Goal: Task Accomplishment & Management: Use online tool/utility

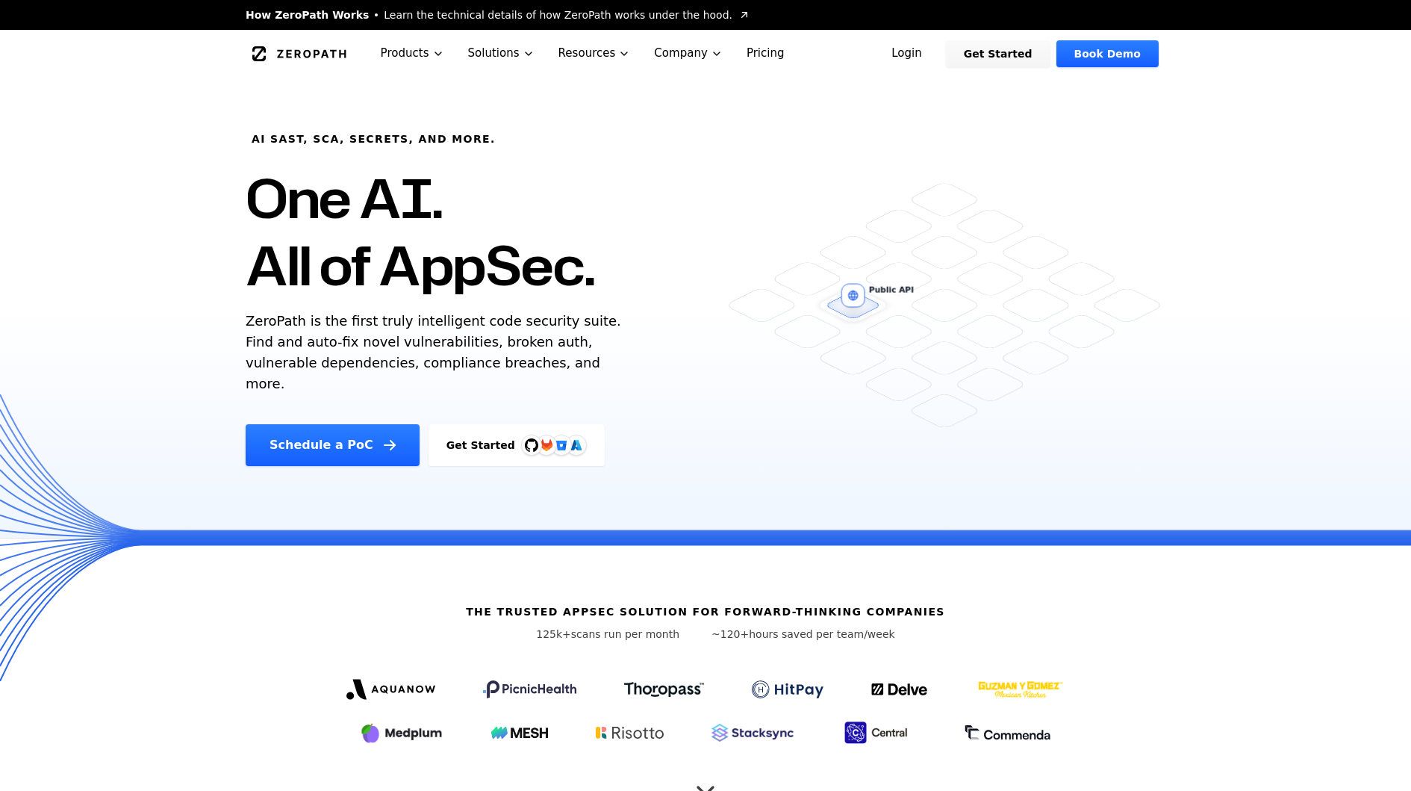
click at [922, 43] on link "Login" at bounding box center [907, 53] width 66 height 27
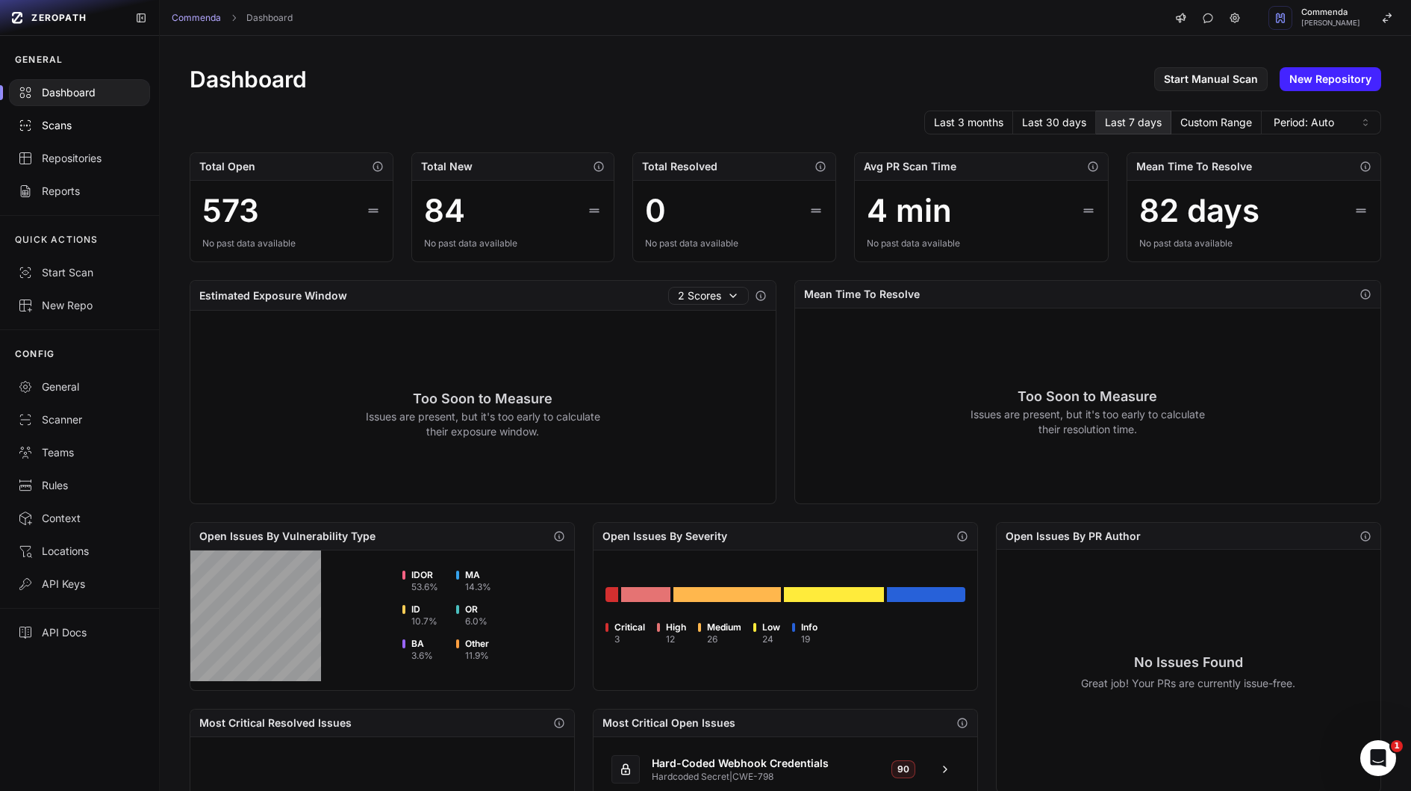
click at [91, 124] on div "Scans" at bounding box center [79, 125] width 123 height 15
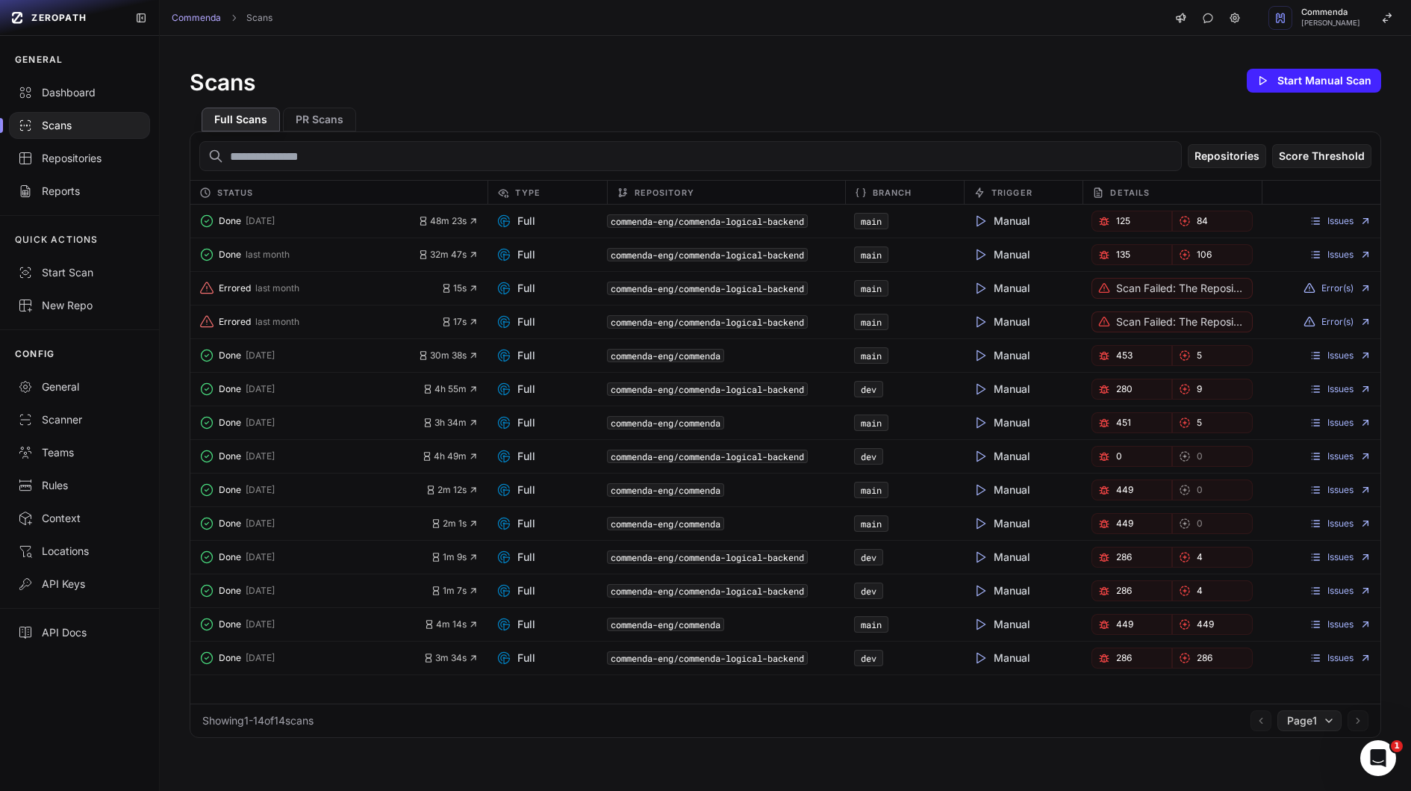
click at [1116, 217] on link "125" at bounding box center [1132, 221] width 81 height 21
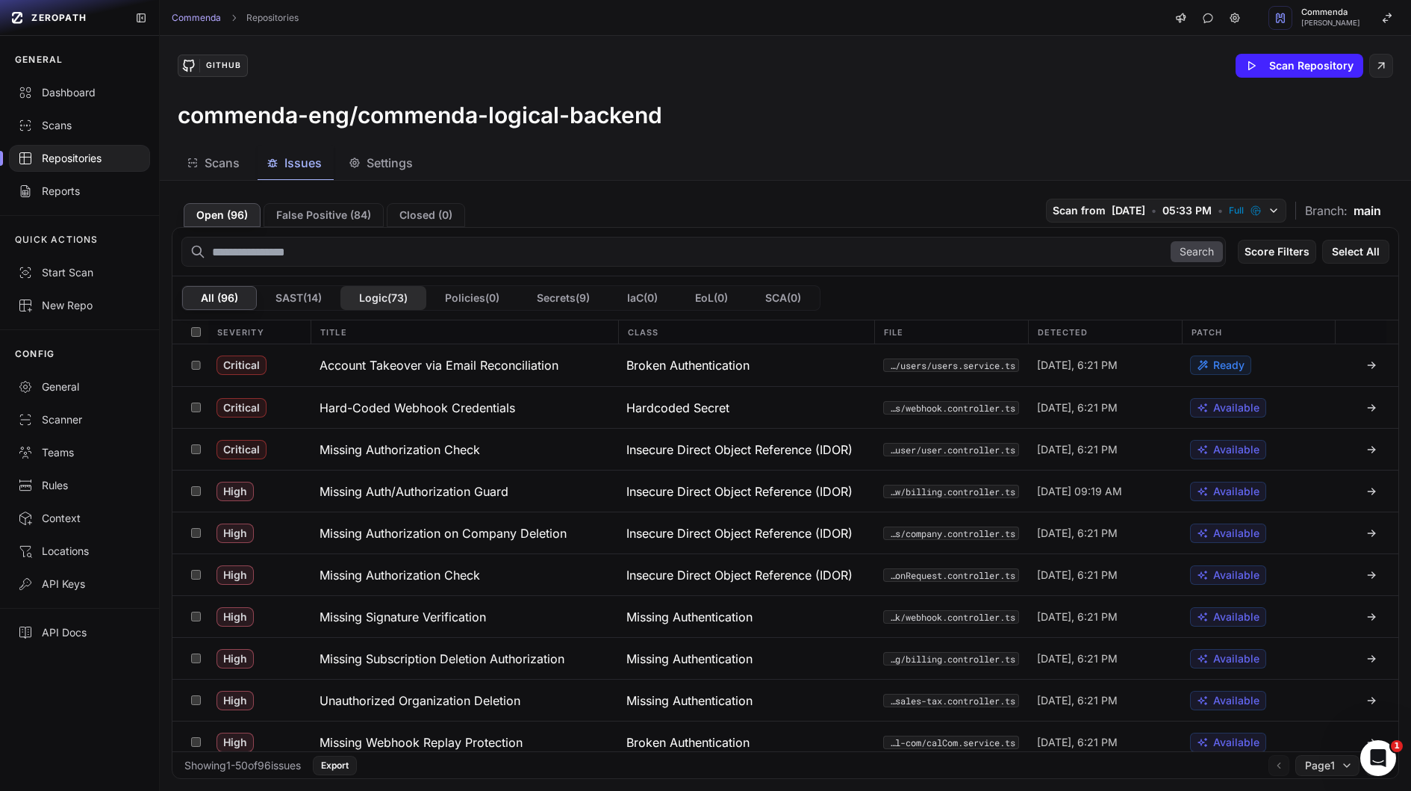
click at [385, 298] on button "Logic ( 73 )" at bounding box center [383, 298] width 86 height 24
click at [282, 286] on button "SAST ( 14 )" at bounding box center [299, 298] width 84 height 24
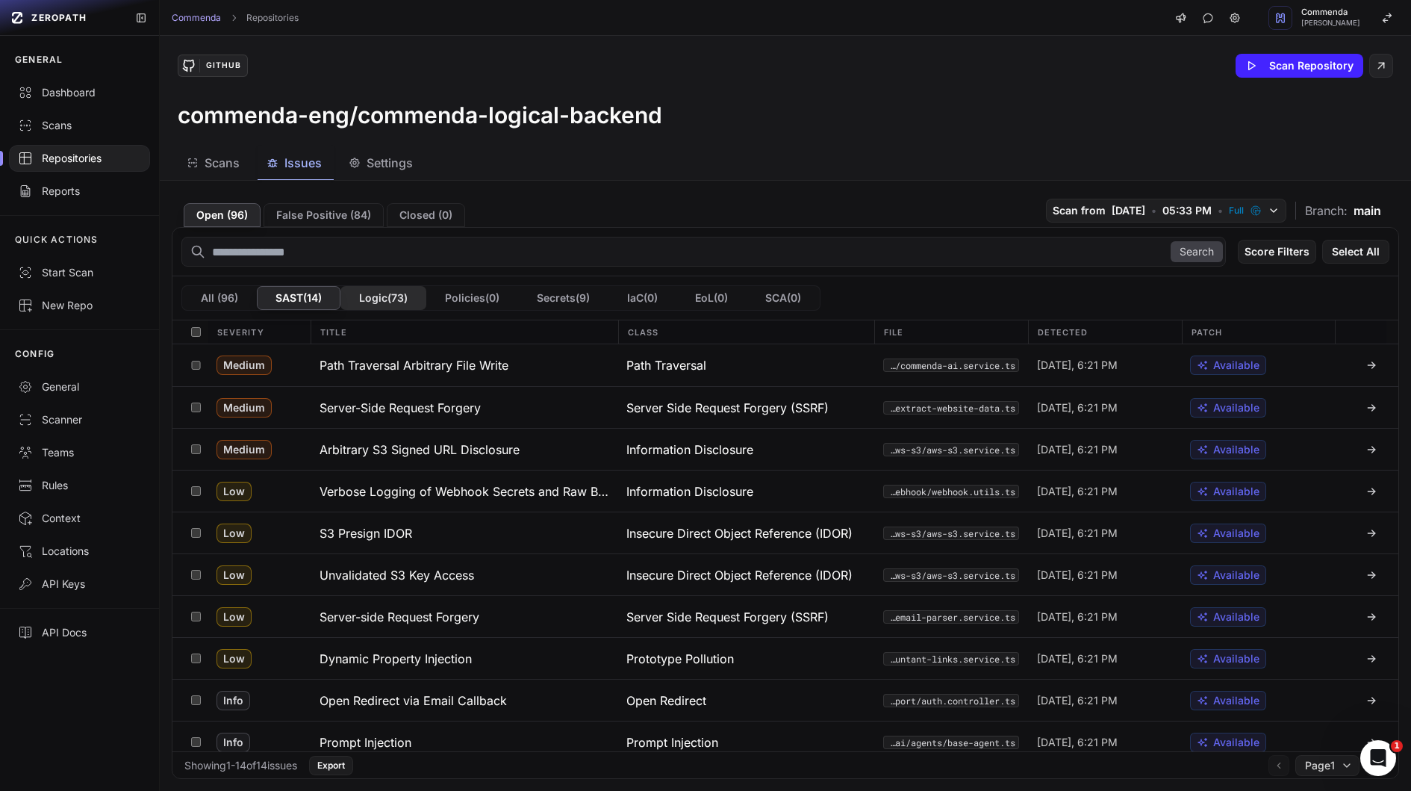
click at [401, 303] on button "Logic ( 73 )" at bounding box center [383, 298] width 86 height 24
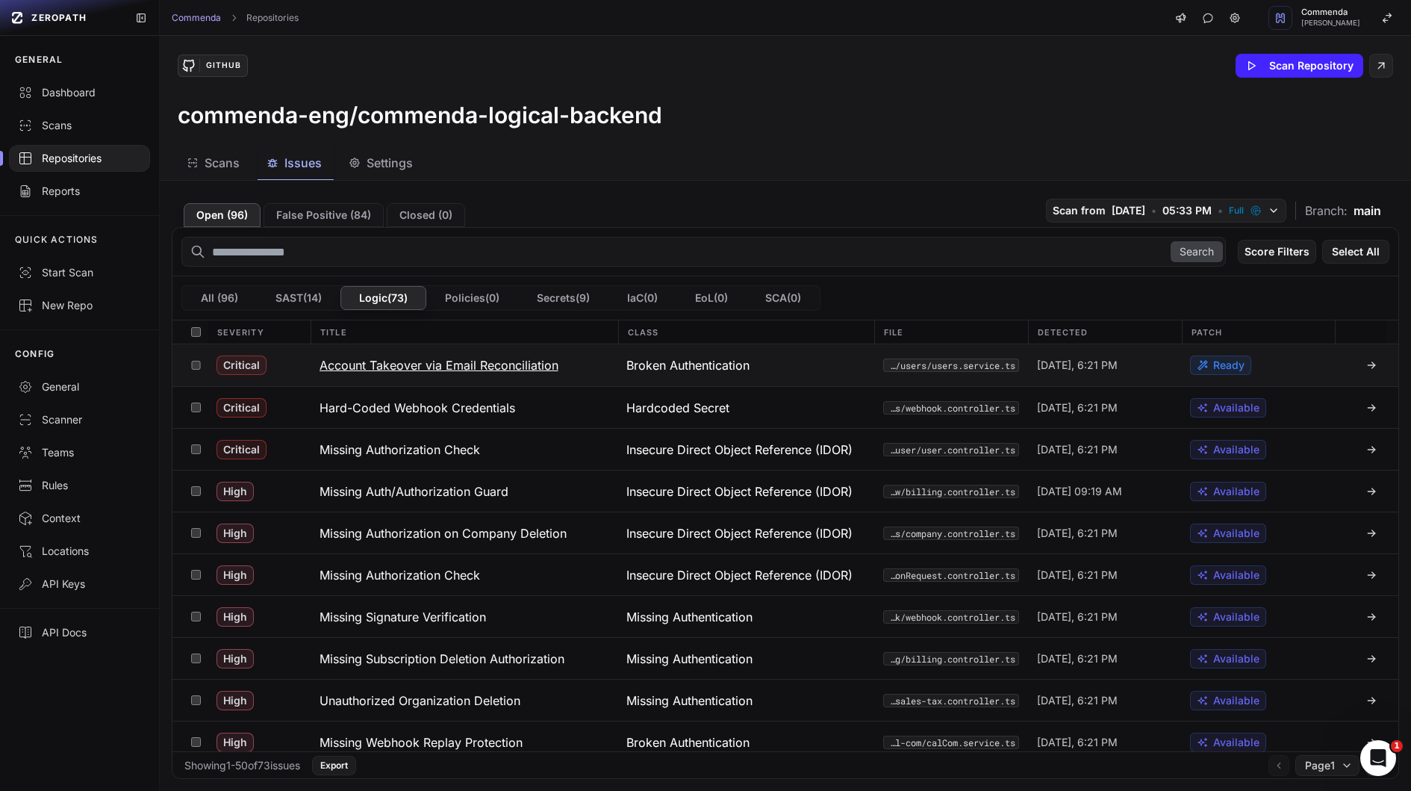
click at [470, 362] on h3 "Account Takeover via Email Reconciliation" at bounding box center [439, 365] width 239 height 18
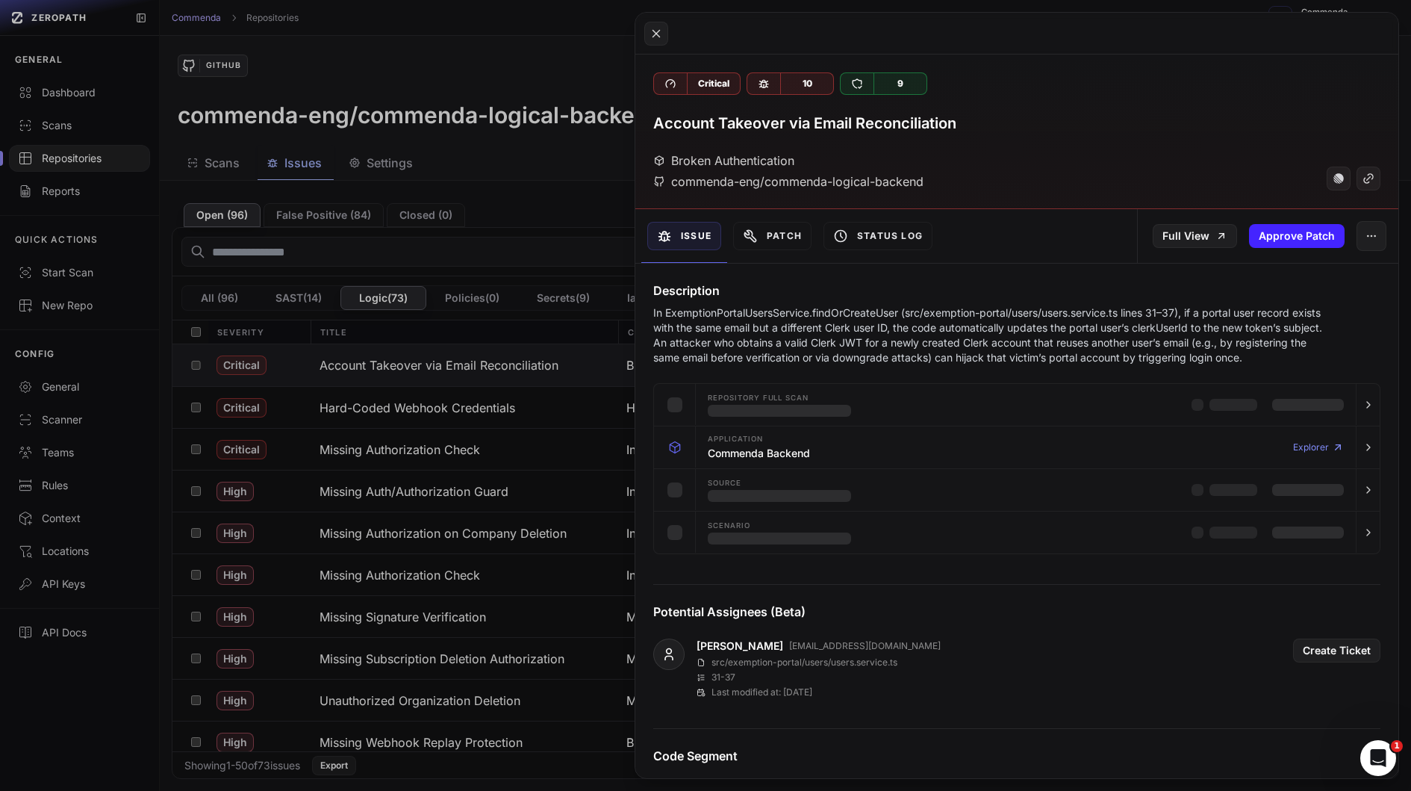
click at [774, 318] on p "In ExemptionPortalUsersService.findOrCreateUser (src/exemption-portal/users/use…" at bounding box center [987, 335] width 669 height 60
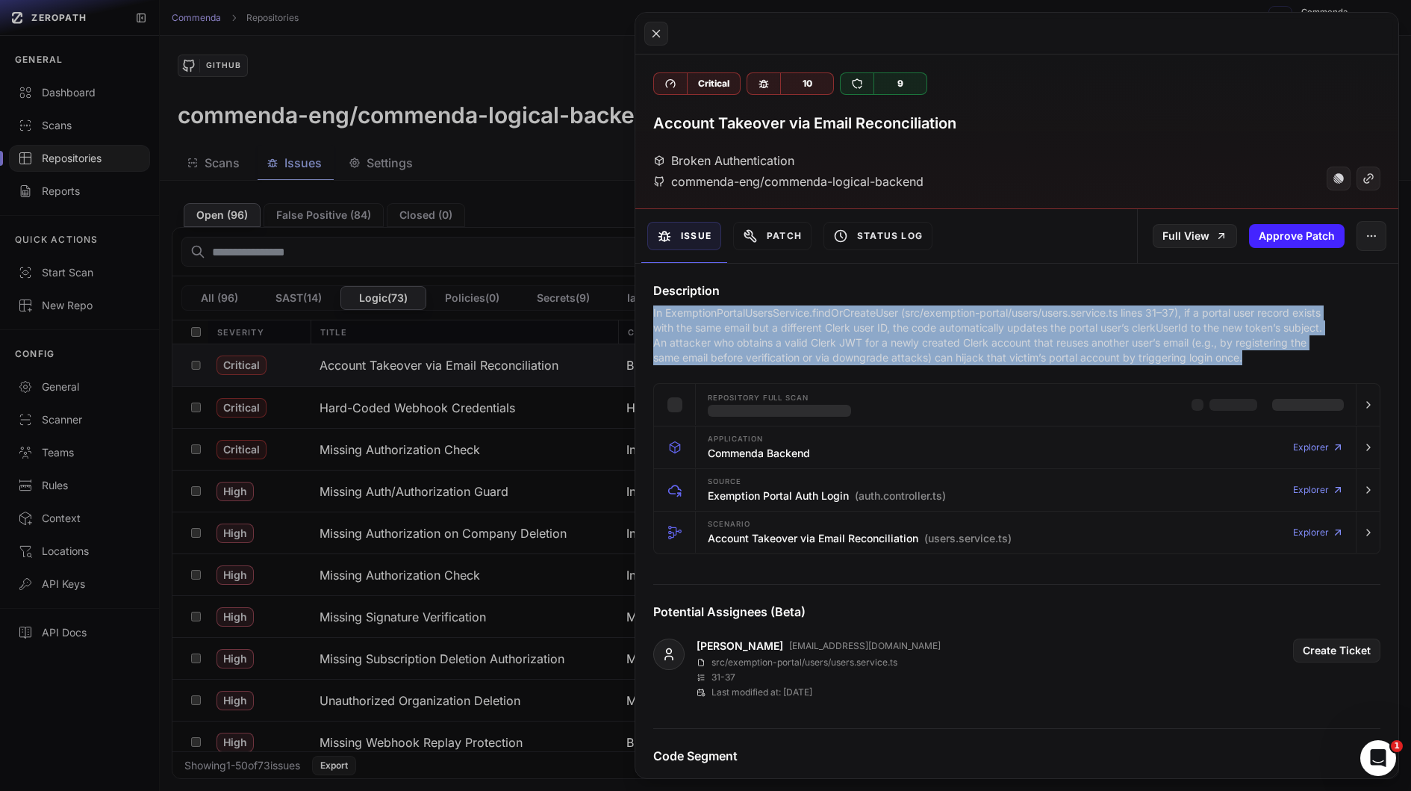
click at [819, 332] on p "In ExemptionPortalUsersService.findOrCreateUser (src/exemption-portal/users/use…" at bounding box center [987, 335] width 669 height 60
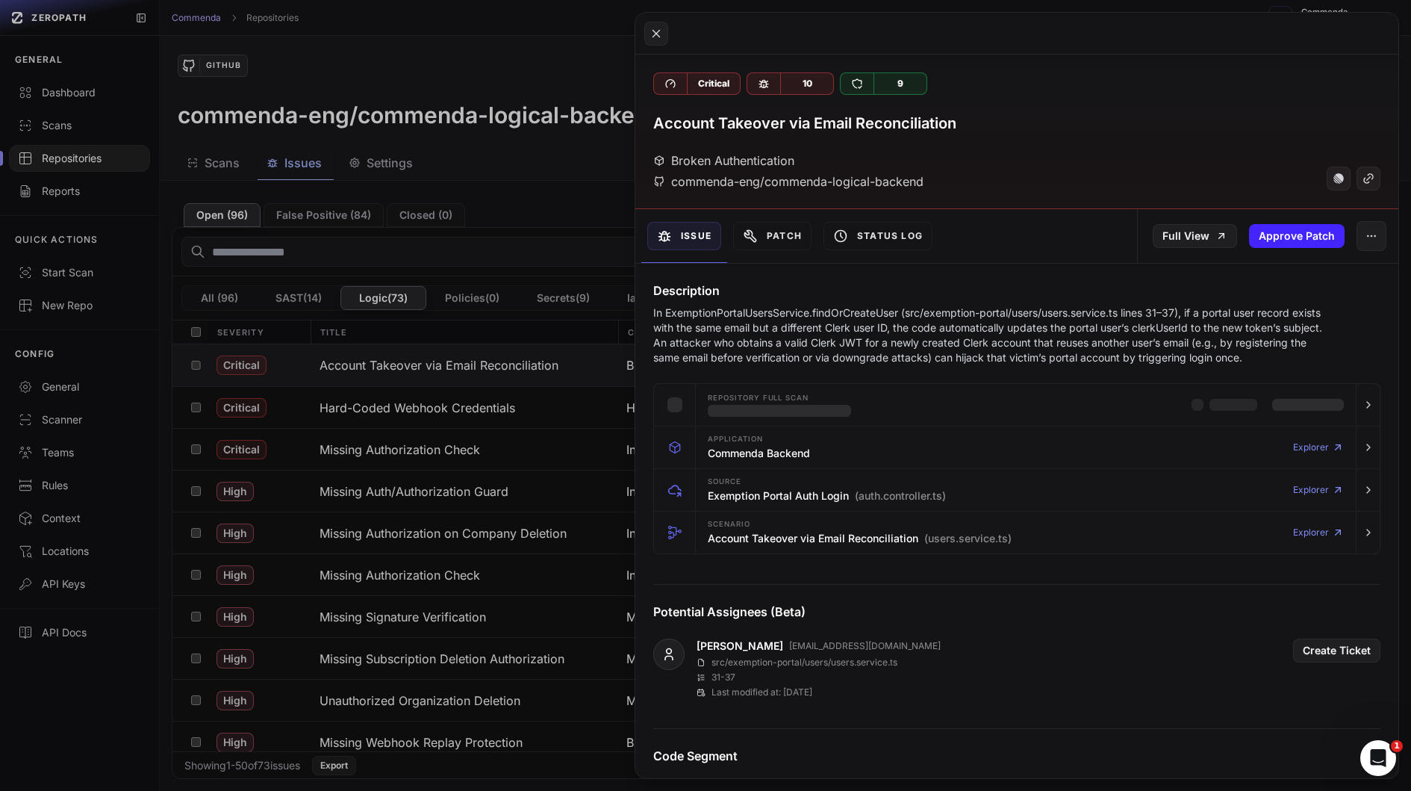
click at [819, 332] on p "In ExemptionPortalUsersService.findOrCreateUser (src/exemption-portal/users/use…" at bounding box center [987, 335] width 669 height 60
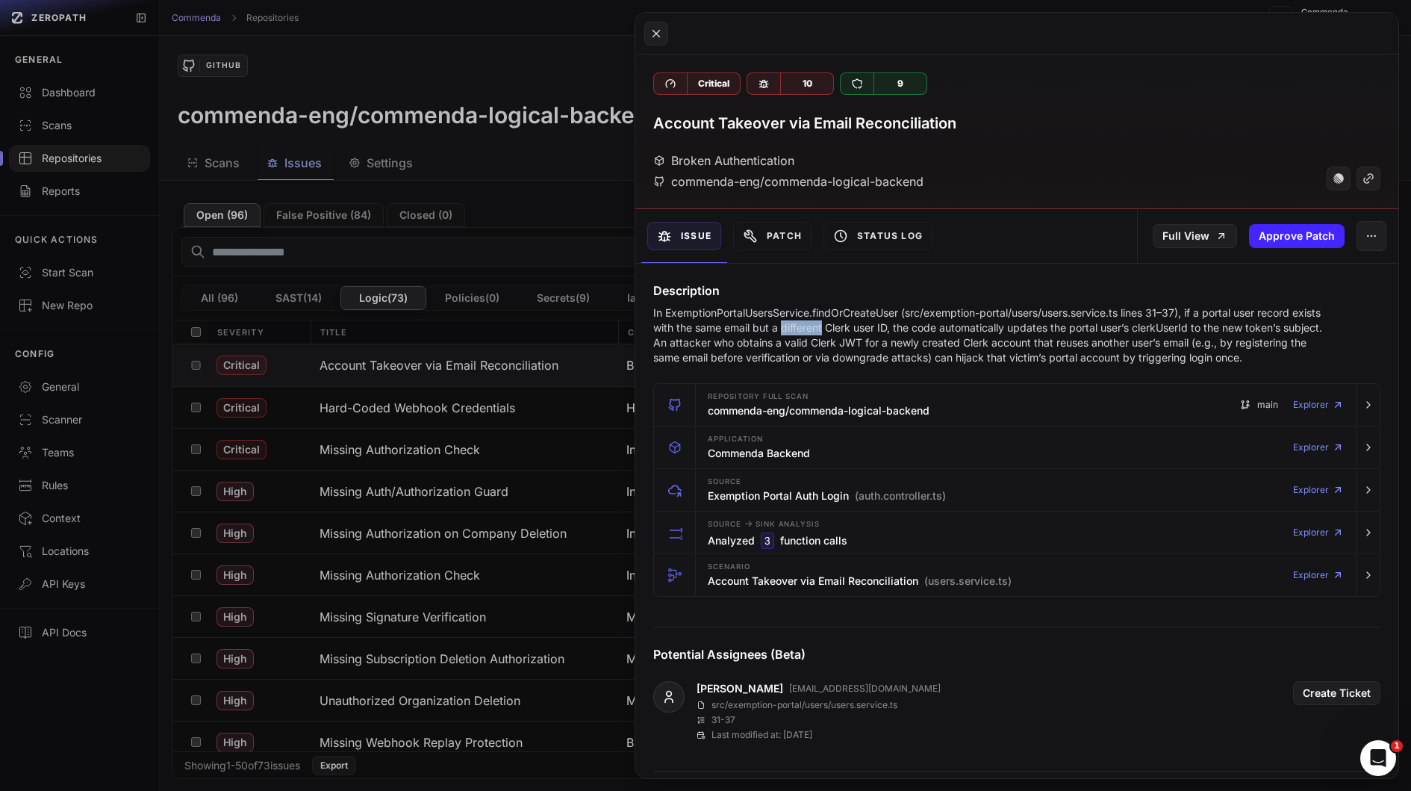
click at [819, 332] on p "In ExemptionPortalUsersService.findOrCreateUser (src/exemption-portal/users/use…" at bounding box center [987, 335] width 669 height 60
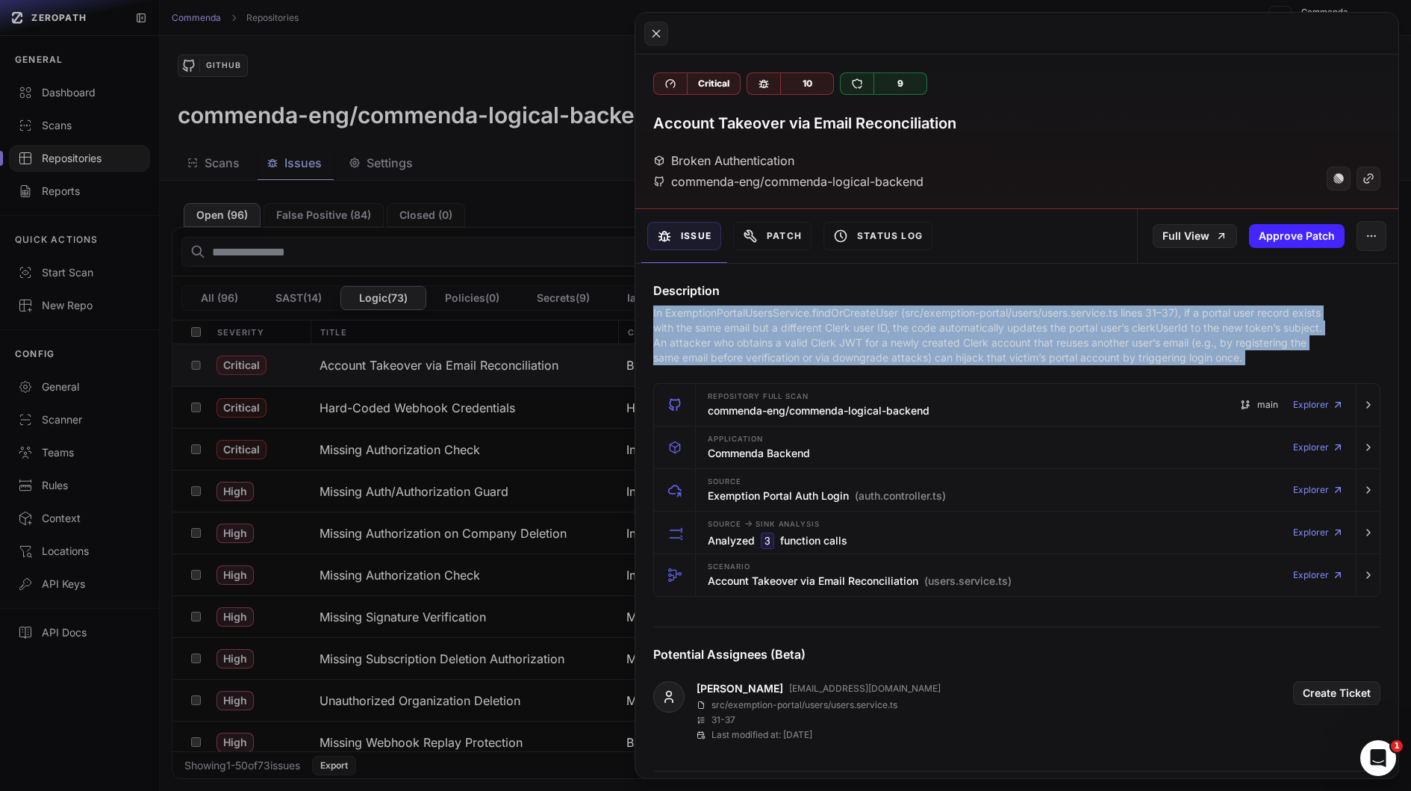
click at [842, 331] on p "In ExemptionPortalUsersService.findOrCreateUser (src/exemption-portal/users/use…" at bounding box center [987, 335] width 669 height 60
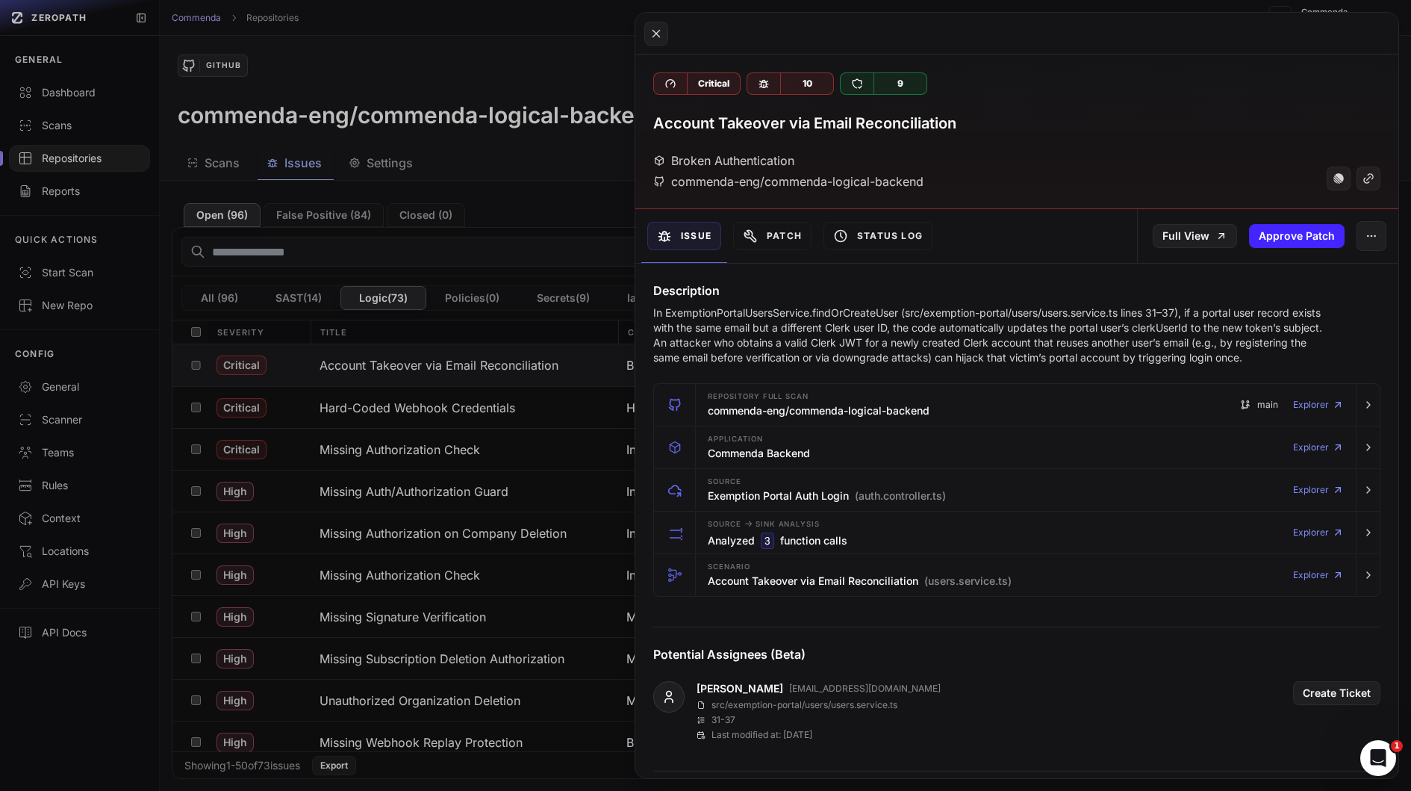
click at [842, 331] on p "In ExemptionPortalUsersService.findOrCreateUser (src/exemption-portal/users/use…" at bounding box center [987, 335] width 669 height 60
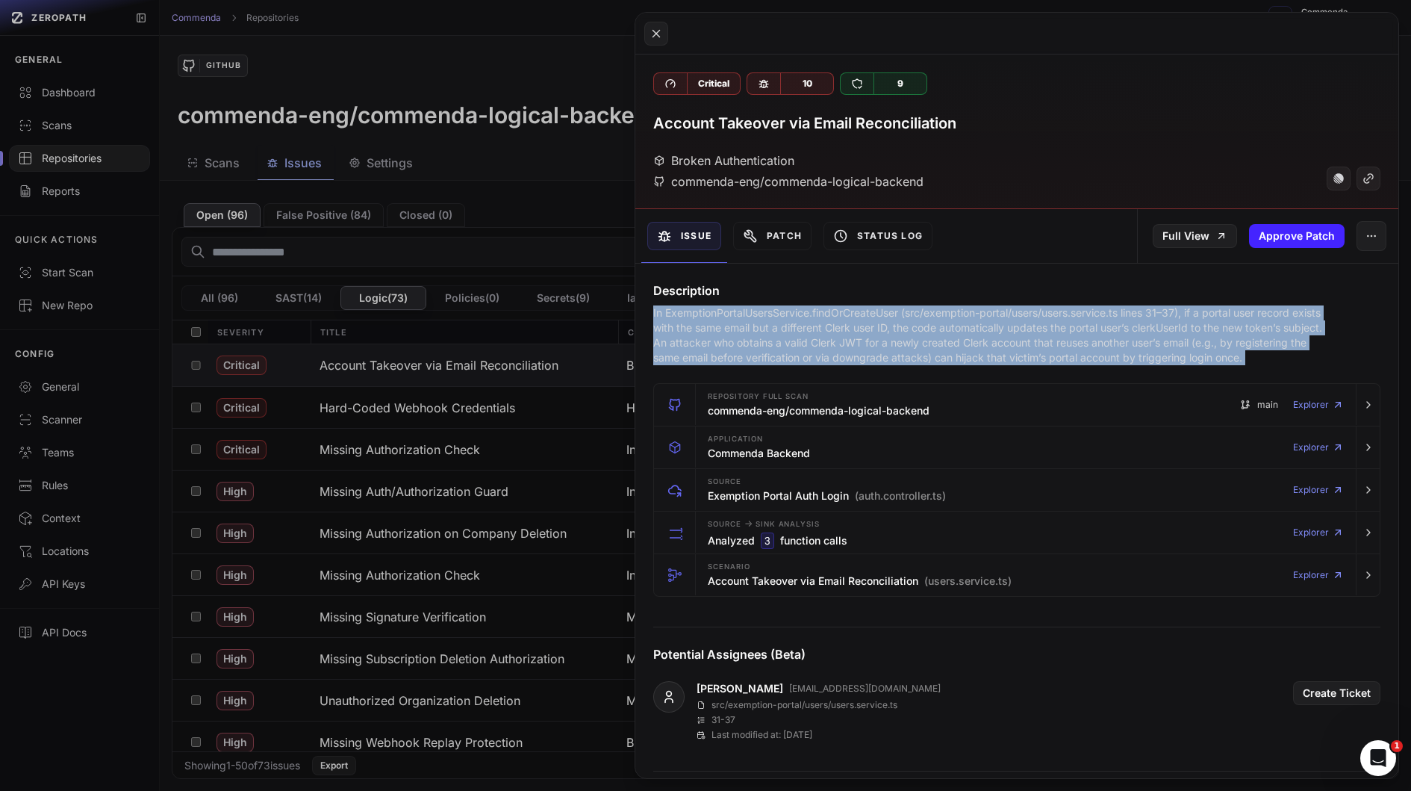
click at [842, 326] on p "In ExemptionPortalUsersService.findOrCreateUser (src/exemption-portal/users/use…" at bounding box center [987, 335] width 669 height 60
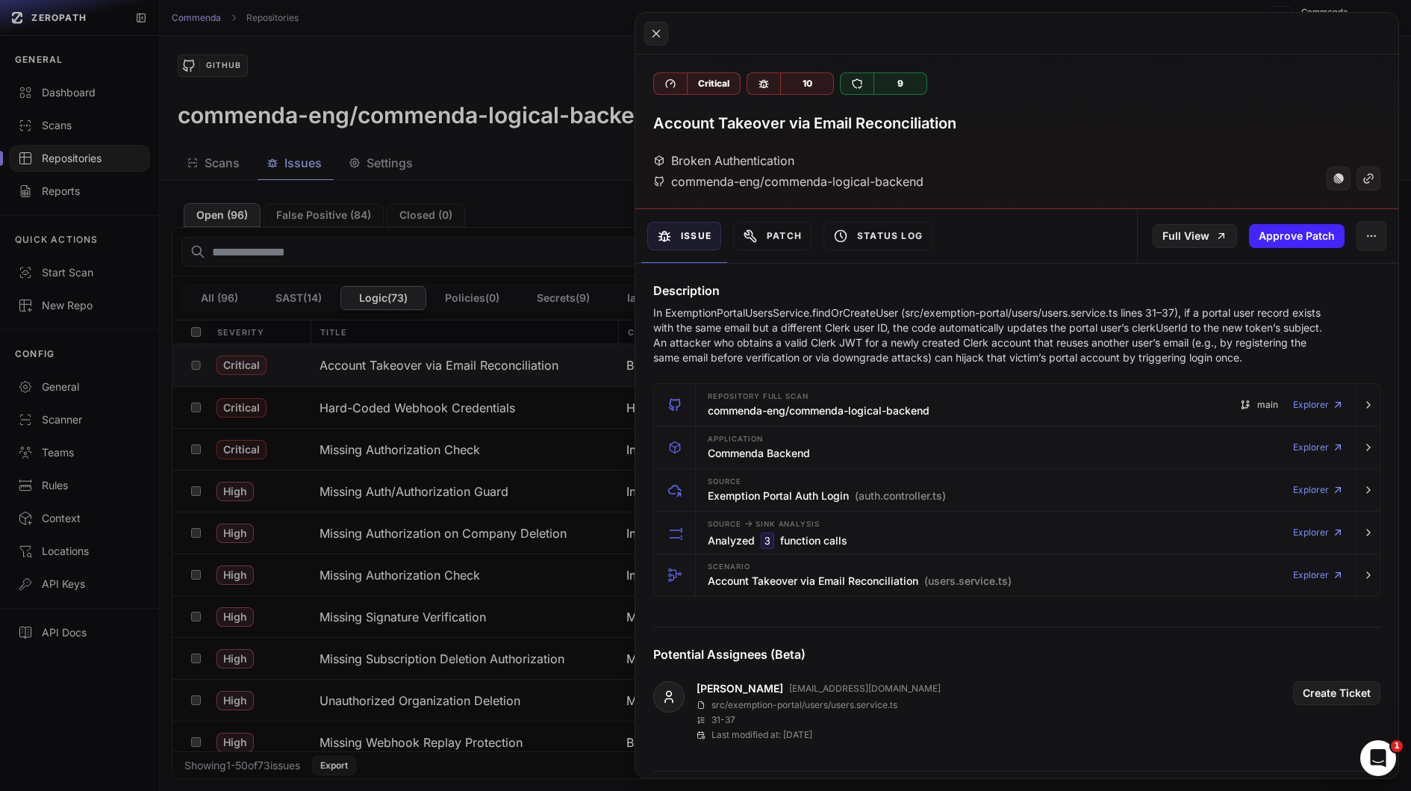
click at [842, 326] on p "In ExemptionPortalUsersService.findOrCreateUser (src/exemption-portal/users/use…" at bounding box center [987, 335] width 669 height 60
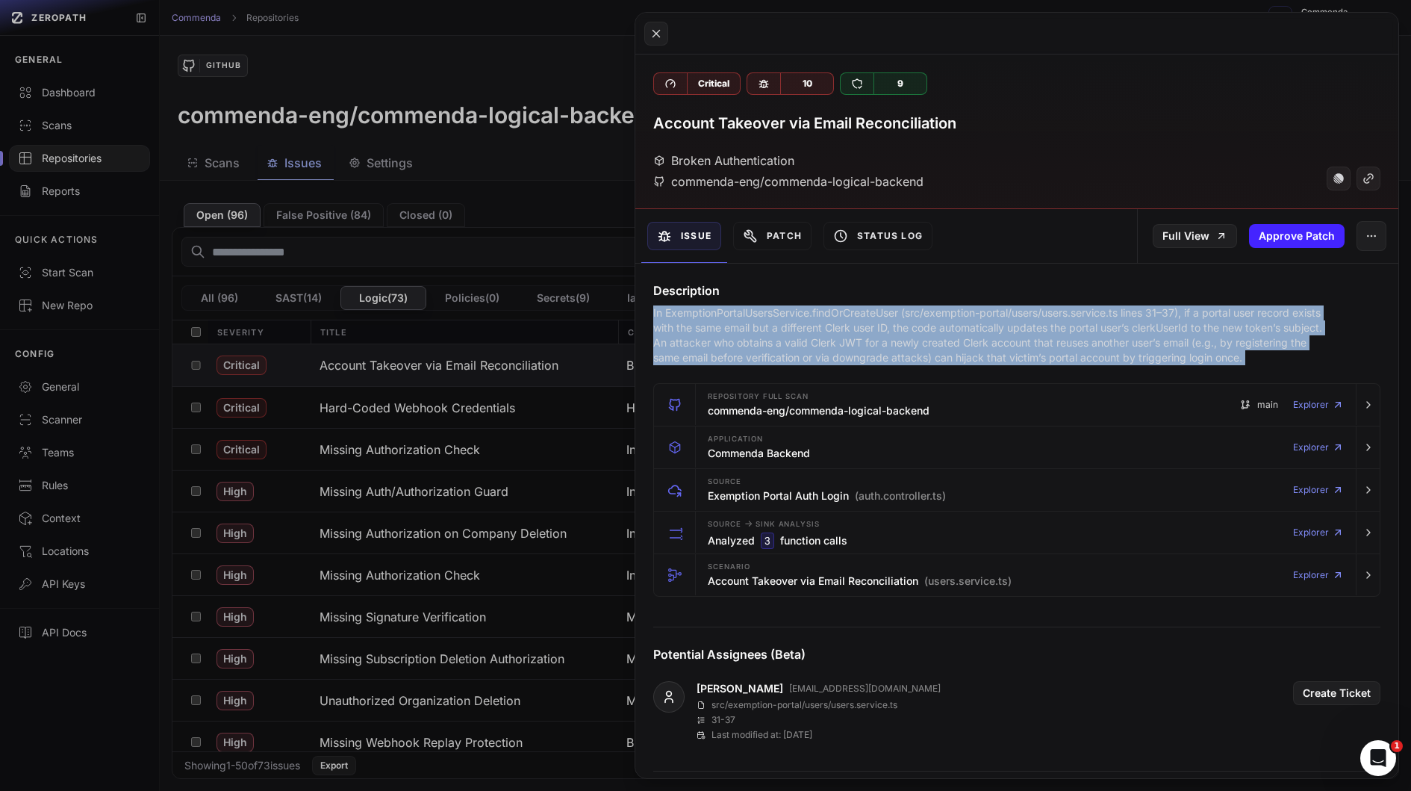
click at [836, 351] on p "In ExemptionPortalUsersService.findOrCreateUser (src/exemption-portal/users/use…" at bounding box center [987, 335] width 669 height 60
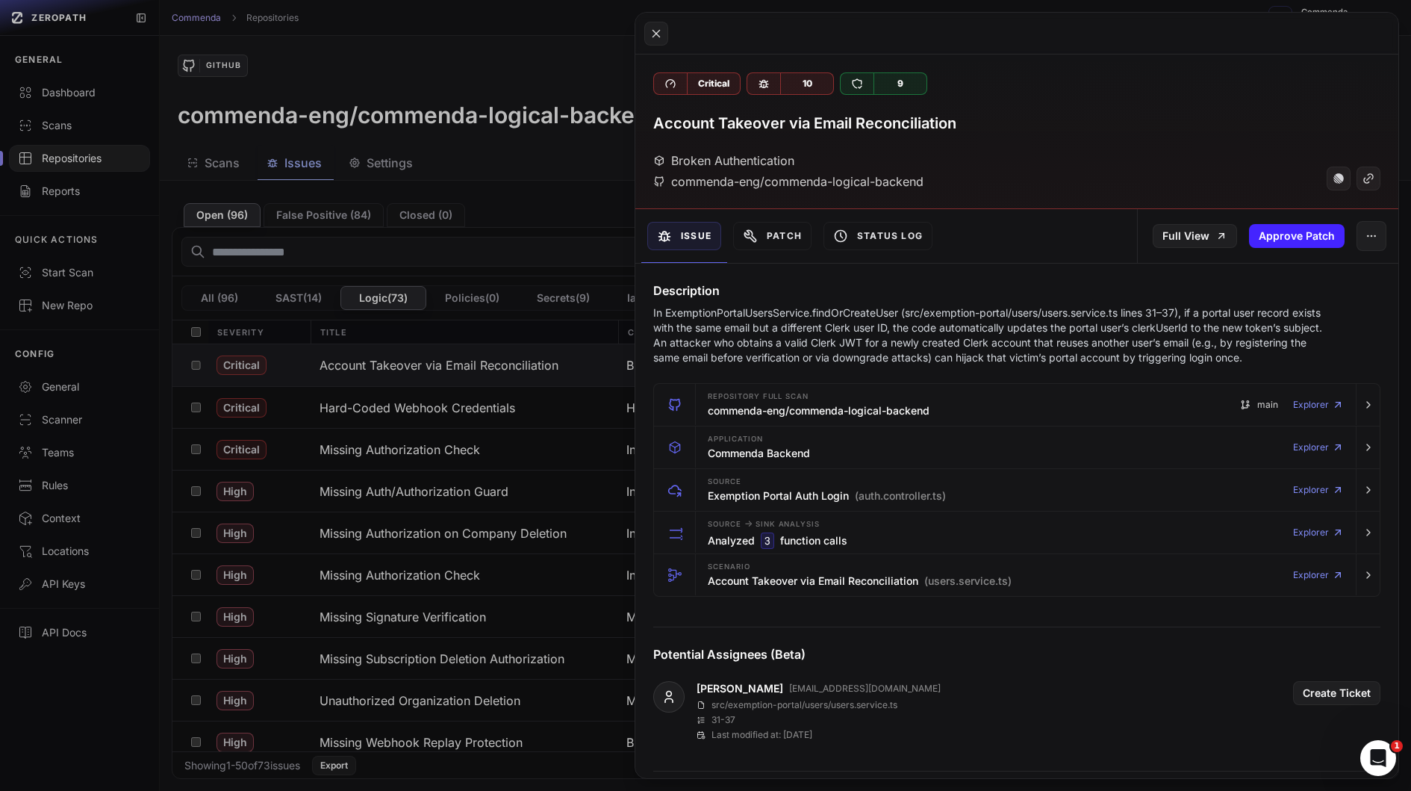
click at [836, 351] on p "In ExemptionPortalUsersService.findOrCreateUser (src/exemption-portal/users/use…" at bounding box center [987, 335] width 669 height 60
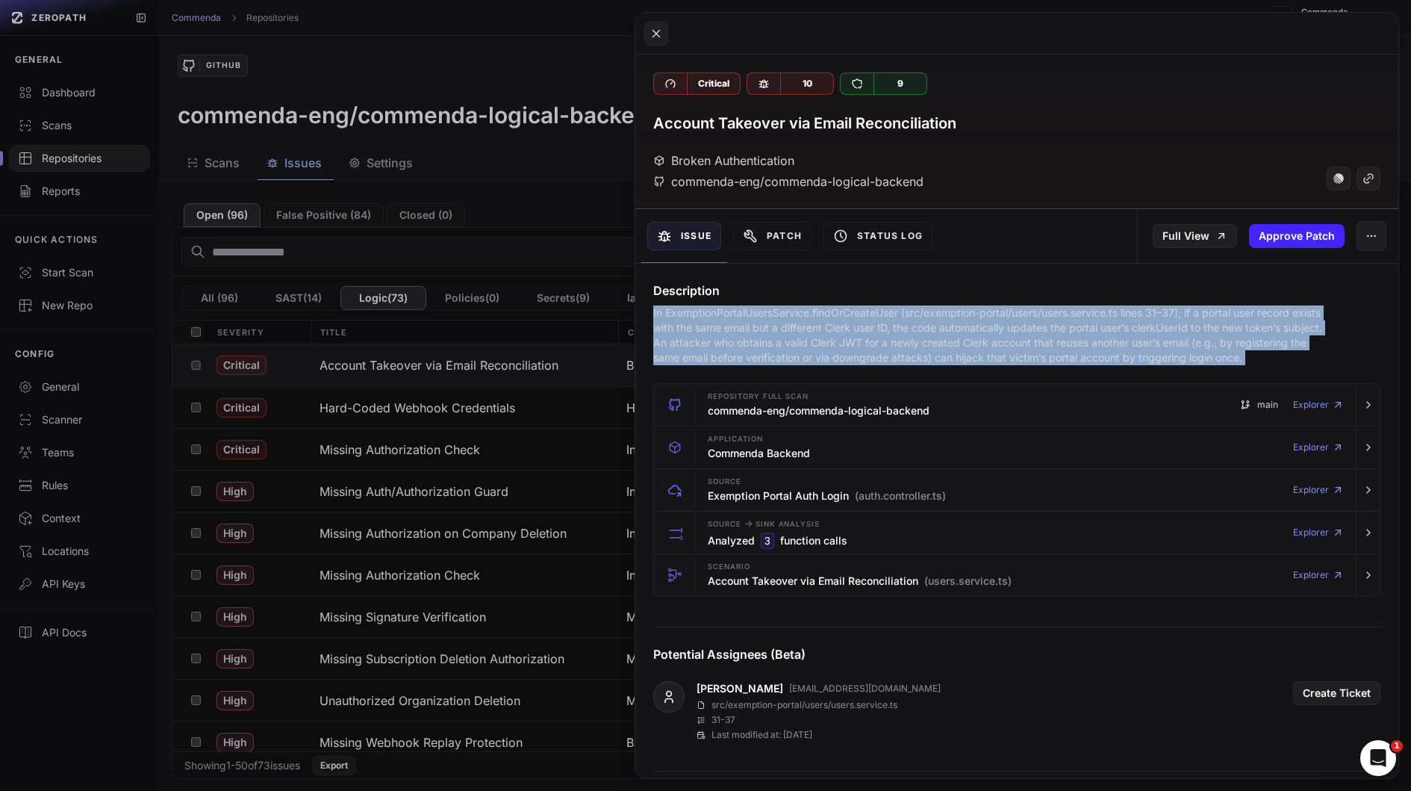
click at [840, 329] on p "In ExemptionPortalUsersService.findOrCreateUser (src/exemption-portal/users/use…" at bounding box center [987, 335] width 669 height 60
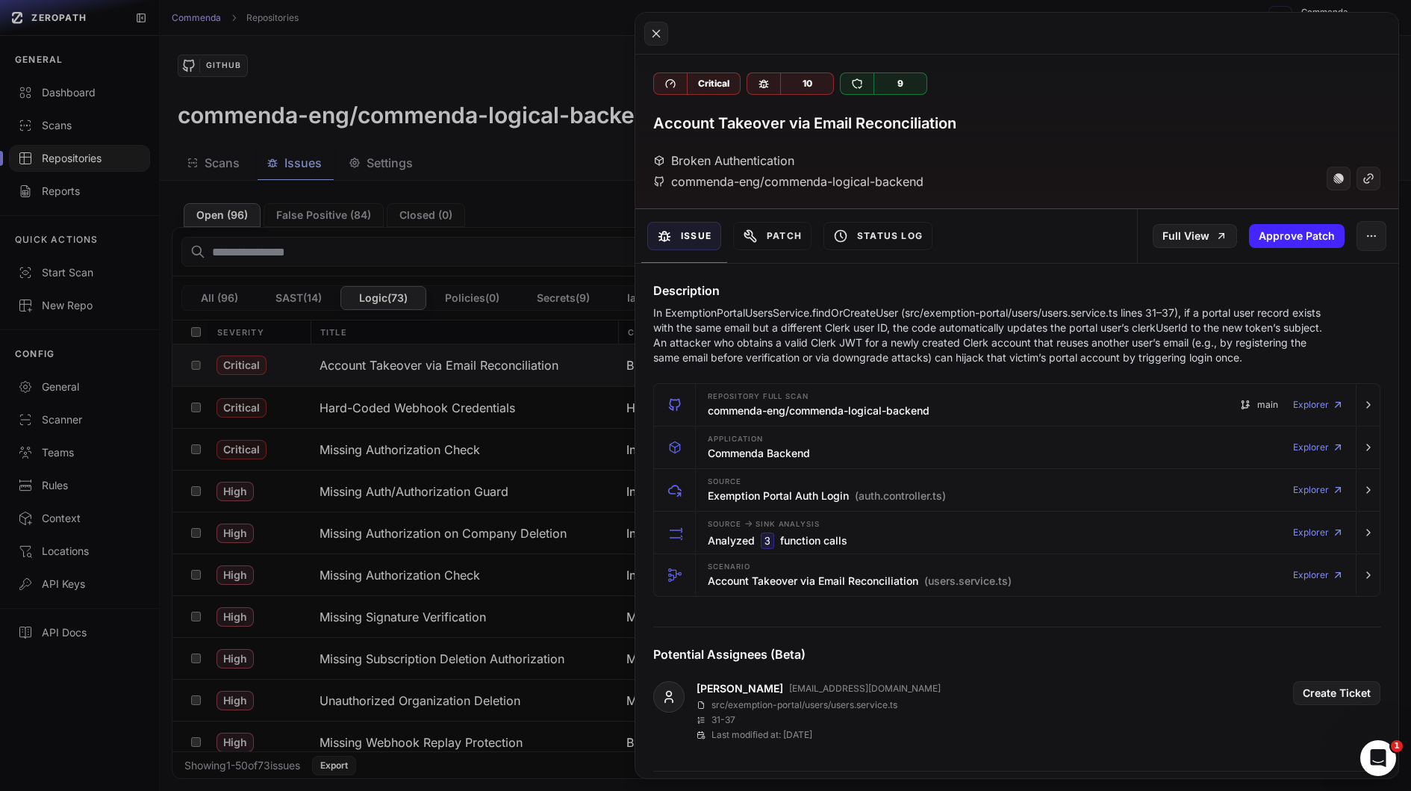
click at [840, 329] on p "In ExemptionPortalUsersService.findOrCreateUser (src/exemption-portal/users/use…" at bounding box center [987, 335] width 669 height 60
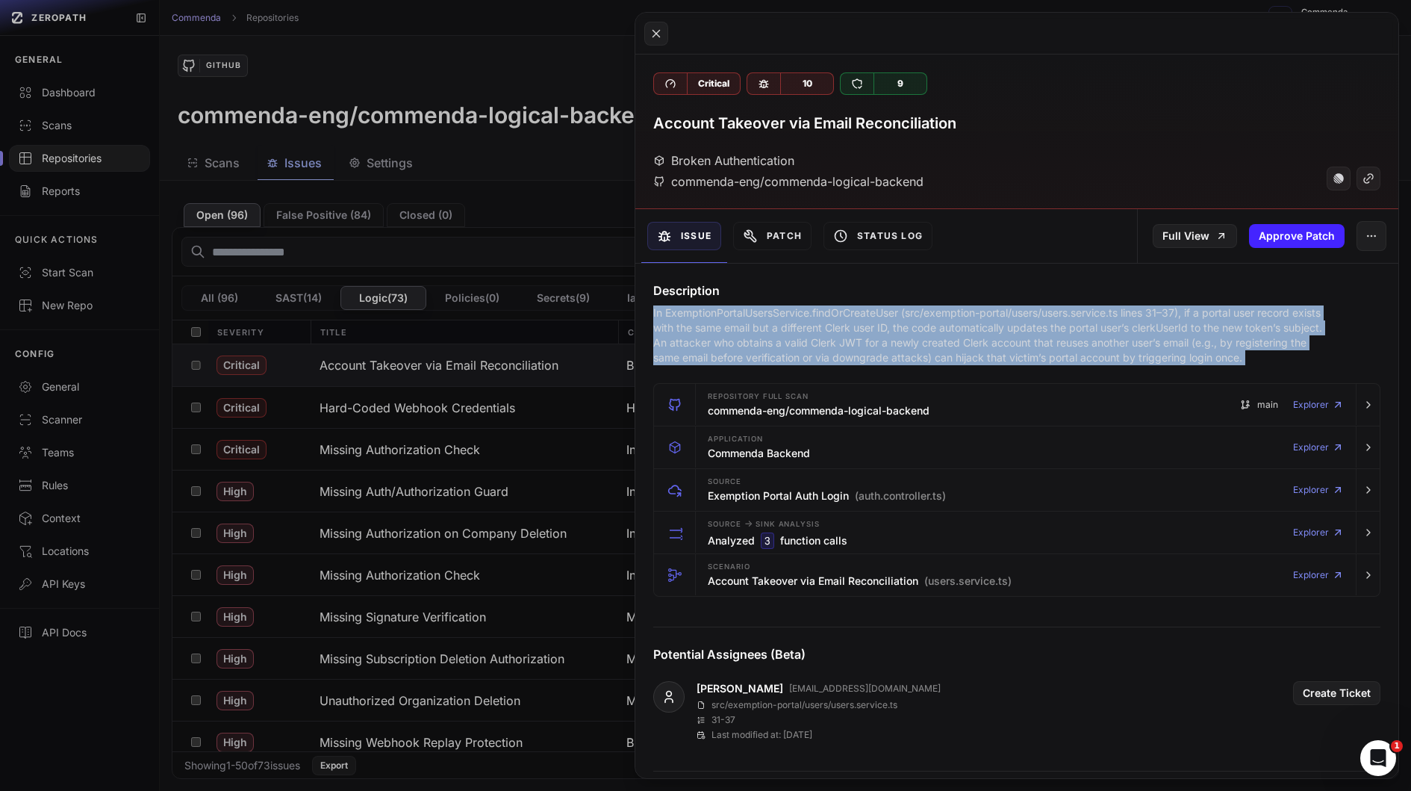
click at [584, 367] on button at bounding box center [705, 395] width 1411 height 791
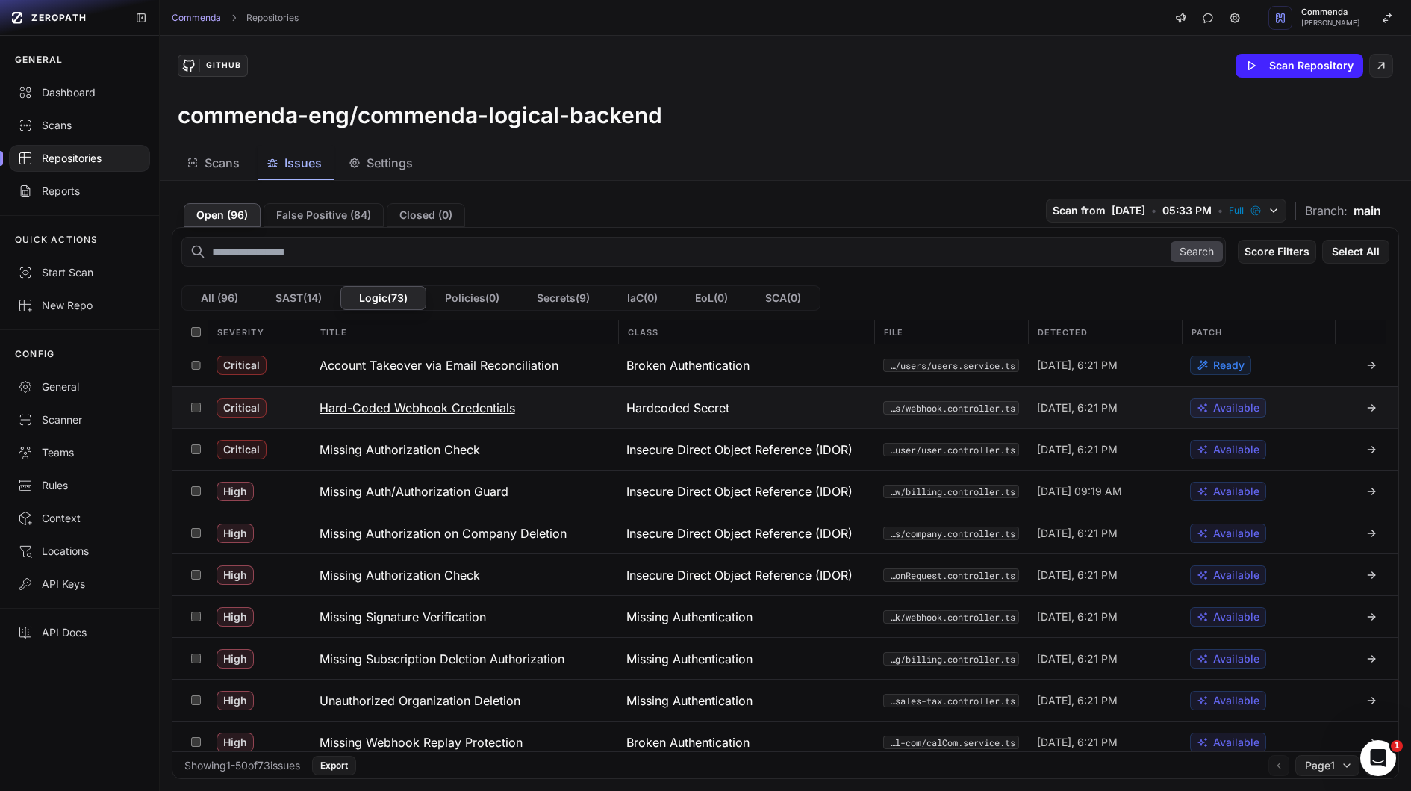
click at [441, 391] on button "Hard-Coded Webhook Credentials" at bounding box center [465, 407] width 308 height 41
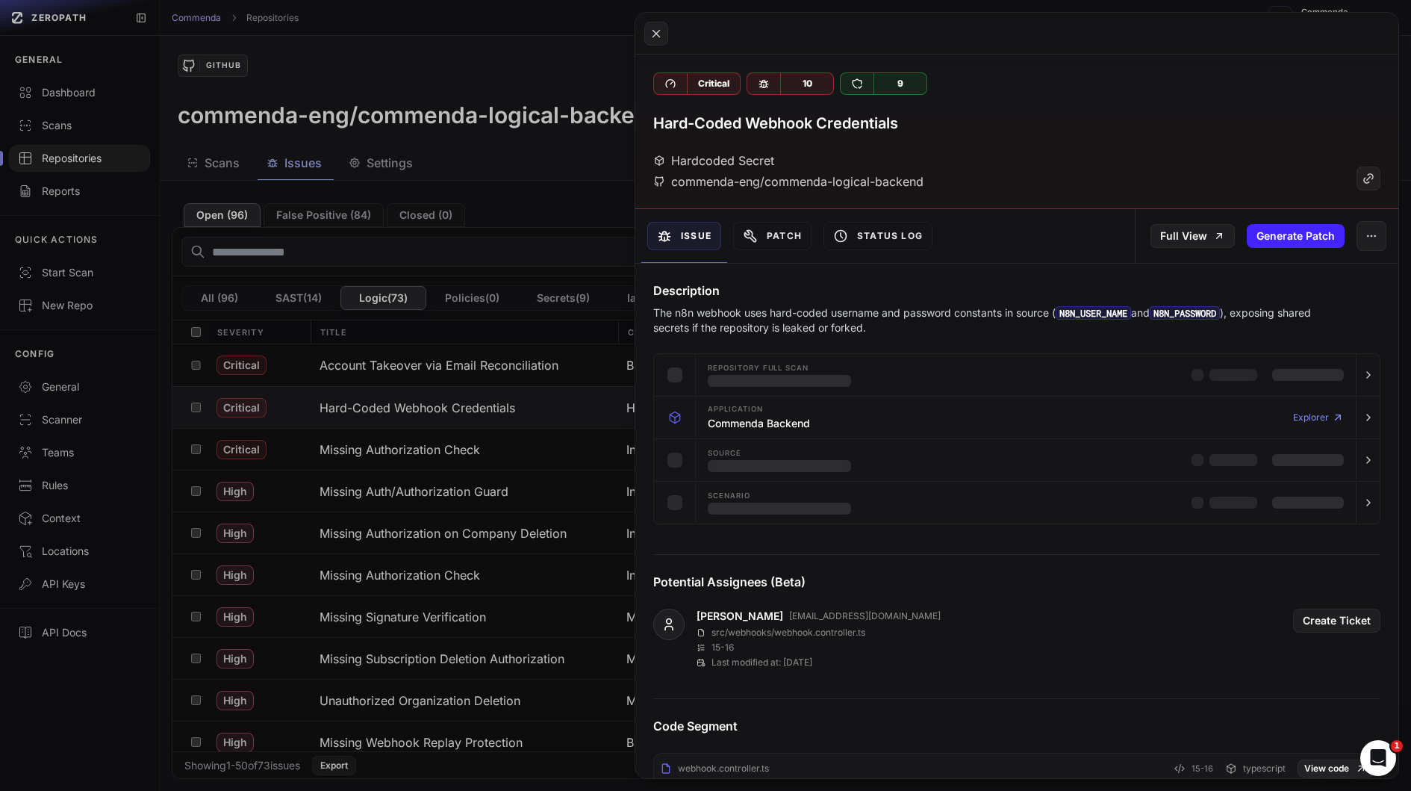
click at [458, 388] on button at bounding box center [705, 395] width 1411 height 791
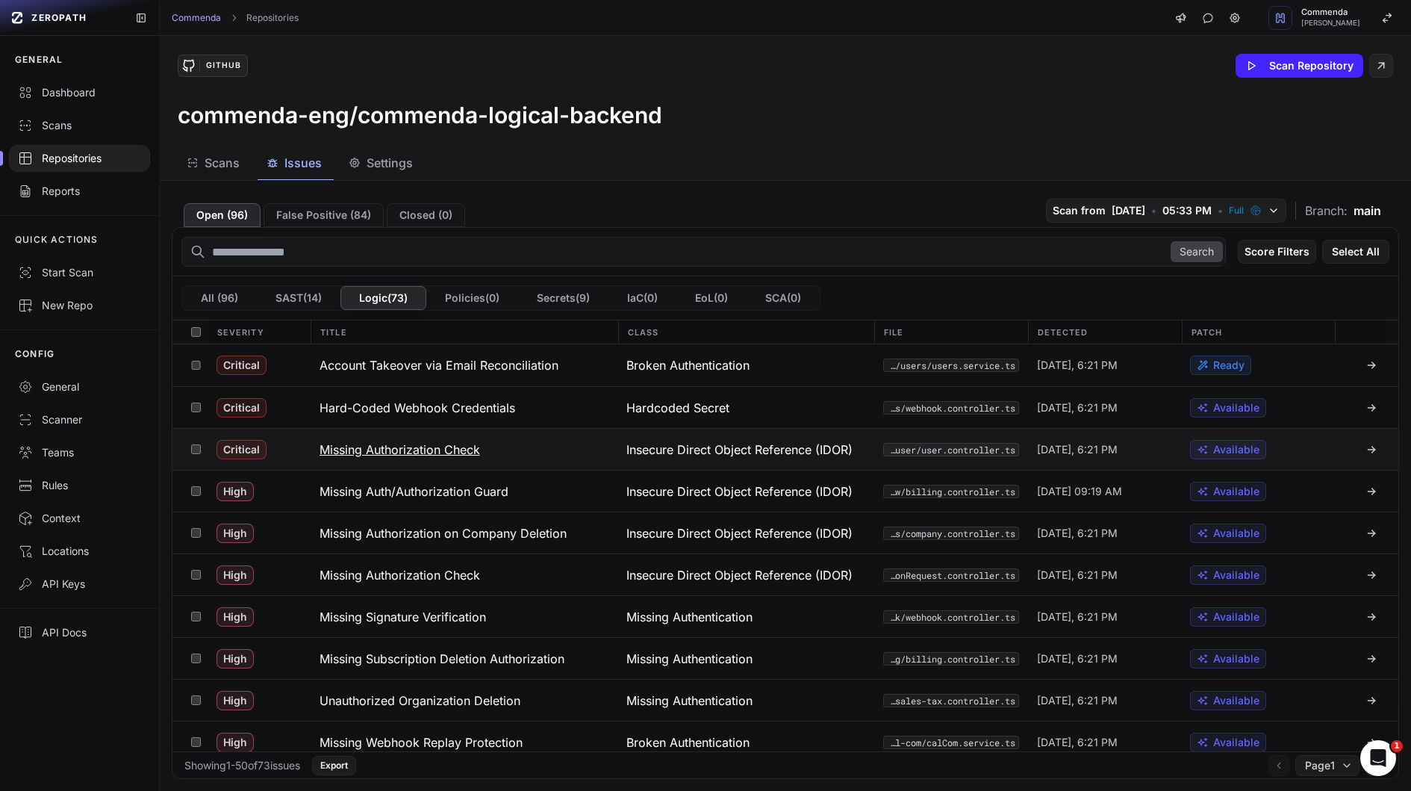
click at [490, 446] on button "Missing Authorization Check" at bounding box center [465, 449] width 308 height 41
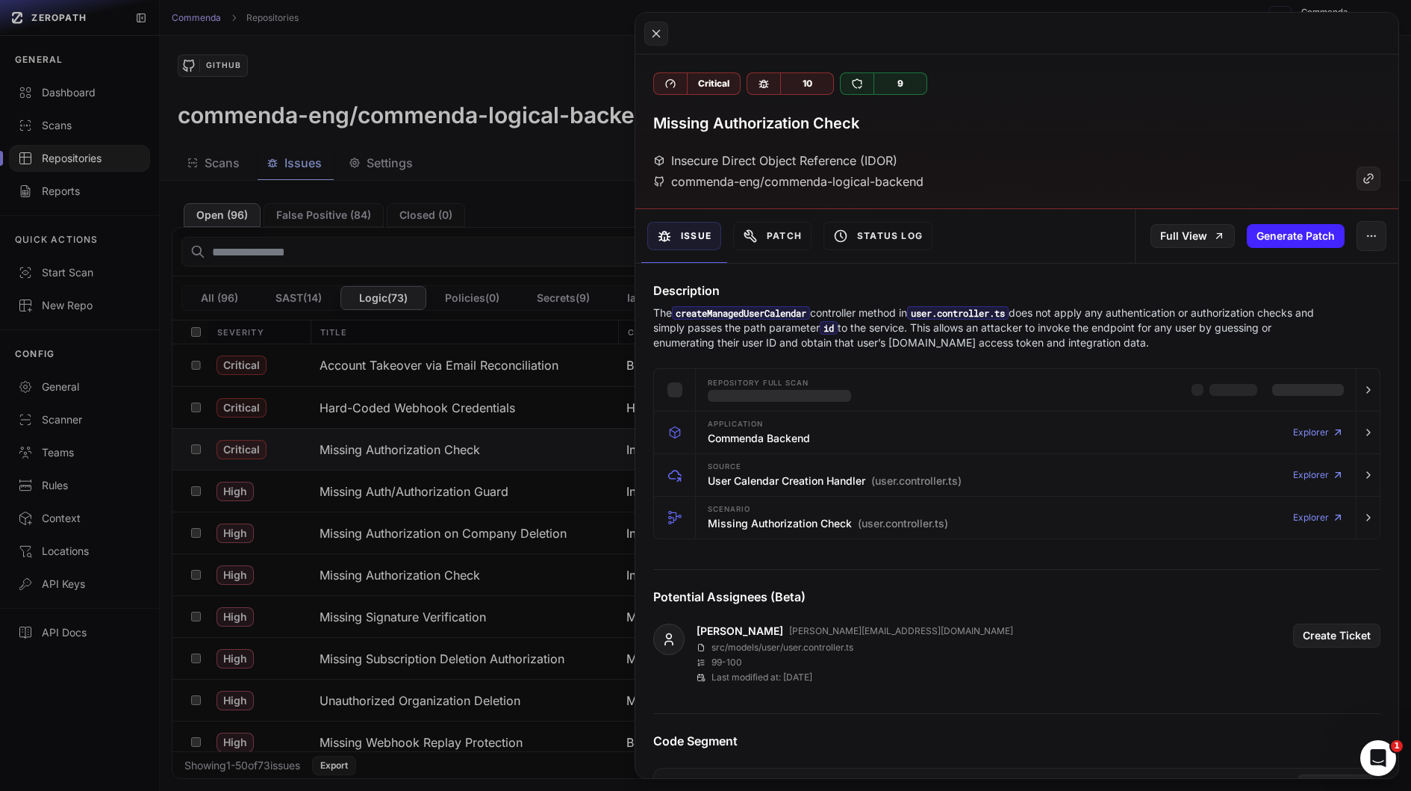
click at [804, 335] on p "The createManagedUserCalendar controller method in user.controller.ts does not …" at bounding box center [987, 327] width 669 height 45
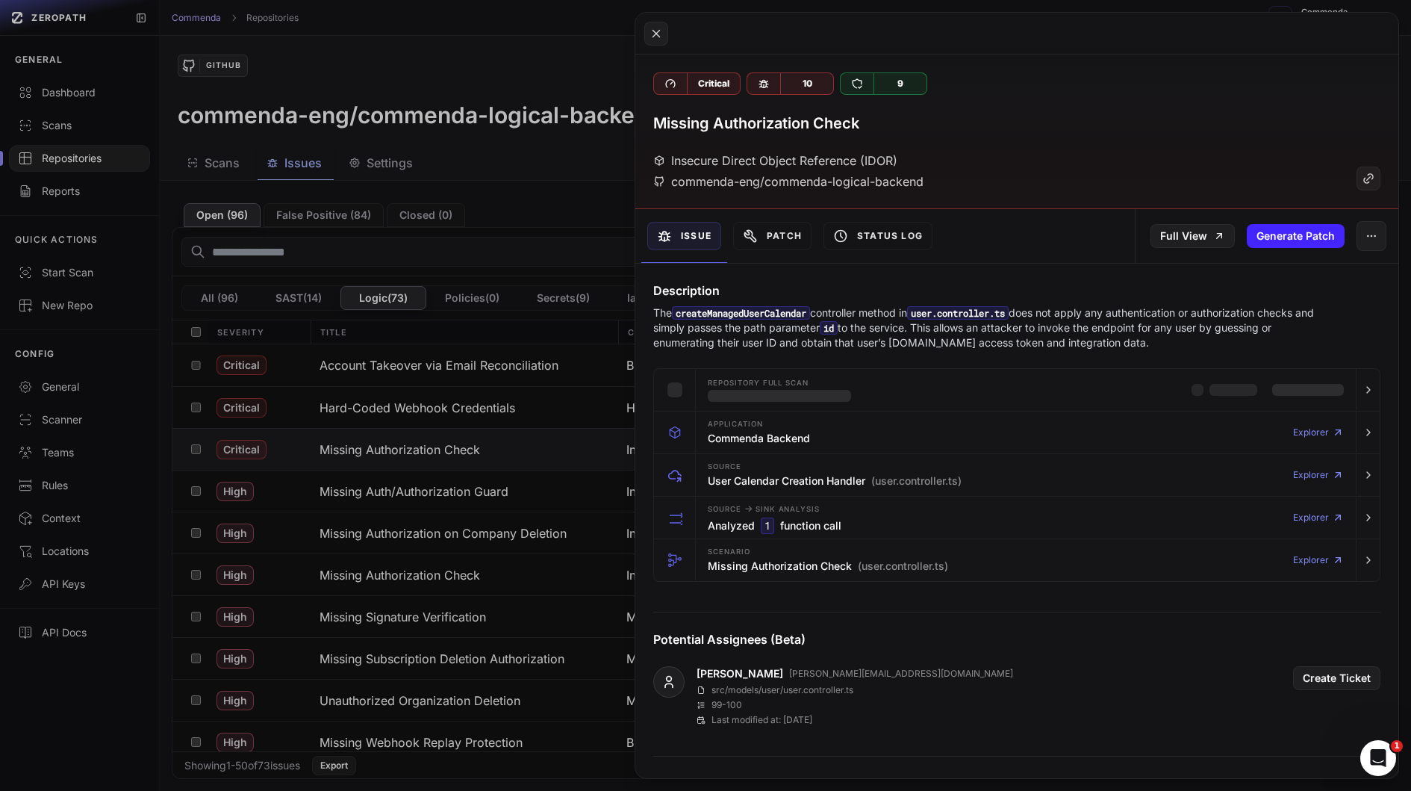
click at [804, 335] on p "The createManagedUserCalendar controller method in user.controller.ts does not …" at bounding box center [987, 327] width 669 height 45
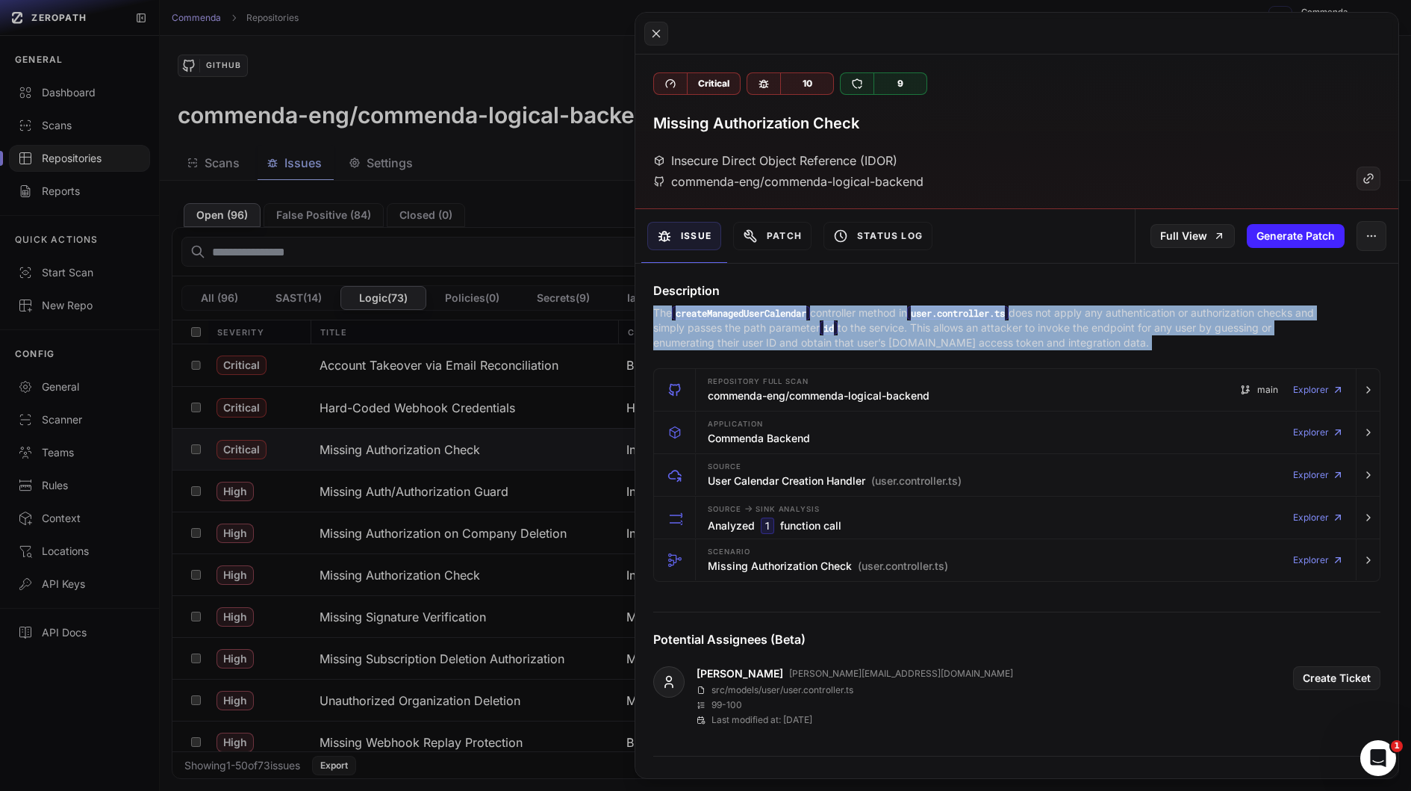
click at [810, 310] on code "createManagedUserCalendar" at bounding box center [741, 312] width 138 height 13
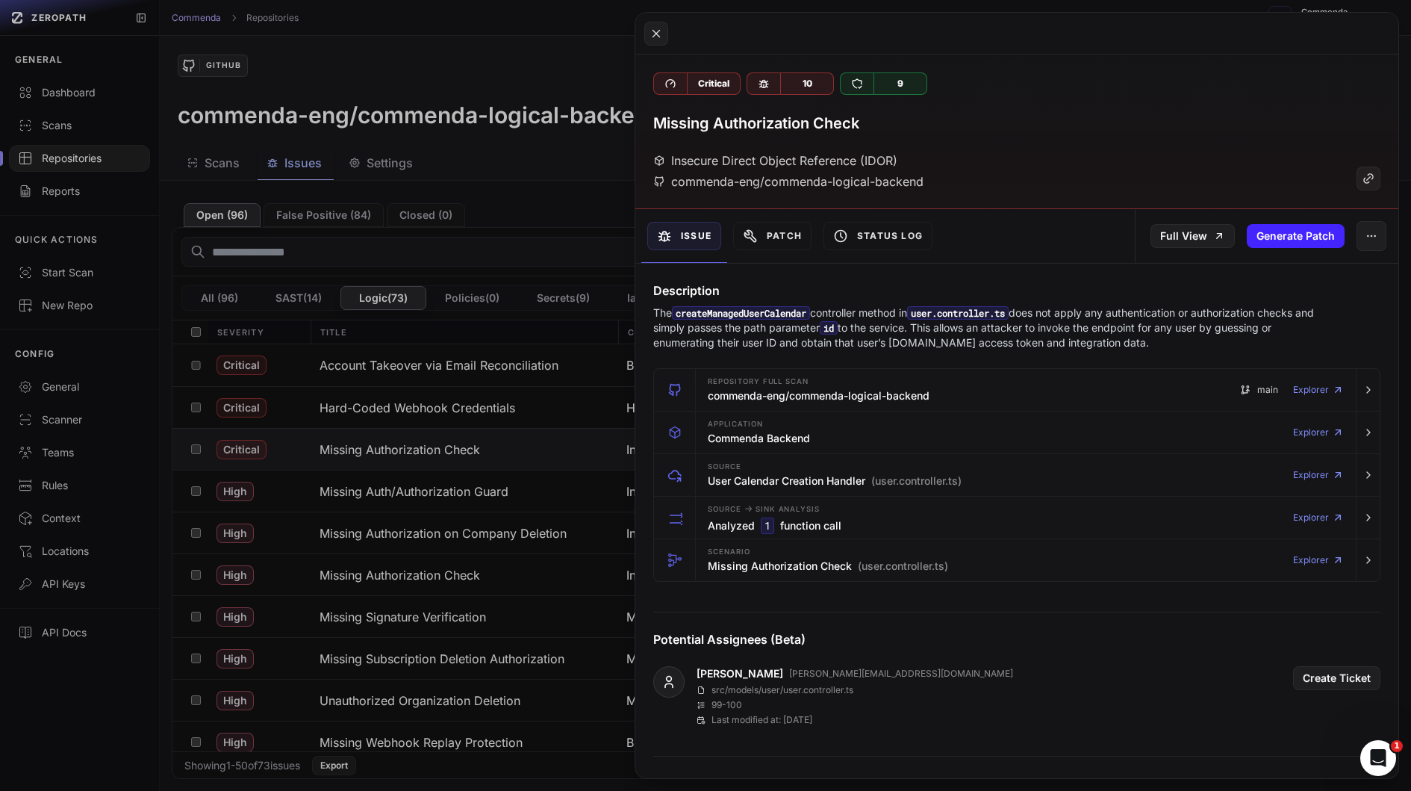
click at [810, 310] on code "createManagedUserCalendar" at bounding box center [741, 312] width 138 height 13
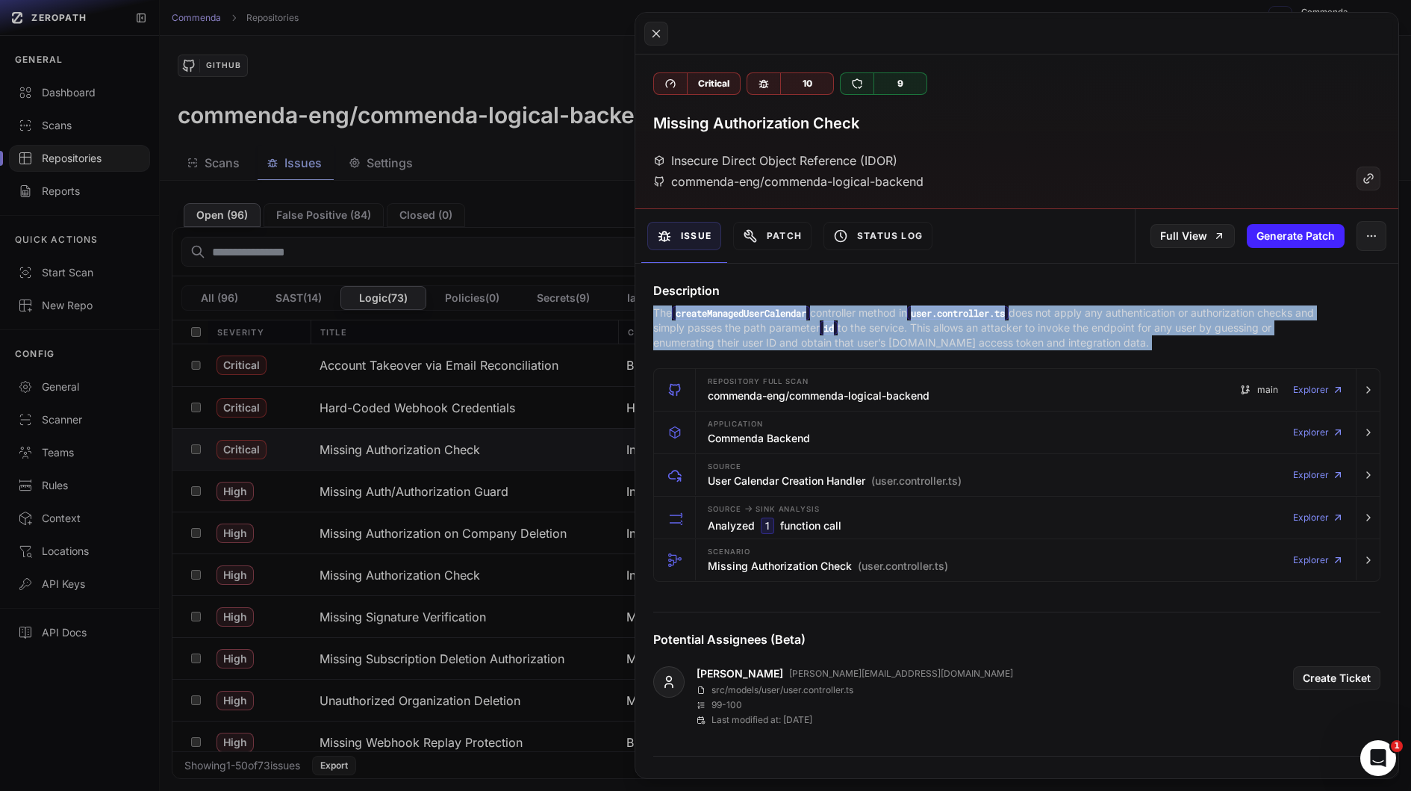
click at [823, 314] on p "The createManagedUserCalendar controller method in user.controller.ts does not …" at bounding box center [987, 327] width 669 height 45
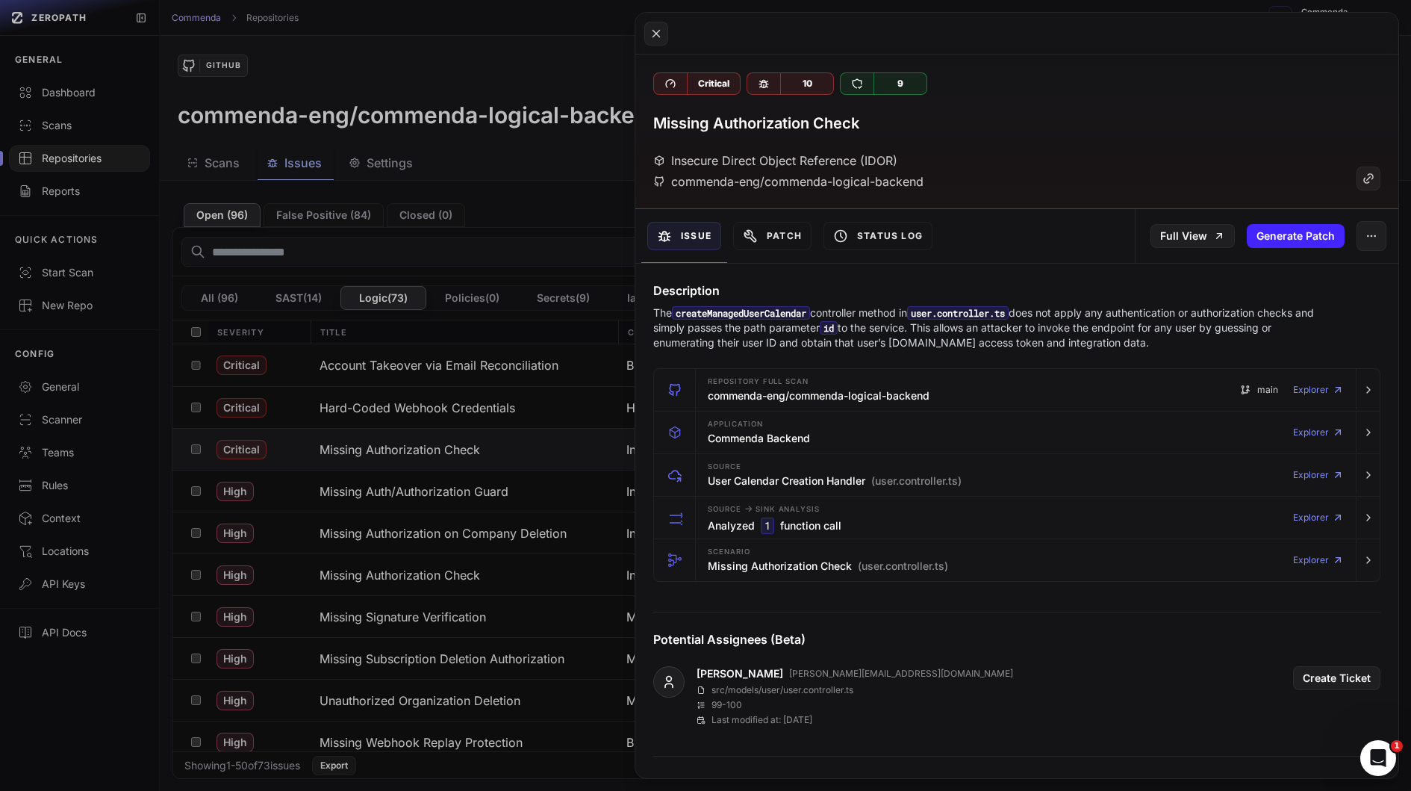
click at [823, 314] on p "The createManagedUserCalendar controller method in user.controller.ts does not …" at bounding box center [987, 327] width 669 height 45
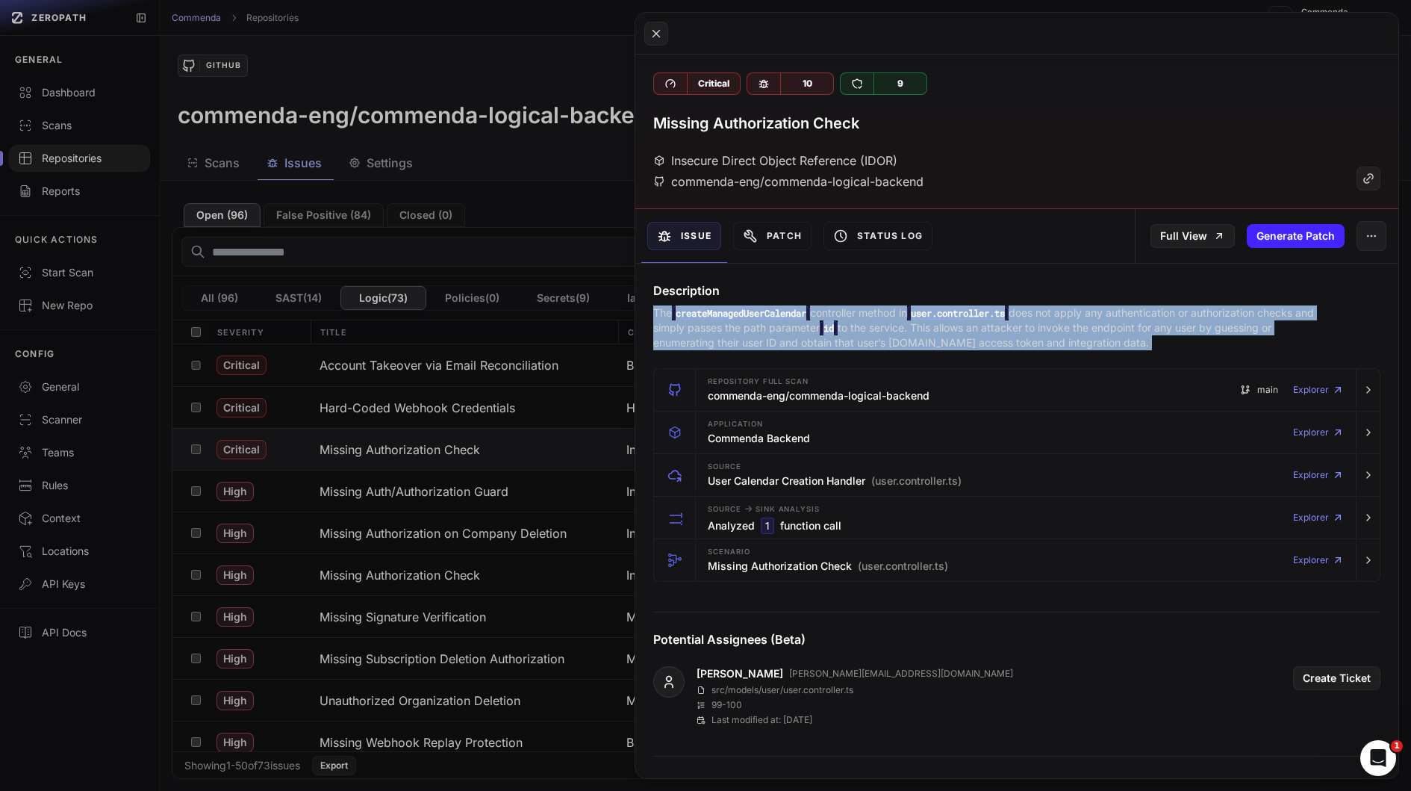
click at [842, 317] on p "The createManagedUserCalendar controller method in user.controller.ts does not …" at bounding box center [987, 327] width 669 height 45
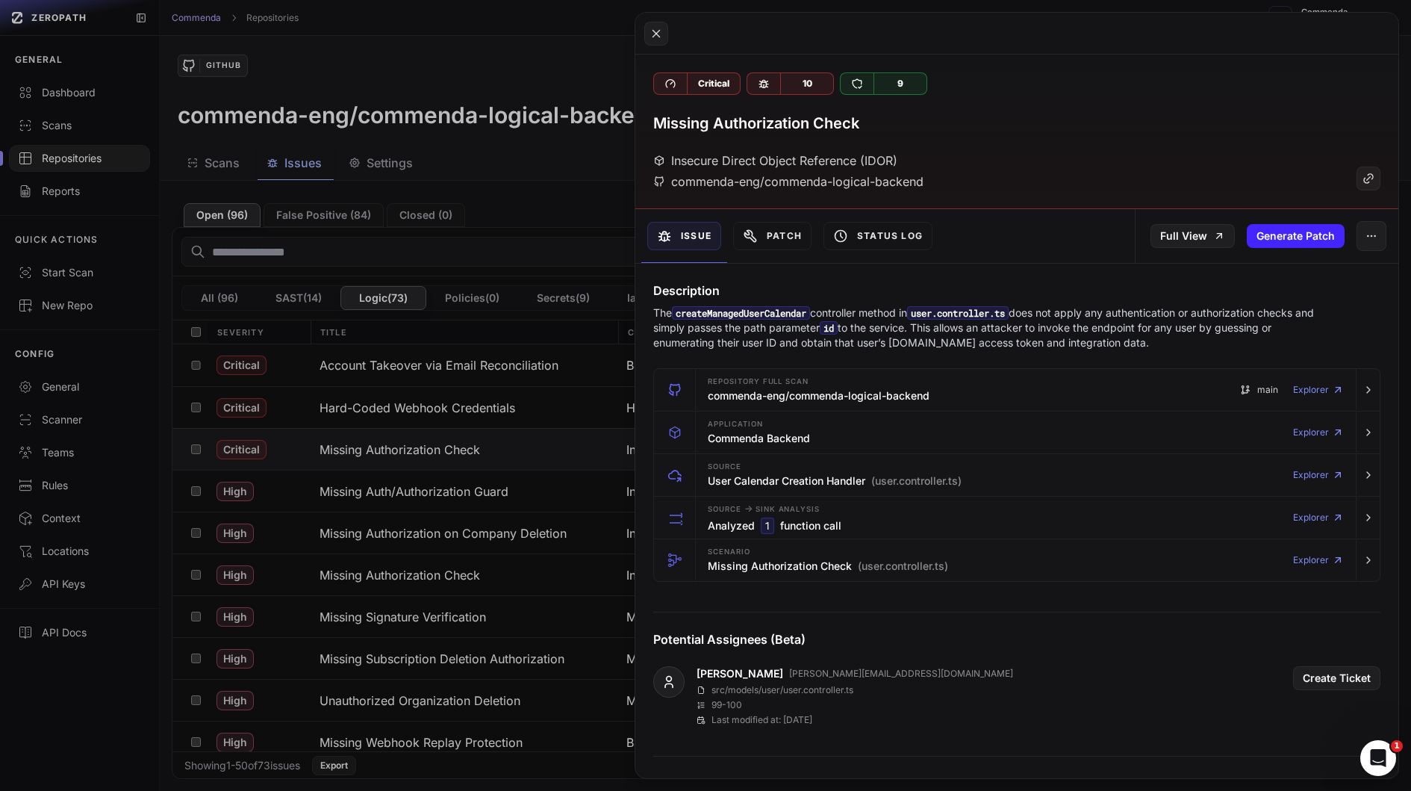
click at [842, 317] on p "The createManagedUserCalendar controller method in user.controller.ts does not …" at bounding box center [987, 327] width 669 height 45
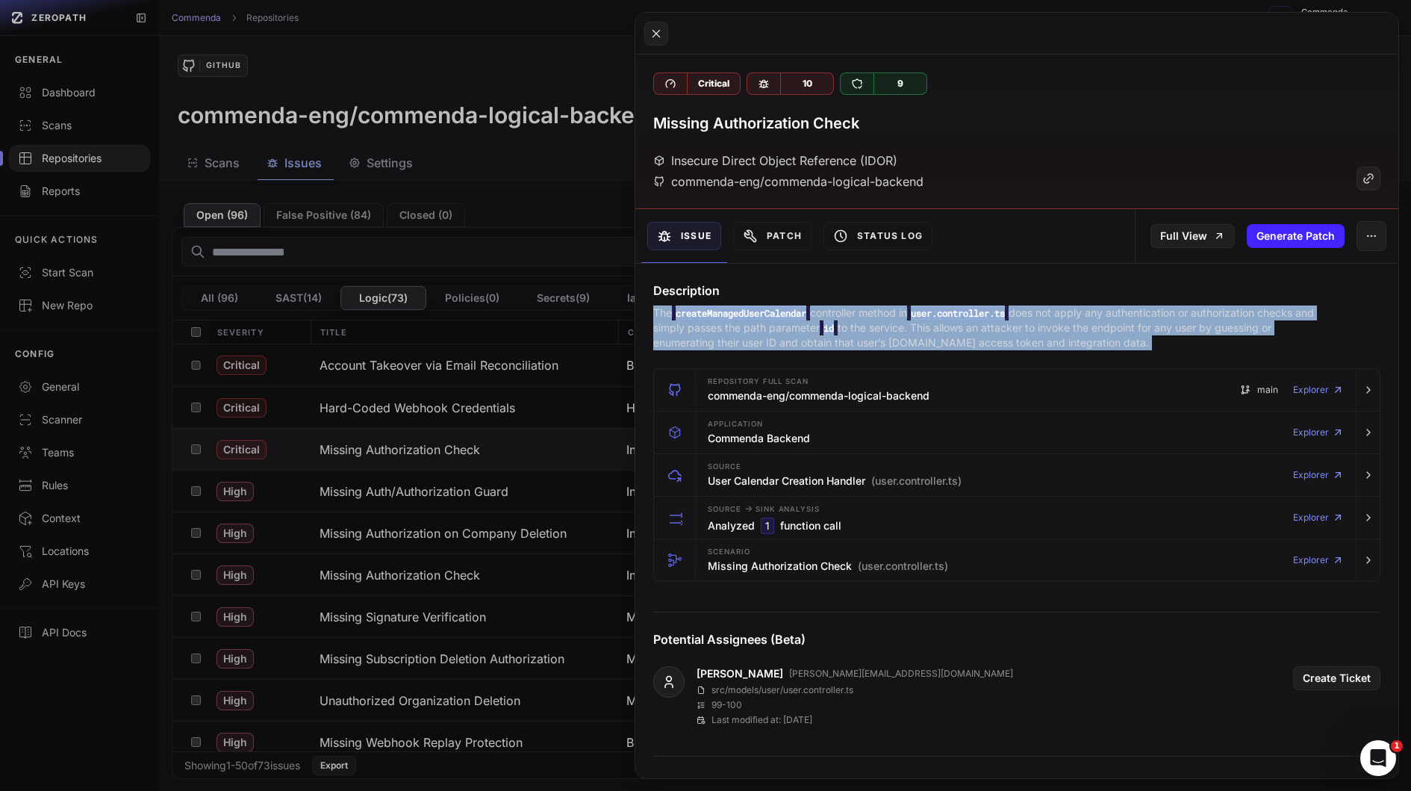
click at [883, 324] on p "The createManagedUserCalendar controller method in user.controller.ts does not …" at bounding box center [987, 327] width 669 height 45
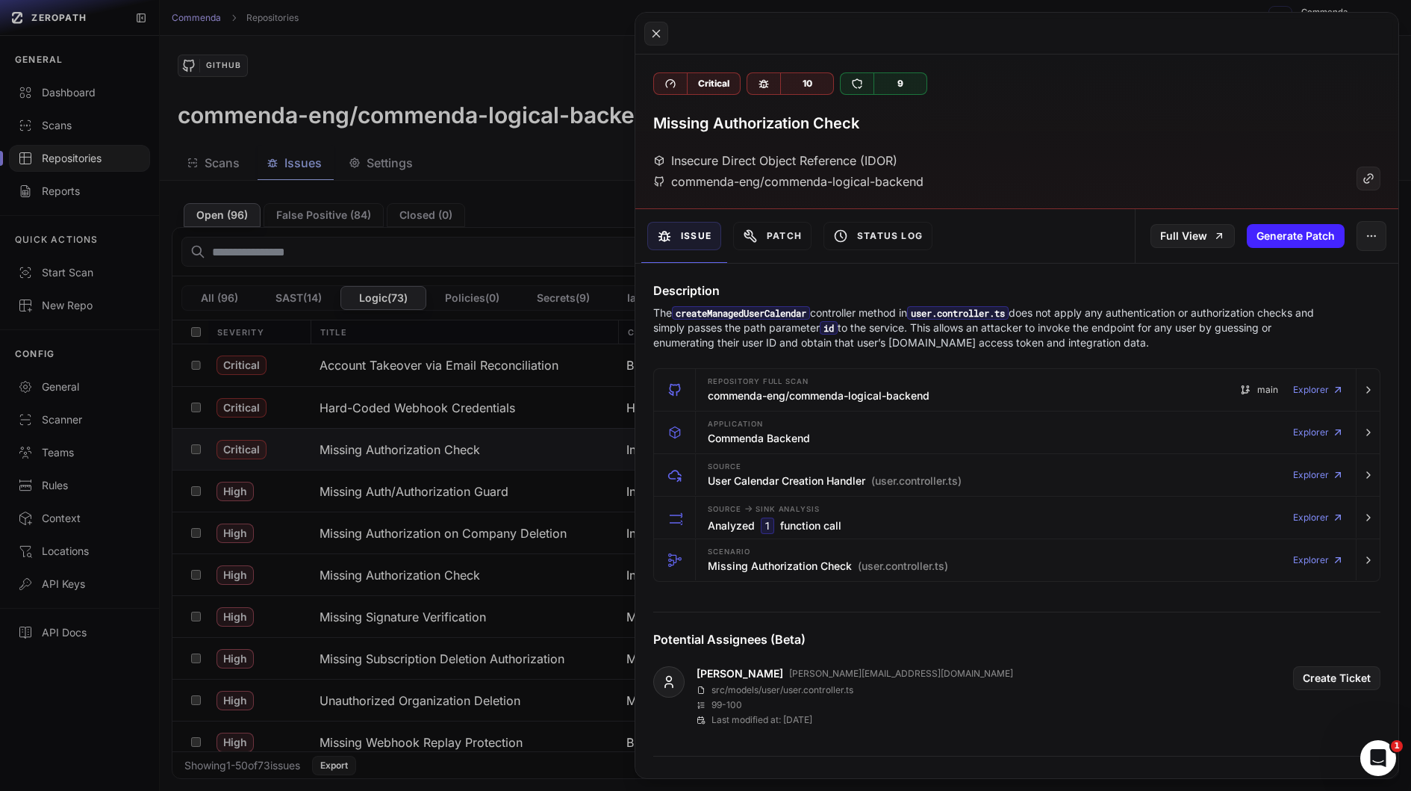
click at [883, 324] on p "The createManagedUserCalendar controller method in user.controller.ts does not …" at bounding box center [987, 327] width 669 height 45
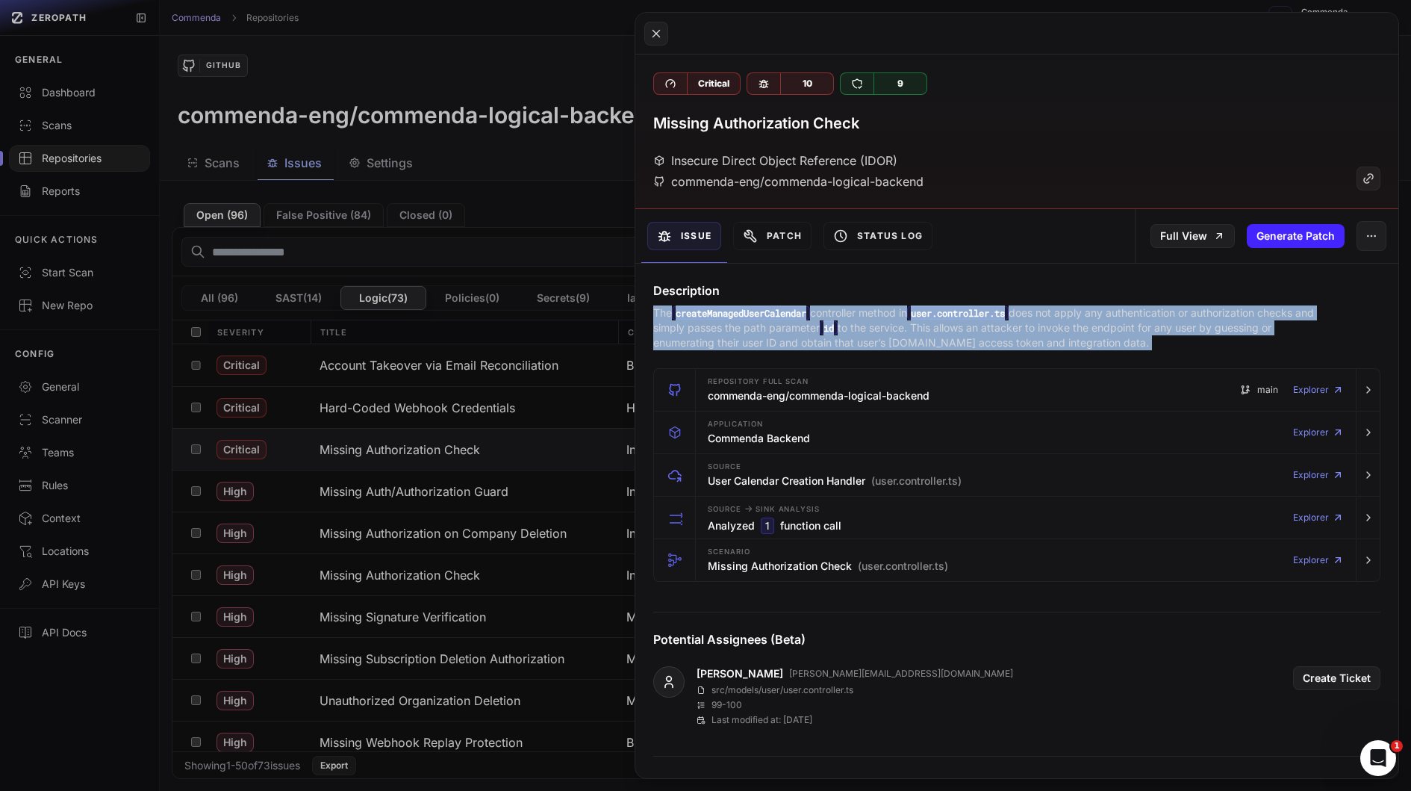
click at [838, 322] on code "id" at bounding box center [829, 327] width 18 height 13
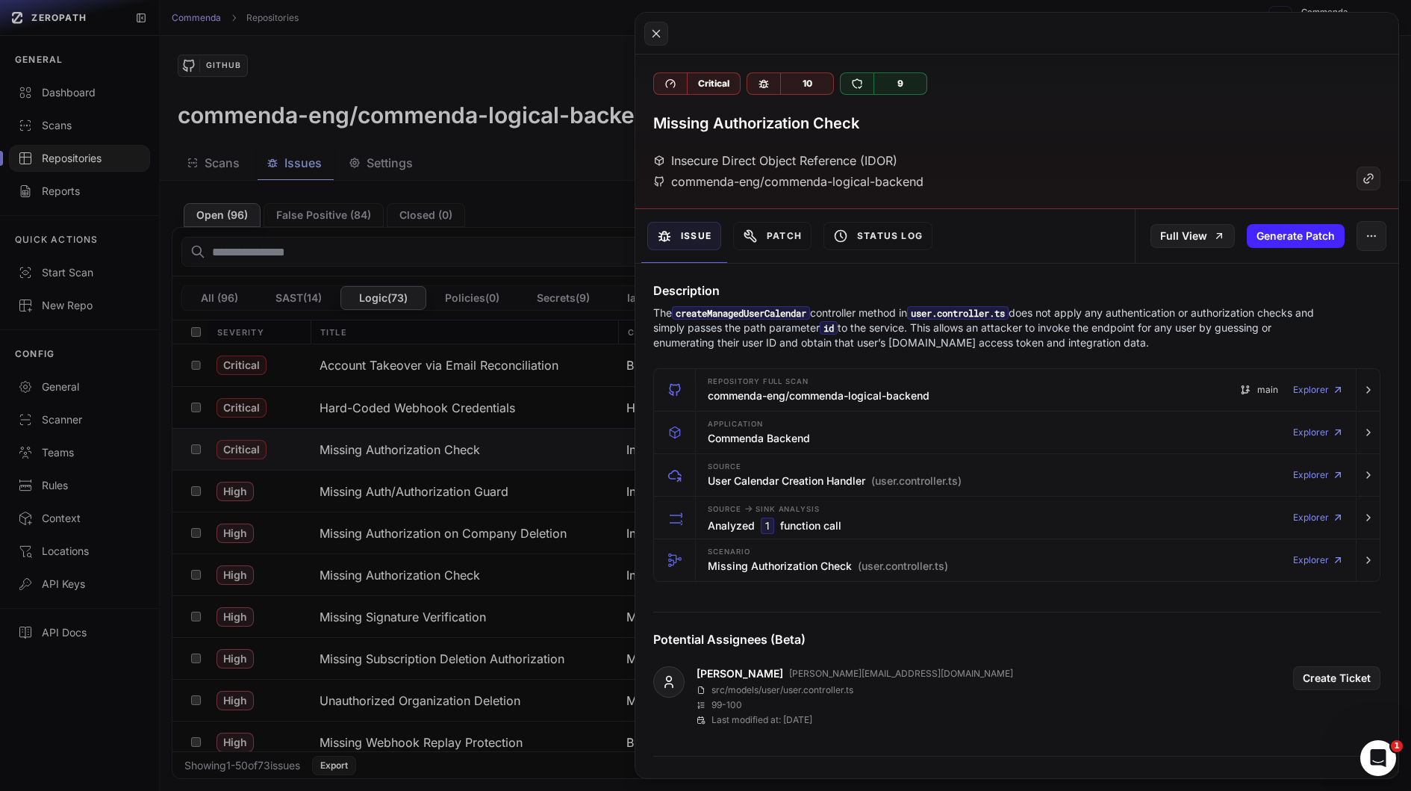
click at [838, 322] on code "id" at bounding box center [829, 327] width 18 height 13
click at [727, 326] on p "The createManagedUserCalendar controller method in user.controller.ts does not …" at bounding box center [987, 327] width 669 height 45
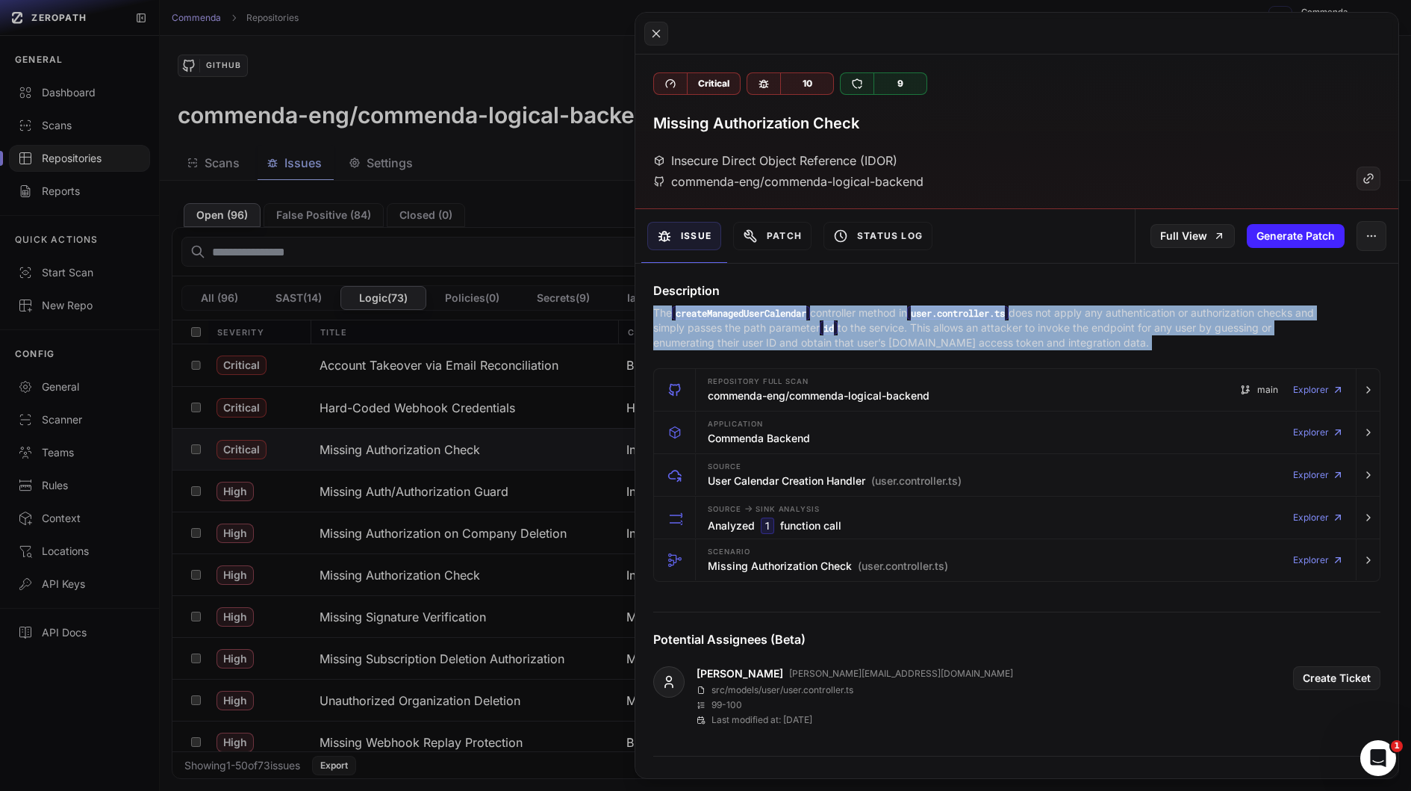
click at [727, 326] on p "The createManagedUserCalendar controller method in user.controller.ts does not …" at bounding box center [987, 327] width 669 height 45
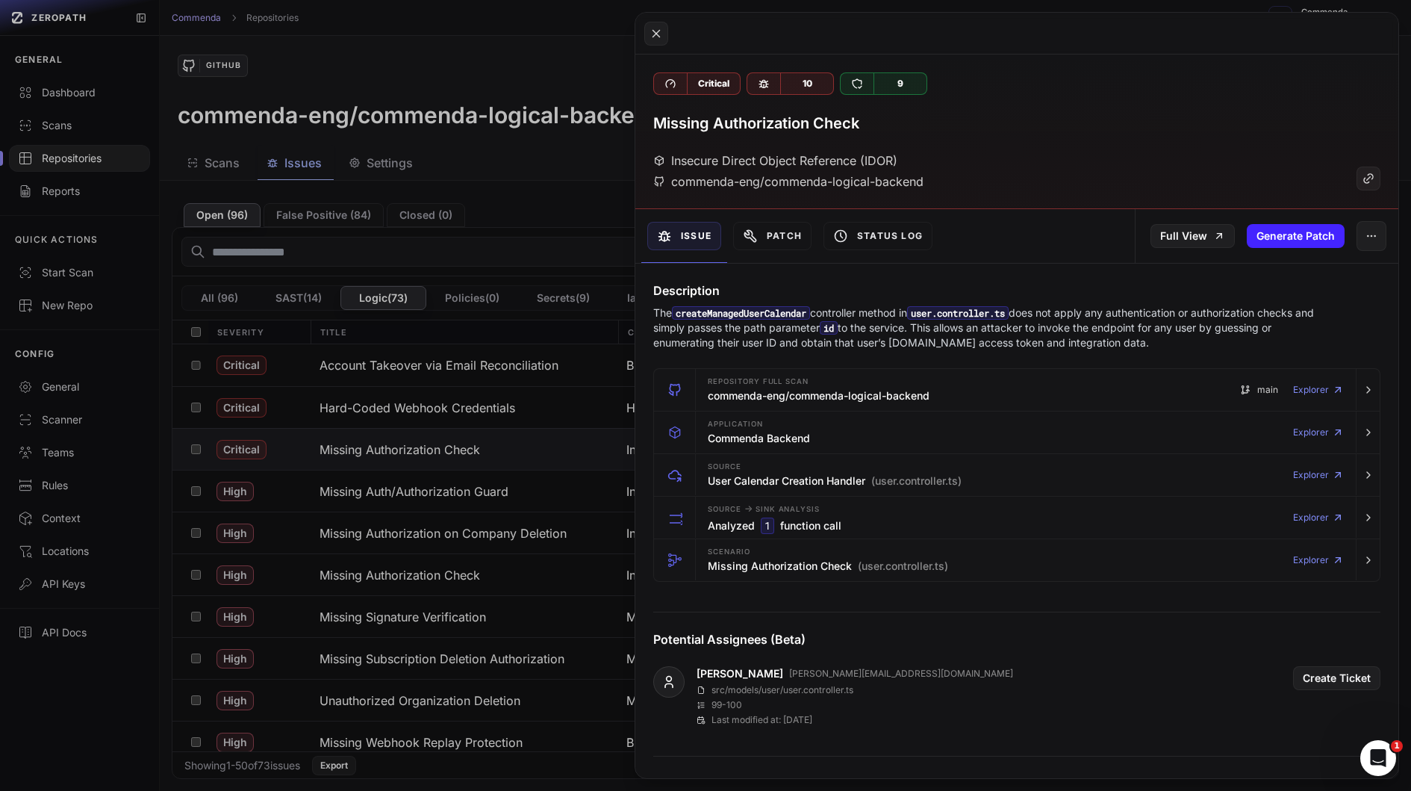
click at [361, 467] on button at bounding box center [705, 395] width 1411 height 791
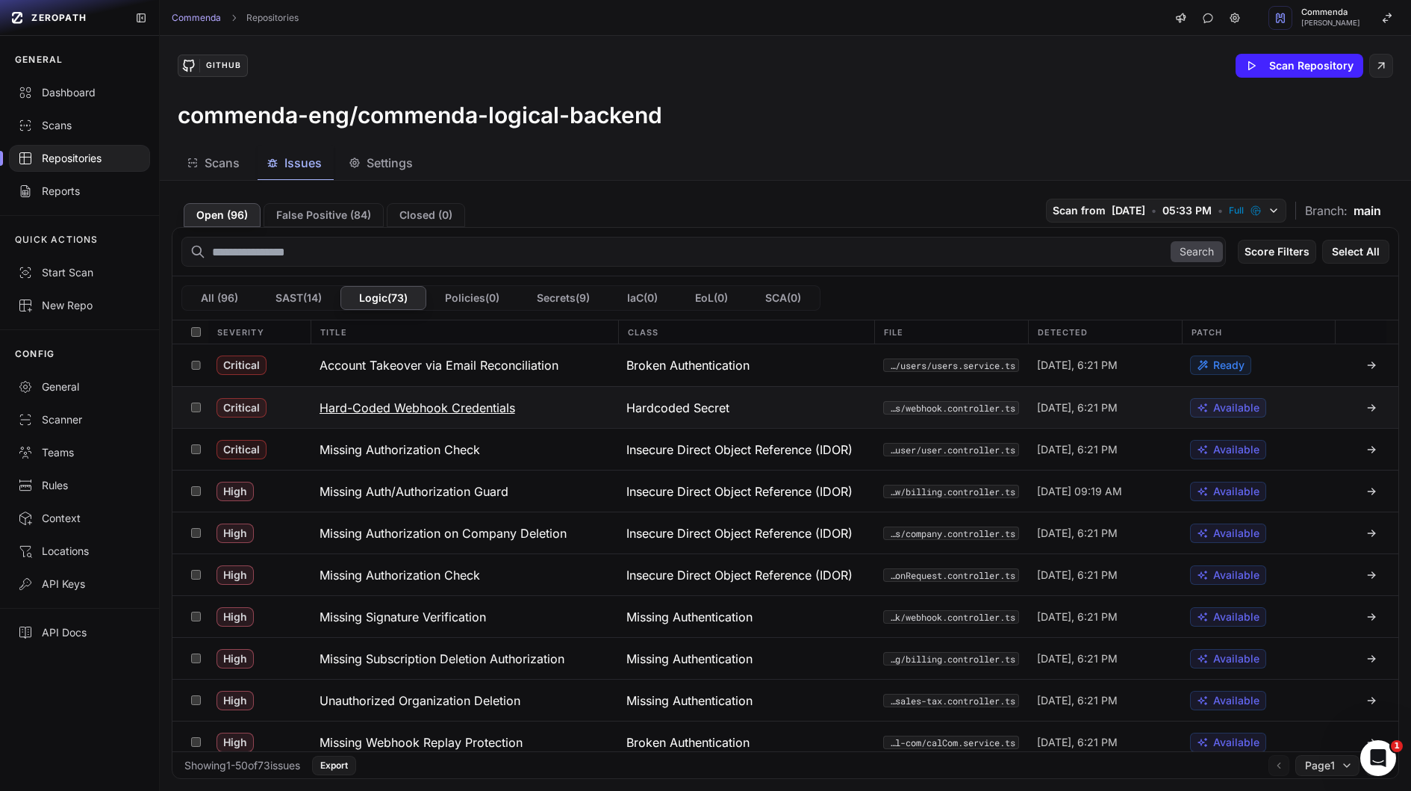
click at [405, 399] on h3 "Hard-Coded Webhook Credentials" at bounding box center [418, 408] width 196 height 18
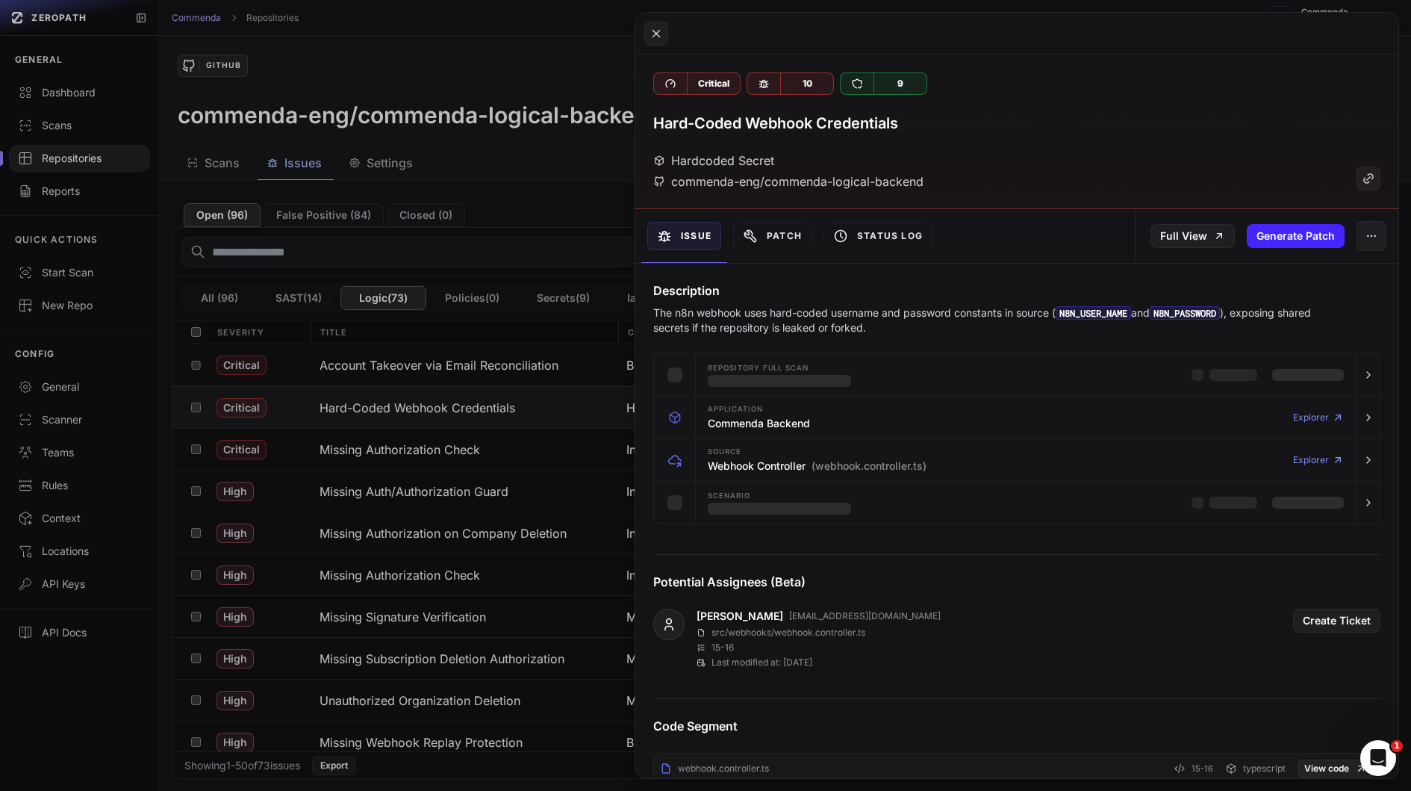
click at [826, 296] on h4 "Description" at bounding box center [1016, 291] width 727 height 18
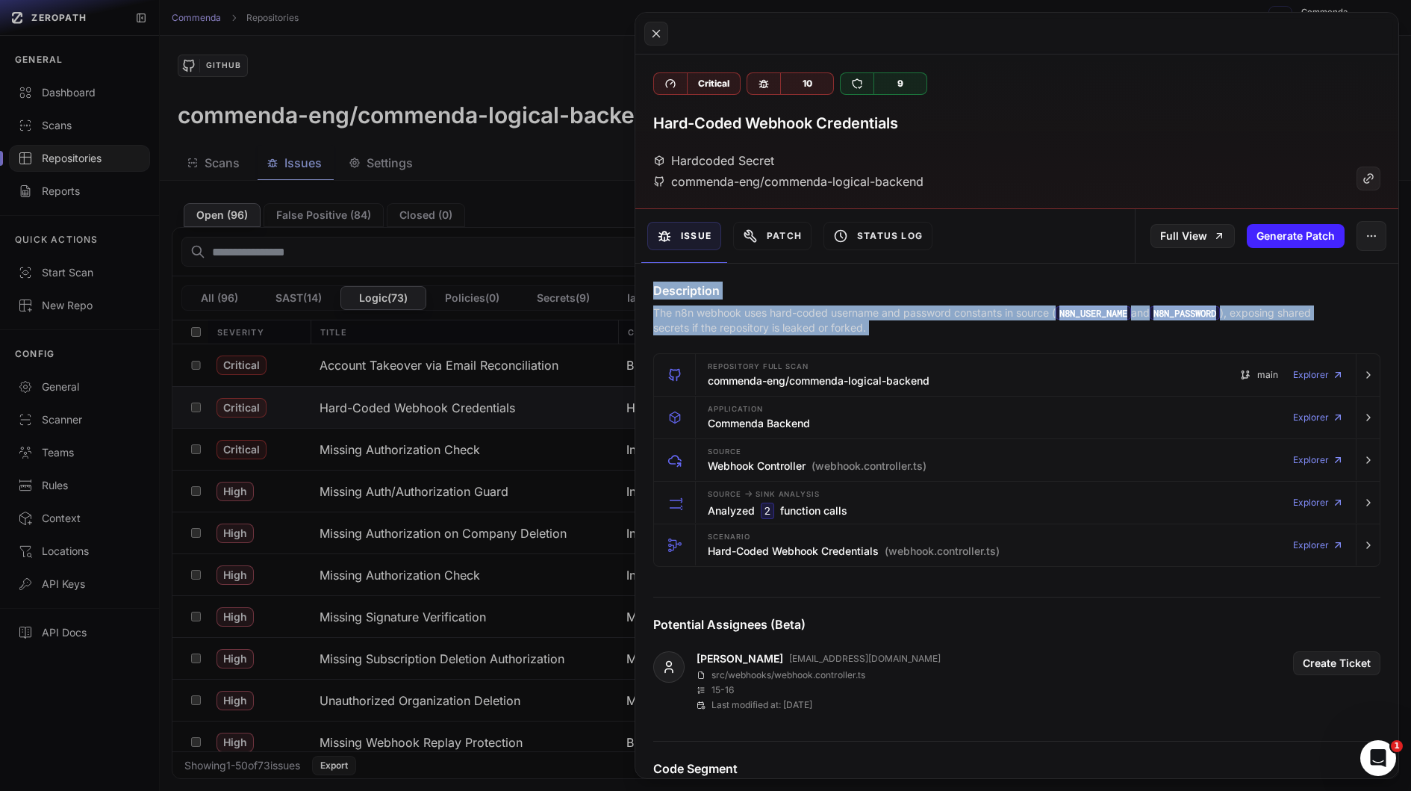
drag, startPoint x: 826, startPoint y: 296, endPoint x: 826, endPoint y: 323, distance: 26.9
click at [826, 318] on div "Description The n8n webhook uses hard-coded username and password constants in …" at bounding box center [1016, 309] width 763 height 54
click at [826, 323] on p "The n8n webhook uses hard-coded username and password constants in source ( N8N…" at bounding box center [987, 320] width 669 height 30
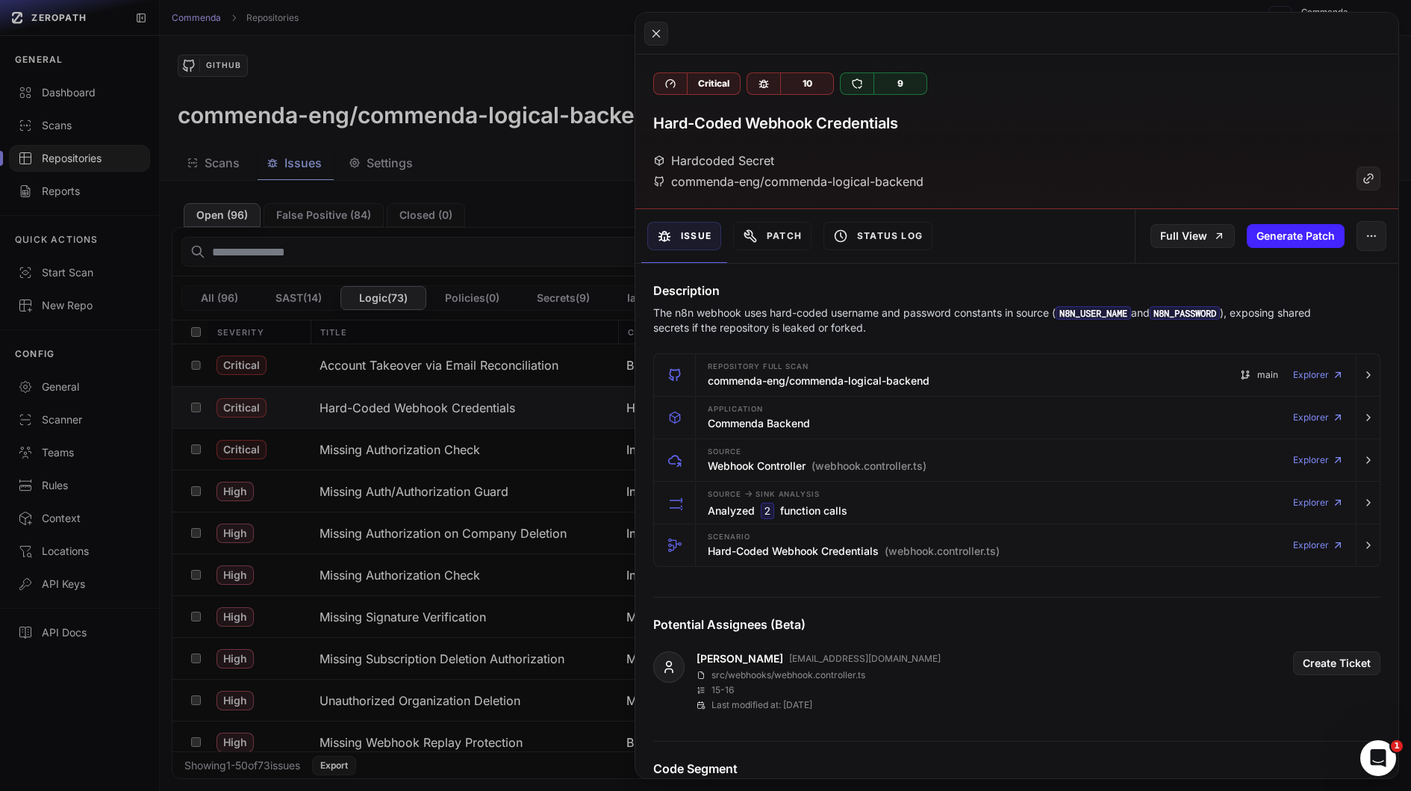
click at [826, 323] on p "The n8n webhook uses hard-coded username and password constants in source ( N8N…" at bounding box center [987, 320] width 669 height 30
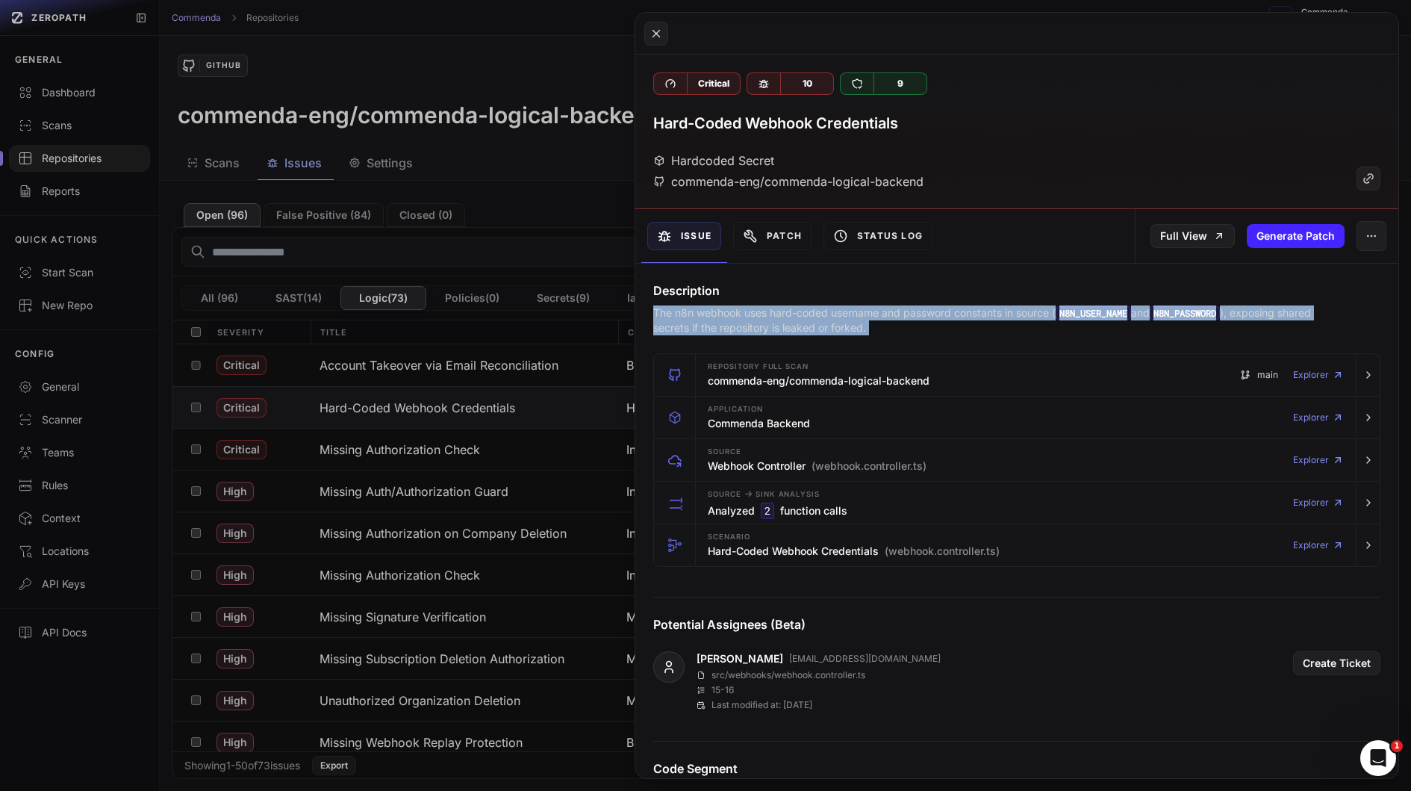
drag, startPoint x: 826, startPoint y: 323, endPoint x: 830, endPoint y: 293, distance: 30.2
click at [830, 303] on div "Description The n8n webhook uses hard-coded username and password constants in …" at bounding box center [1016, 309] width 763 height 54
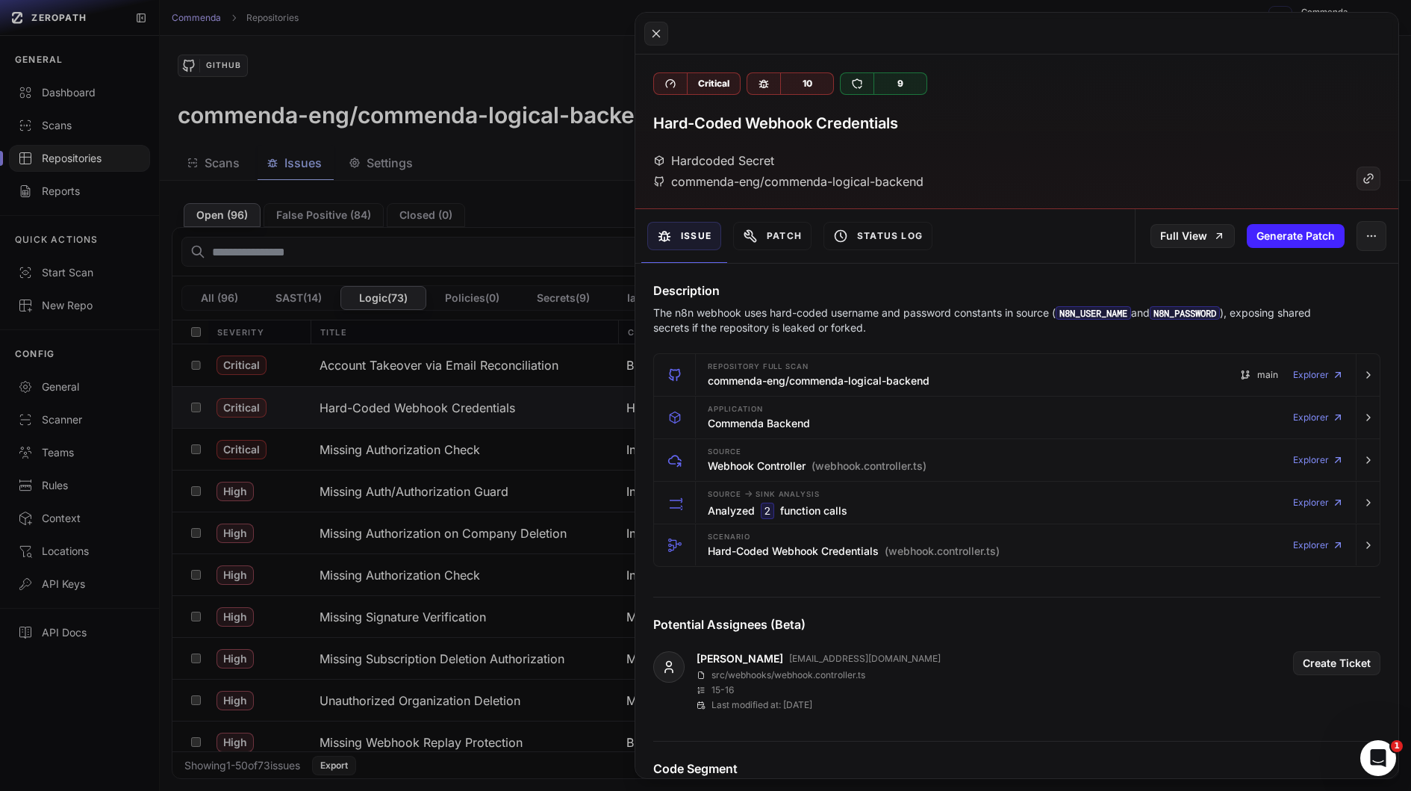
click at [830, 293] on h4 "Description" at bounding box center [1016, 291] width 727 height 18
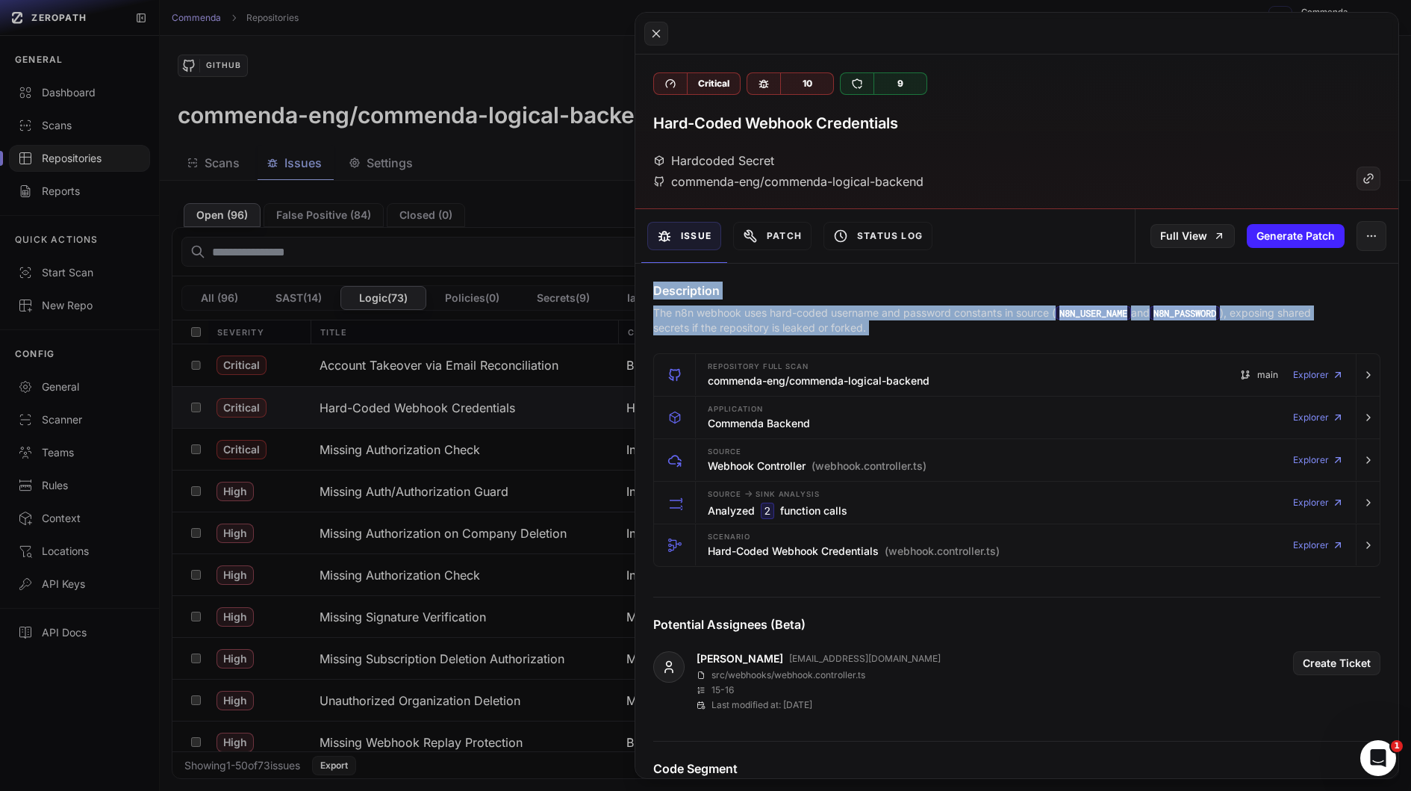
drag, startPoint x: 830, startPoint y: 293, endPoint x: 833, endPoint y: 343, distance: 50.9
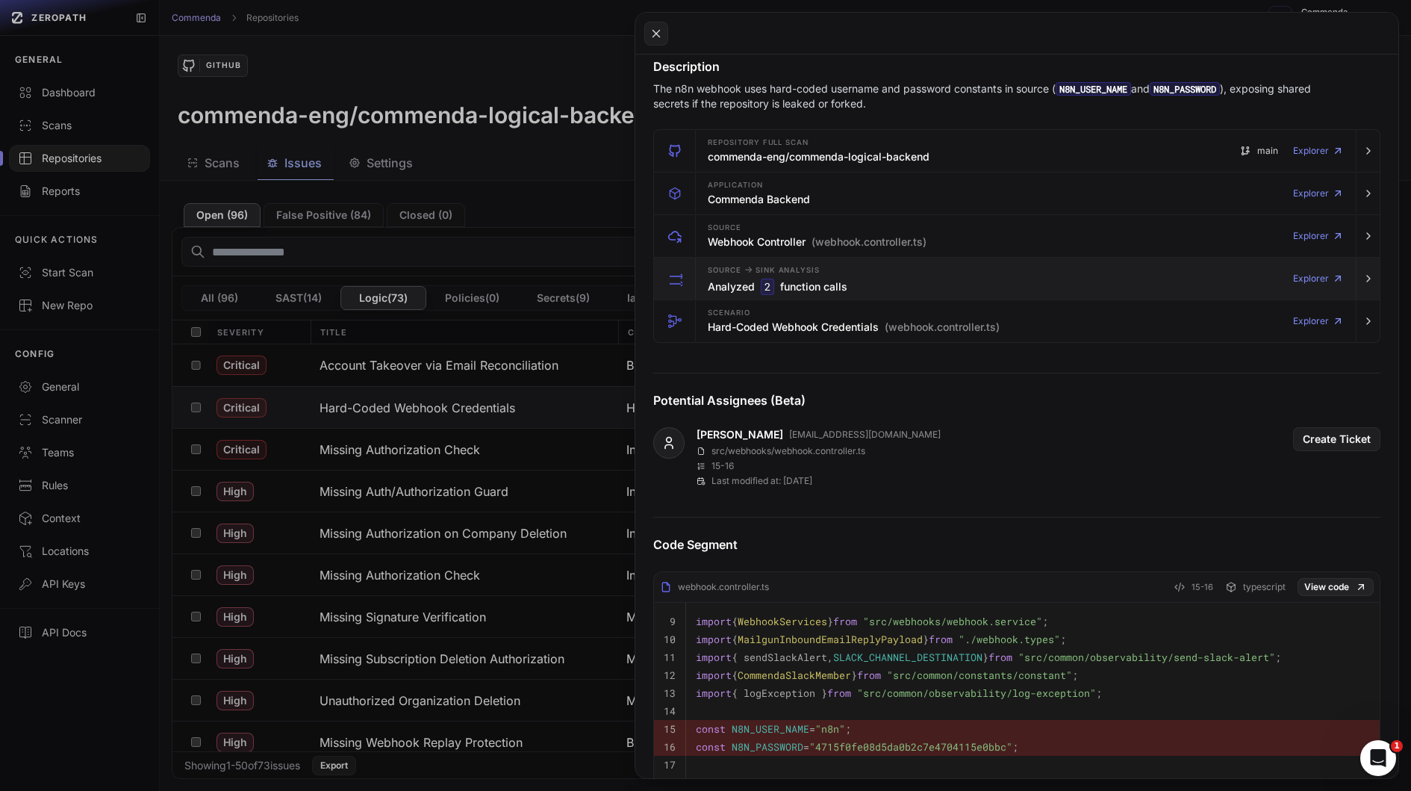
scroll to position [190, 0]
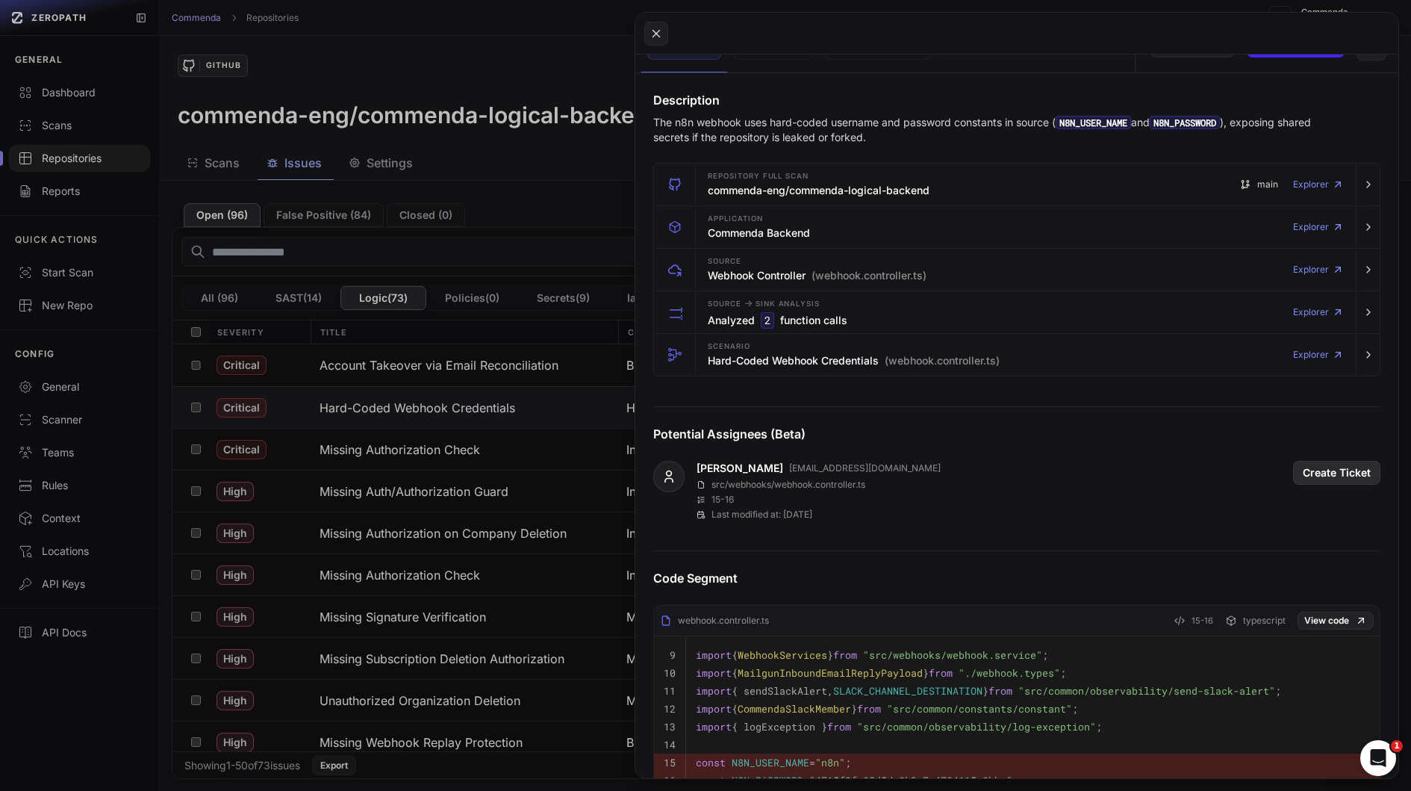
click at [1334, 479] on button "Create Ticket" at bounding box center [1336, 473] width 87 height 24
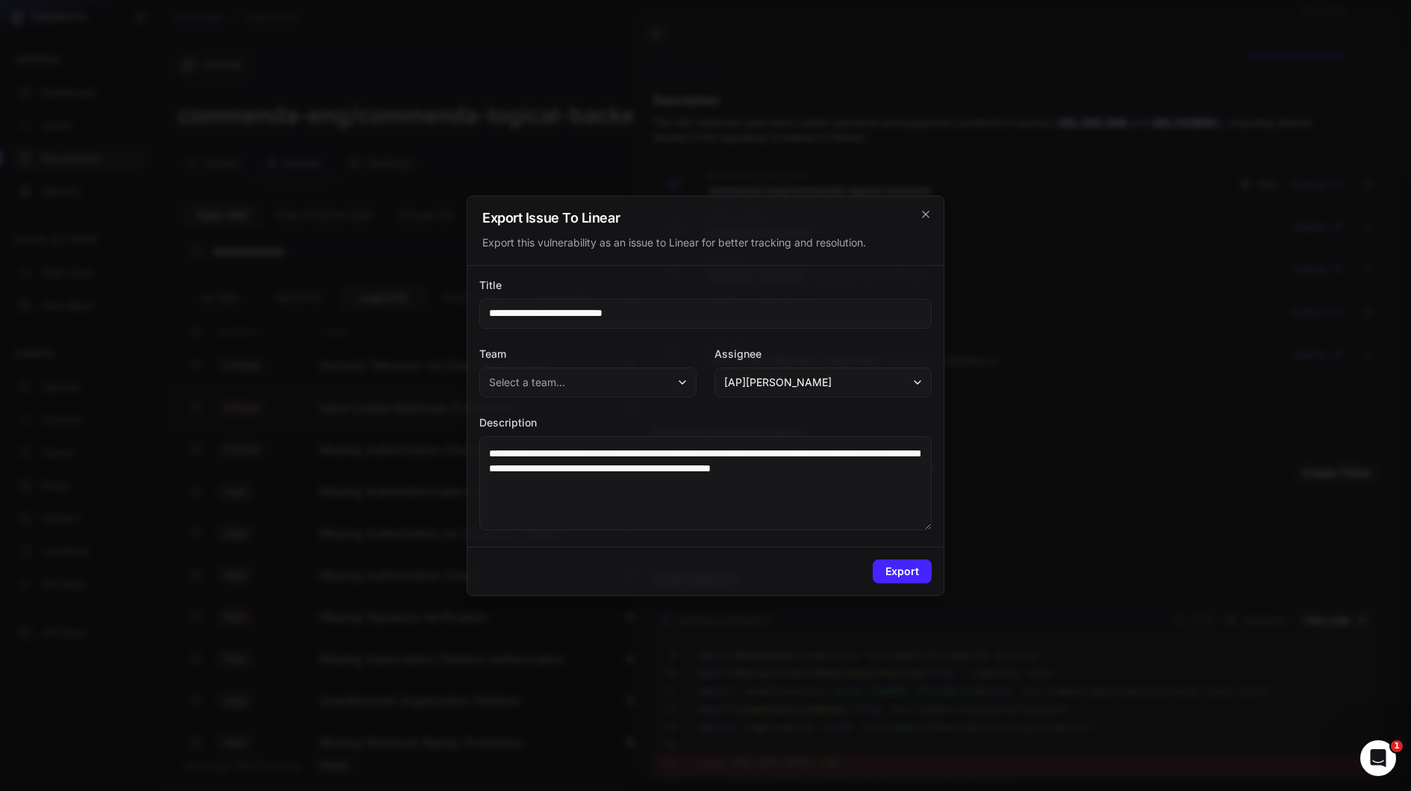
click at [632, 378] on button "Select a team..." at bounding box center [587, 382] width 217 height 30
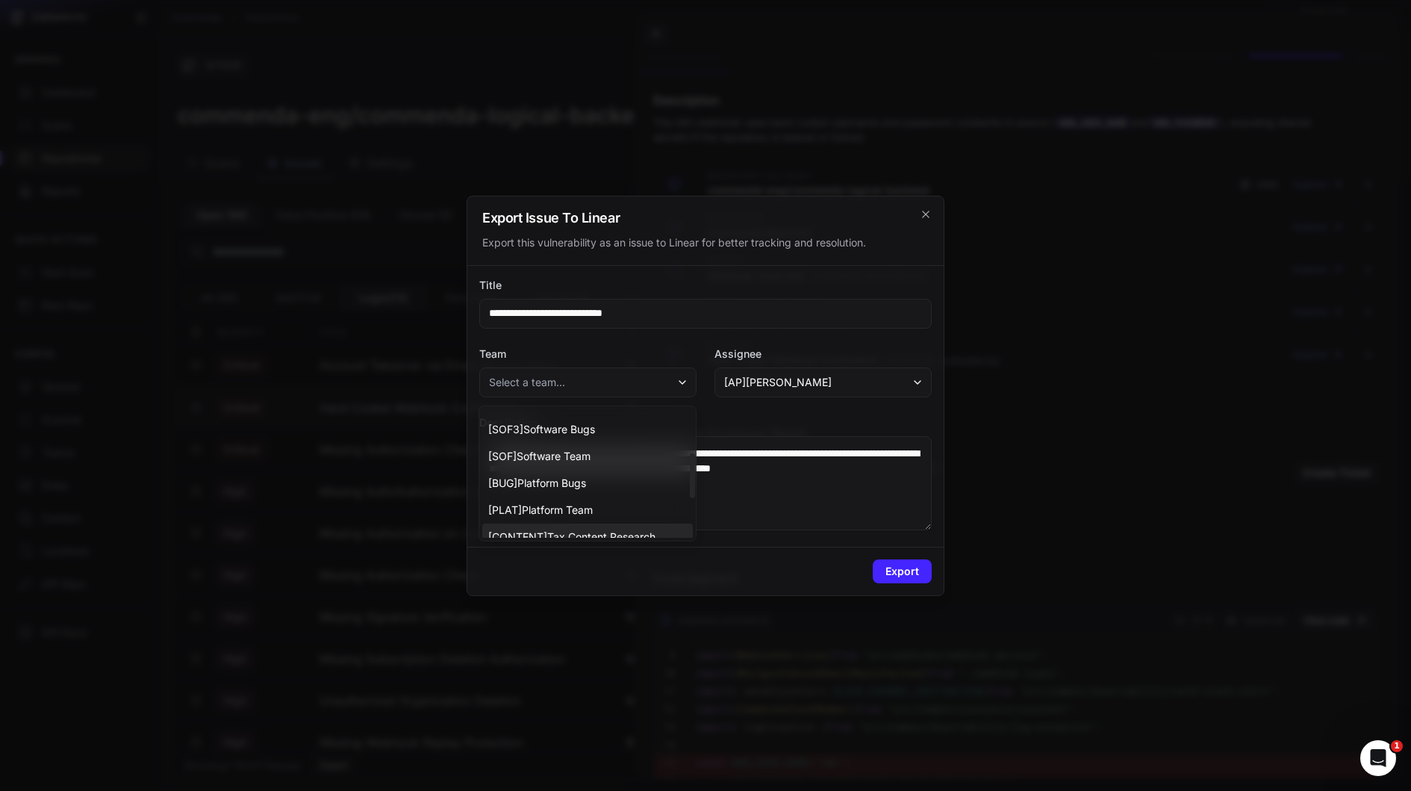
scroll to position [247, 0]
click at [584, 523] on span "[ SEC ] Security & Access Requests" at bounding box center [570, 524] width 165 height 15
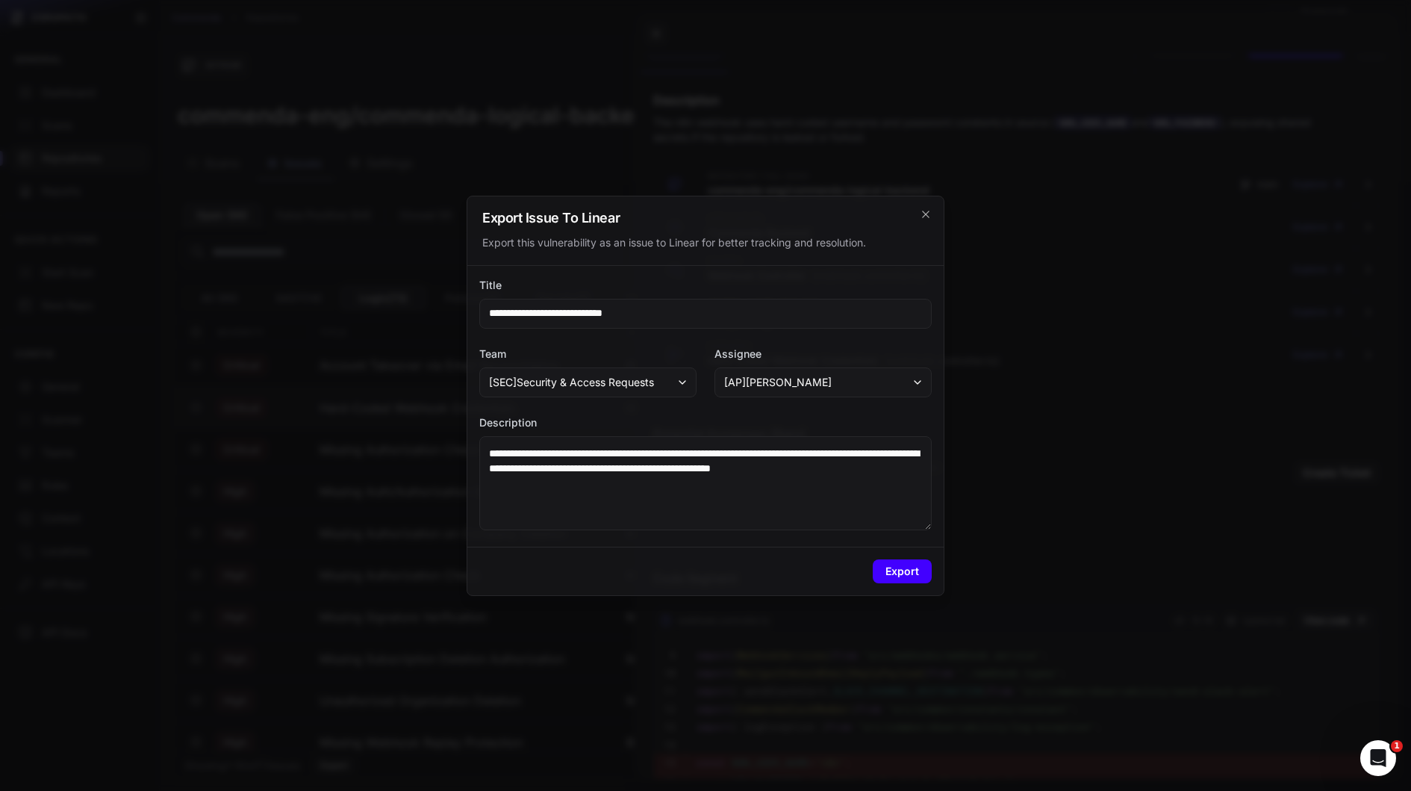
click at [913, 579] on button "Export" at bounding box center [902, 571] width 59 height 24
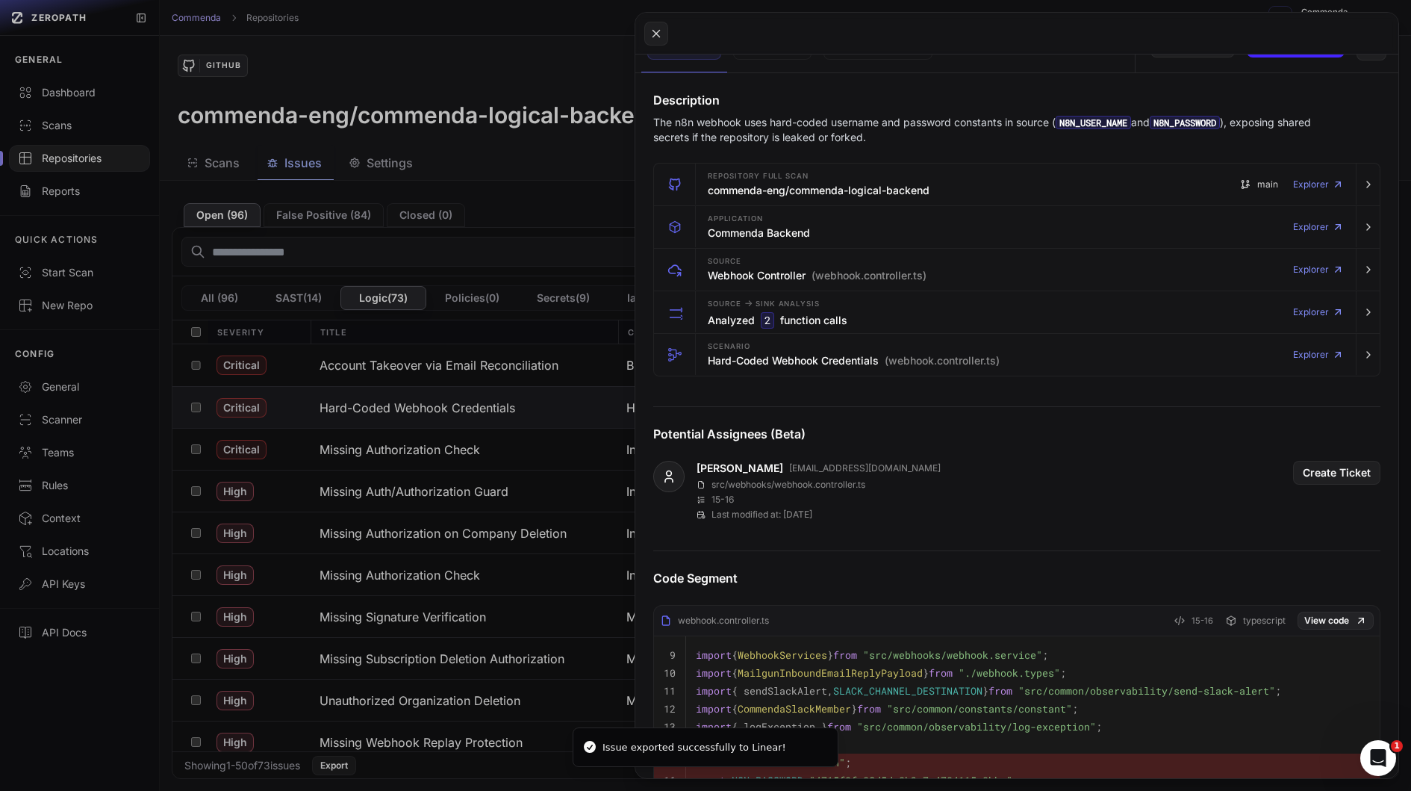
click at [500, 305] on button at bounding box center [705, 395] width 1411 height 791
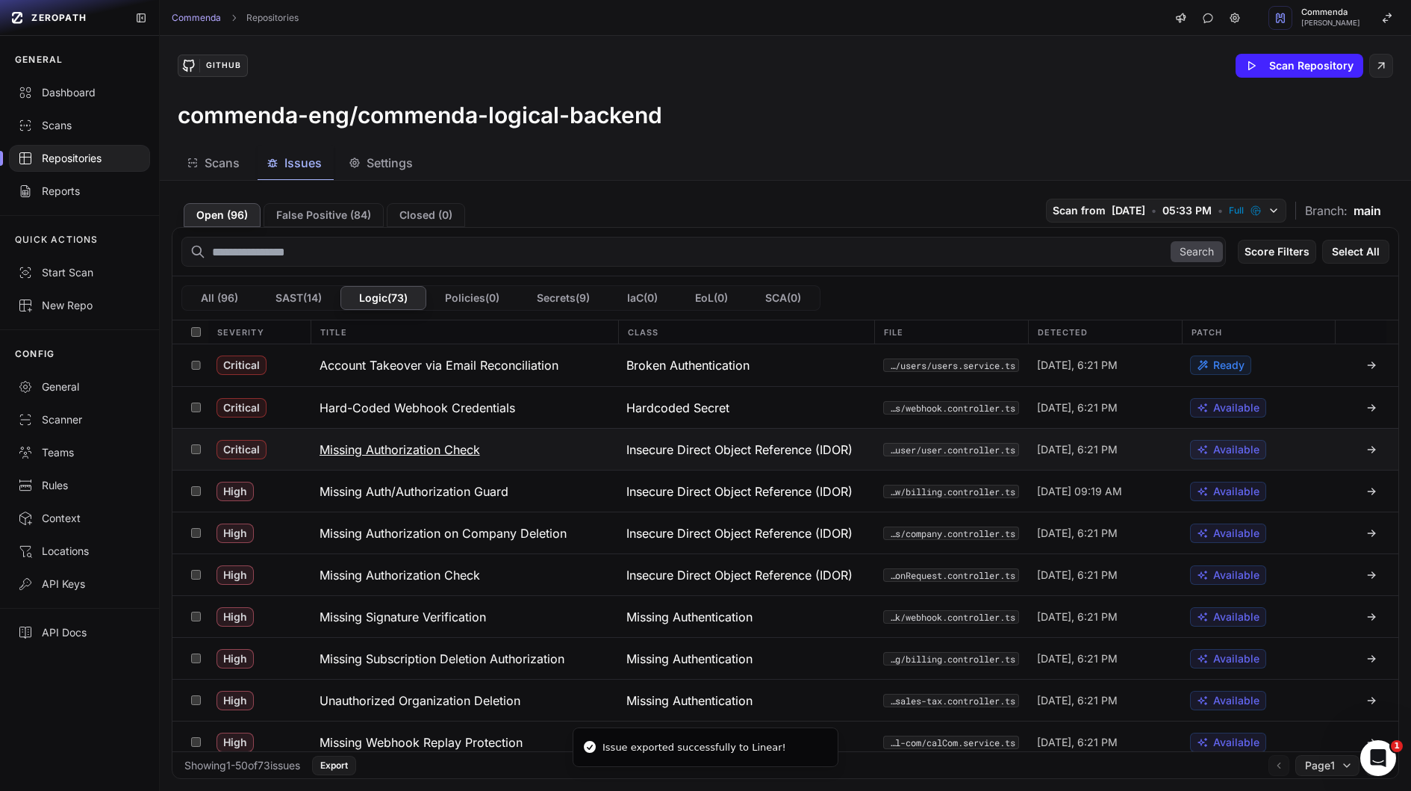
click at [509, 441] on button "Missing Authorization Check" at bounding box center [465, 449] width 308 height 41
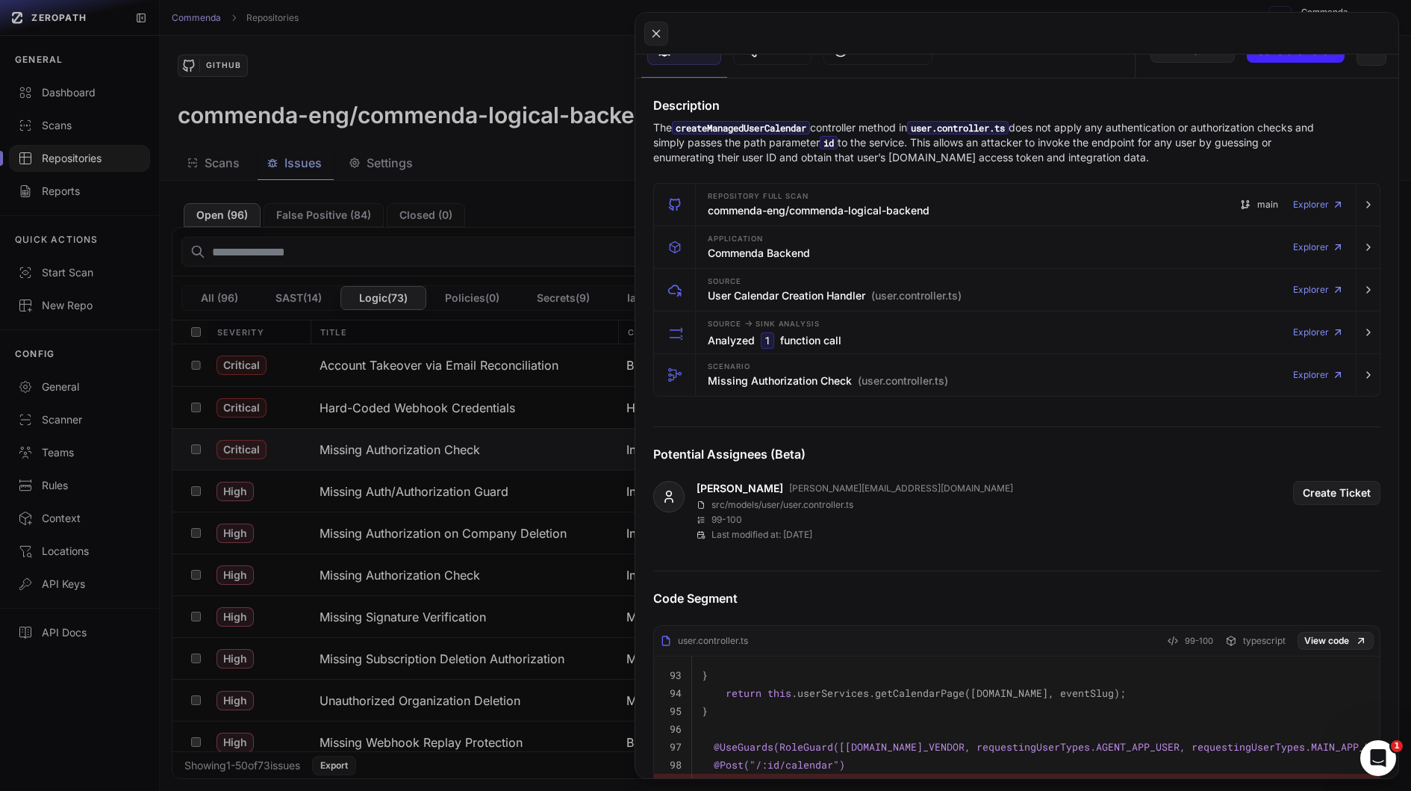
scroll to position [191, 0]
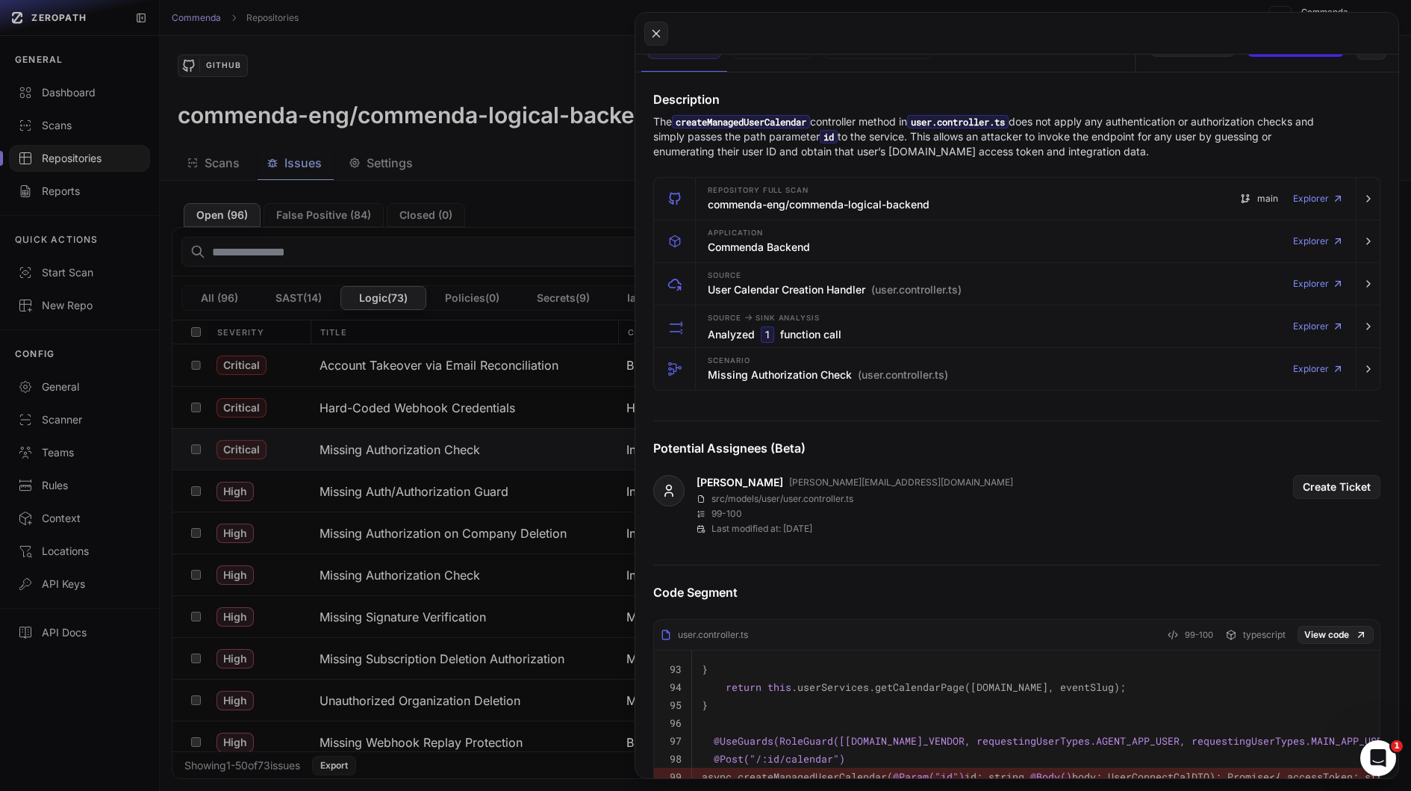
click at [373, 493] on button at bounding box center [705, 395] width 1411 height 791
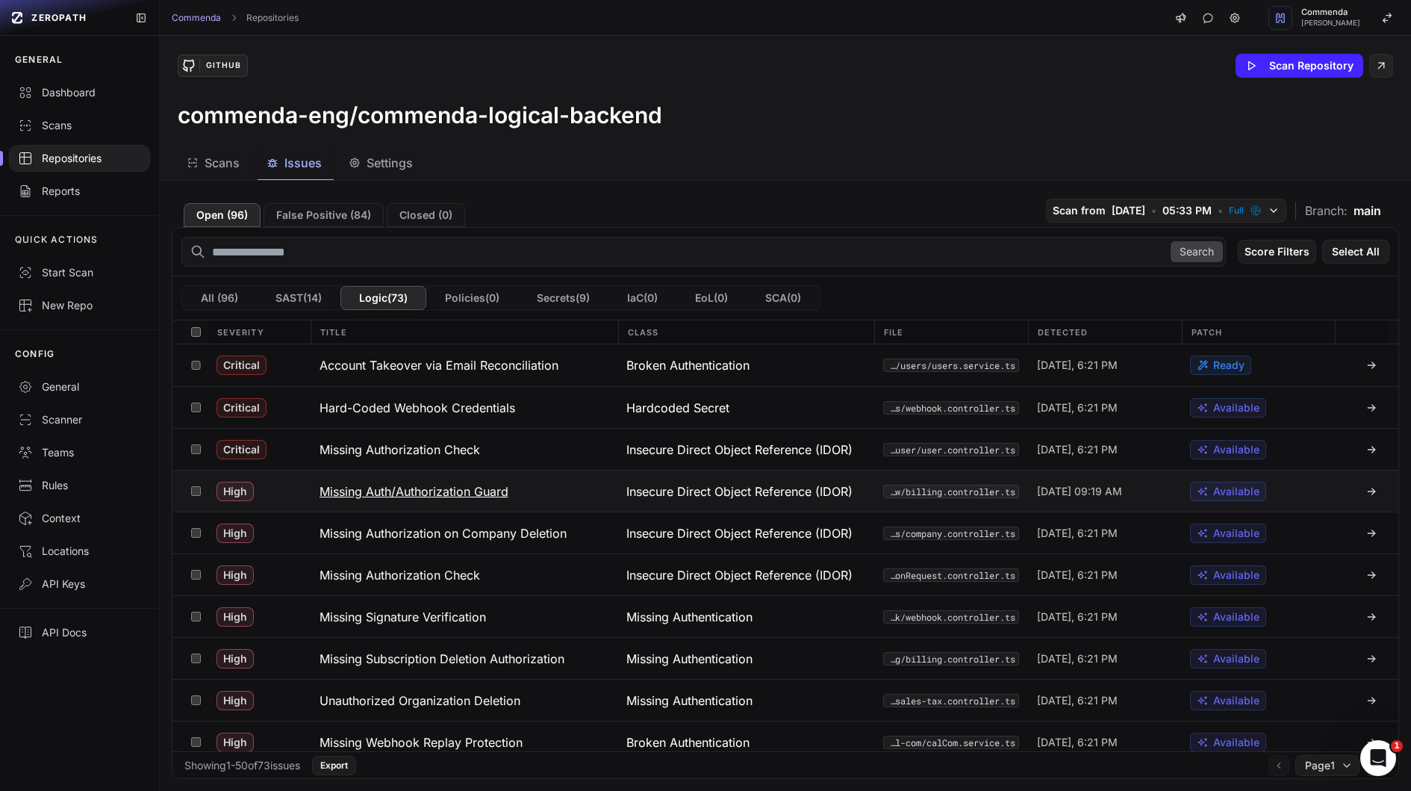
click at [524, 488] on button "Missing Auth/Authorization Guard" at bounding box center [465, 490] width 308 height 41
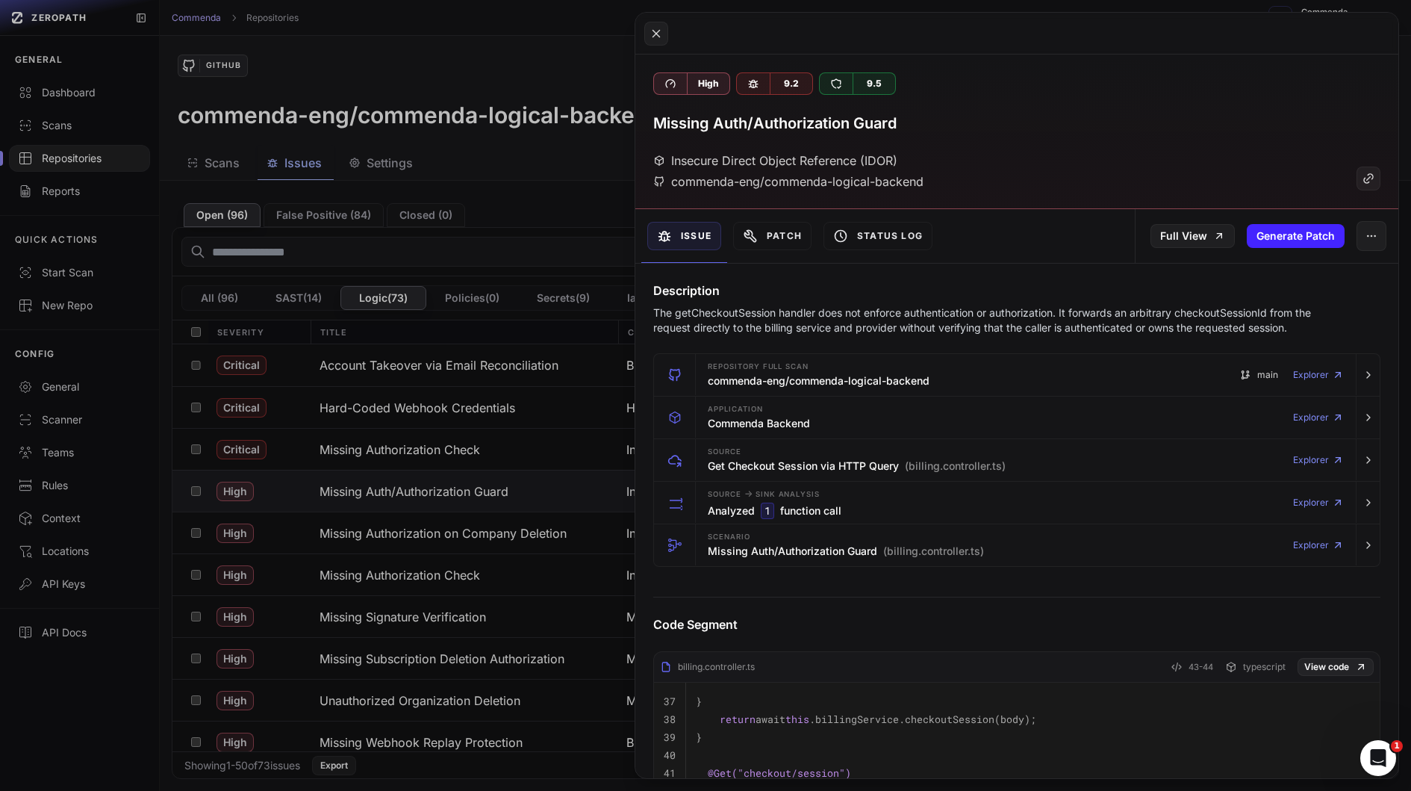
click at [709, 302] on div "Description The getCheckoutSession handler does not enforce authentication or a…" at bounding box center [1016, 309] width 763 height 54
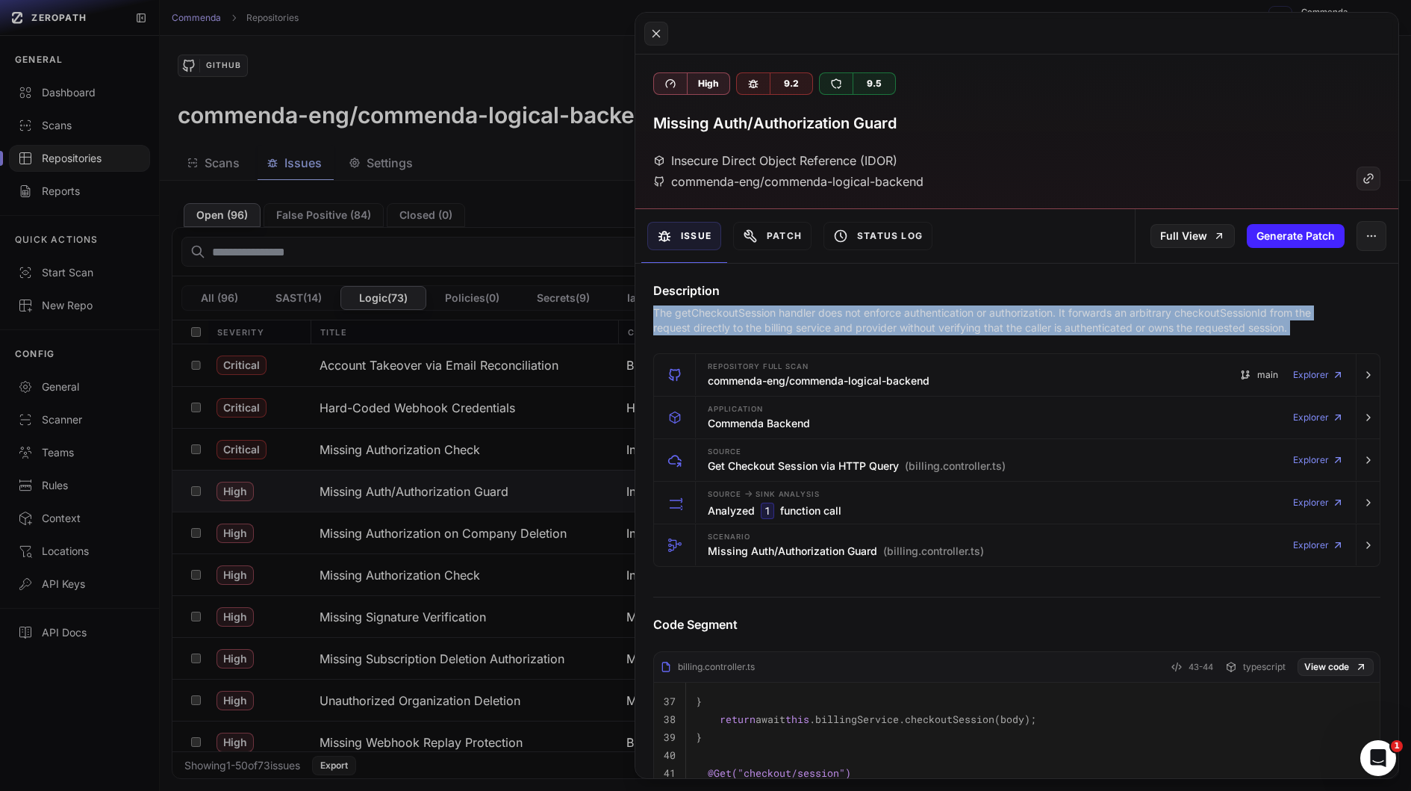
click at [726, 302] on div "Description The getCheckoutSession handler does not enforce authentication or a…" at bounding box center [1016, 309] width 763 height 54
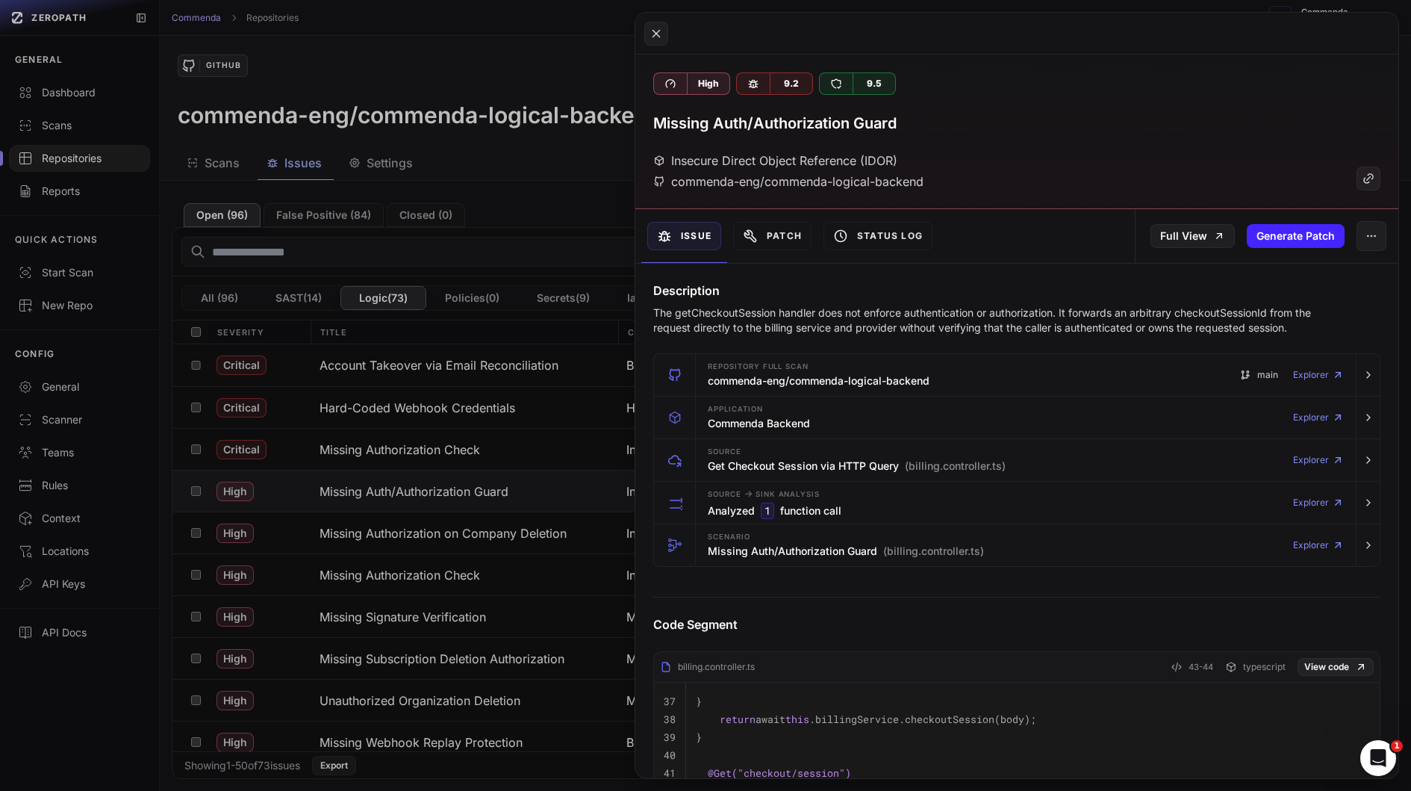
click at [726, 302] on div "Description The getCheckoutSession handler does not enforce authentication or a…" at bounding box center [1016, 309] width 763 height 54
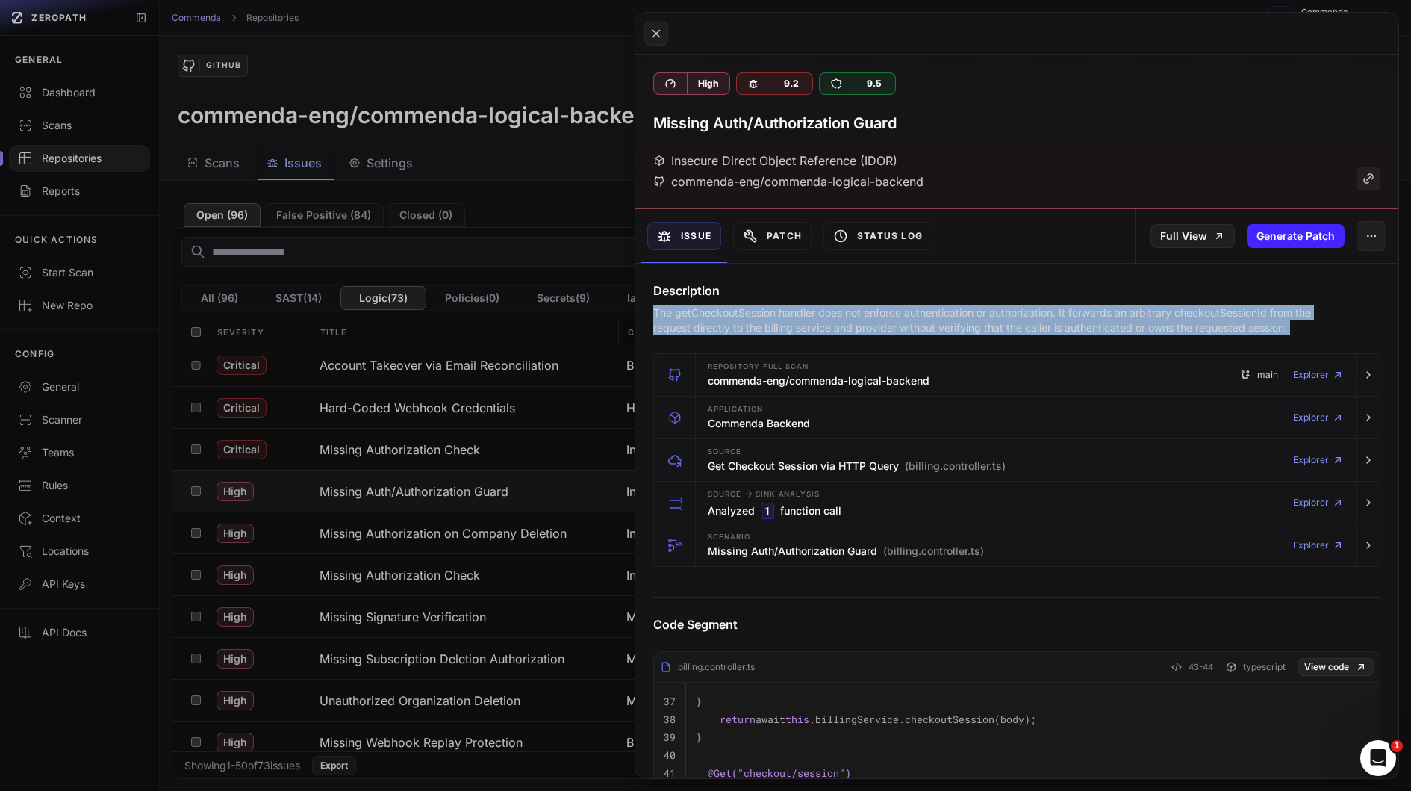
click at [730, 309] on p "The getCheckoutSession handler does not enforce authentication or authorization…" at bounding box center [987, 320] width 669 height 30
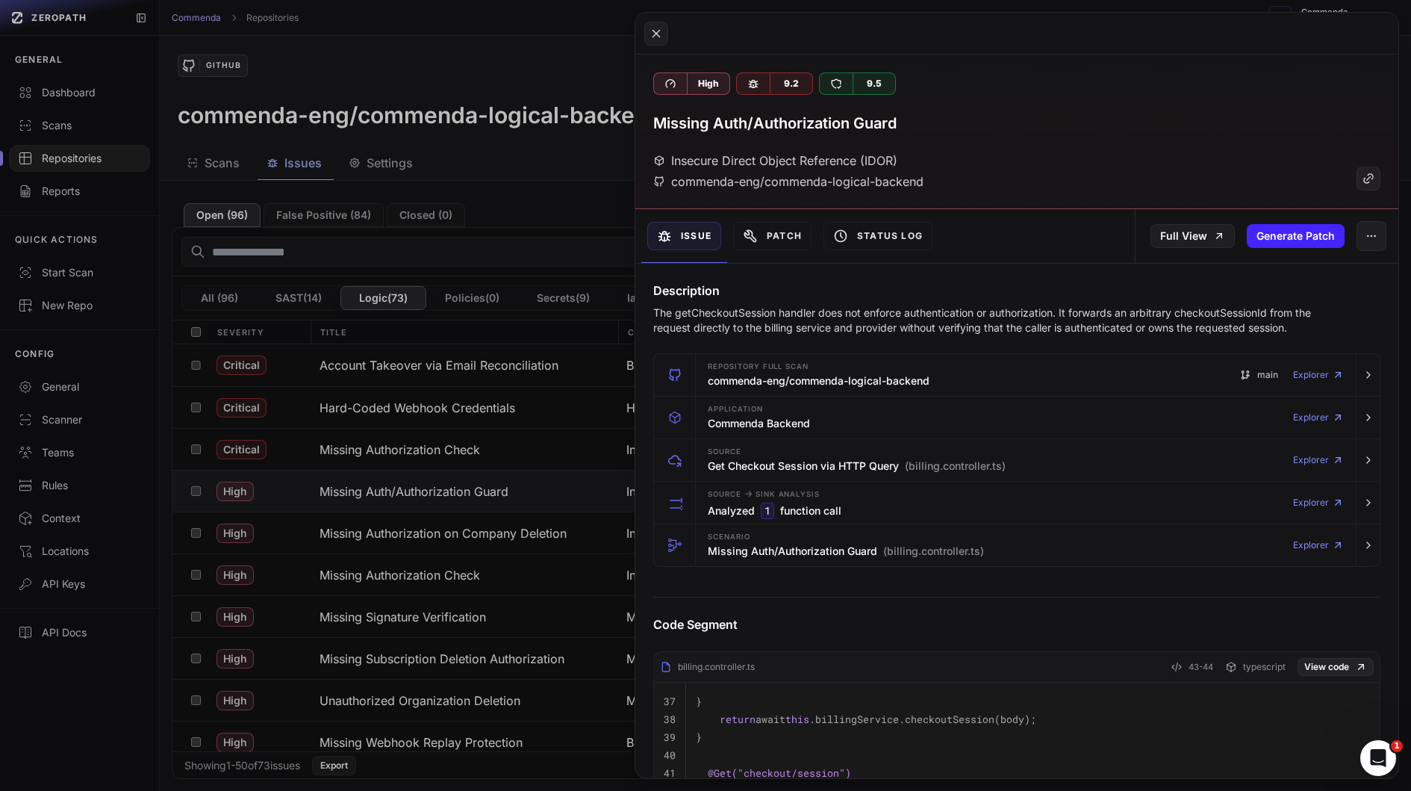
click at [730, 309] on p "The getCheckoutSession handler does not enforce authentication or authorization…" at bounding box center [987, 320] width 669 height 30
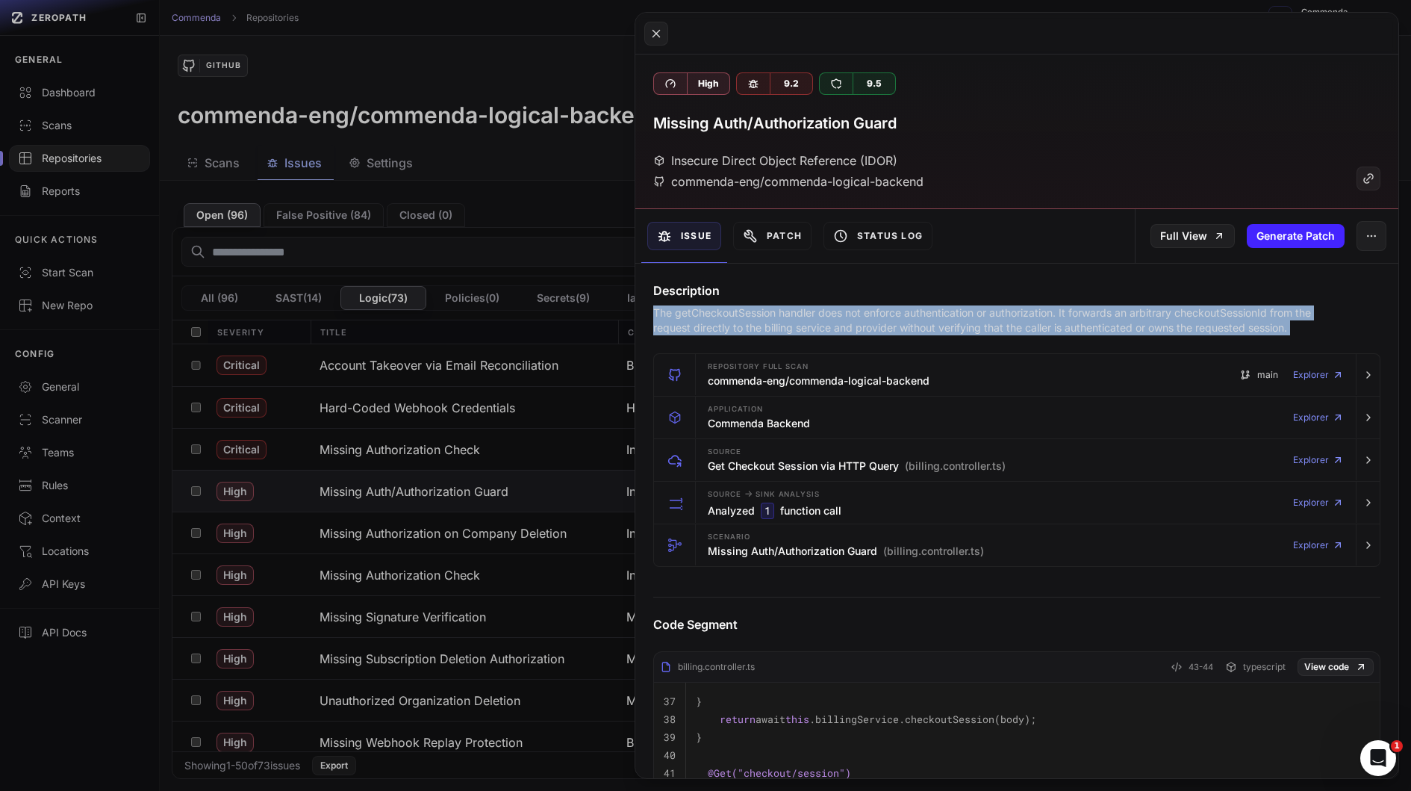
click at [847, 327] on p "The getCheckoutSession handler does not enforce authentication or authorization…" at bounding box center [987, 320] width 669 height 30
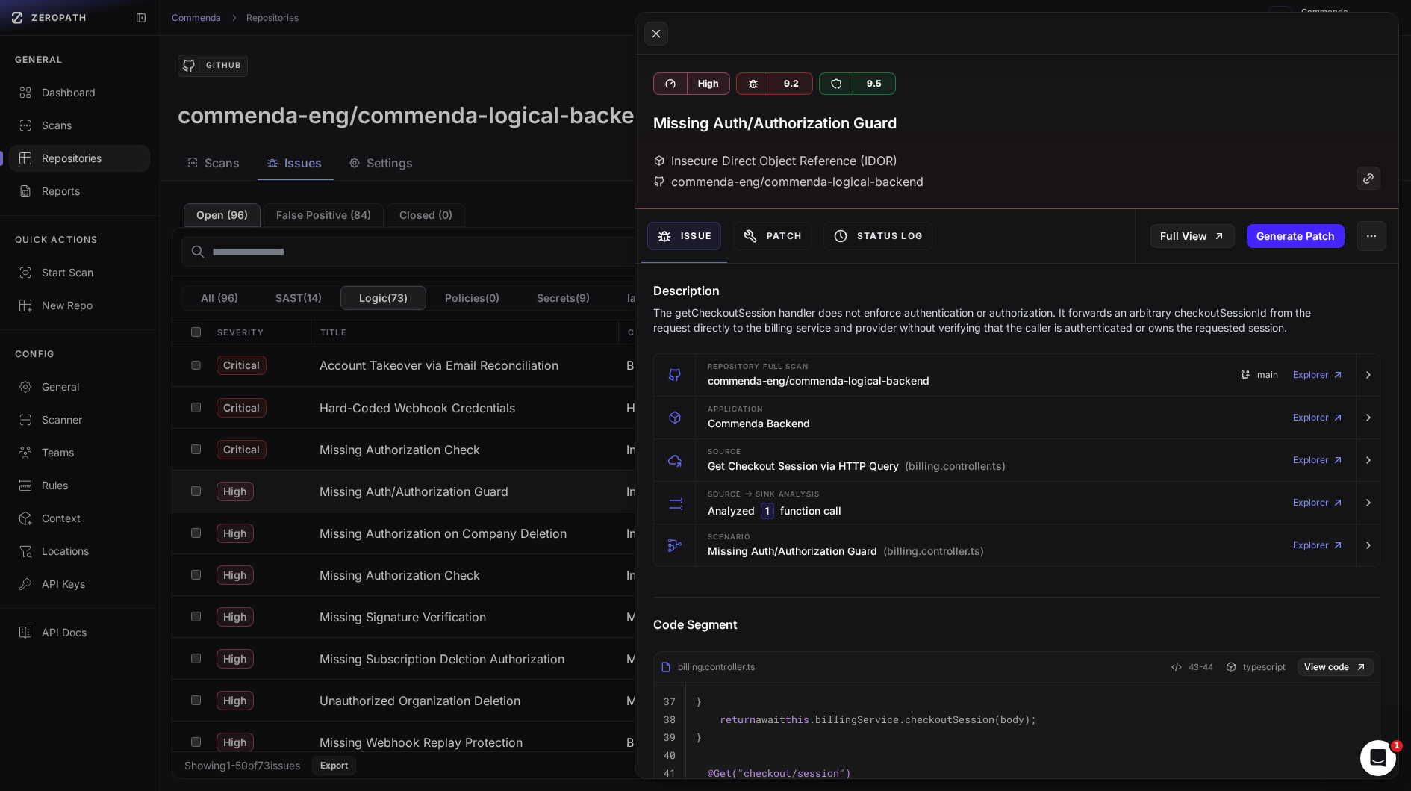
click at [847, 327] on p "The getCheckoutSession handler does not enforce authentication or authorization…" at bounding box center [987, 320] width 669 height 30
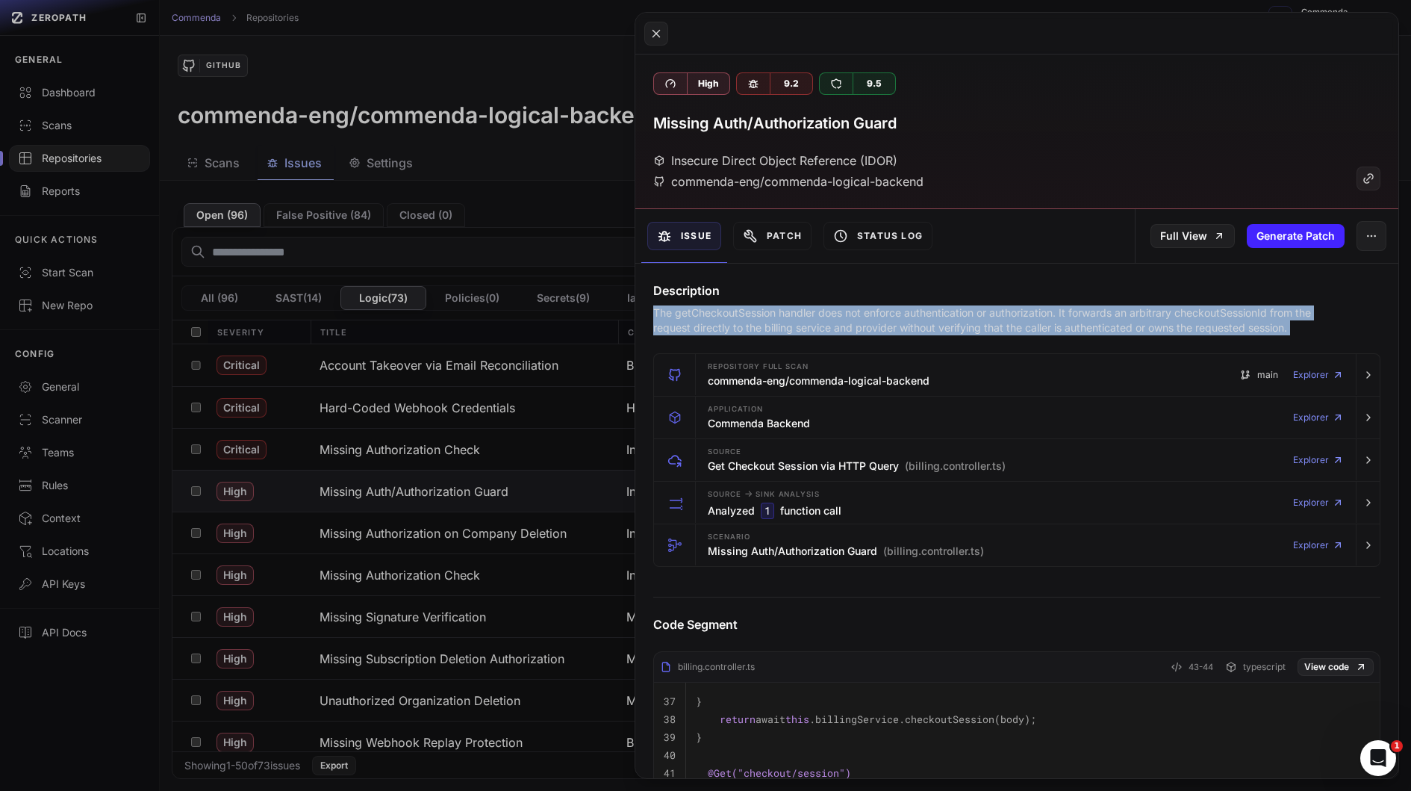
click at [771, 331] on p "The getCheckoutSession handler does not enforce authentication or authorization…" at bounding box center [987, 320] width 669 height 30
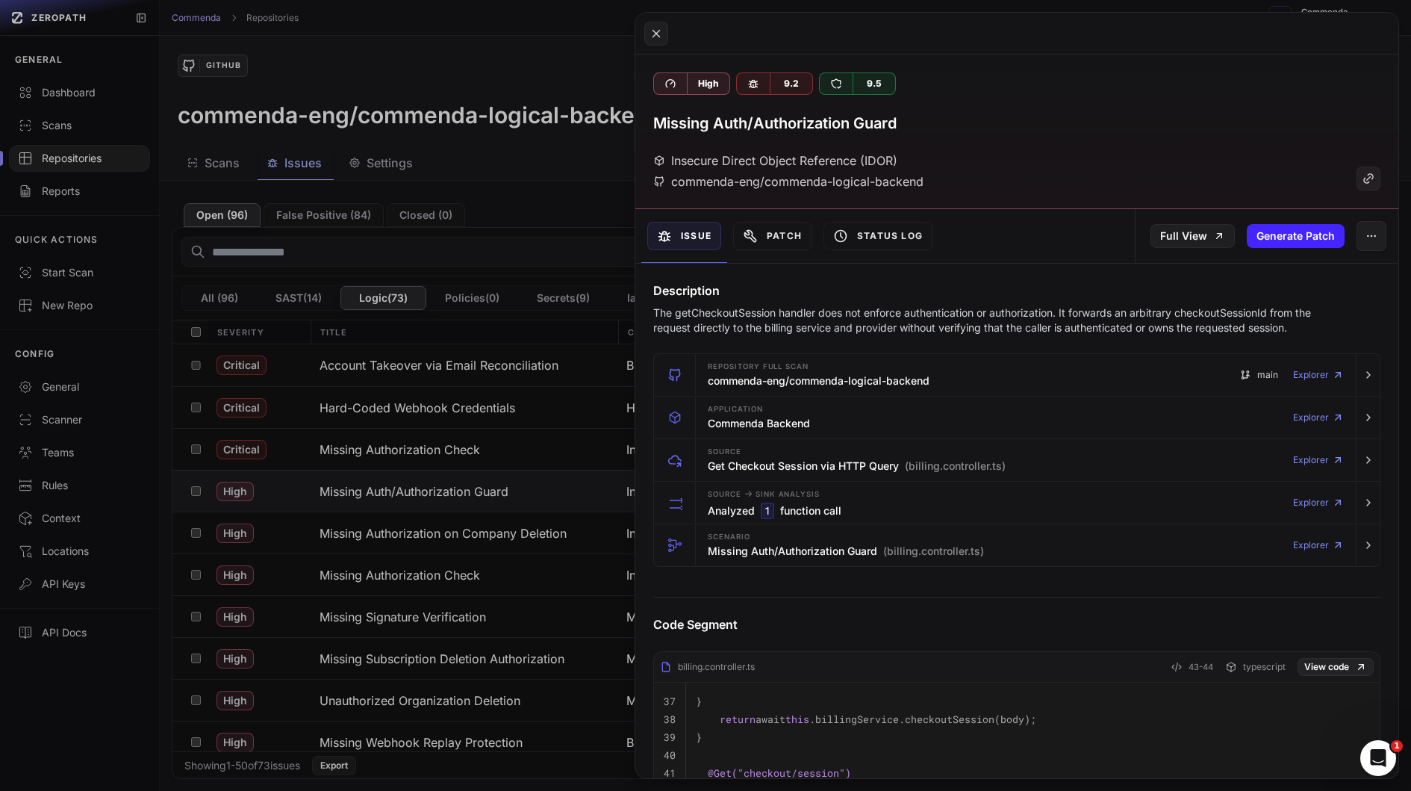
click at [771, 331] on p "The getCheckoutSession handler does not enforce authentication or authorization…" at bounding box center [987, 320] width 669 height 30
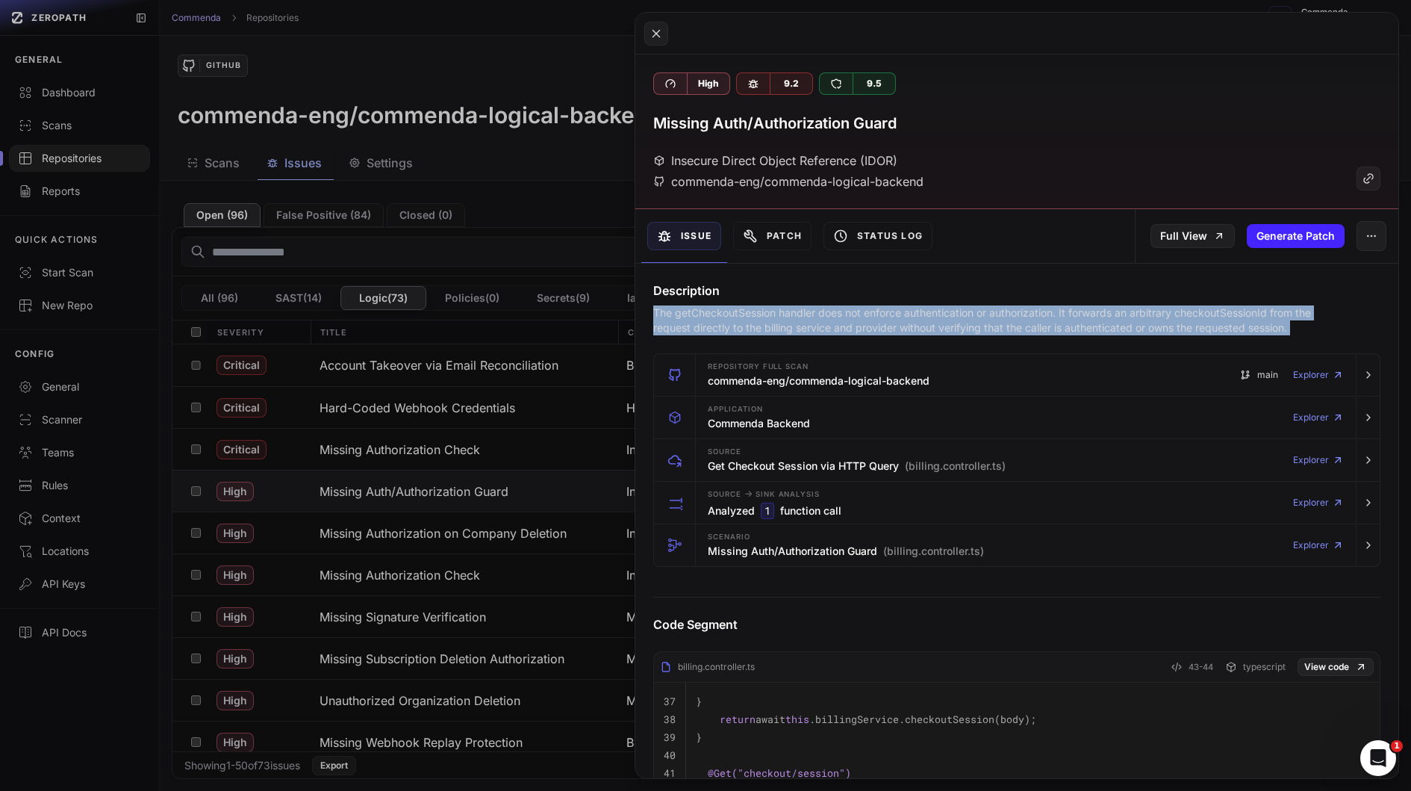
click at [505, 432] on button at bounding box center [705, 395] width 1411 height 791
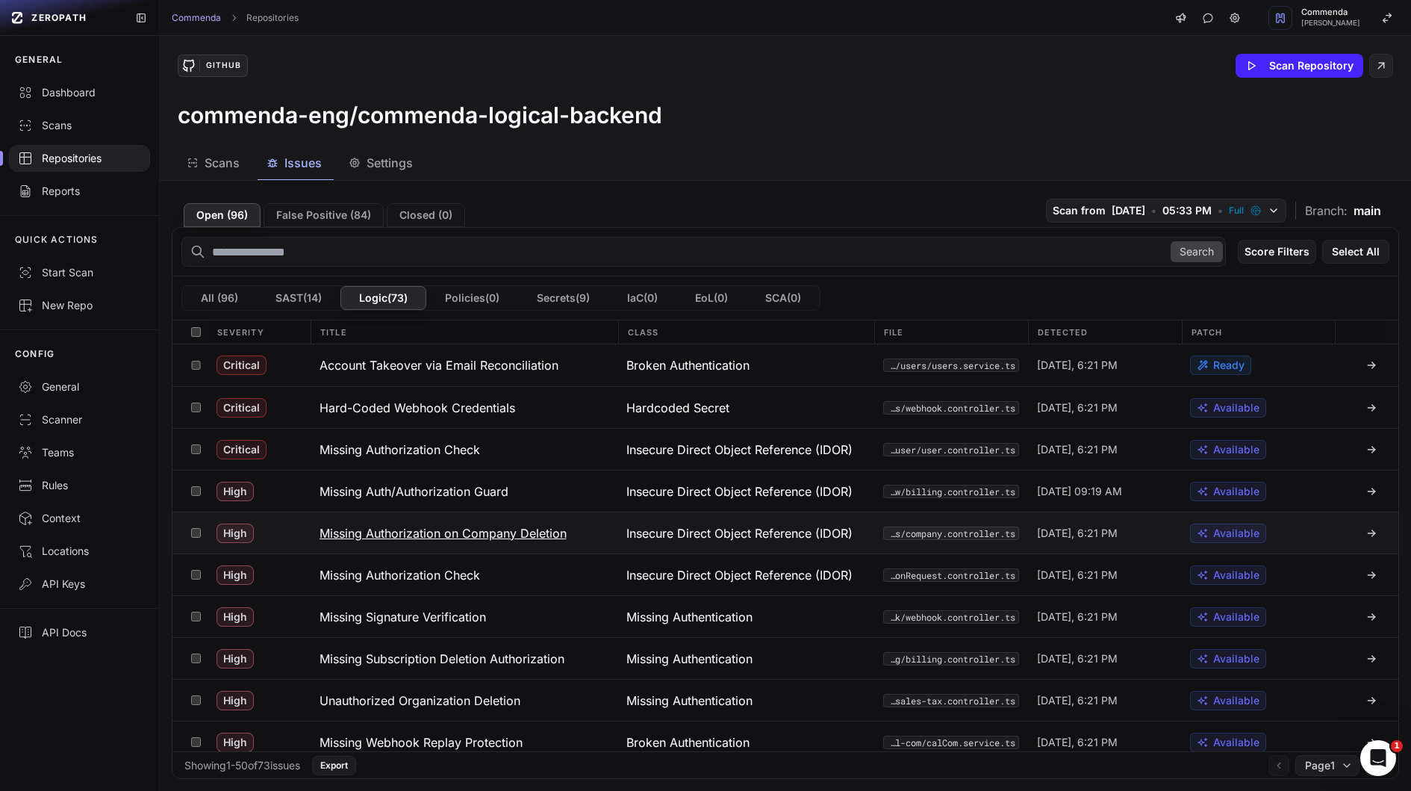
click at [581, 529] on button "Missing Authorization on Company Deletion" at bounding box center [465, 532] width 308 height 41
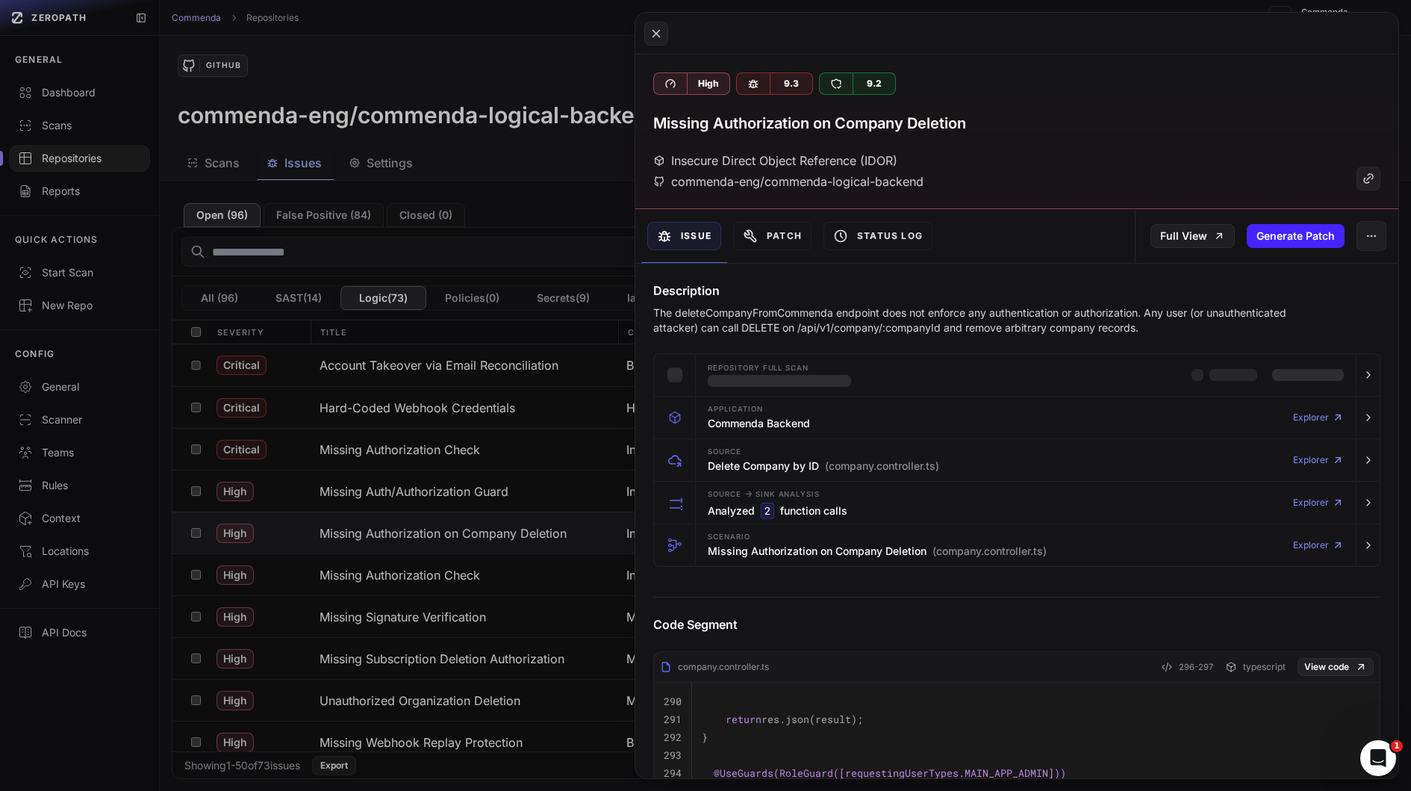
click at [834, 314] on p "The deleteCompanyFromCommenda endpoint does not enforce any authentication or a…" at bounding box center [987, 320] width 669 height 30
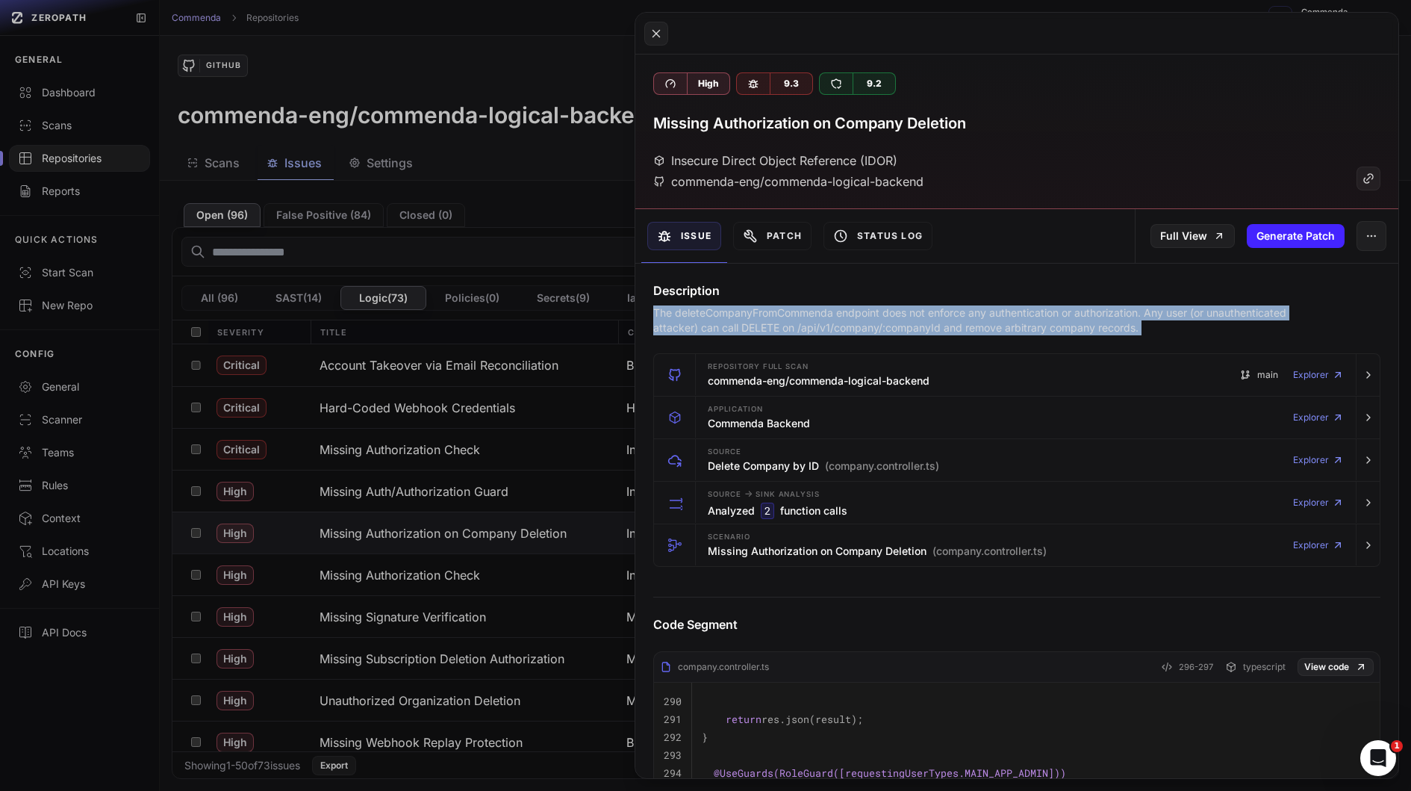
click at [824, 324] on p "The deleteCompanyFromCommenda endpoint does not enforce any authentication or a…" at bounding box center [987, 320] width 669 height 30
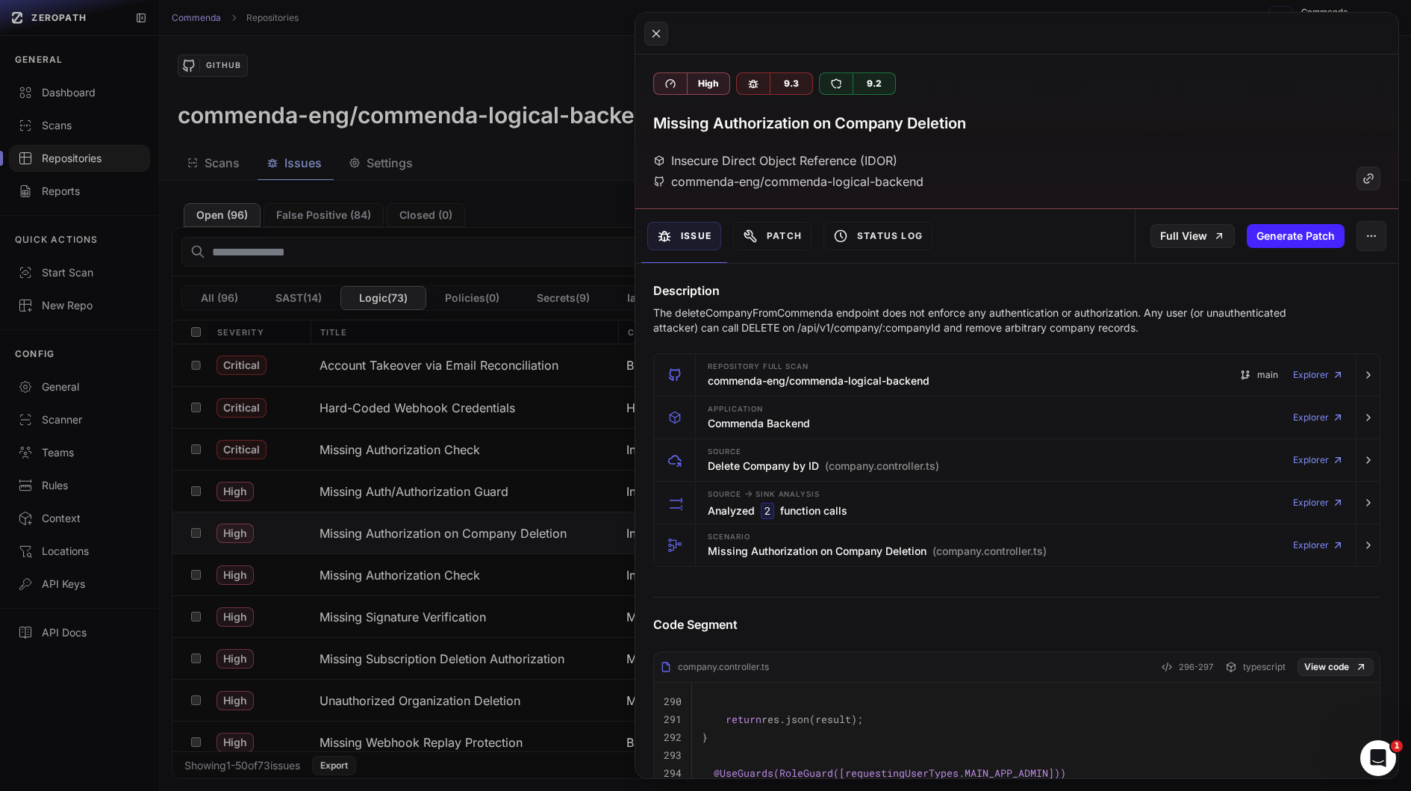
click at [824, 324] on p "The deleteCompanyFromCommenda endpoint does not enforce any authentication or a…" at bounding box center [987, 320] width 669 height 30
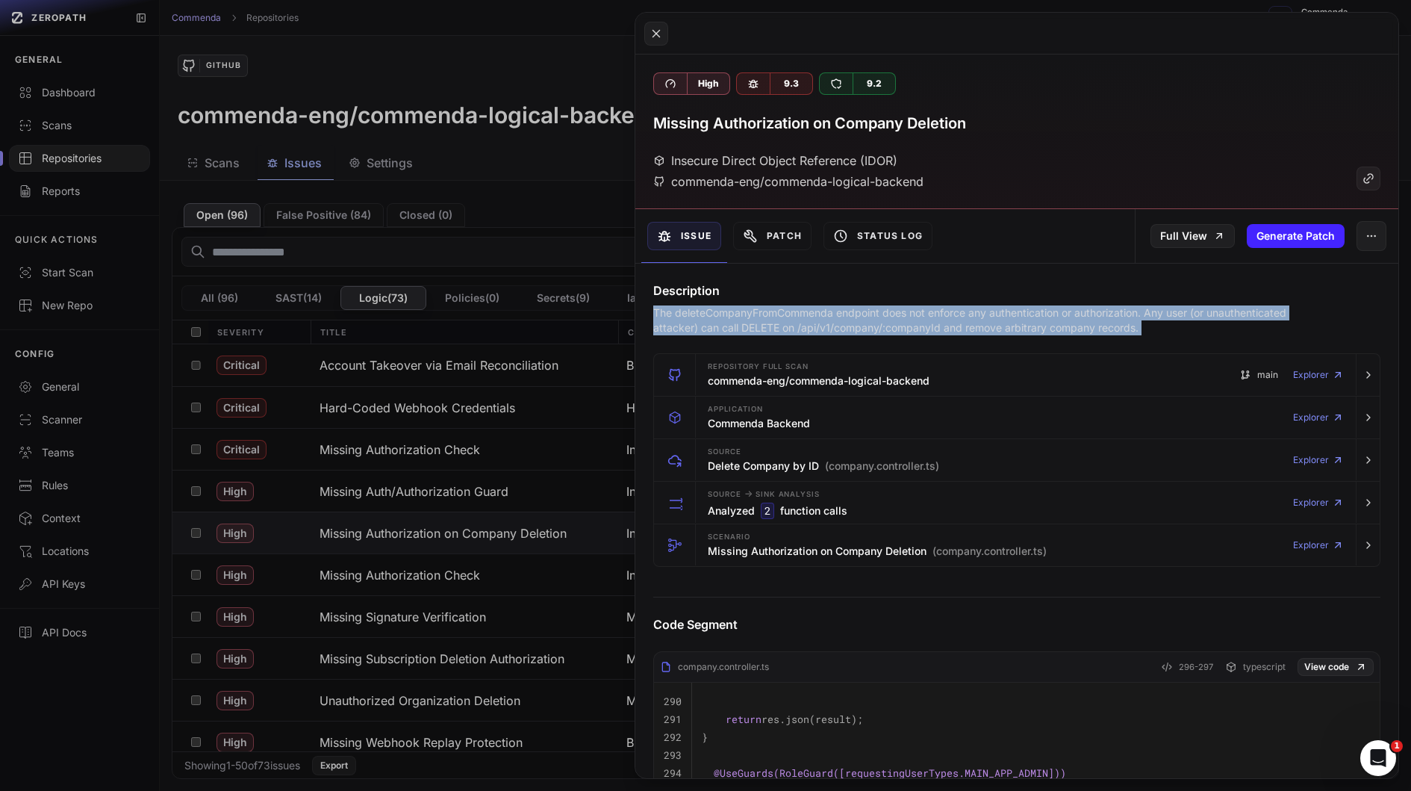
click at [885, 332] on p "The deleteCompanyFromCommenda endpoint does not enforce any authentication or a…" at bounding box center [987, 320] width 669 height 30
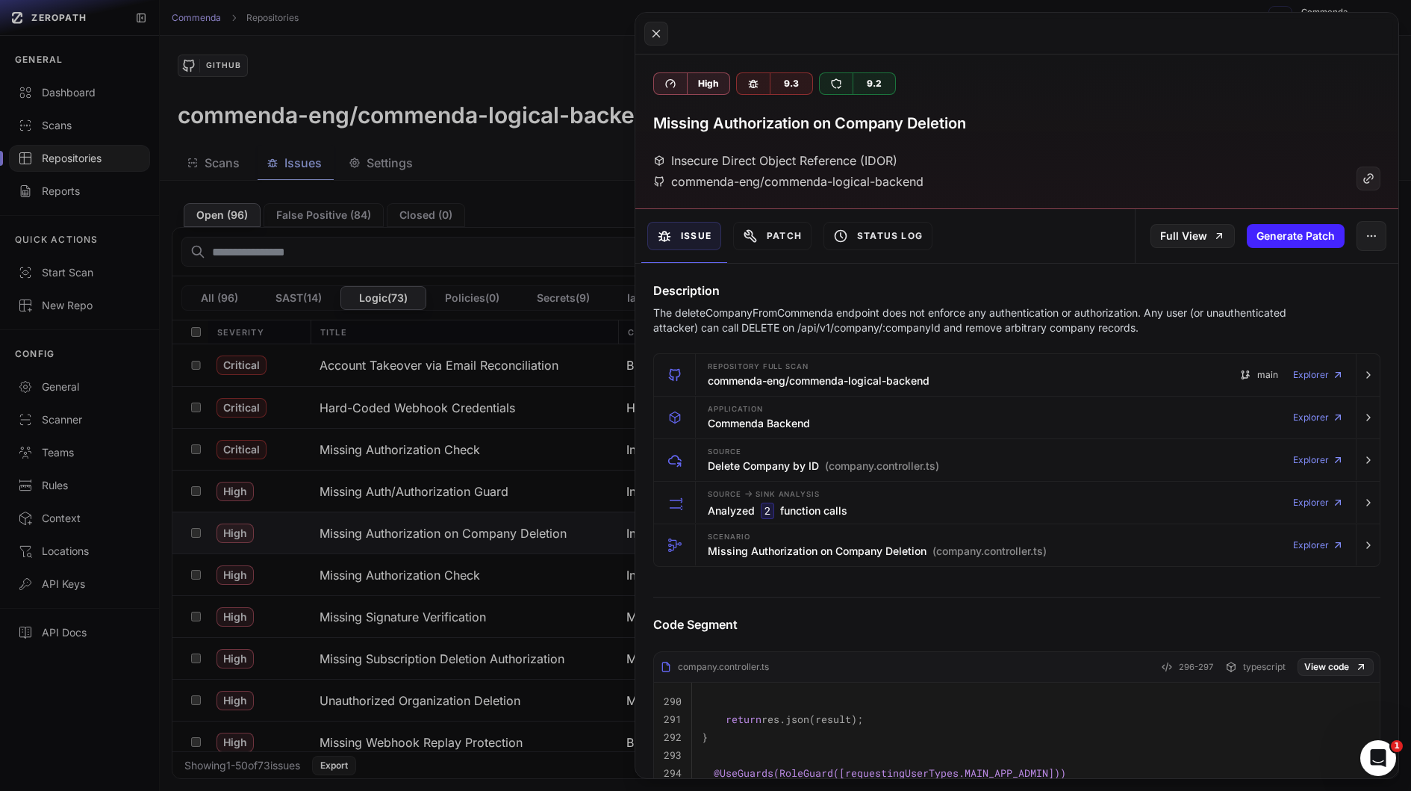
click at [885, 332] on p "The deleteCompanyFromCommenda endpoint does not enforce any authentication or a…" at bounding box center [987, 320] width 669 height 30
click at [907, 319] on p "The deleteCompanyFromCommenda endpoint does not enforce any authentication or a…" at bounding box center [987, 320] width 669 height 30
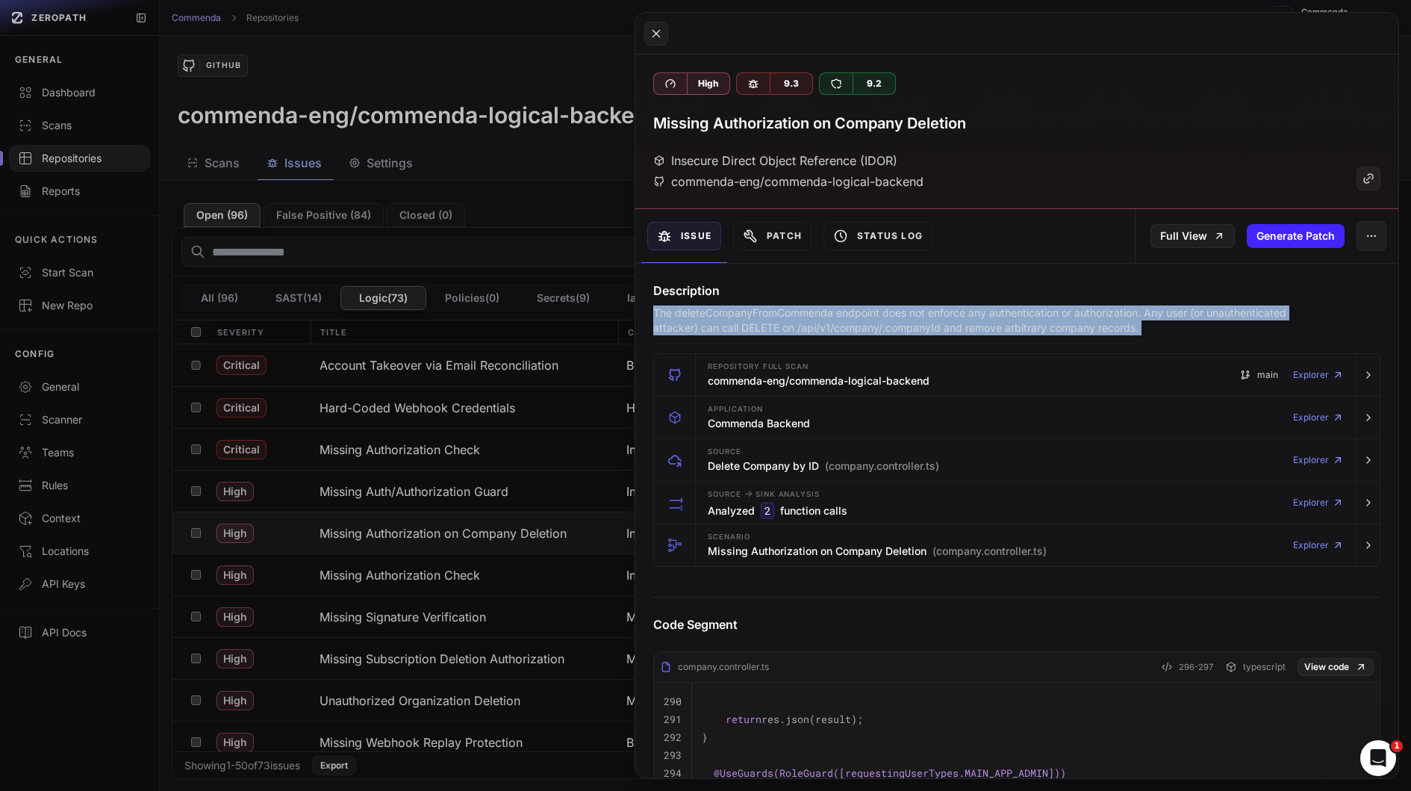
click at [921, 316] on p "The deleteCompanyFromCommenda endpoint does not enforce any authentication or a…" at bounding box center [987, 320] width 669 height 30
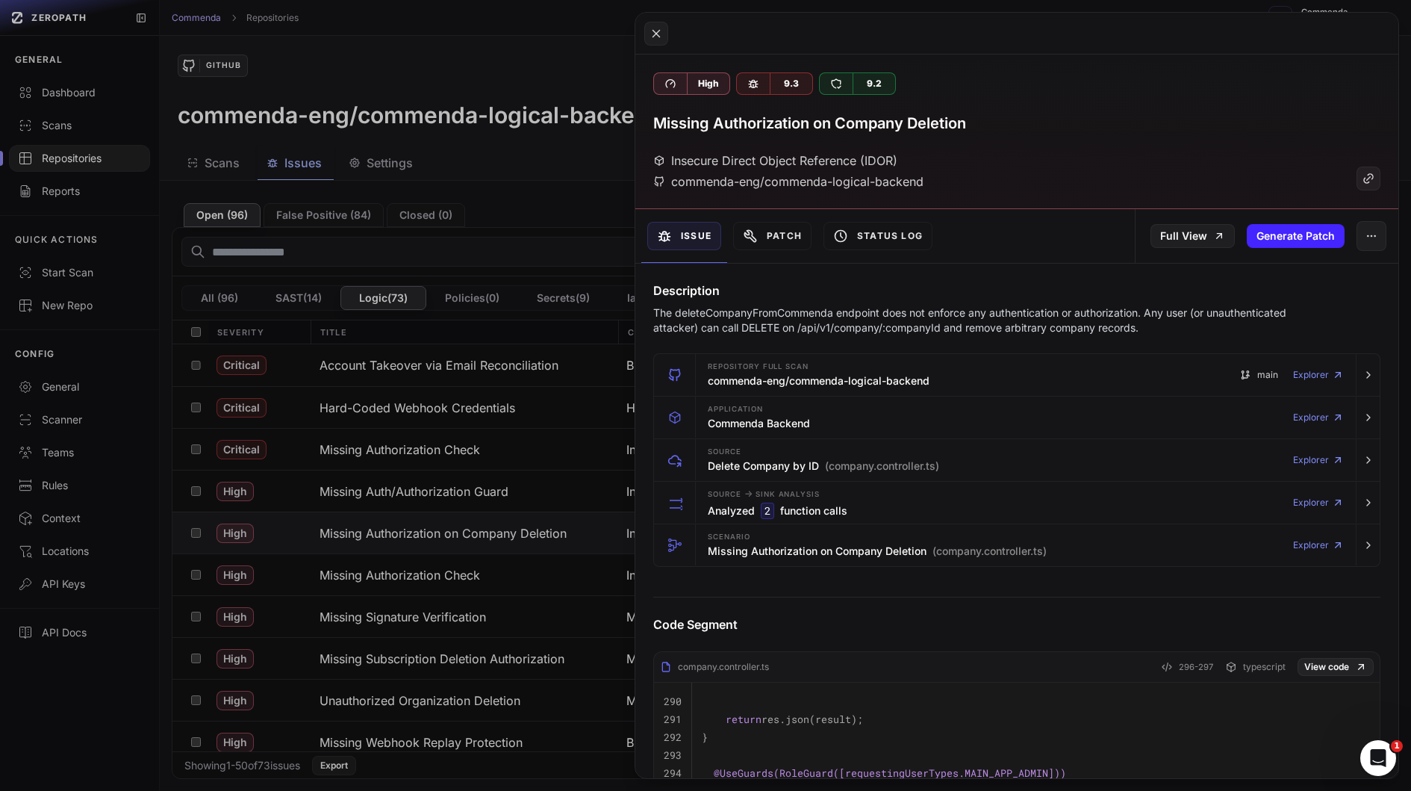
click at [921, 316] on p "The deleteCompanyFromCommenda endpoint does not enforce any authentication or a…" at bounding box center [987, 320] width 669 height 30
click at [914, 326] on p "The deleteCompanyFromCommenda endpoint does not enforce any authentication or a…" at bounding box center [987, 320] width 669 height 30
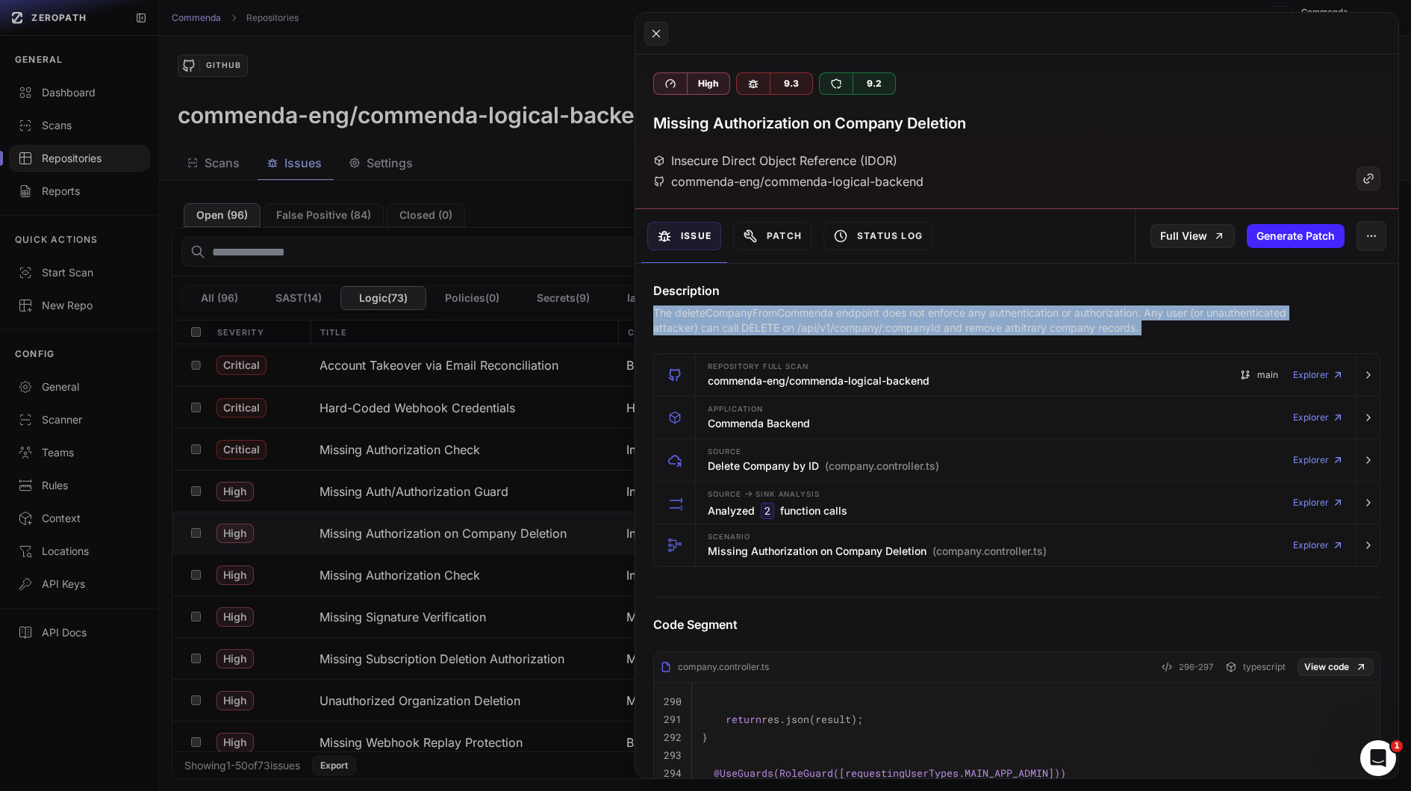
click at [966, 329] on p "The deleteCompanyFromCommenda endpoint does not enforce any authentication or a…" at bounding box center [987, 320] width 669 height 30
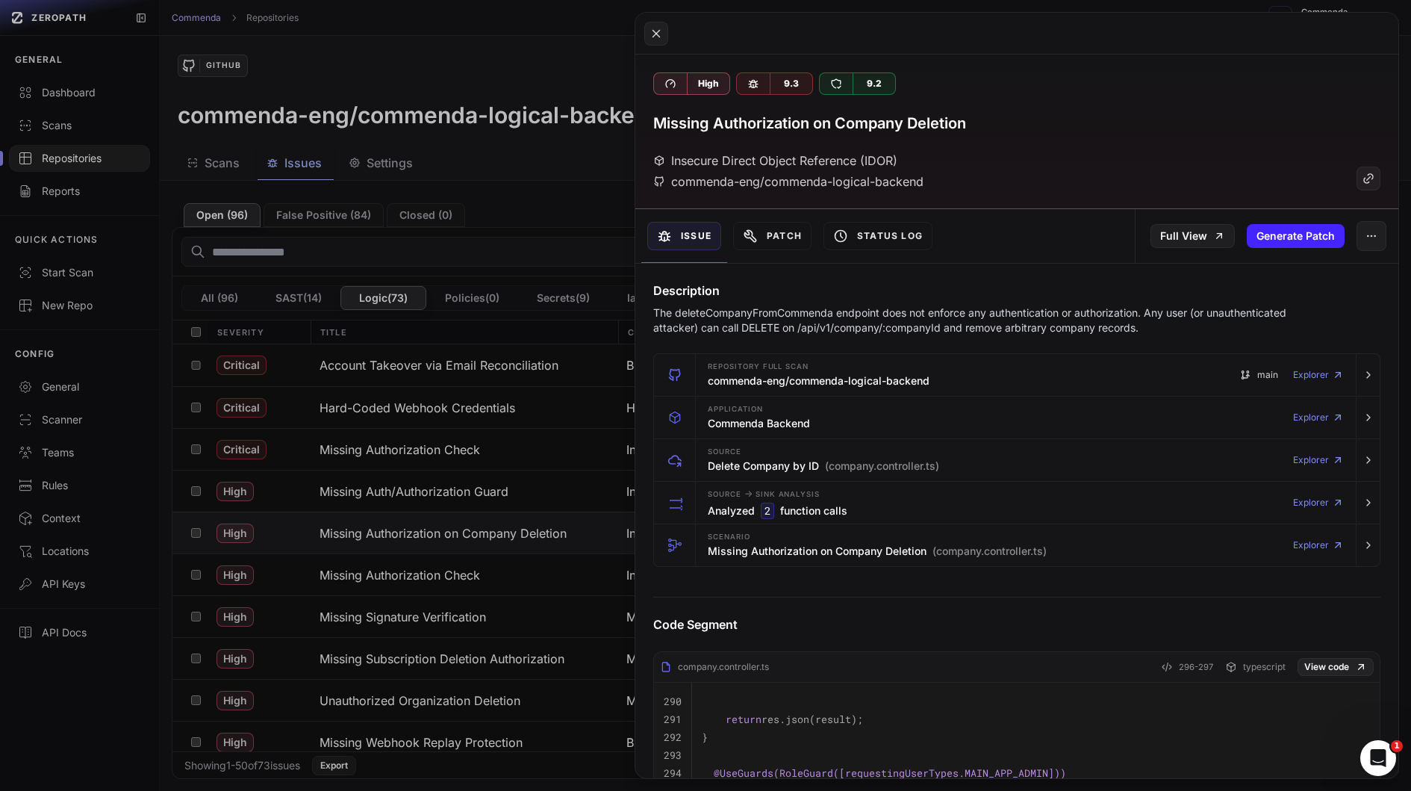
click at [966, 329] on p "The deleteCompanyFromCommenda endpoint does not enforce any authentication or a…" at bounding box center [987, 320] width 669 height 30
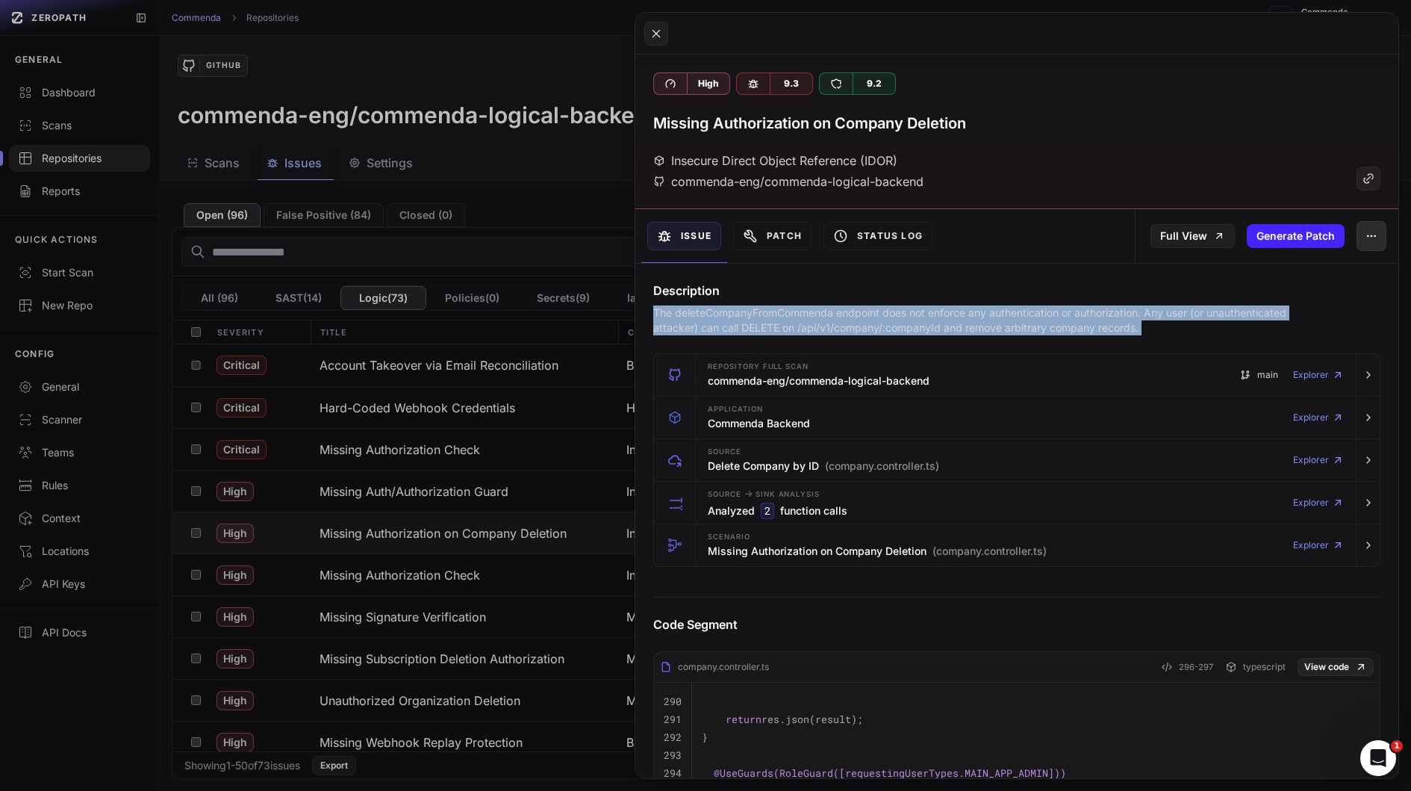
click at [1383, 235] on button "button" at bounding box center [1372, 236] width 30 height 30
click at [1317, 269] on div "False Positive" at bounding box center [1303, 274] width 160 height 36
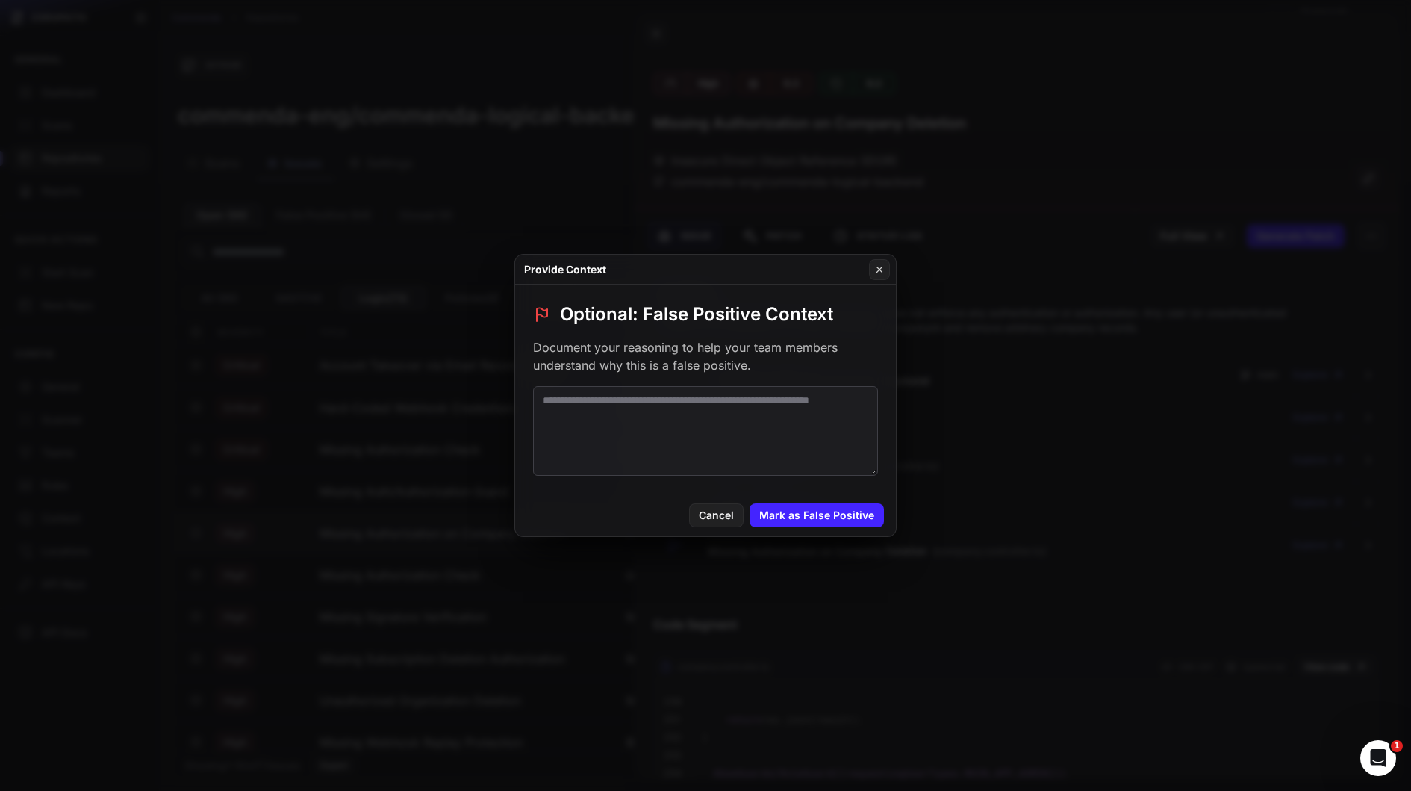
click at [618, 428] on textarea at bounding box center [705, 431] width 345 height 90
type textarea "**********"
click at [783, 519] on button "Mark as False Positive" at bounding box center [817, 515] width 134 height 24
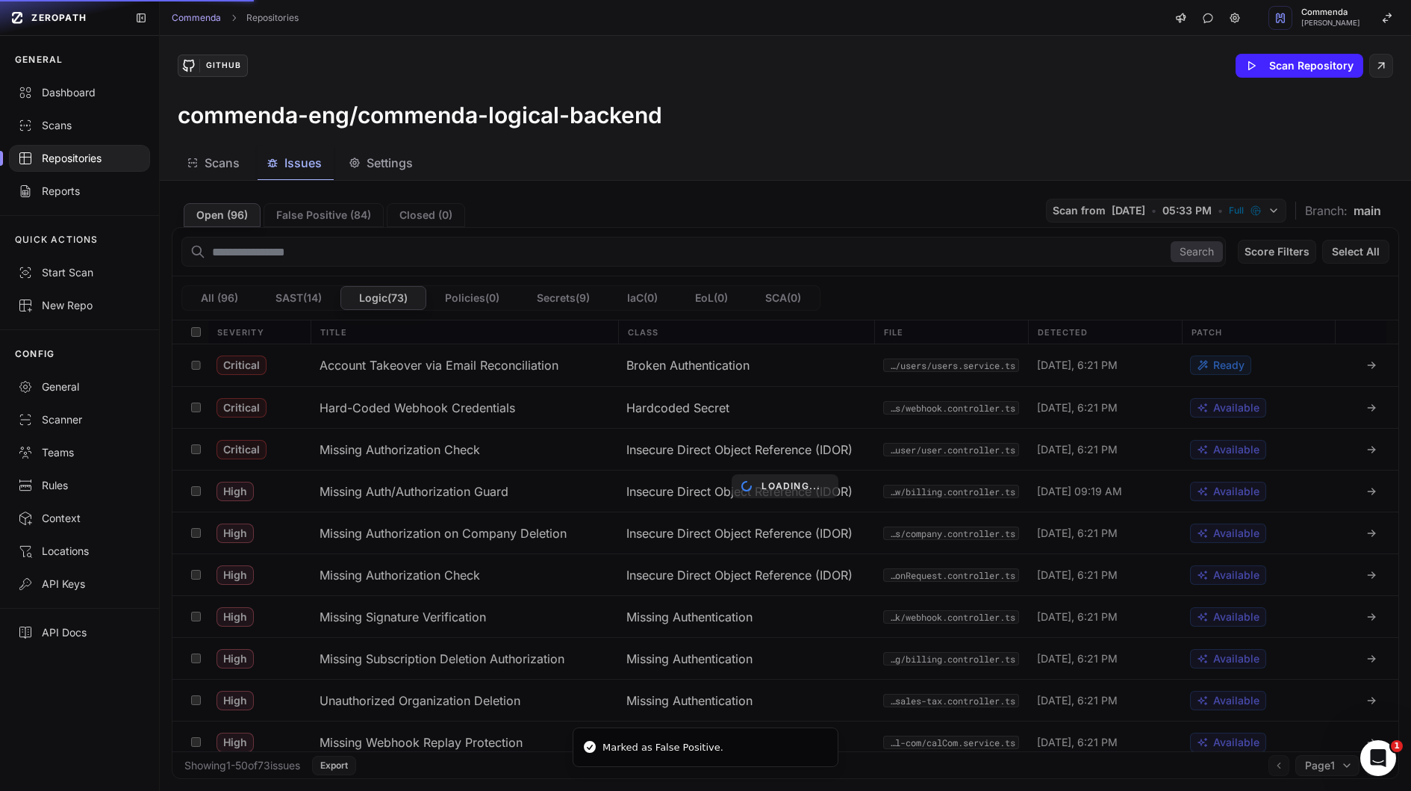
click at [546, 570] on div "Loading..." at bounding box center [785, 486] width 1251 height 610
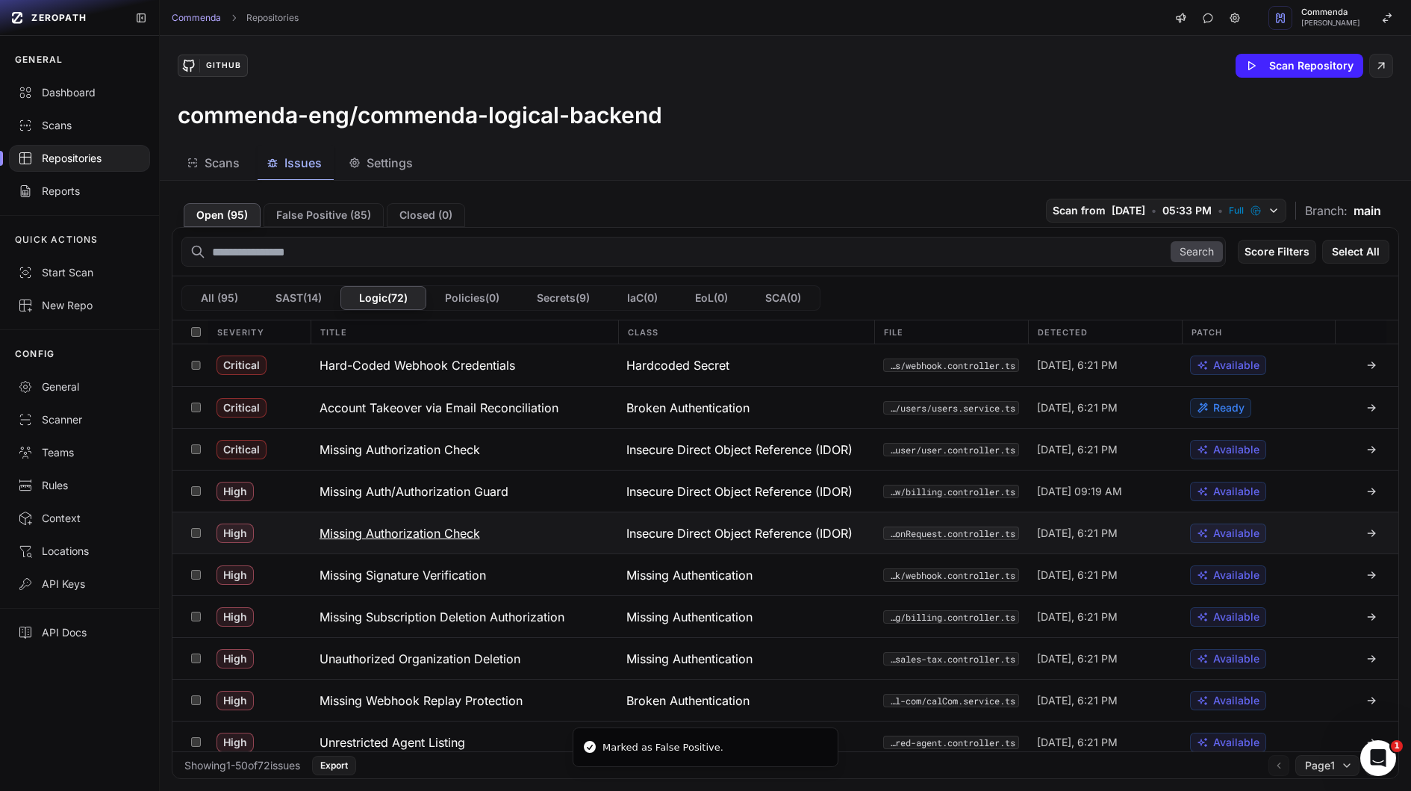
click at [559, 523] on button "Missing Authorization Check" at bounding box center [465, 532] width 308 height 41
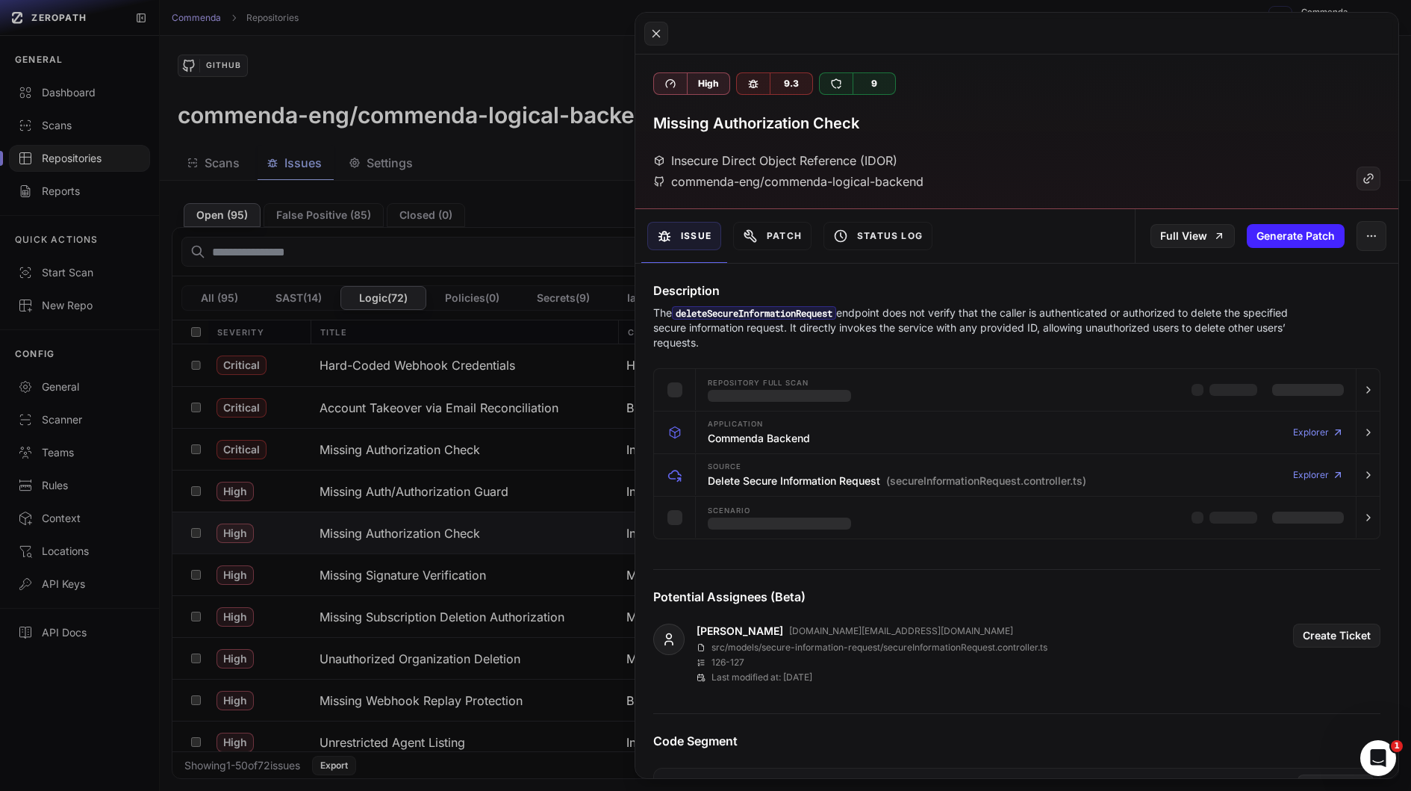
click at [843, 320] on p "The deleteSecureInformationRequest endpoint does not verify that the caller is …" at bounding box center [987, 327] width 669 height 45
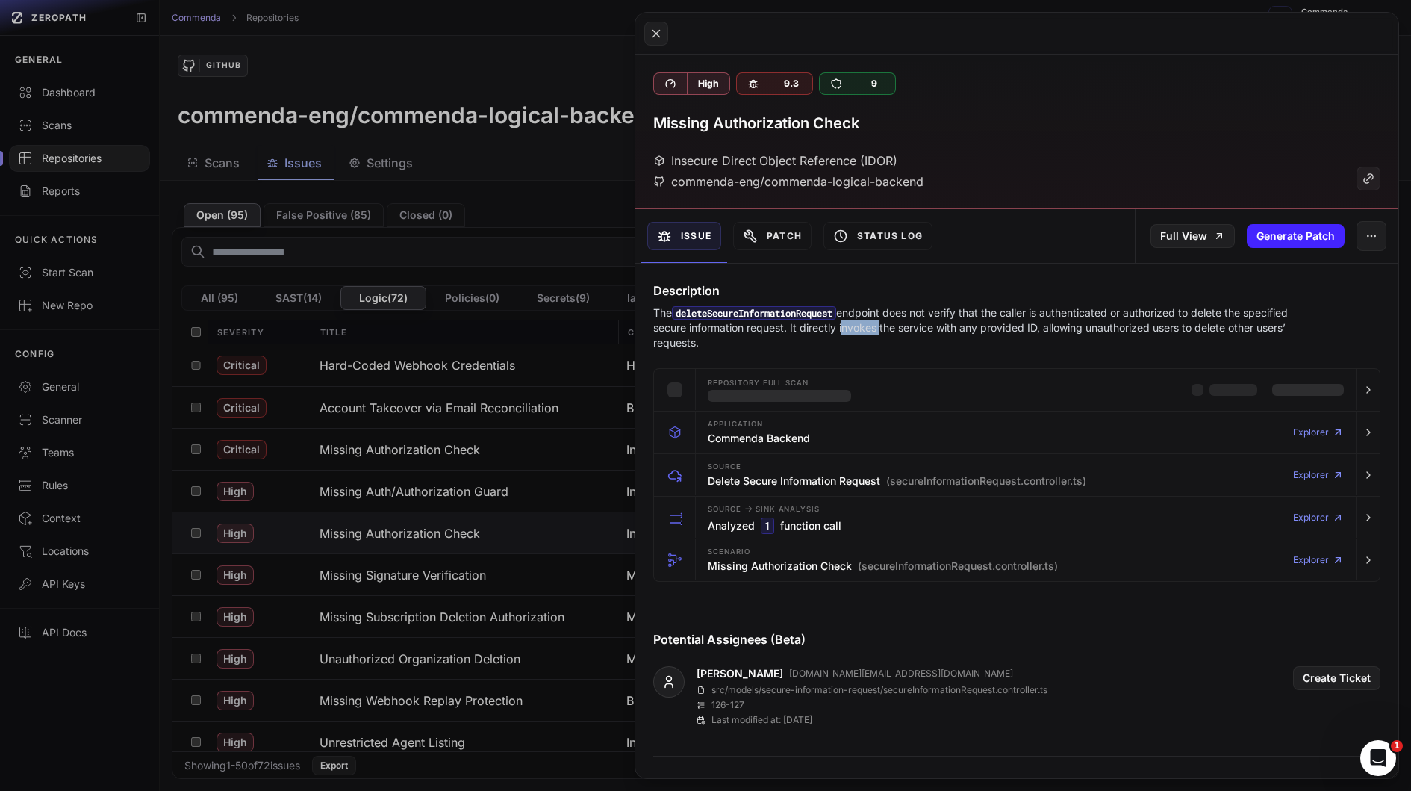
click at [793, 313] on code "deleteSecureInformationRequest" at bounding box center [754, 312] width 164 height 13
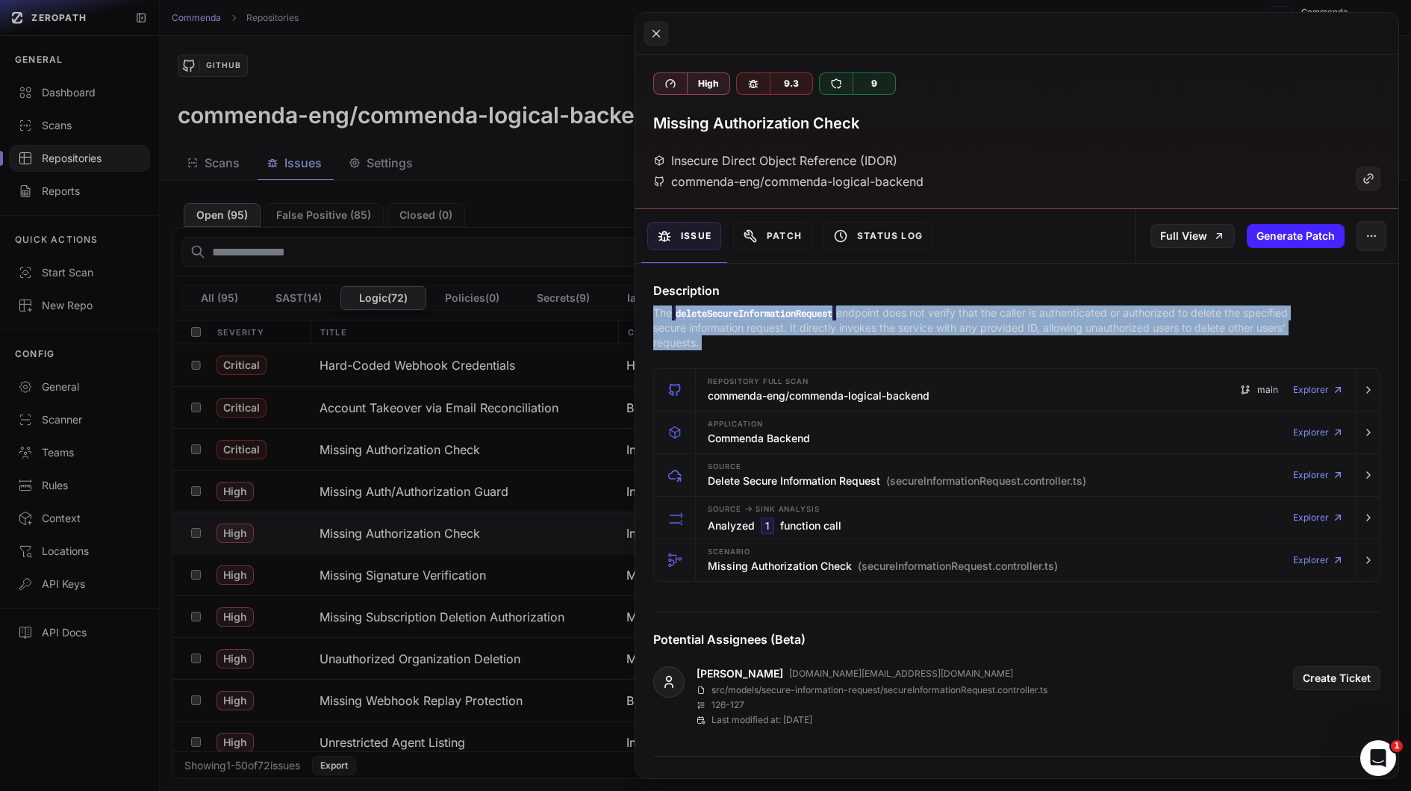
click at [850, 315] on p "The deleteSecureInformationRequest endpoint does not verify that the caller is …" at bounding box center [987, 327] width 669 height 45
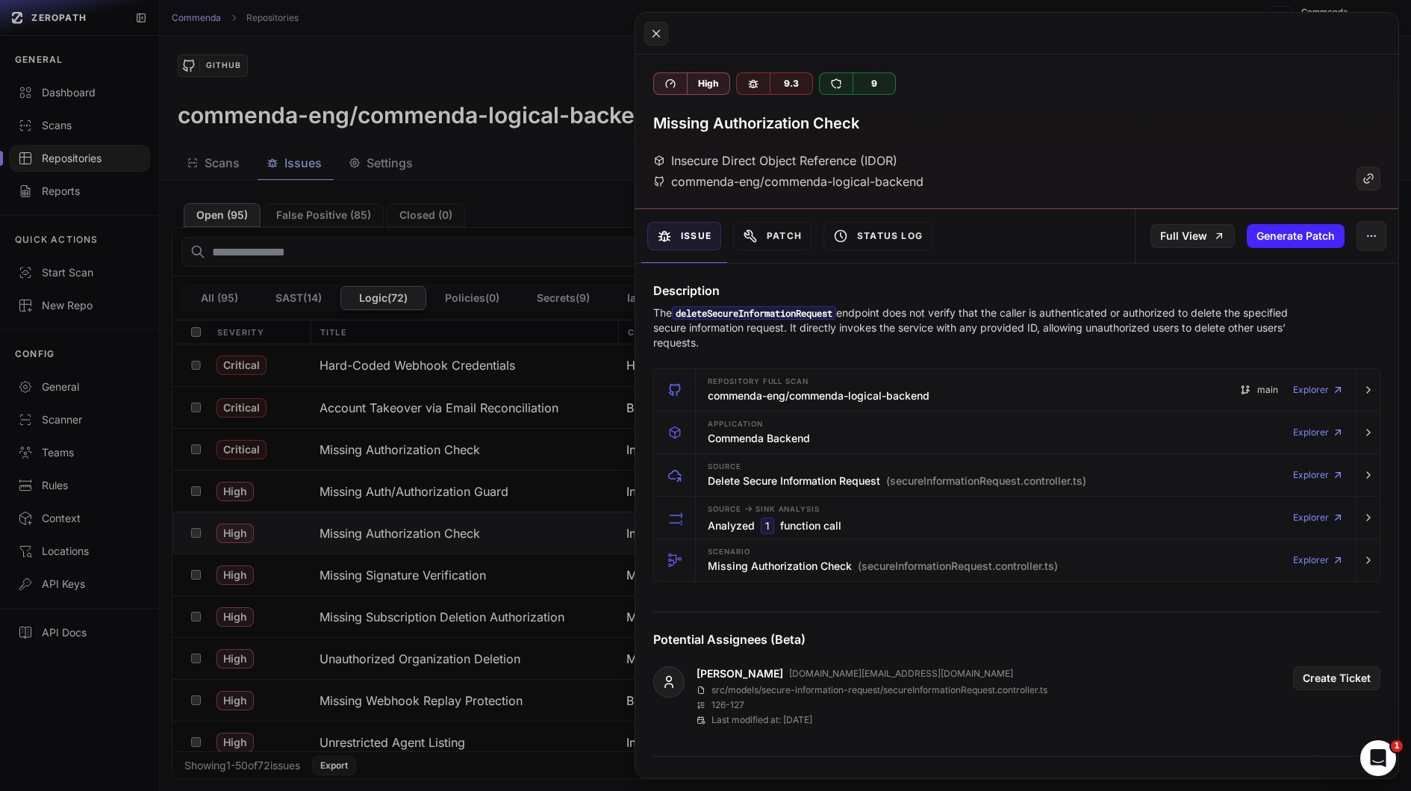
click at [792, 308] on code "deleteSecureInformationRequest" at bounding box center [754, 312] width 164 height 13
copy code "deleteSecureInformationRequest"
click at [1368, 240] on button "button" at bounding box center [1372, 236] width 30 height 30
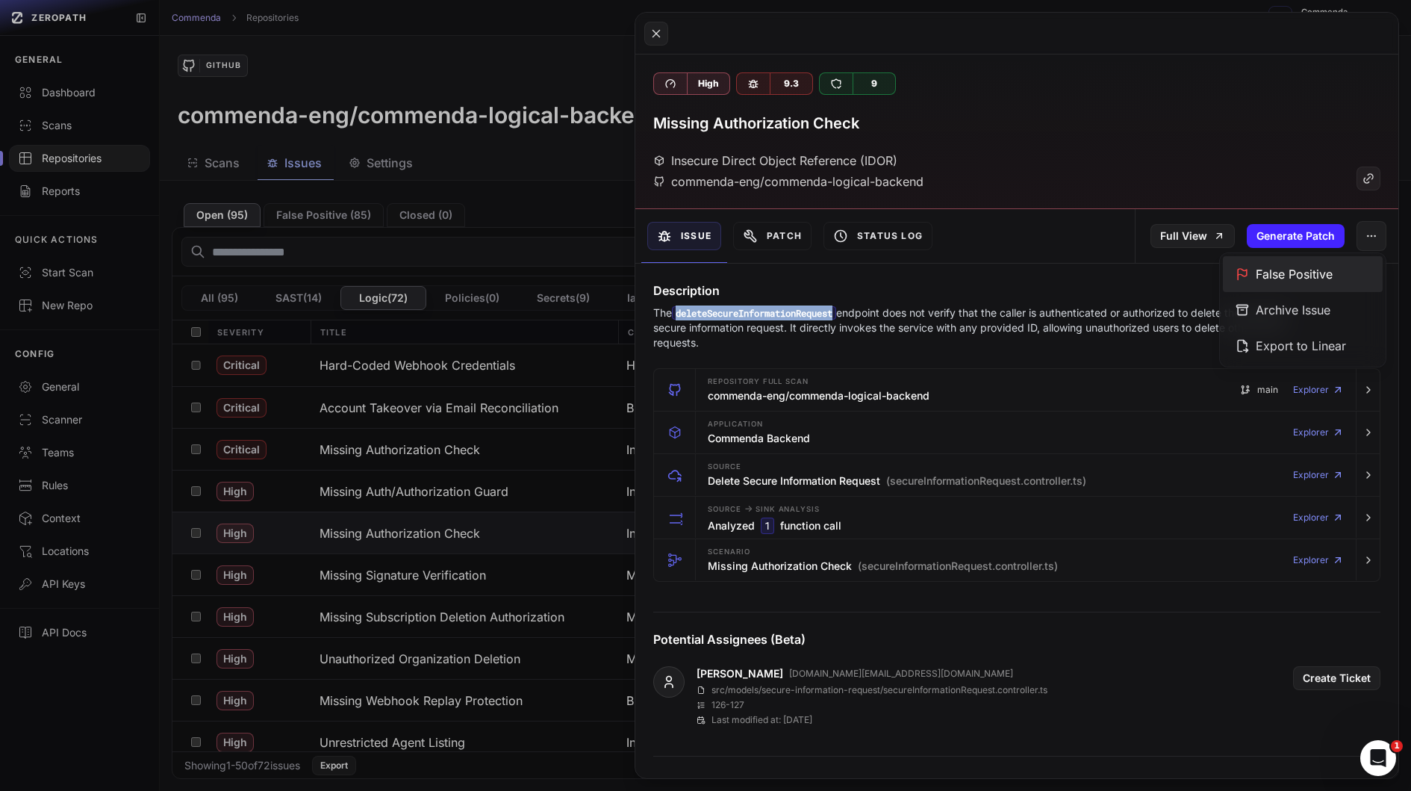
click at [1263, 267] on div "False Positive" at bounding box center [1303, 274] width 160 height 36
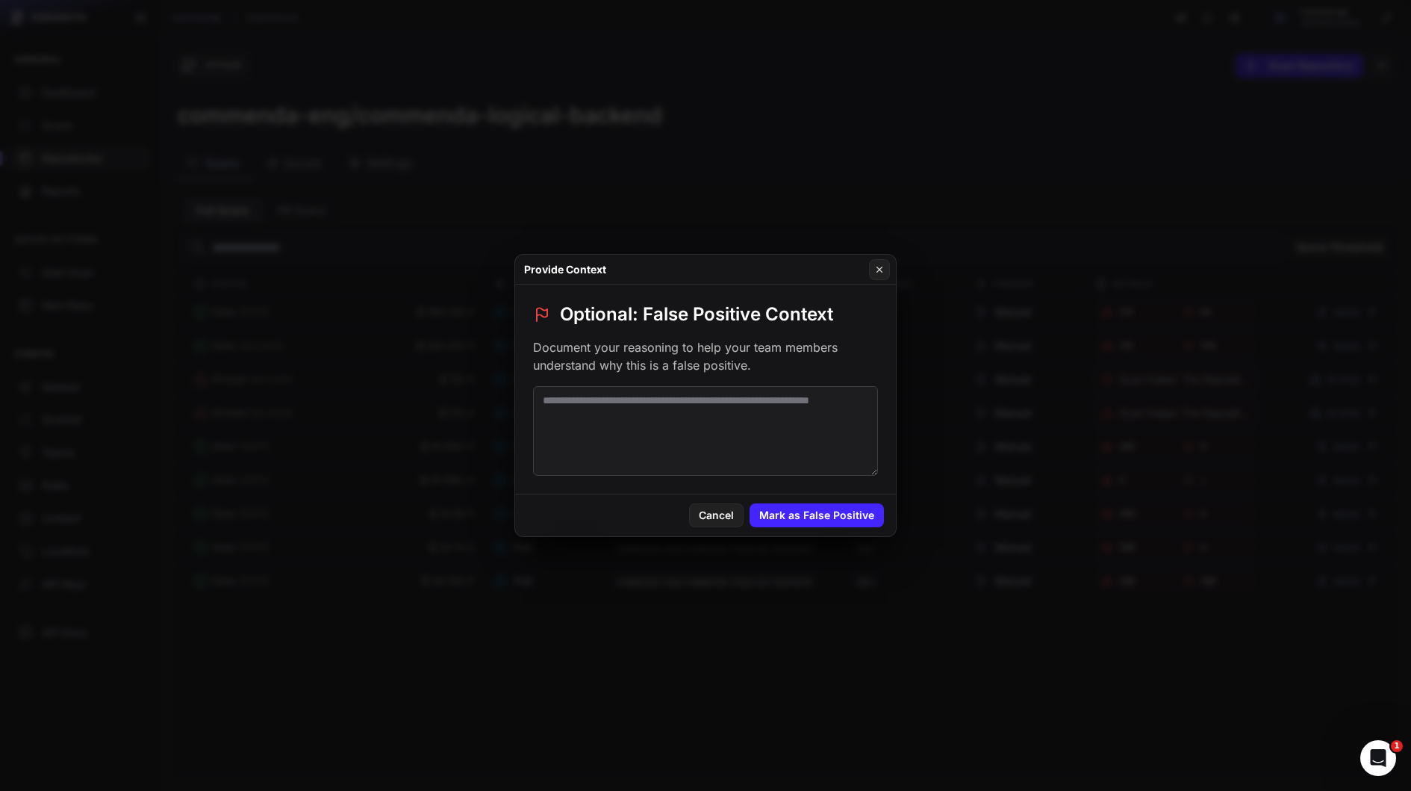
click at [659, 411] on textarea at bounding box center [705, 431] width 345 height 90
type textarea "**********"
click at [770, 514] on button "Mark as False Positive" at bounding box center [817, 515] width 134 height 24
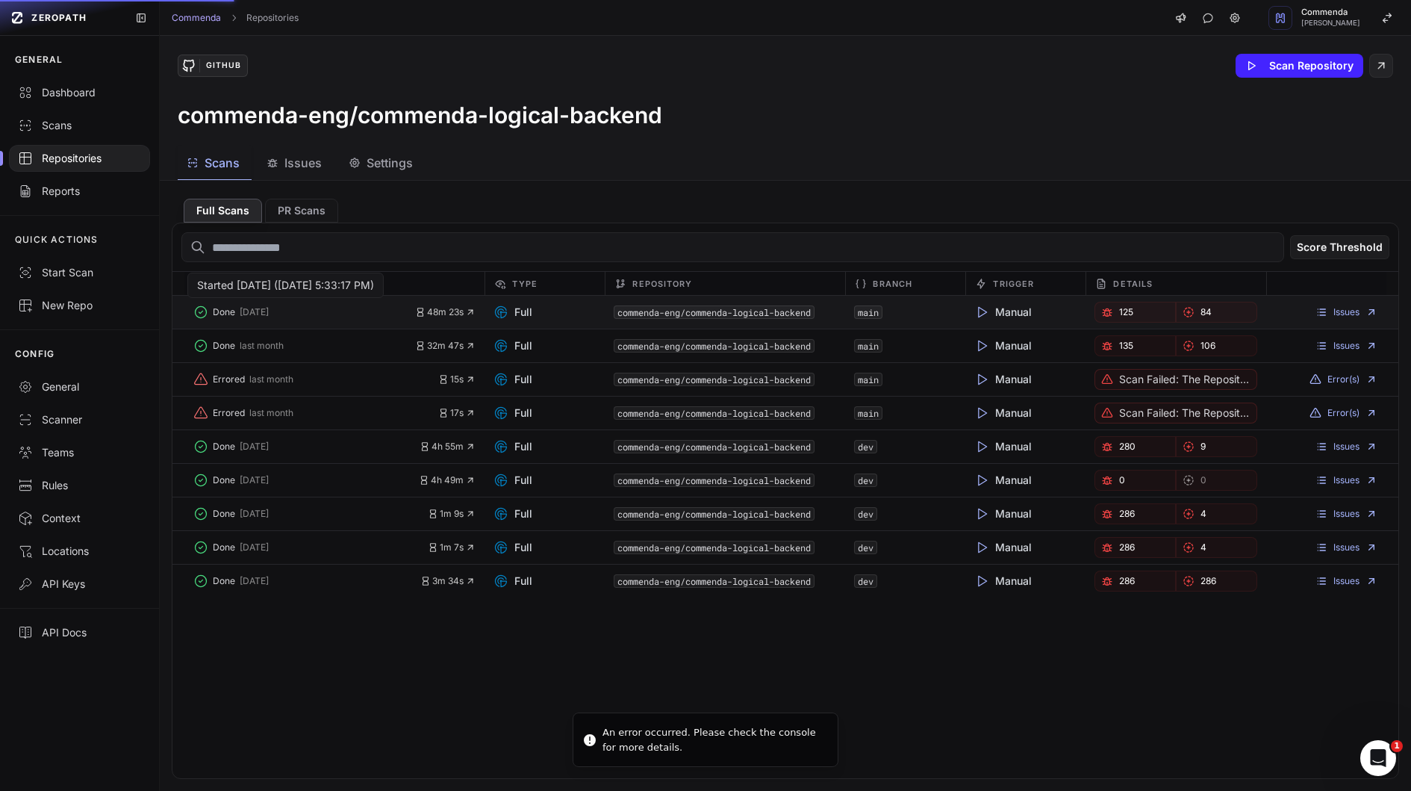
click at [336, 317] on button "Done 3 days ago" at bounding box center [304, 312] width 223 height 21
click at [75, 133] on link "Scans" at bounding box center [79, 125] width 159 height 33
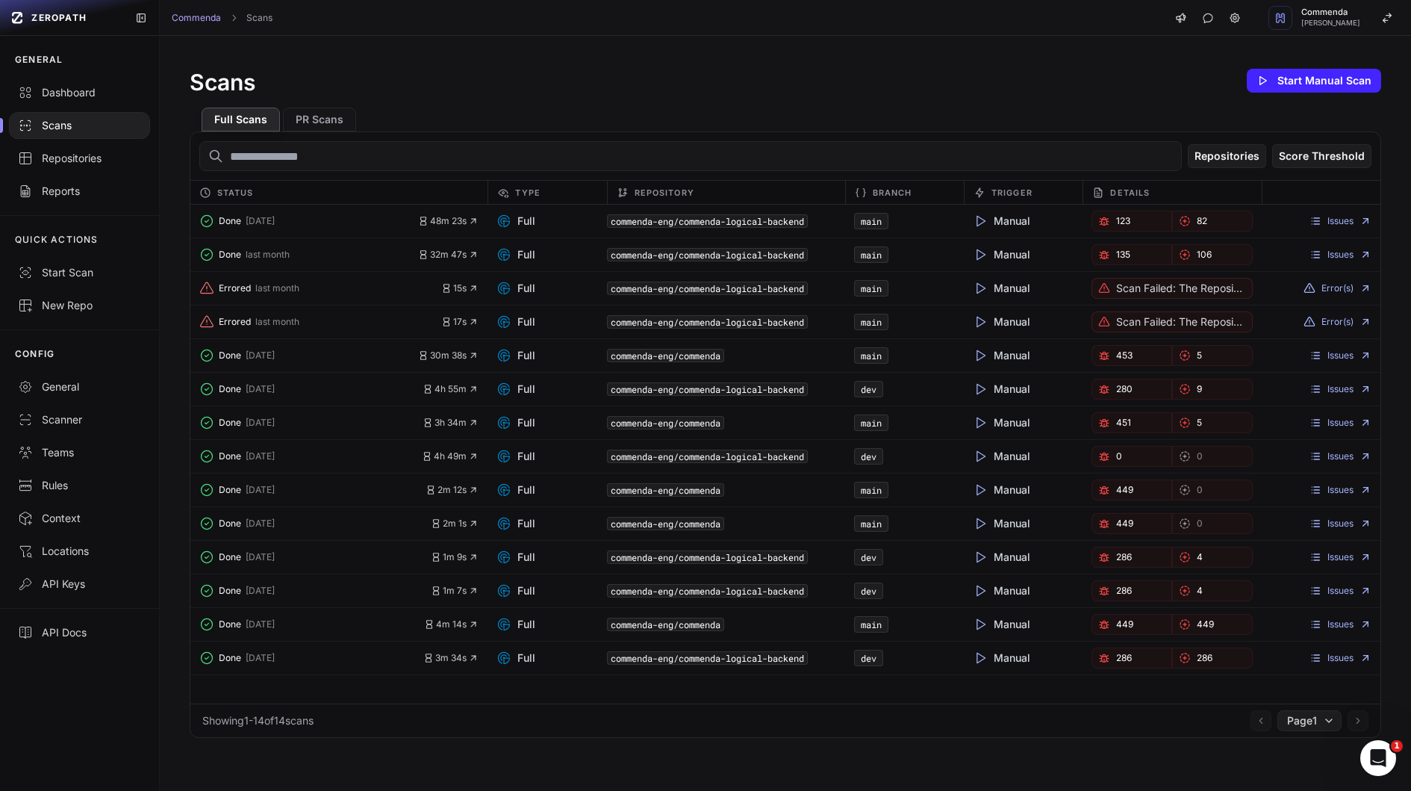
click at [345, 223] on button "Done 3 days ago" at bounding box center [309, 221] width 220 height 21
click at [686, 229] on div "commenda-eng/commenda-logical-backend" at bounding box center [726, 221] width 238 height 21
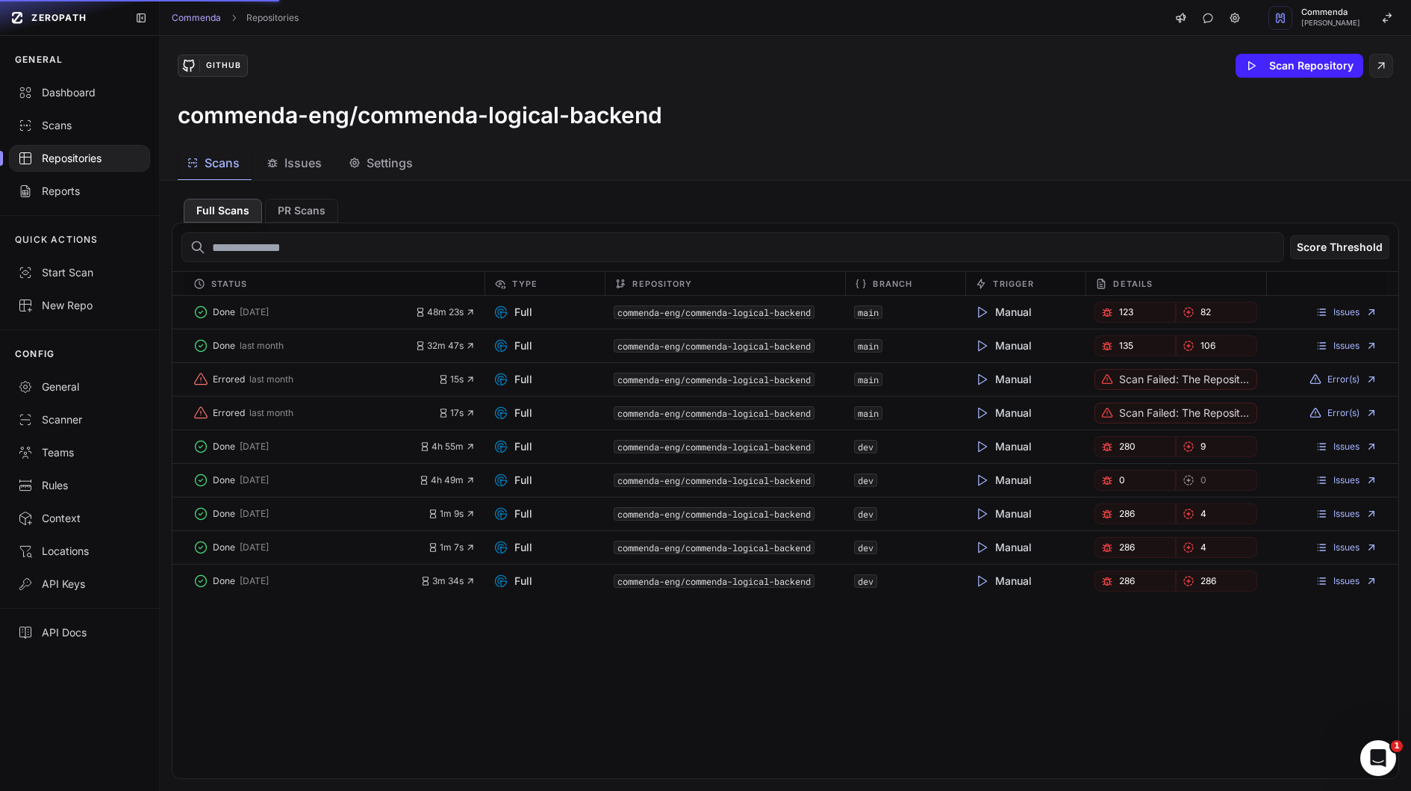
click at [295, 156] on span "Issues" at bounding box center [302, 163] width 37 height 18
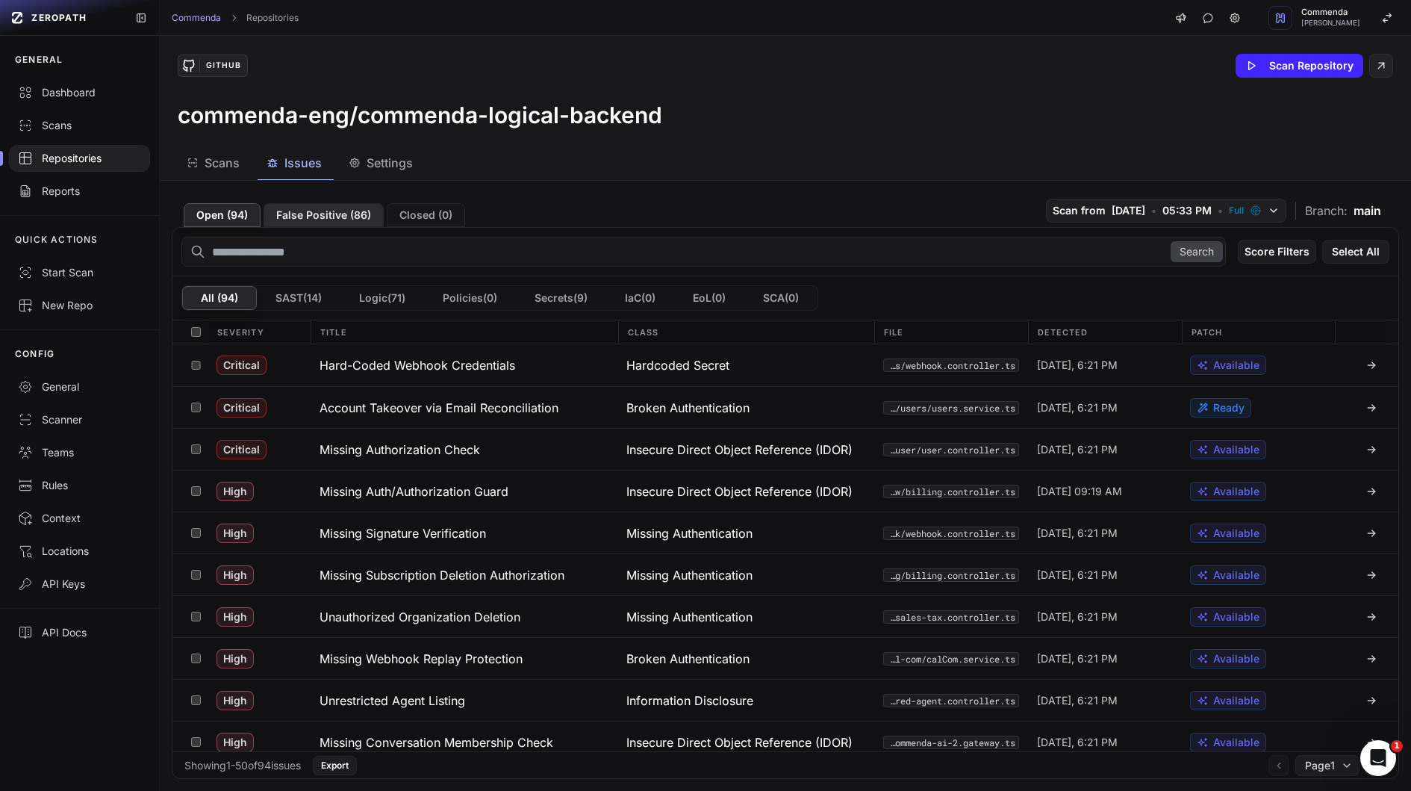
click at [336, 215] on button "False Positive ( 86 )" at bounding box center [324, 215] width 120 height 24
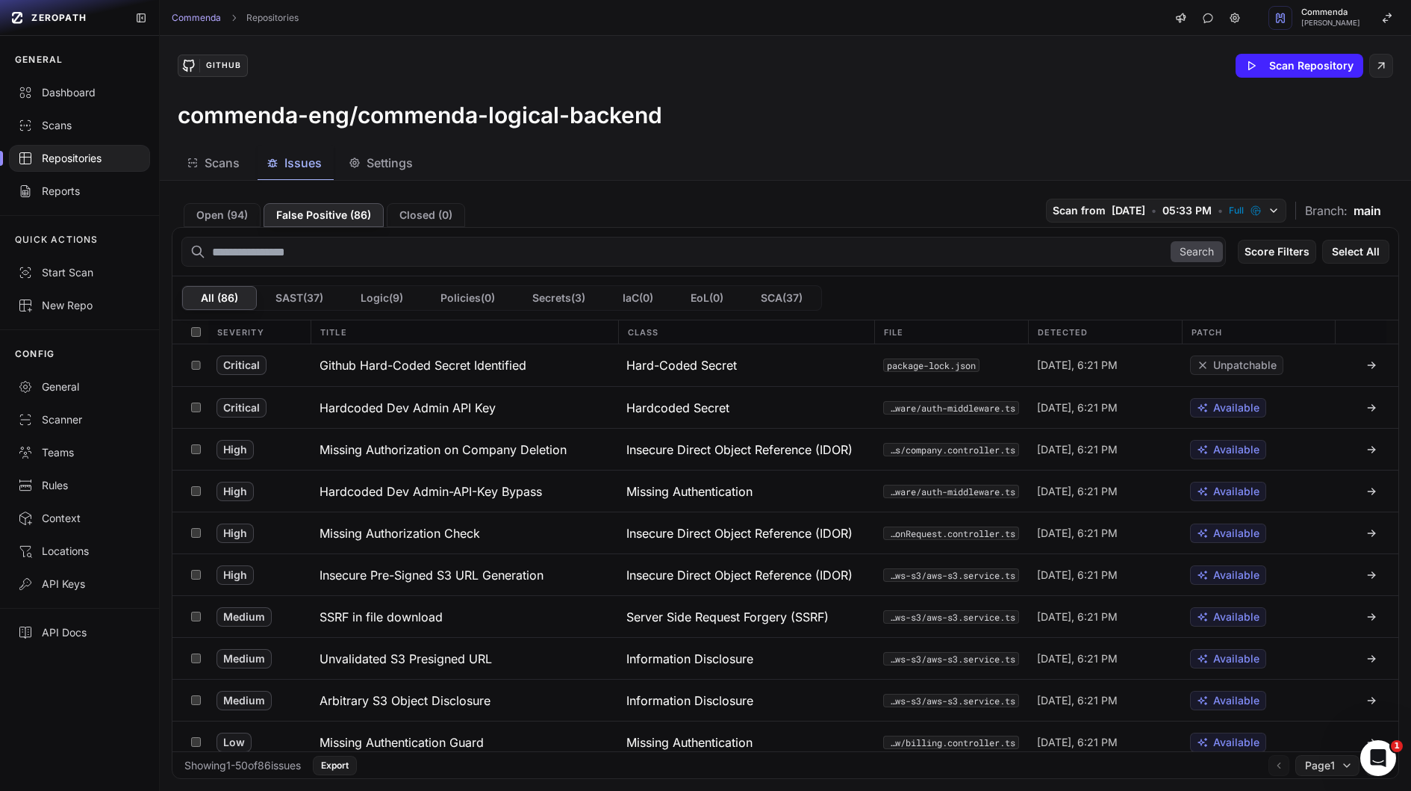
click at [214, 202] on div "Open ( 94 ) False Positive ( 86 ) Closed ( 0 ) Scan from 8/21/2025 • 05:33 PM •…" at bounding box center [786, 210] width 1228 height 34
click at [383, 361] on h3 "Github Hard-Coded Secret Identified" at bounding box center [423, 365] width 207 height 18
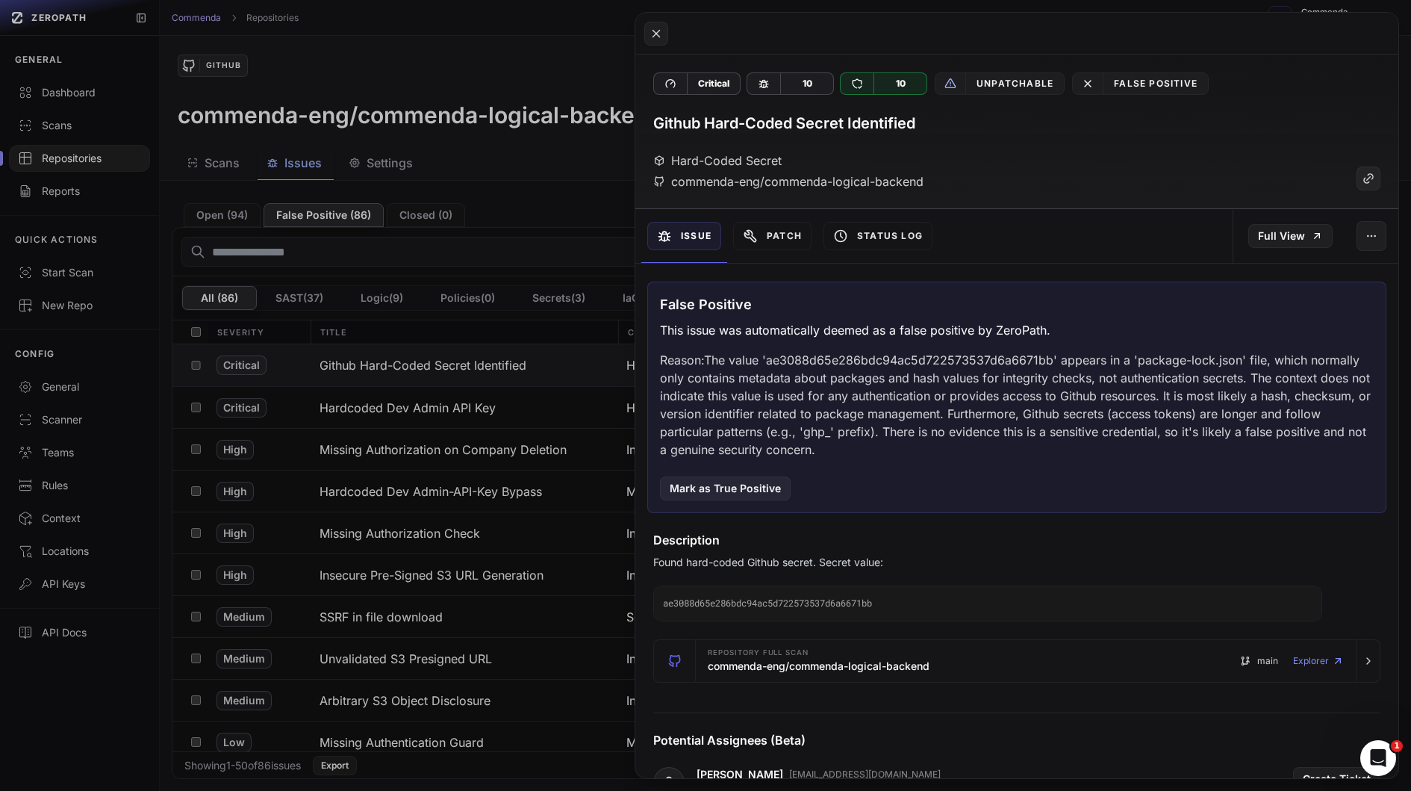
click at [865, 358] on p "Reason: The value 'ae3088d65e286bdc94ac5d722573537d6a6671bb' appears in a 'pack…" at bounding box center [1017, 405] width 714 height 108
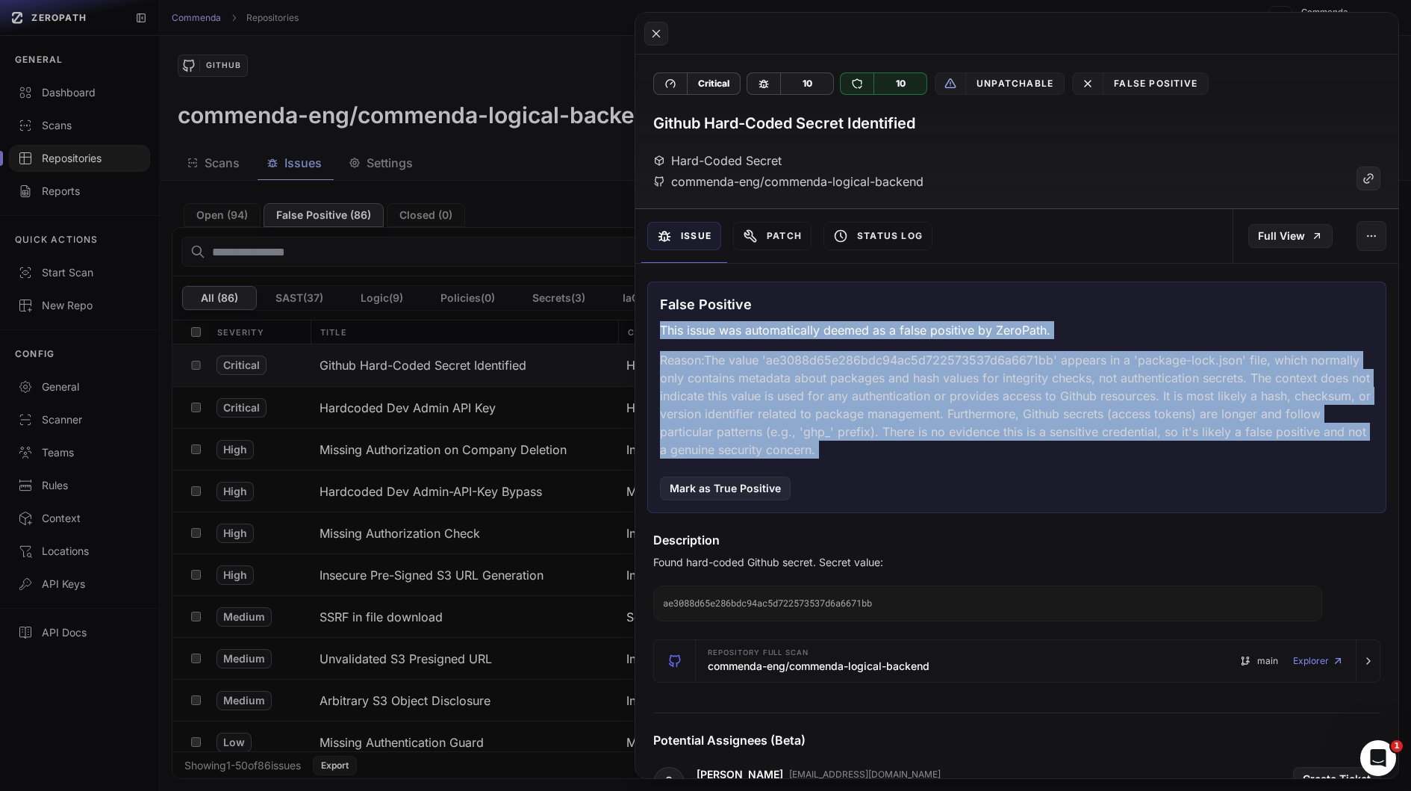
drag, startPoint x: 865, startPoint y: 358, endPoint x: 856, endPoint y: 338, distance: 22.1
click at [856, 338] on div "False Positive This issue was automatically deemed as a false positive by ZeroP…" at bounding box center [1016, 397] width 739 height 231
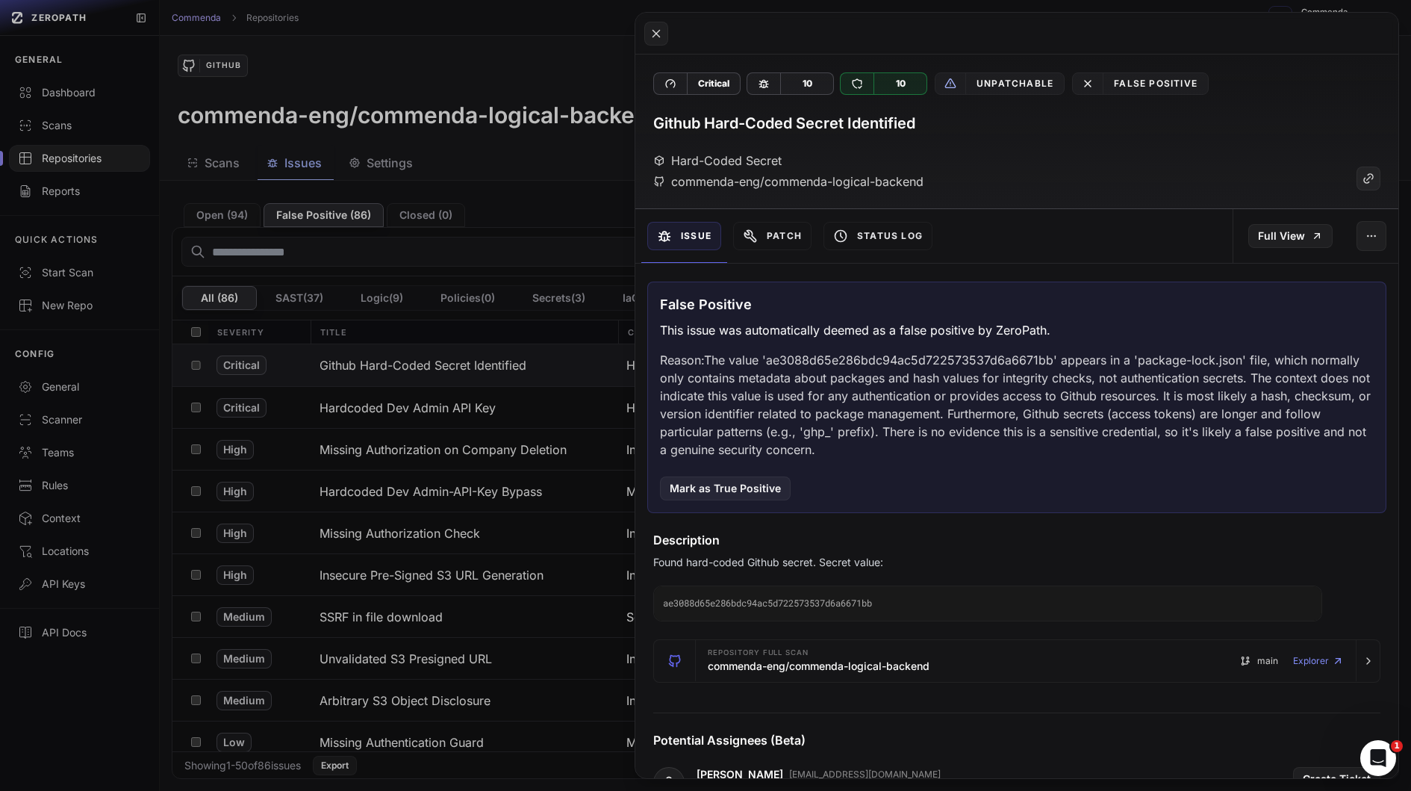
click at [856, 338] on div "False Positive This issue was automatically deemed as a false positive by ZeroP…" at bounding box center [1016, 397] width 739 height 231
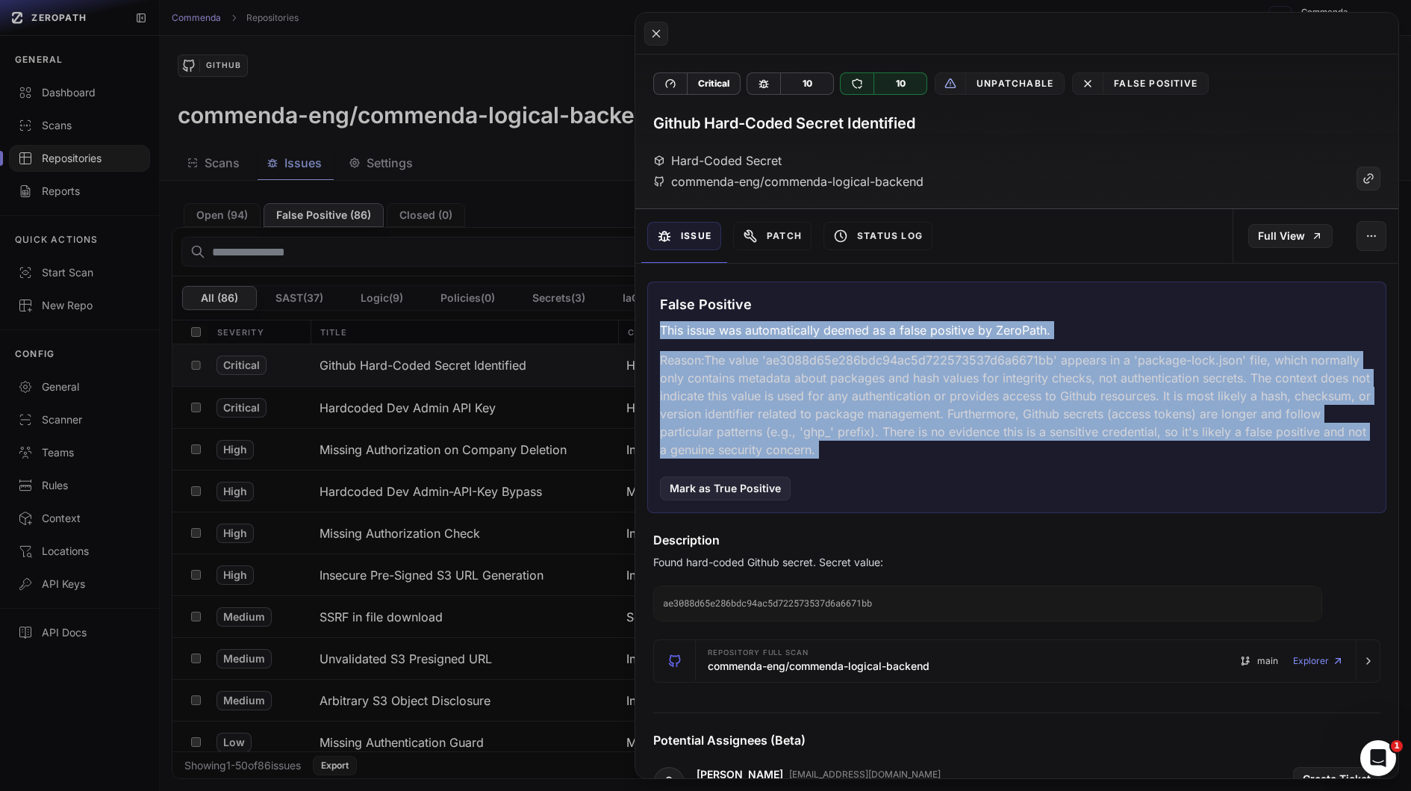
drag, startPoint x: 856, startPoint y: 338, endPoint x: 889, endPoint y: 404, distance: 74.5
click at [888, 401] on div "False Positive This issue was automatically deemed as a false positive by ZeroP…" at bounding box center [1016, 397] width 739 height 231
click at [889, 404] on p "Reason: The value 'ae3088d65e286bdc94ac5d722573537d6a6671bb' appears in a 'pack…" at bounding box center [1017, 405] width 714 height 108
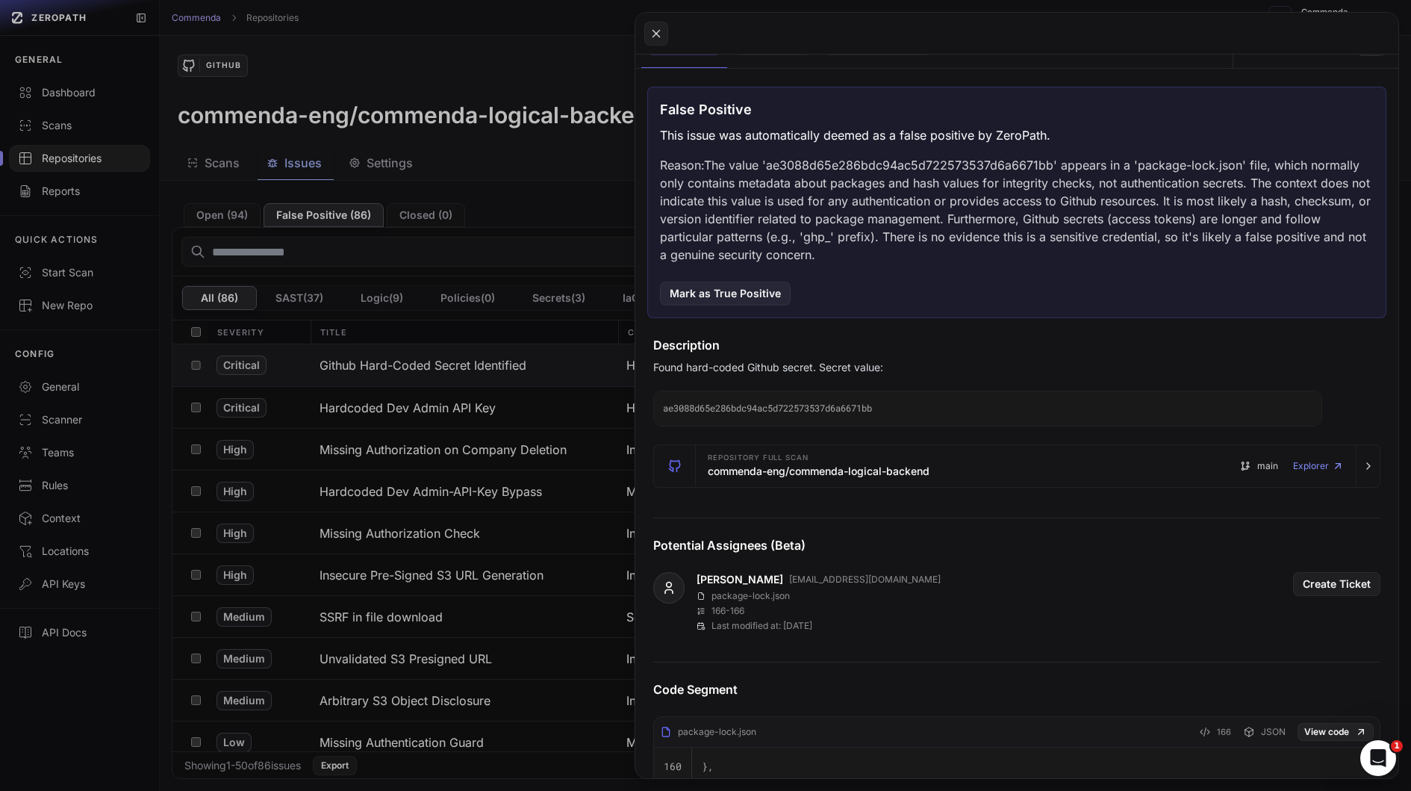
scroll to position [202, 0]
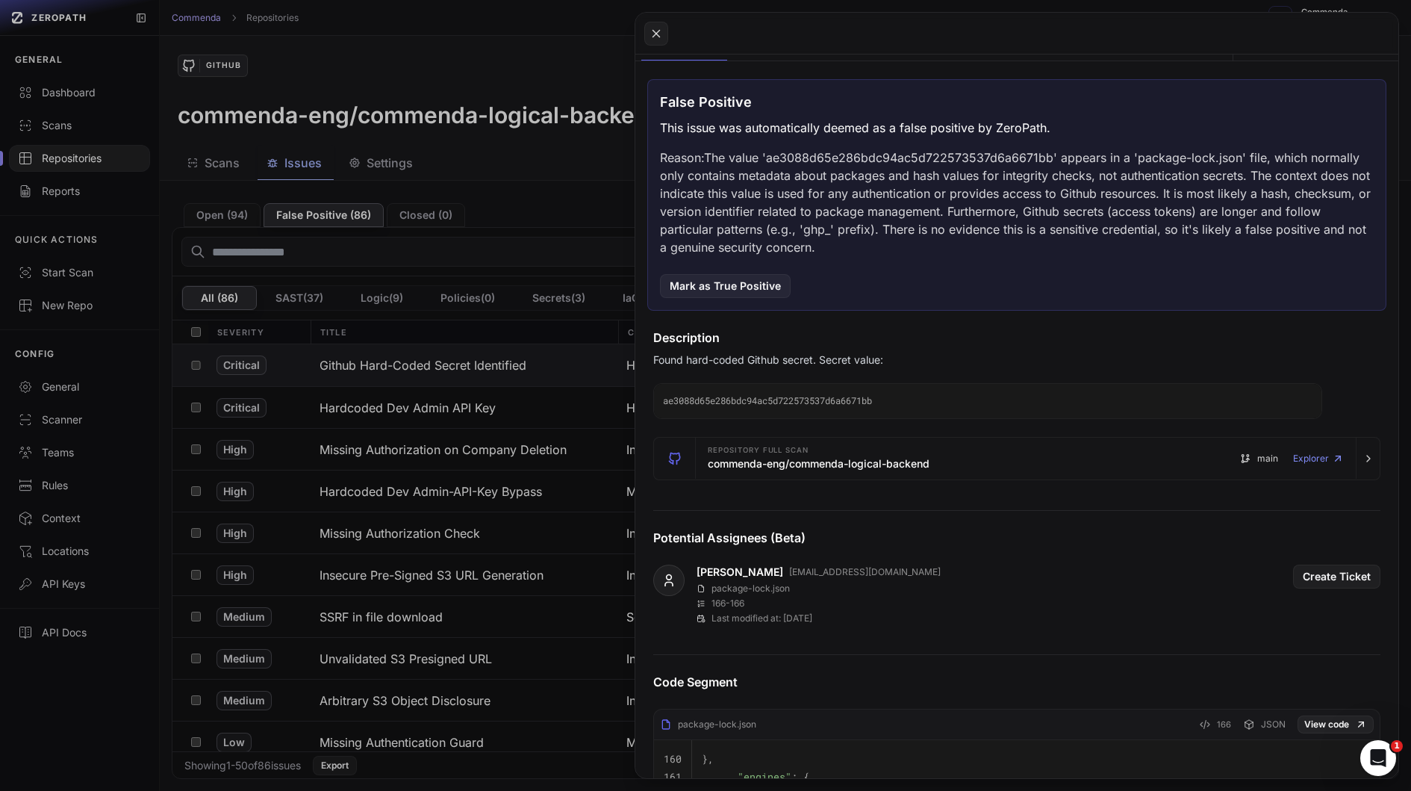
click at [538, 339] on button at bounding box center [705, 395] width 1411 height 791
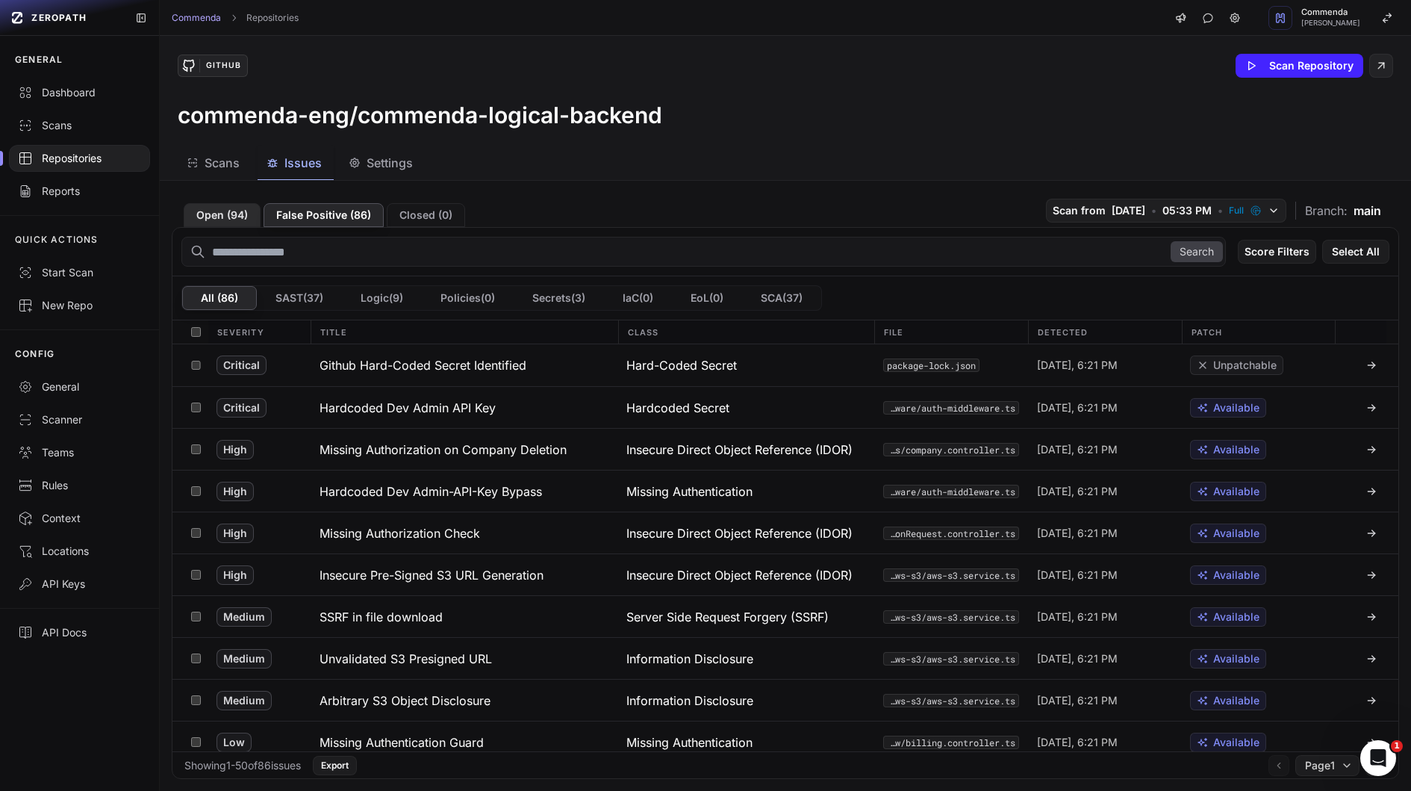
click at [243, 220] on button "Open ( 94 )" at bounding box center [222, 215] width 77 height 24
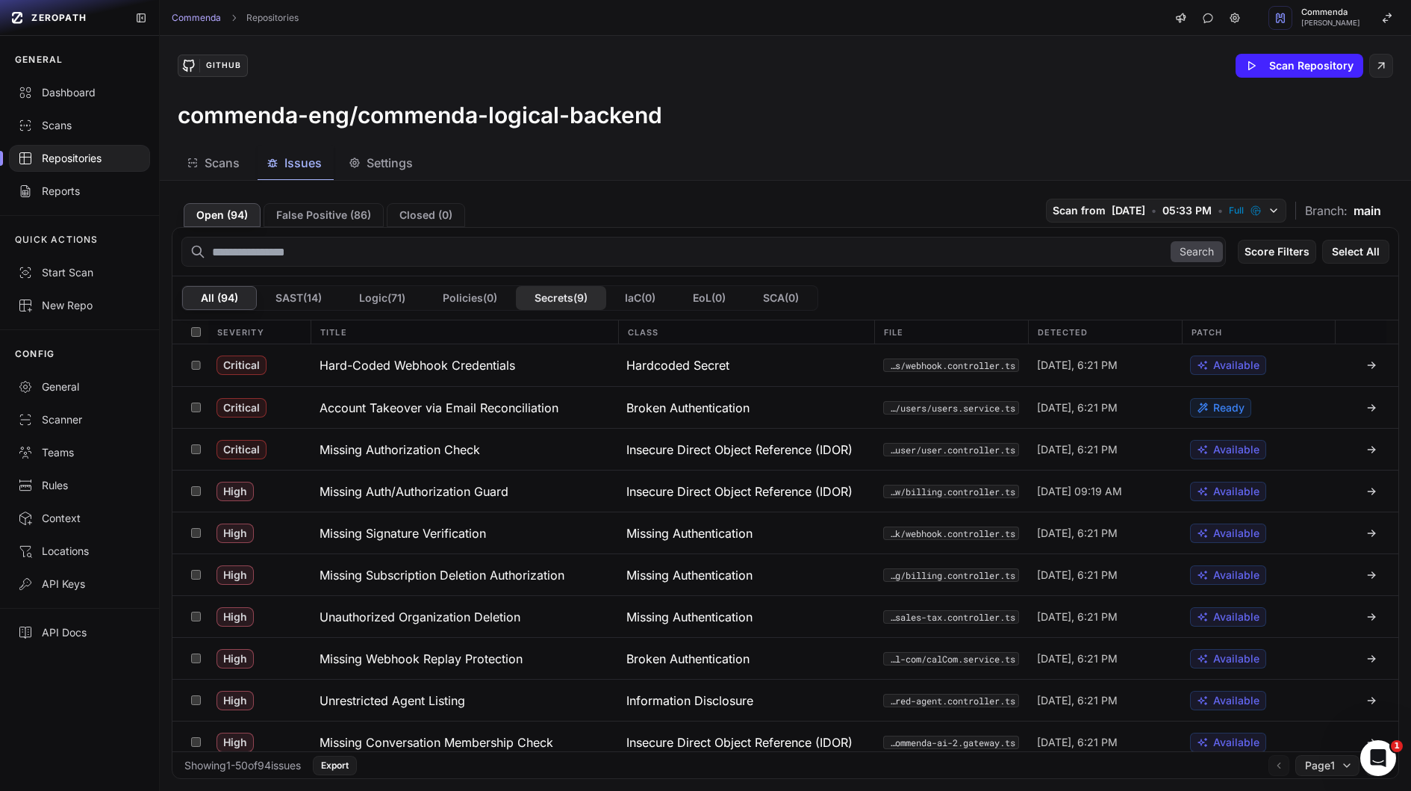
click at [592, 286] on button "Secrets ( 9 )" at bounding box center [561, 298] width 90 height 24
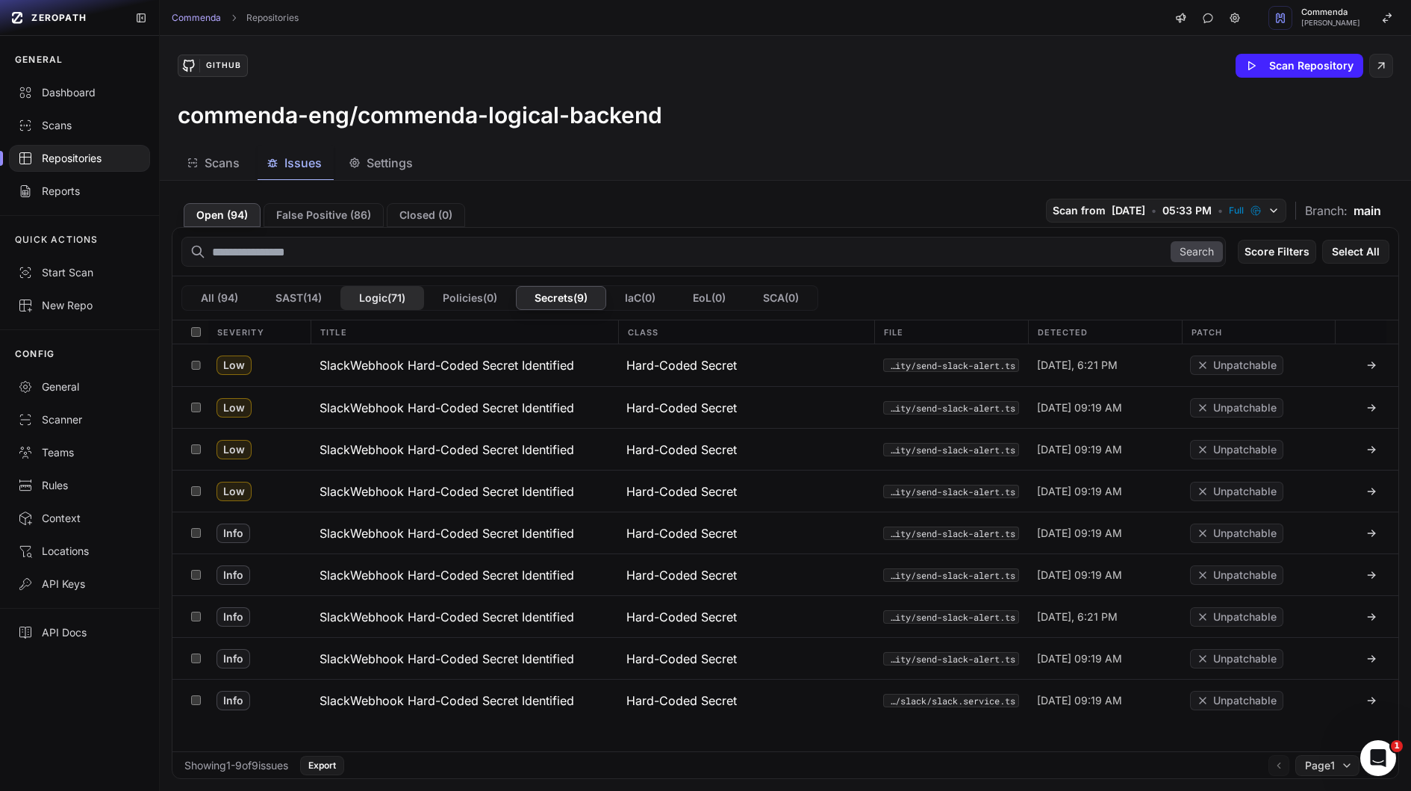
click at [390, 300] on button "Logic ( 71 )" at bounding box center [382, 298] width 84 height 24
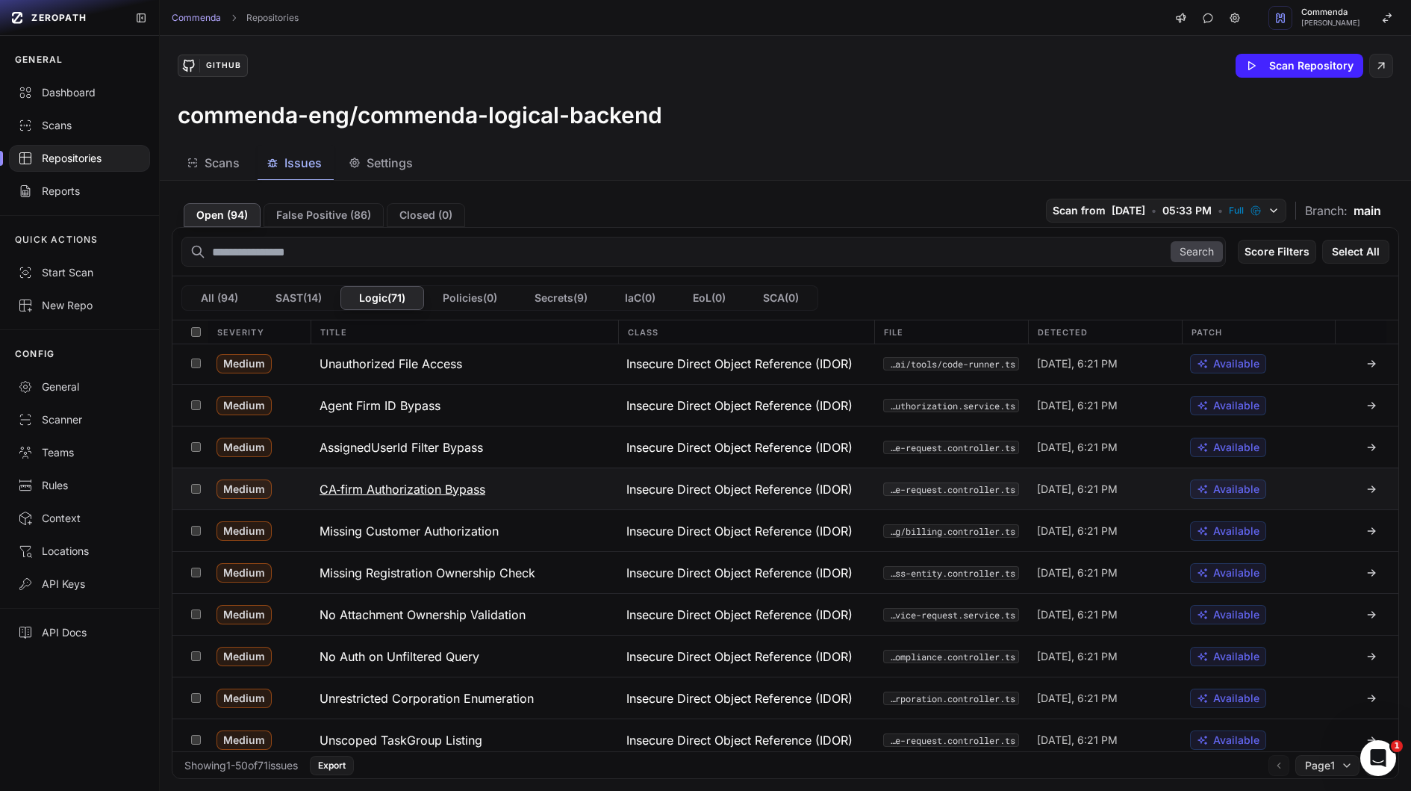
scroll to position [150, 0]
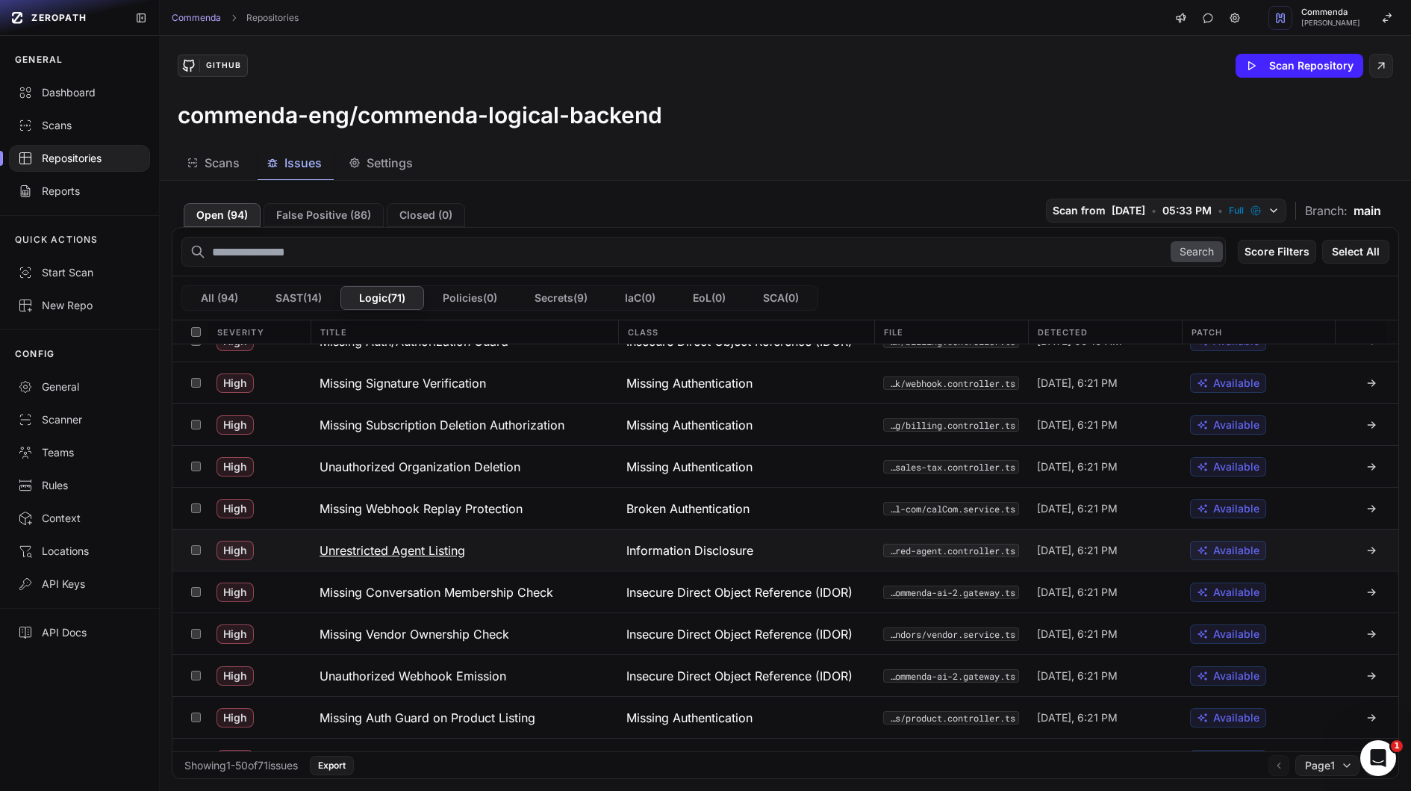
click at [472, 546] on button "Unrestricted Agent Listing" at bounding box center [465, 549] width 308 height 41
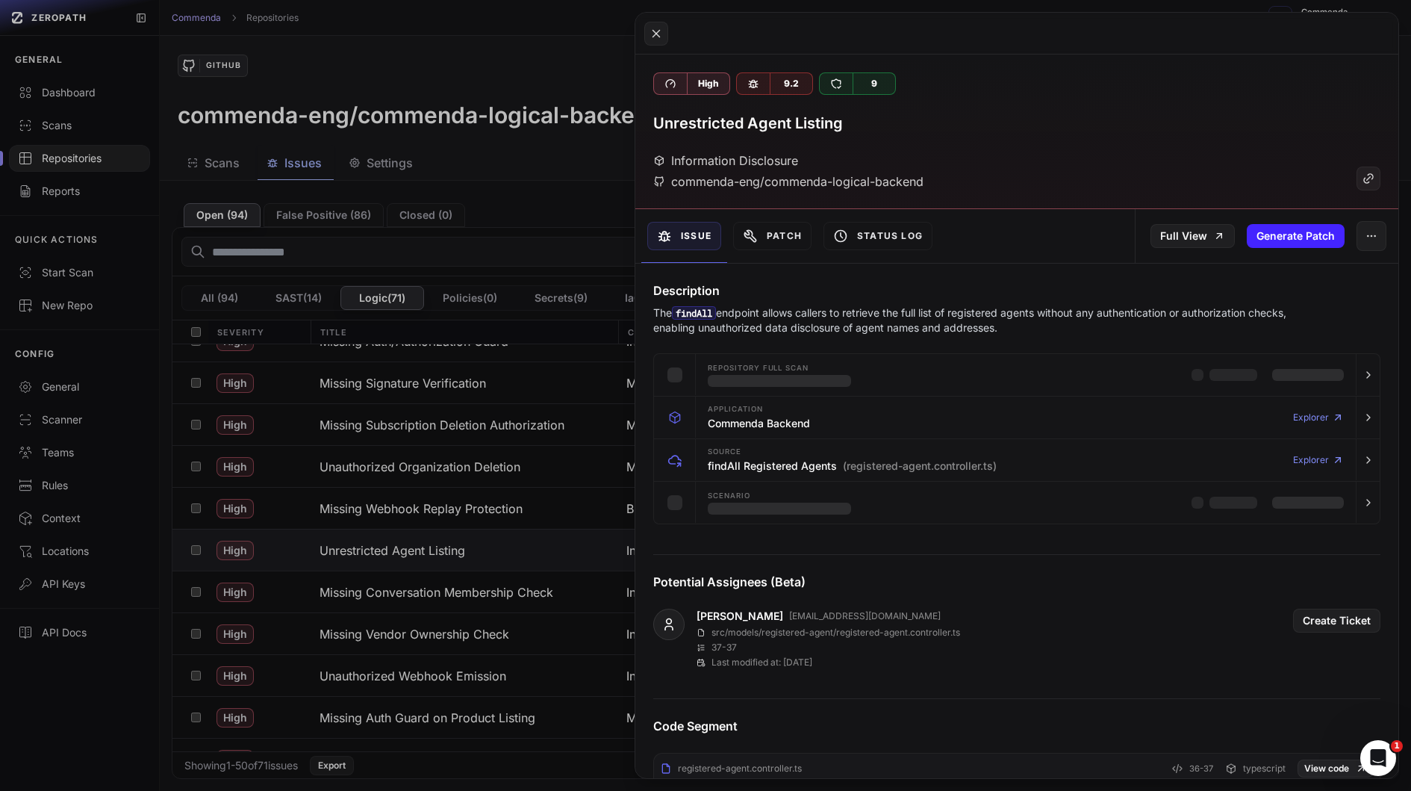
click at [848, 302] on div "Description The findAll endpoint allows callers to retrieve the full list of re…" at bounding box center [1016, 309] width 763 height 54
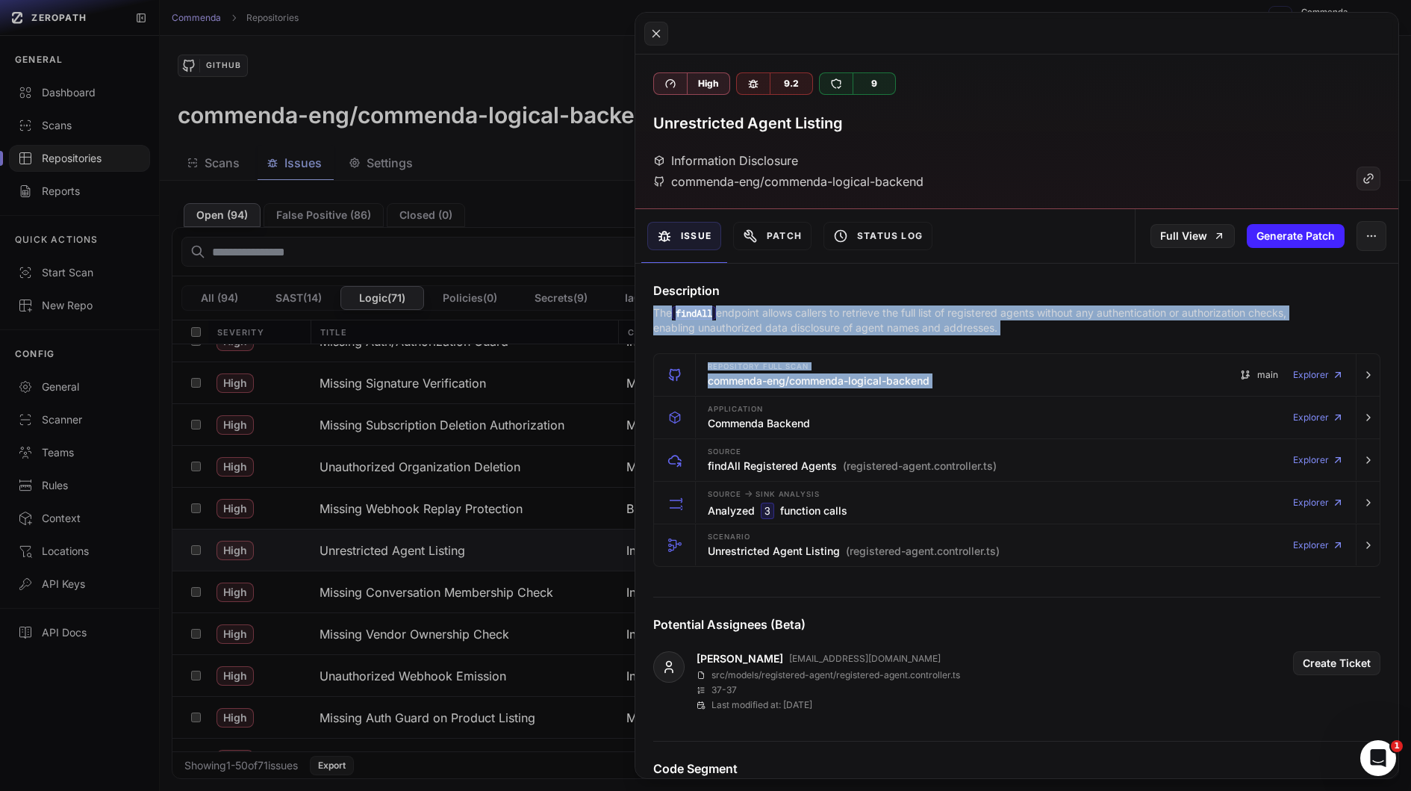
drag, startPoint x: 848, startPoint y: 302, endPoint x: 883, endPoint y: 347, distance: 57.5
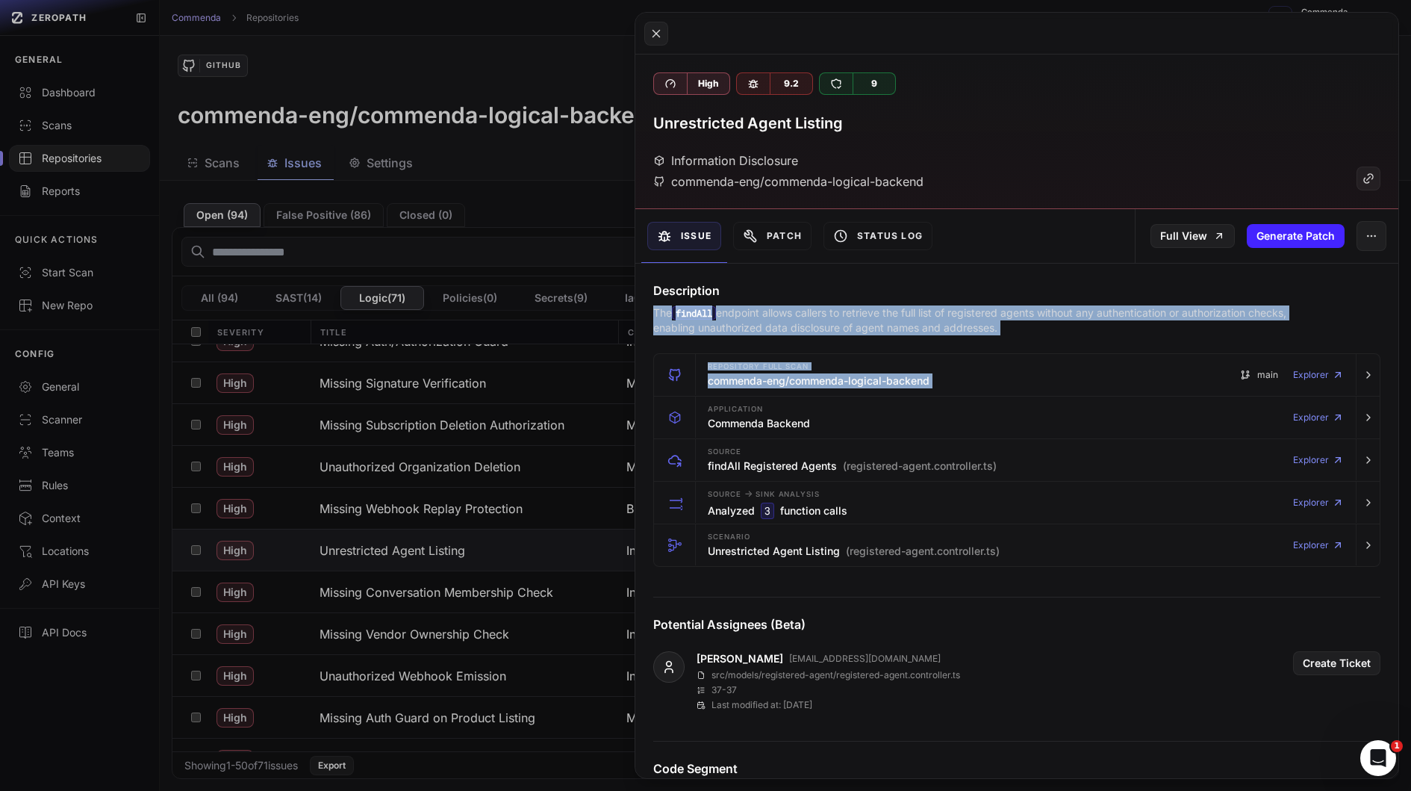
drag, startPoint x: 883, startPoint y: 347, endPoint x: 870, endPoint y: 330, distance: 21.8
click at [870, 330] on p "The findAll endpoint allows callers to retrieve the full list of registered age…" at bounding box center [987, 320] width 669 height 30
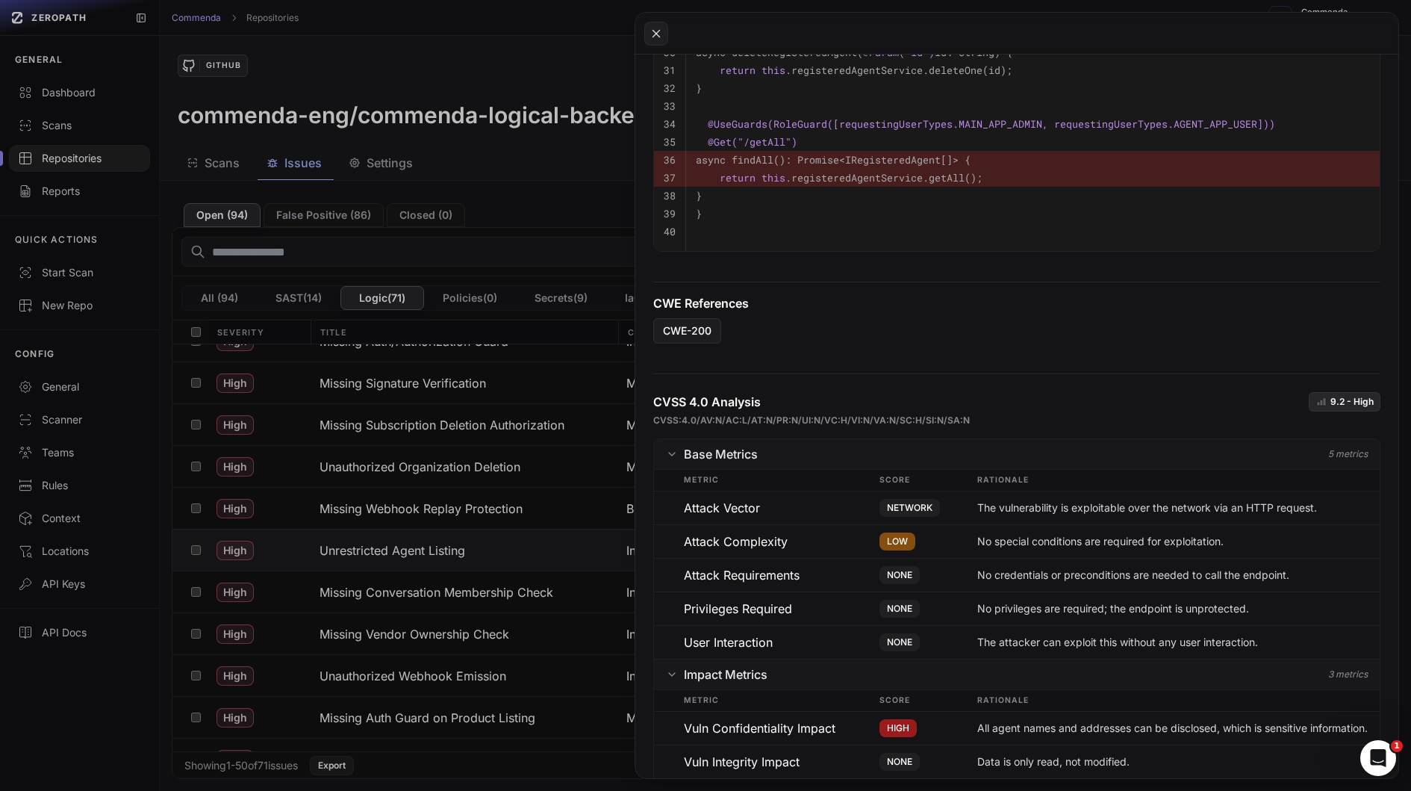
scroll to position [576, 0]
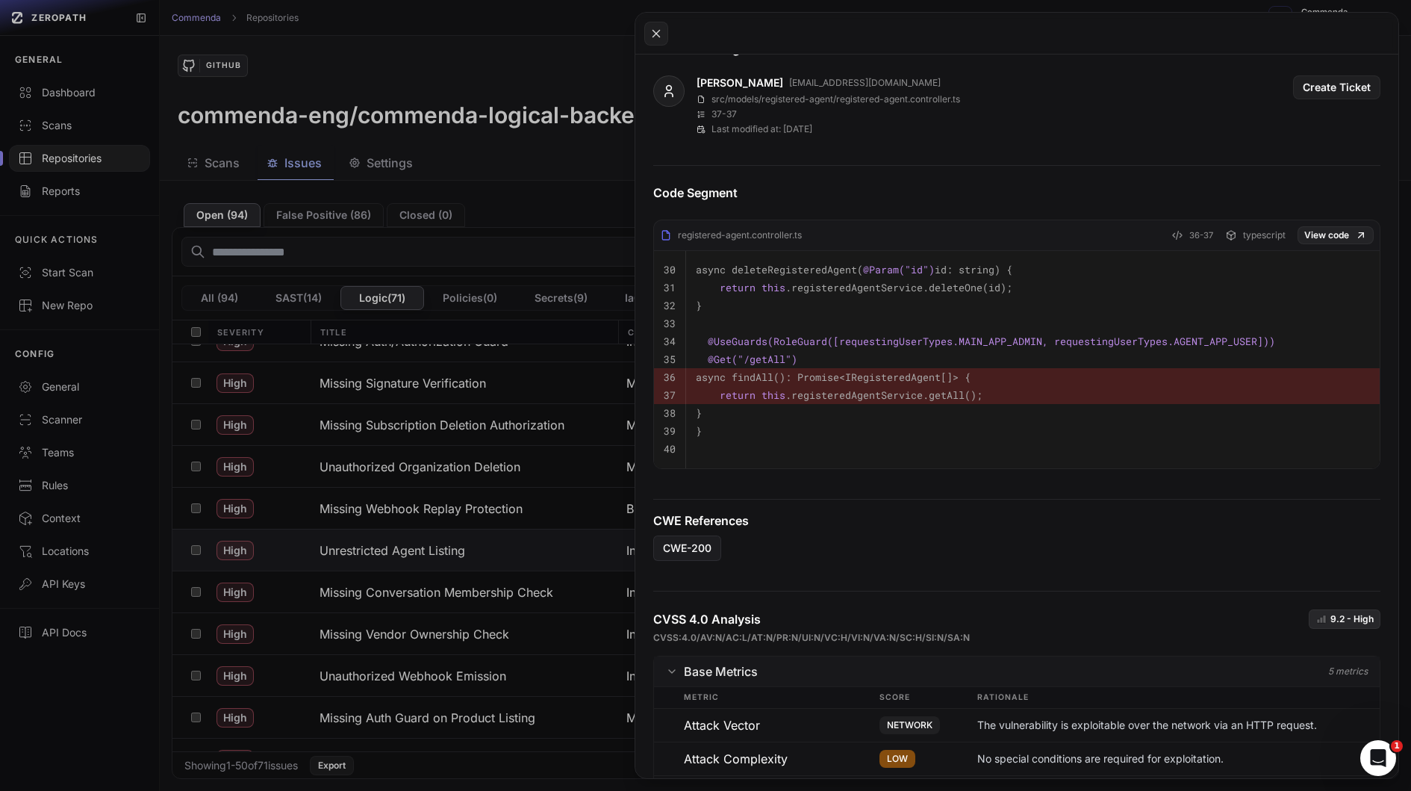
click at [839, 361] on pre "@Get( "/getAll" )" at bounding box center [1033, 359] width 674 height 18
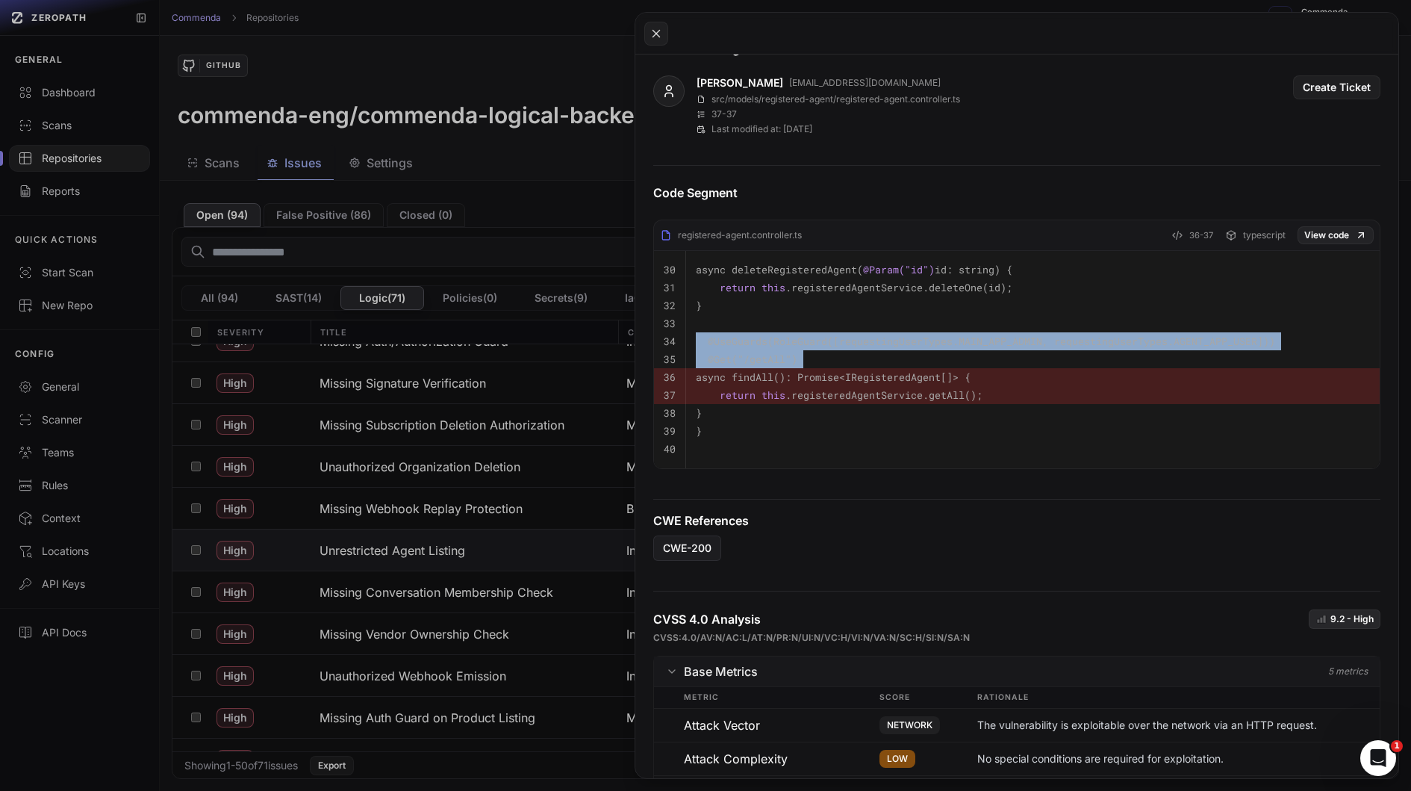
drag, startPoint x: 839, startPoint y: 361, endPoint x: 822, endPoint y: 337, distance: 29.4
click at [823, 338] on tbody "30 async deleteRegisteredAgent( @Param( "id" ) id: string) { 31 return this .re…" at bounding box center [1017, 359] width 726 height 217
click at [822, 337] on span "@UseGuards(RoleGuard([requestingUserTypes.MAIN_APP_ADMIN, requestingUserTypes.A…" at bounding box center [991, 341] width 567 height 13
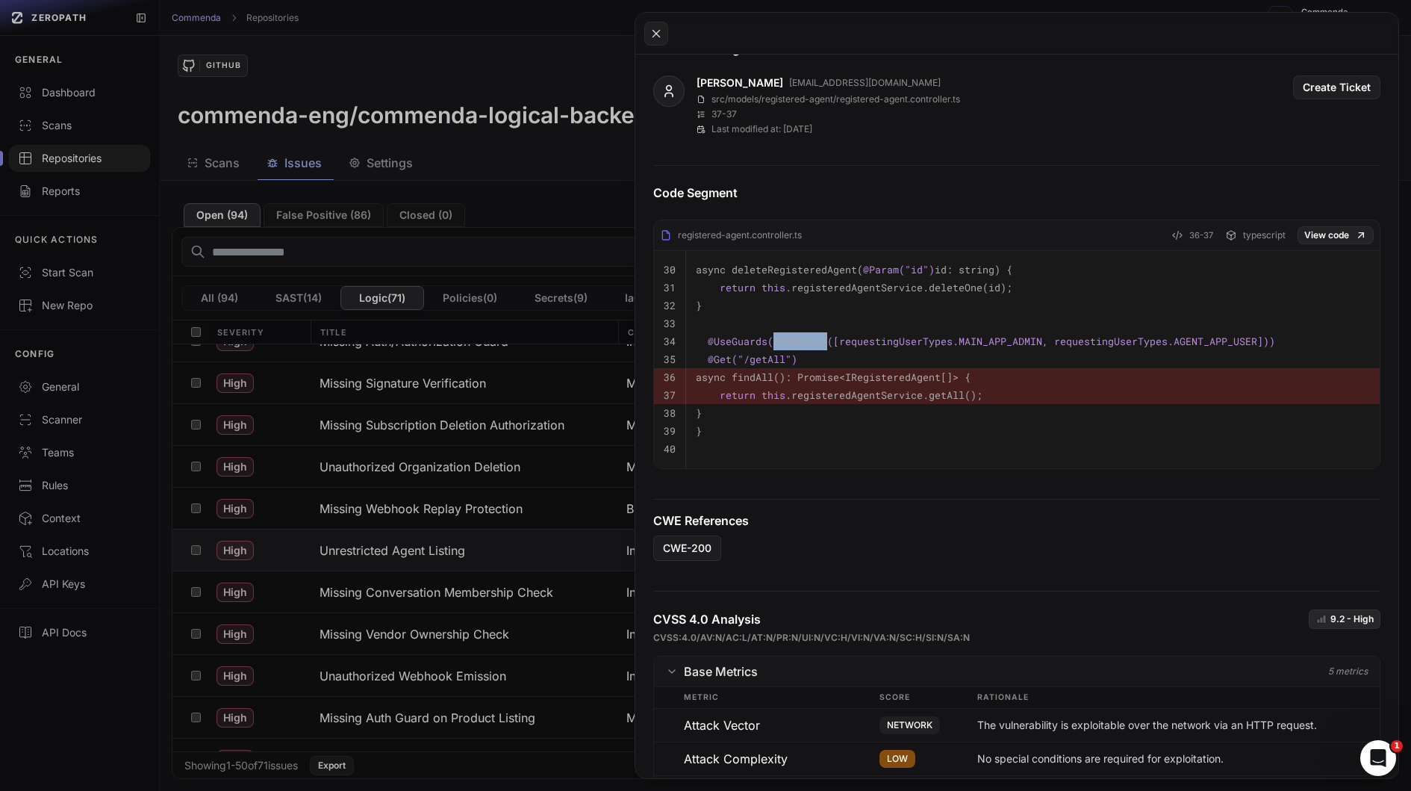
click at [822, 337] on span "@UseGuards(RoleGuard([requestingUserTypes.MAIN_APP_ADMIN, requestingUserTypes.A…" at bounding box center [991, 341] width 567 height 13
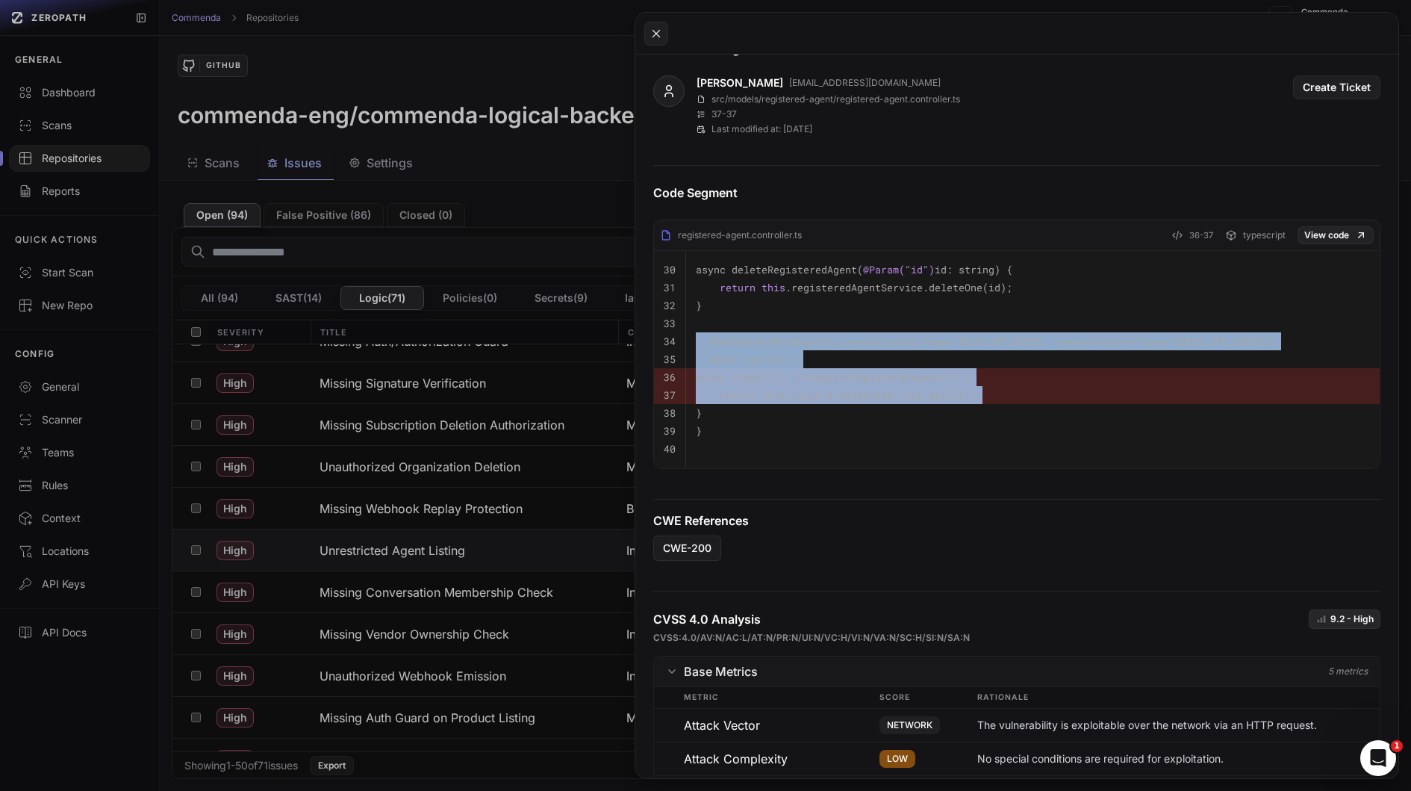
drag, startPoint x: 822, startPoint y: 337, endPoint x: 865, endPoint y: 402, distance: 77.7
click at [862, 398] on tbody "30 async deleteRegisteredAgent( @Param( "id" ) id: string) { 31 return this .re…" at bounding box center [1017, 359] width 726 height 217
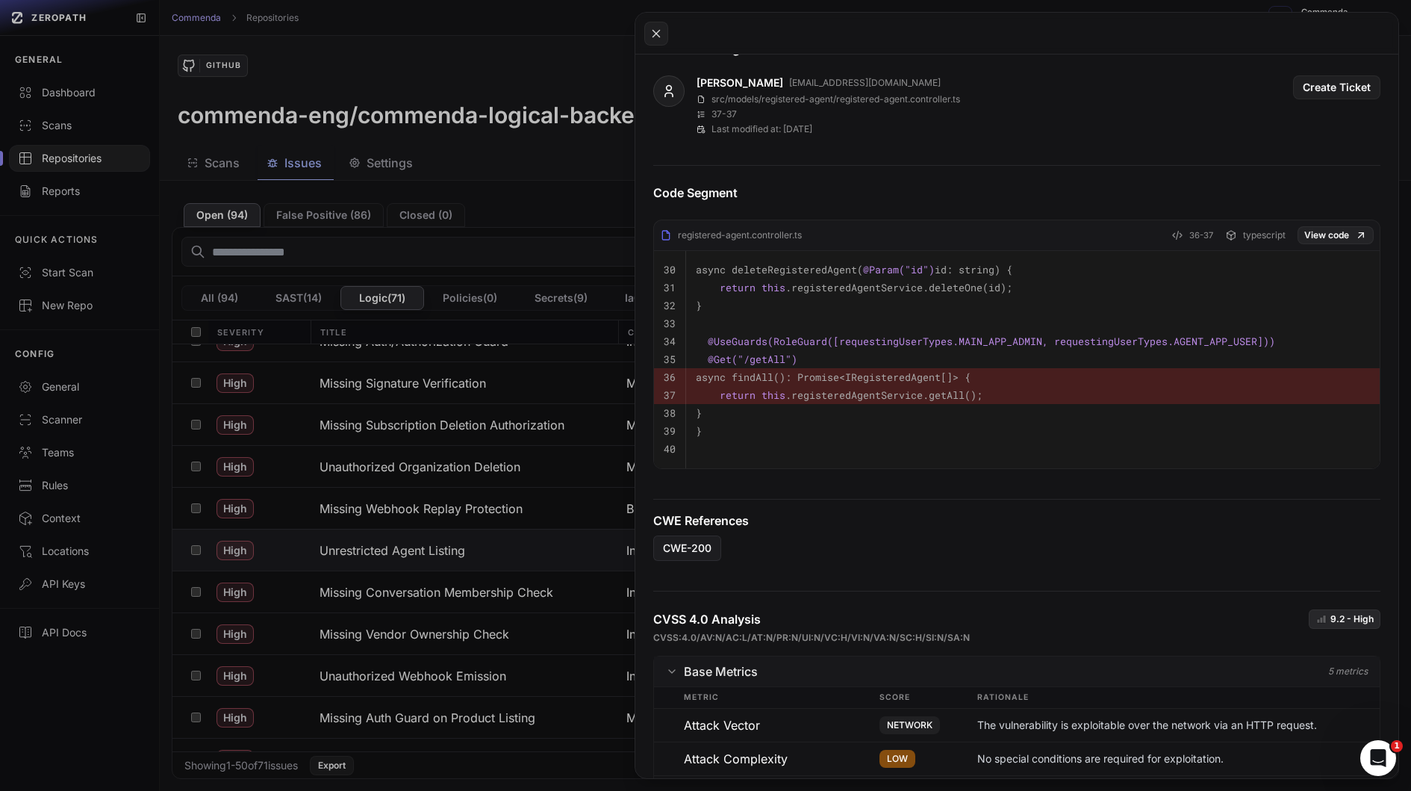
click at [865, 404] on pre "}" at bounding box center [1033, 413] width 674 height 18
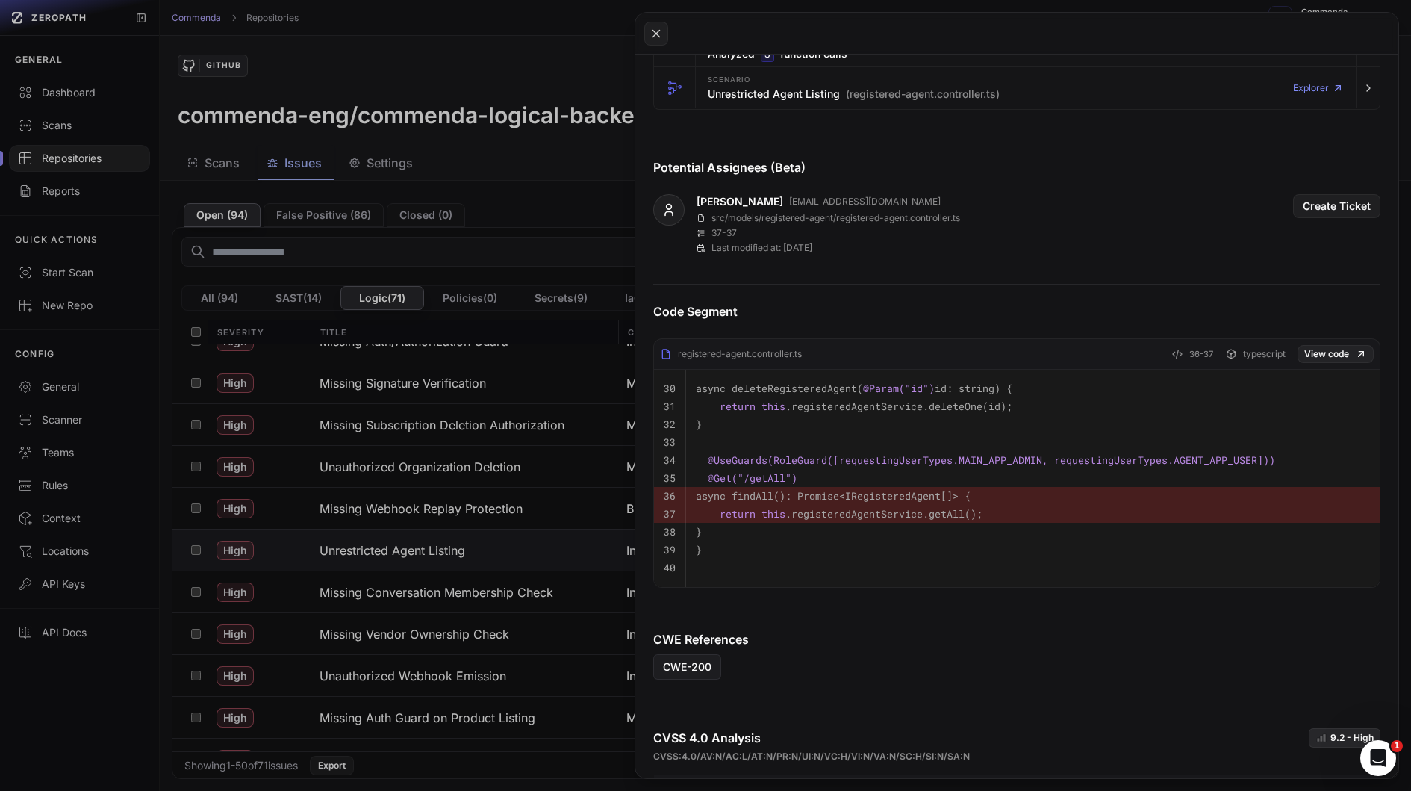
scroll to position [0, 0]
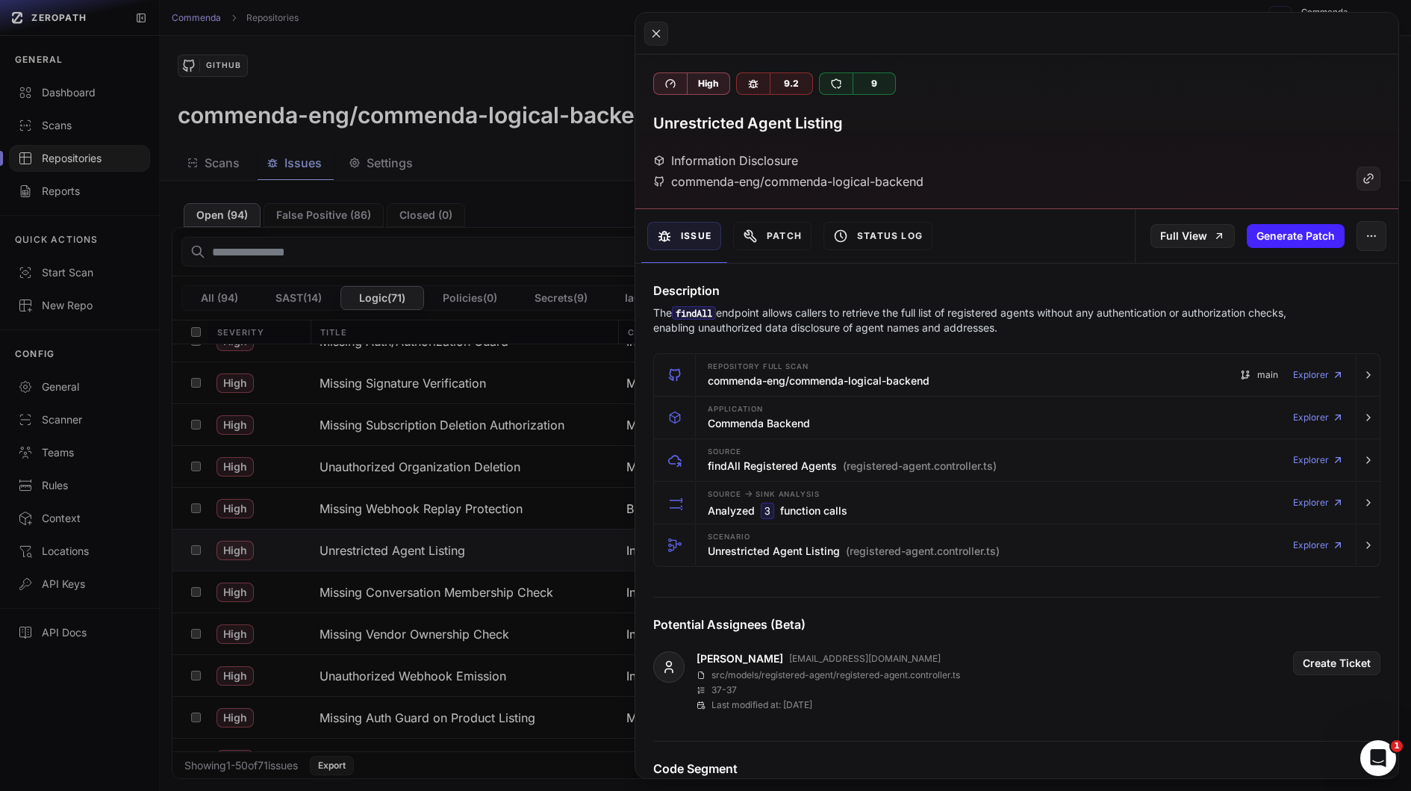
click at [499, 508] on button at bounding box center [705, 395] width 1411 height 791
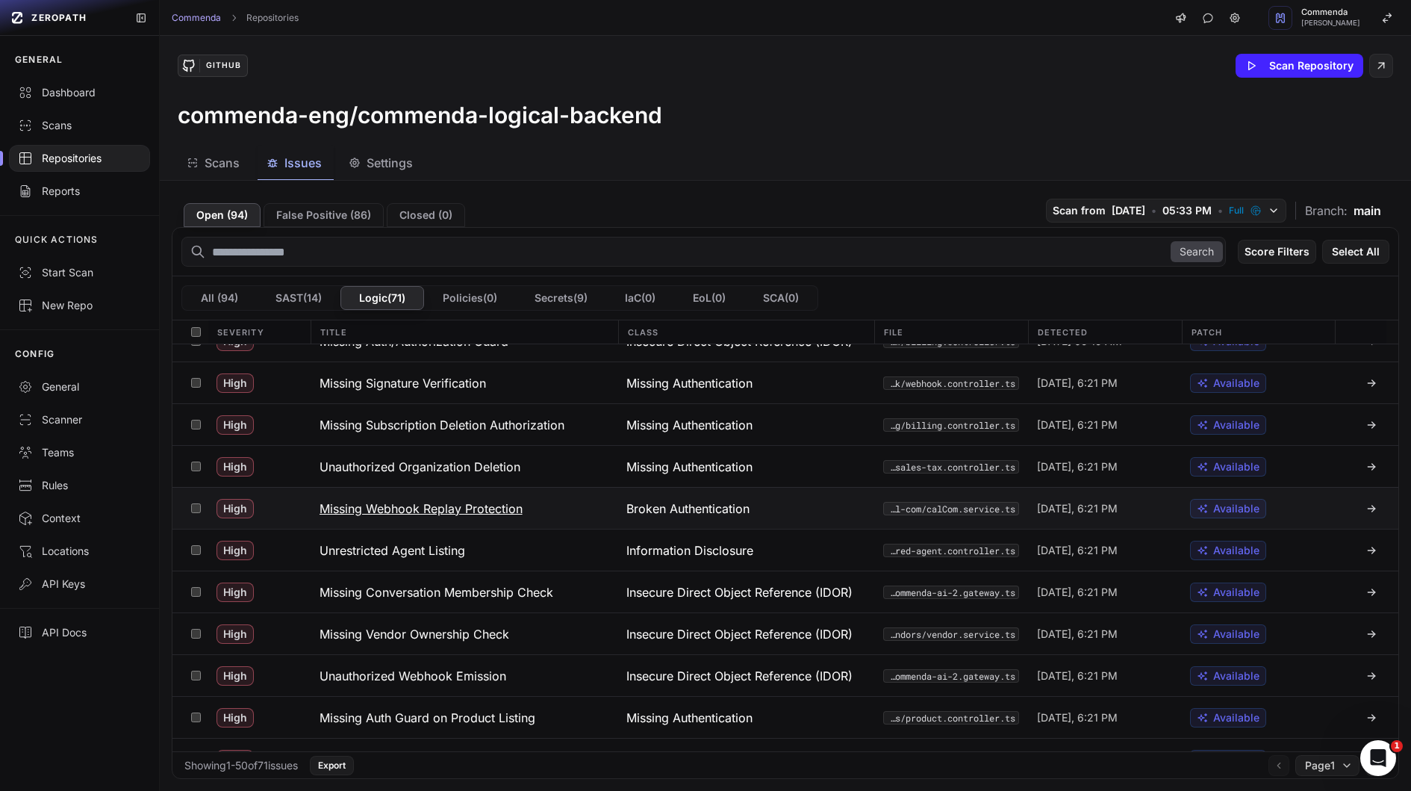
click at [566, 511] on button "Missing Webhook Replay Protection" at bounding box center [465, 508] width 308 height 41
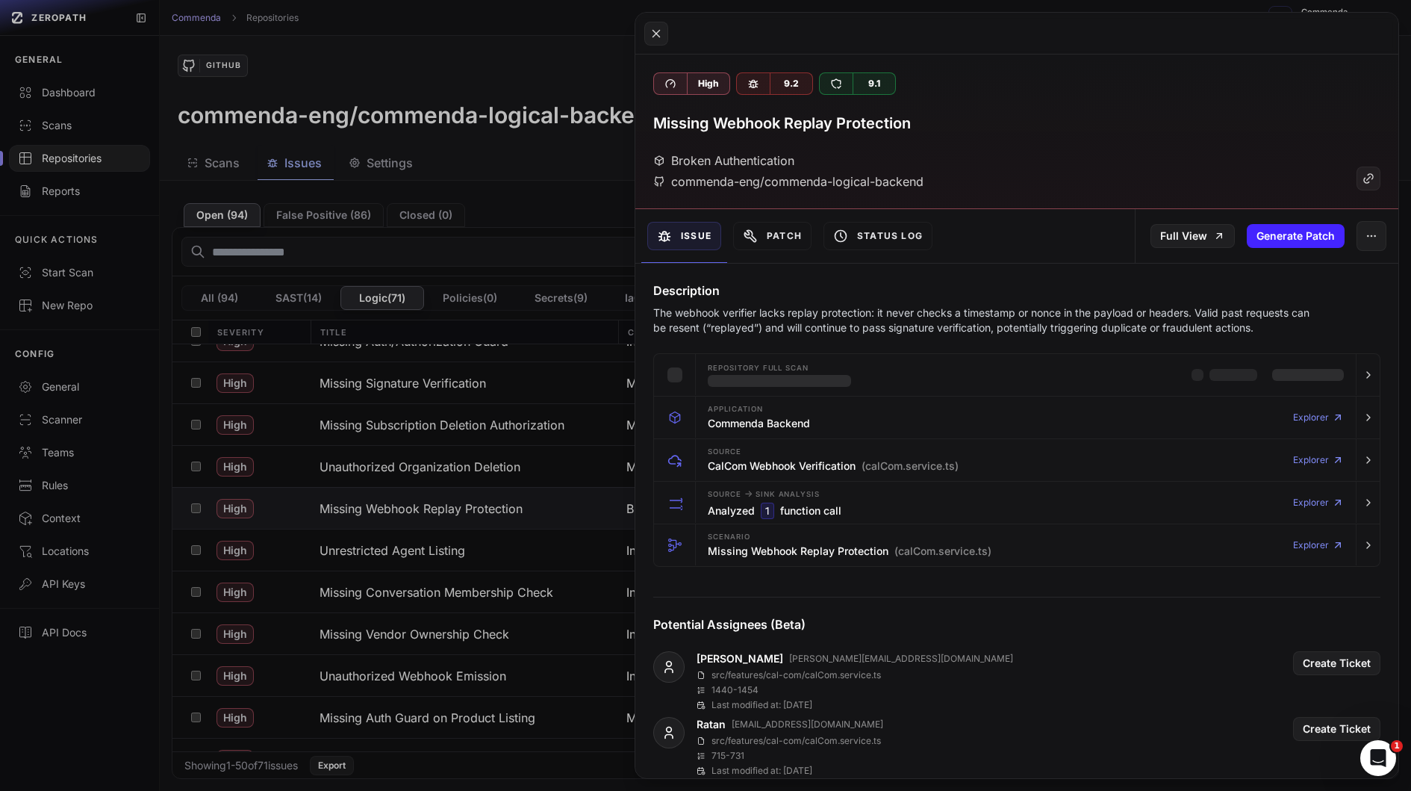
click at [800, 319] on p "The webhook verifier lacks replay protection: it never checks a timestamp or no…" at bounding box center [987, 320] width 669 height 30
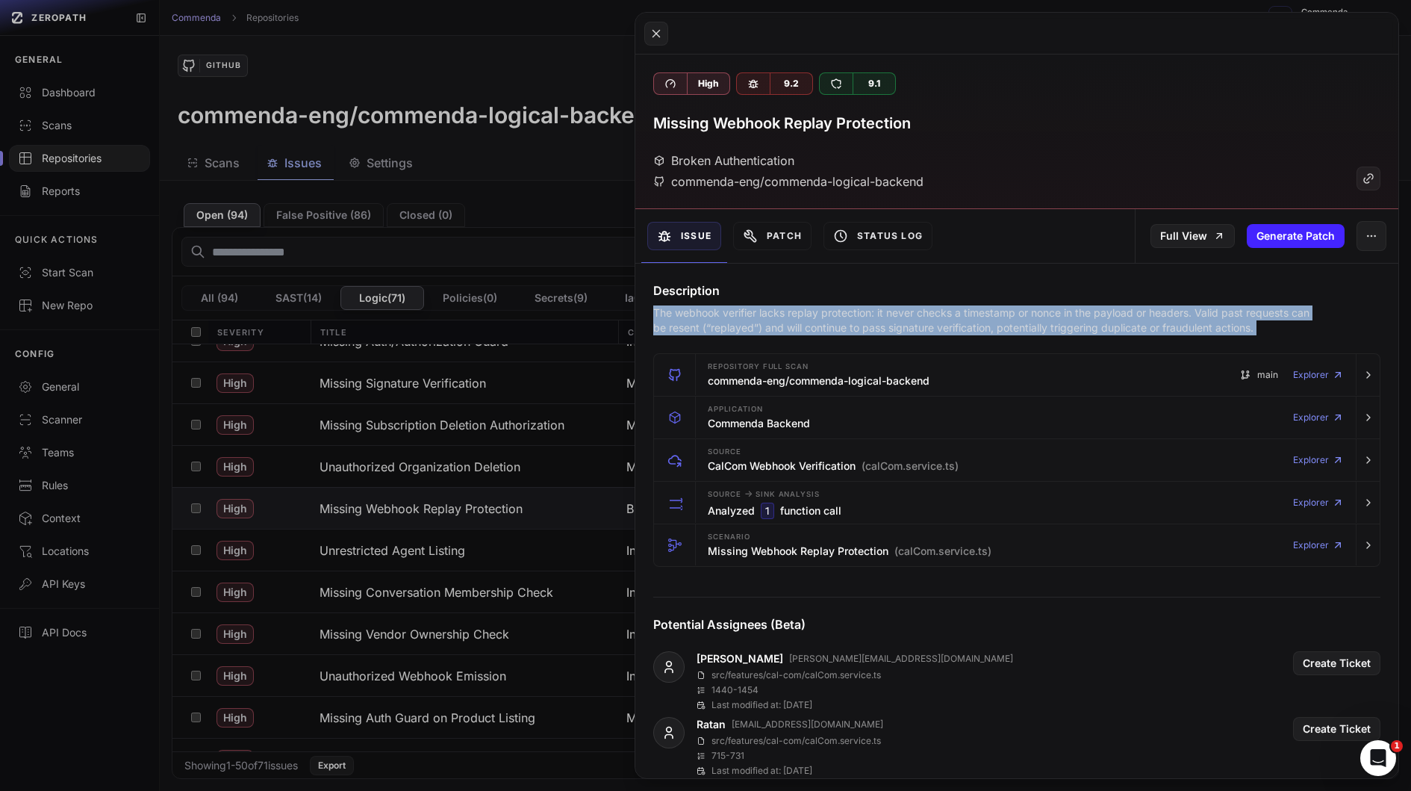
click at [800, 319] on p "The webhook verifier lacks replay protection: it never checks a timestamp or no…" at bounding box center [987, 320] width 669 height 30
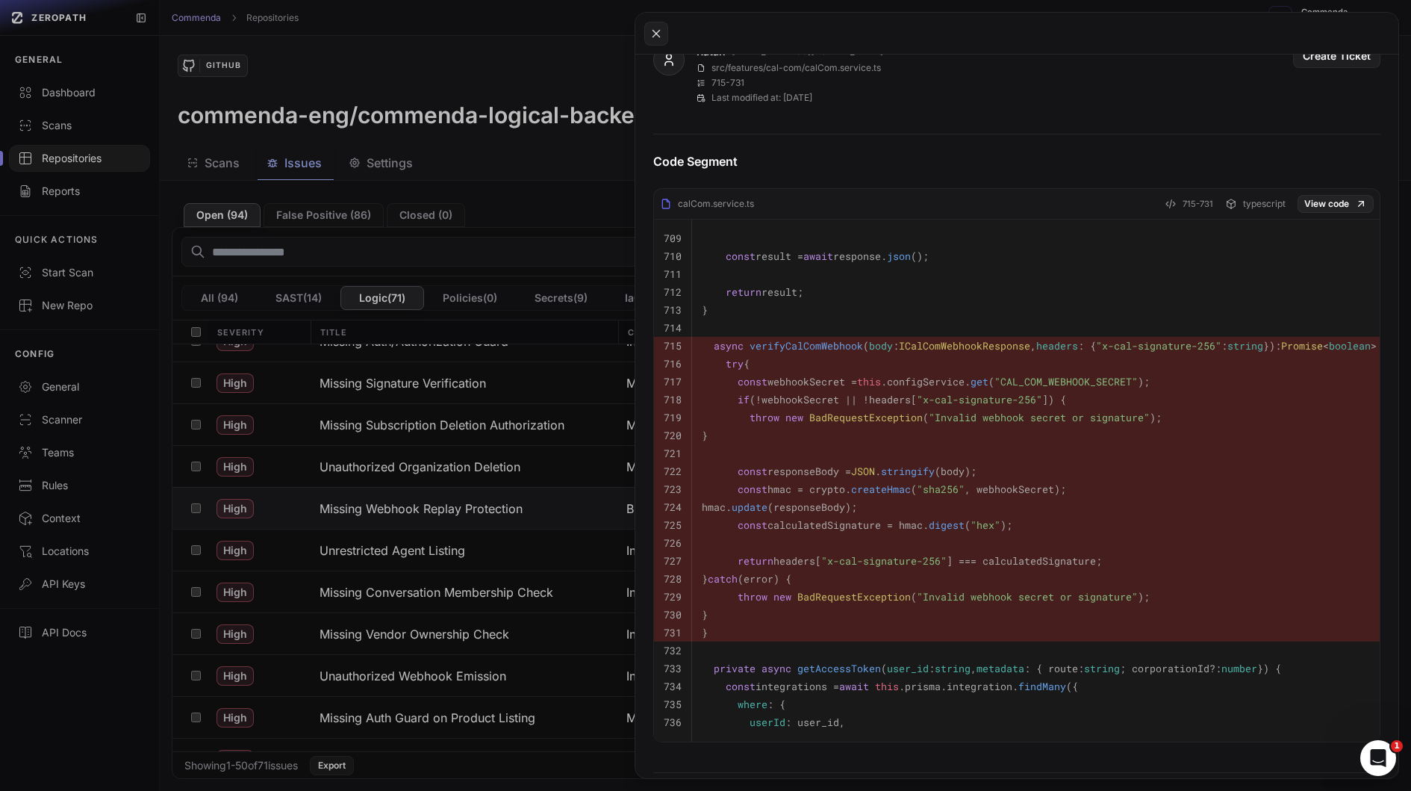
scroll to position [656, 0]
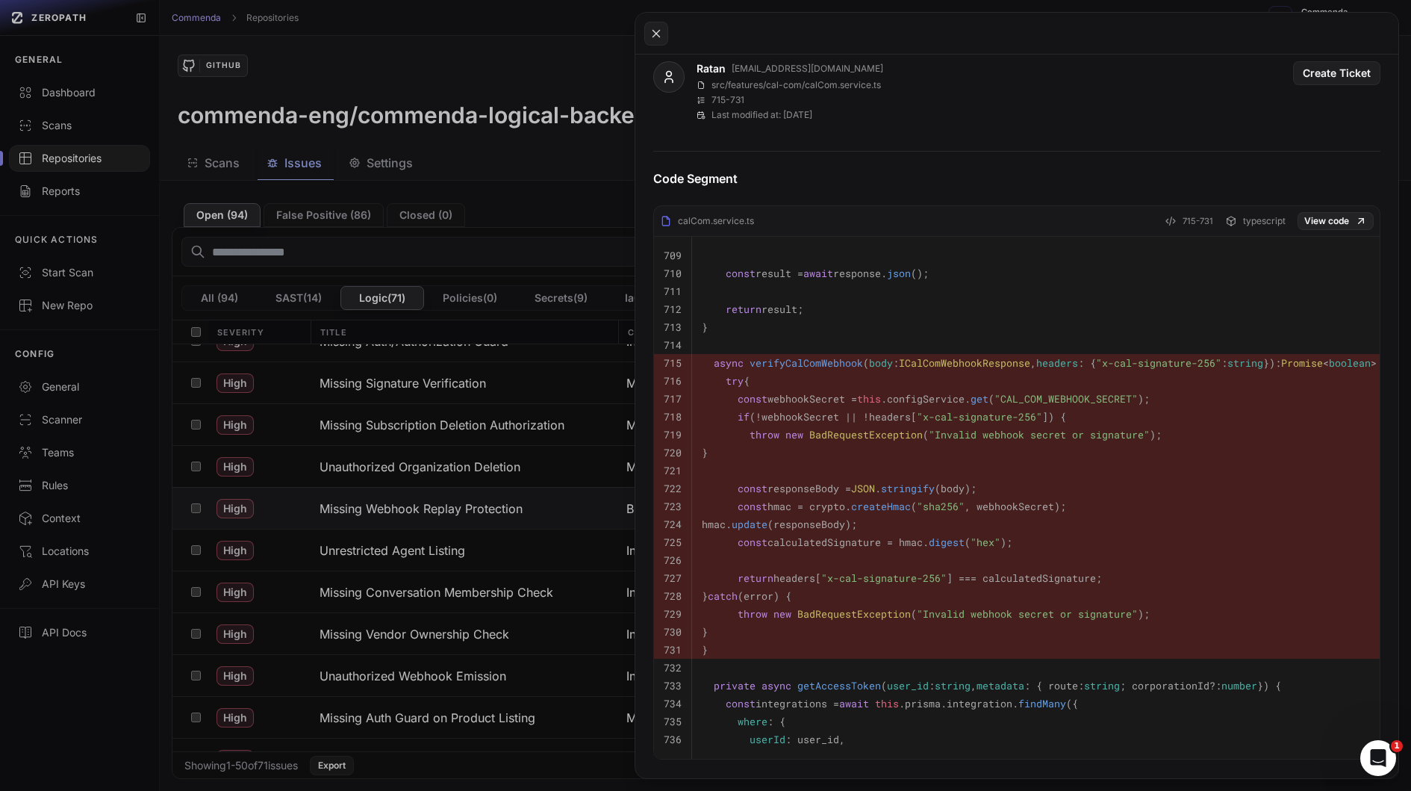
click at [856, 372] on pre "try {" at bounding box center [1045, 381] width 687 height 18
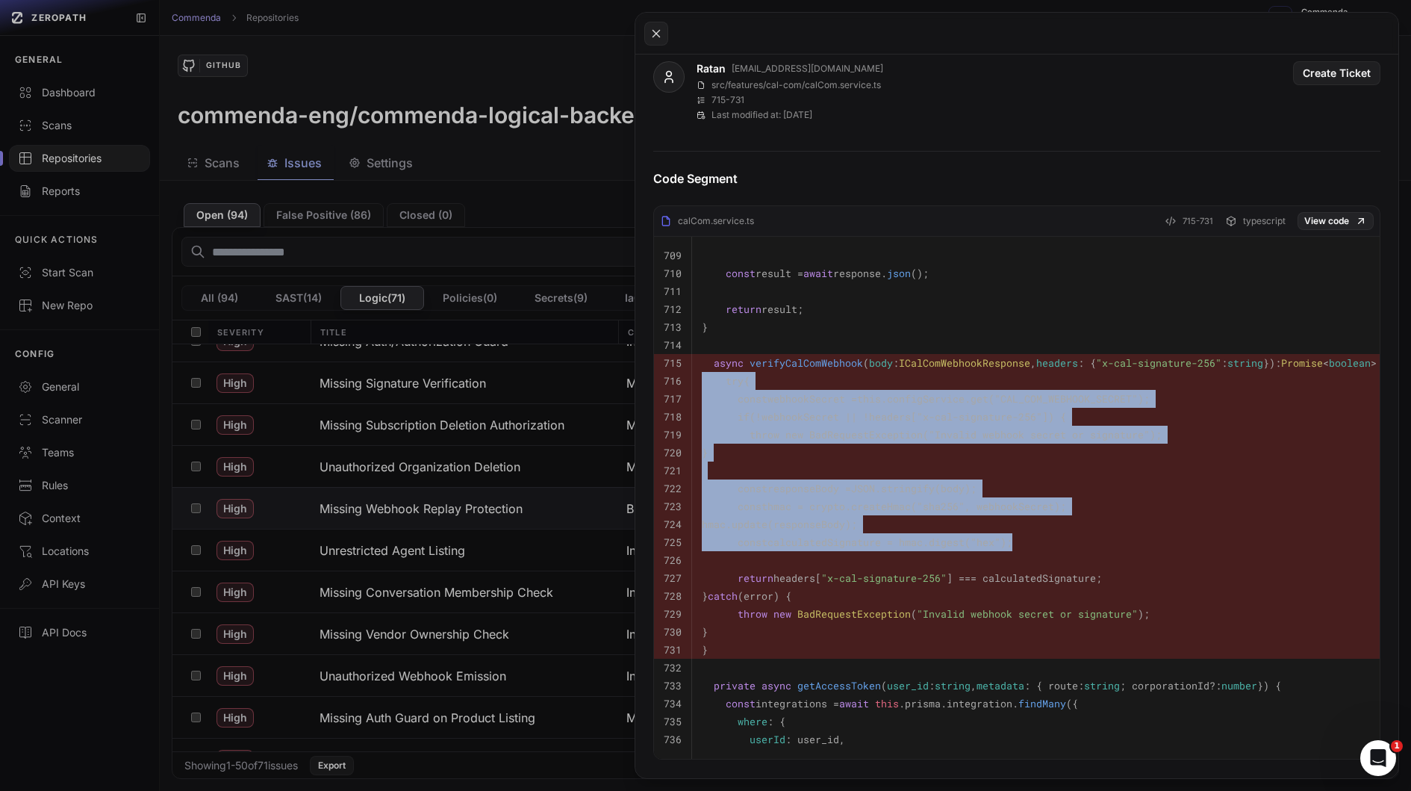
drag, startPoint x: 856, startPoint y: 370, endPoint x: 991, endPoint y: 552, distance: 226.3
click at [991, 552] on tbody "709 710 const result = await response. json (); 711 712 return result; 713 } 71…" at bounding box center [1026, 498] width 744 height 522
click at [991, 552] on pre at bounding box center [1045, 560] width 687 height 18
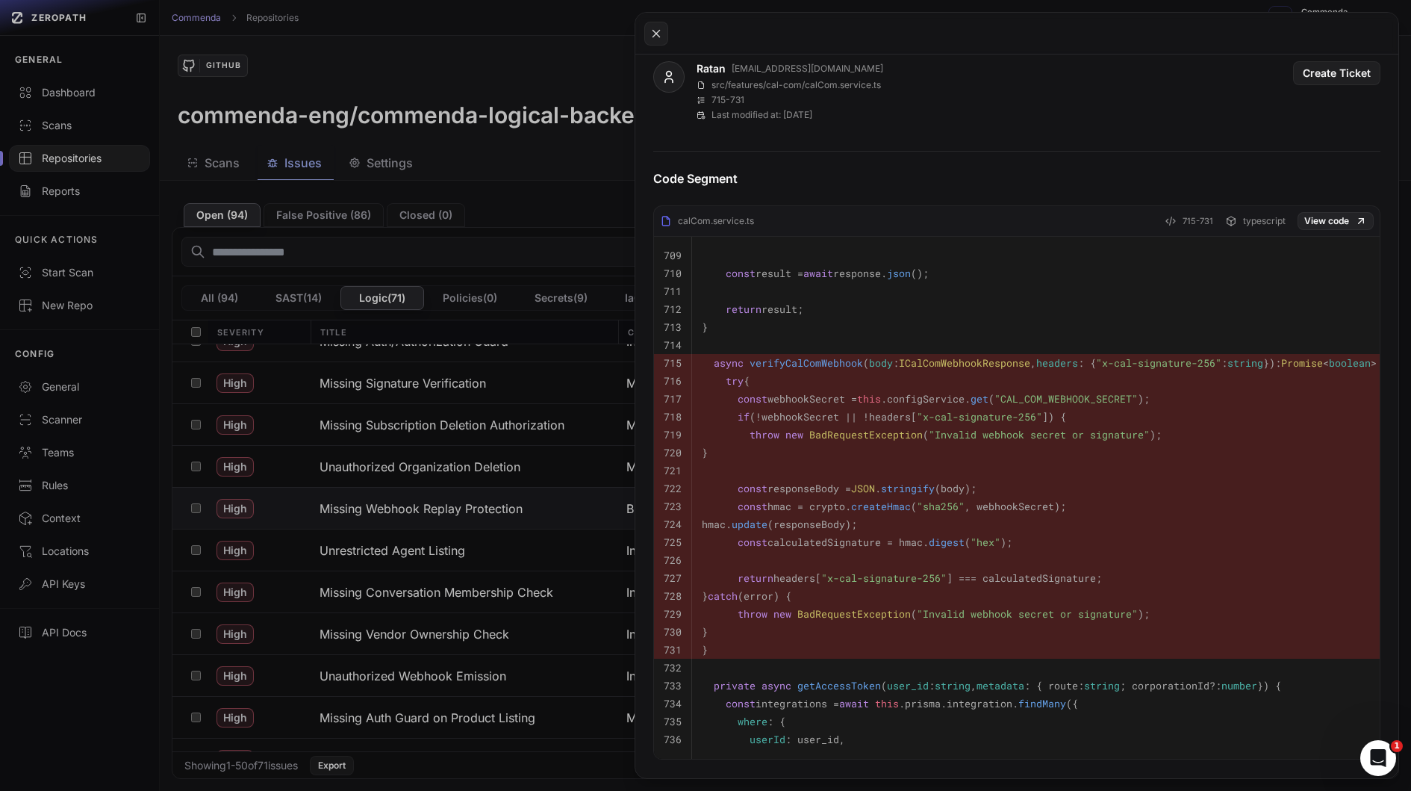
click at [991, 552] on pre at bounding box center [1045, 560] width 687 height 18
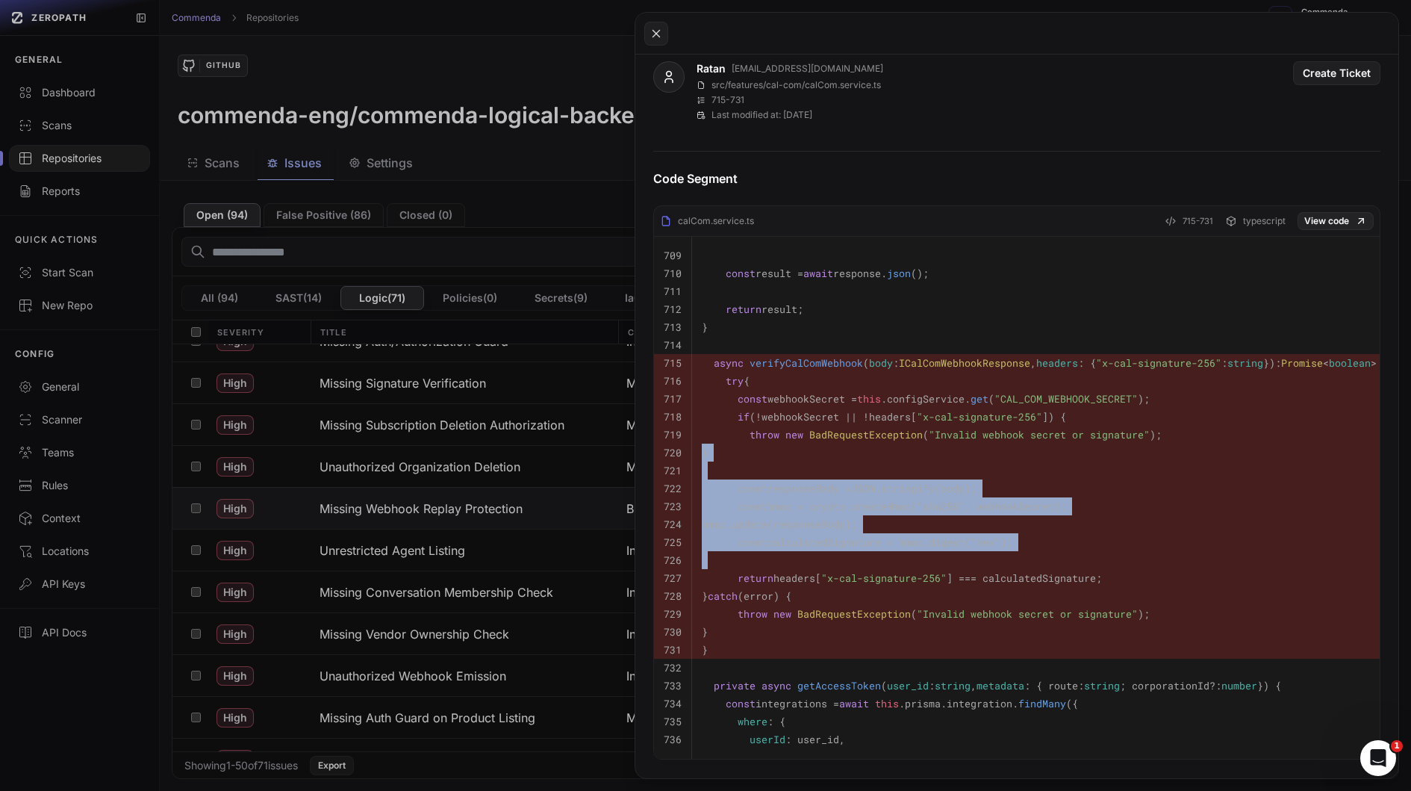
drag, startPoint x: 988, startPoint y: 540, endPoint x: 940, endPoint y: 449, distance: 102.9
click at [940, 449] on tbody "709 710 const result = await response. json (); 711 712 return result; 713 } 71…" at bounding box center [1026, 498] width 744 height 522
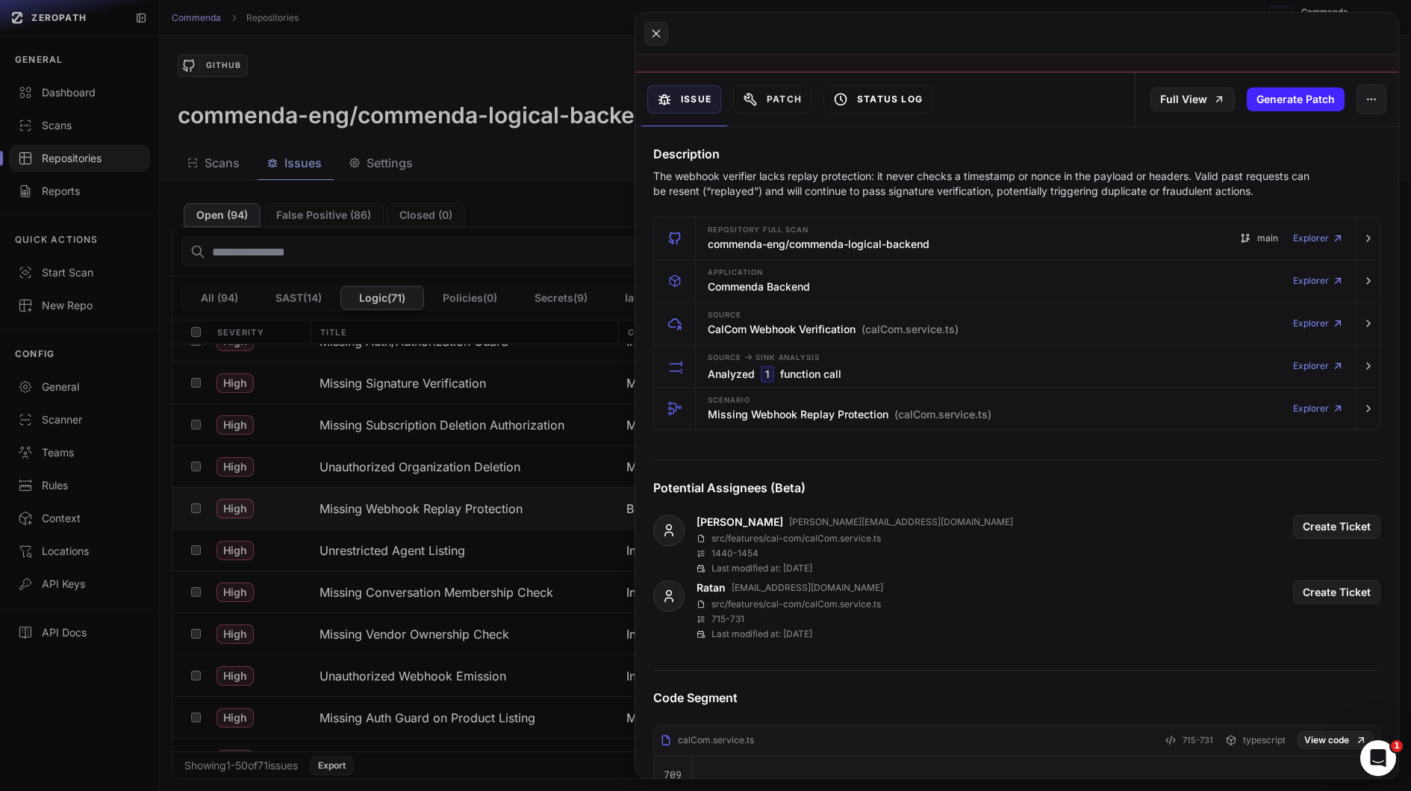
scroll to position [0, 0]
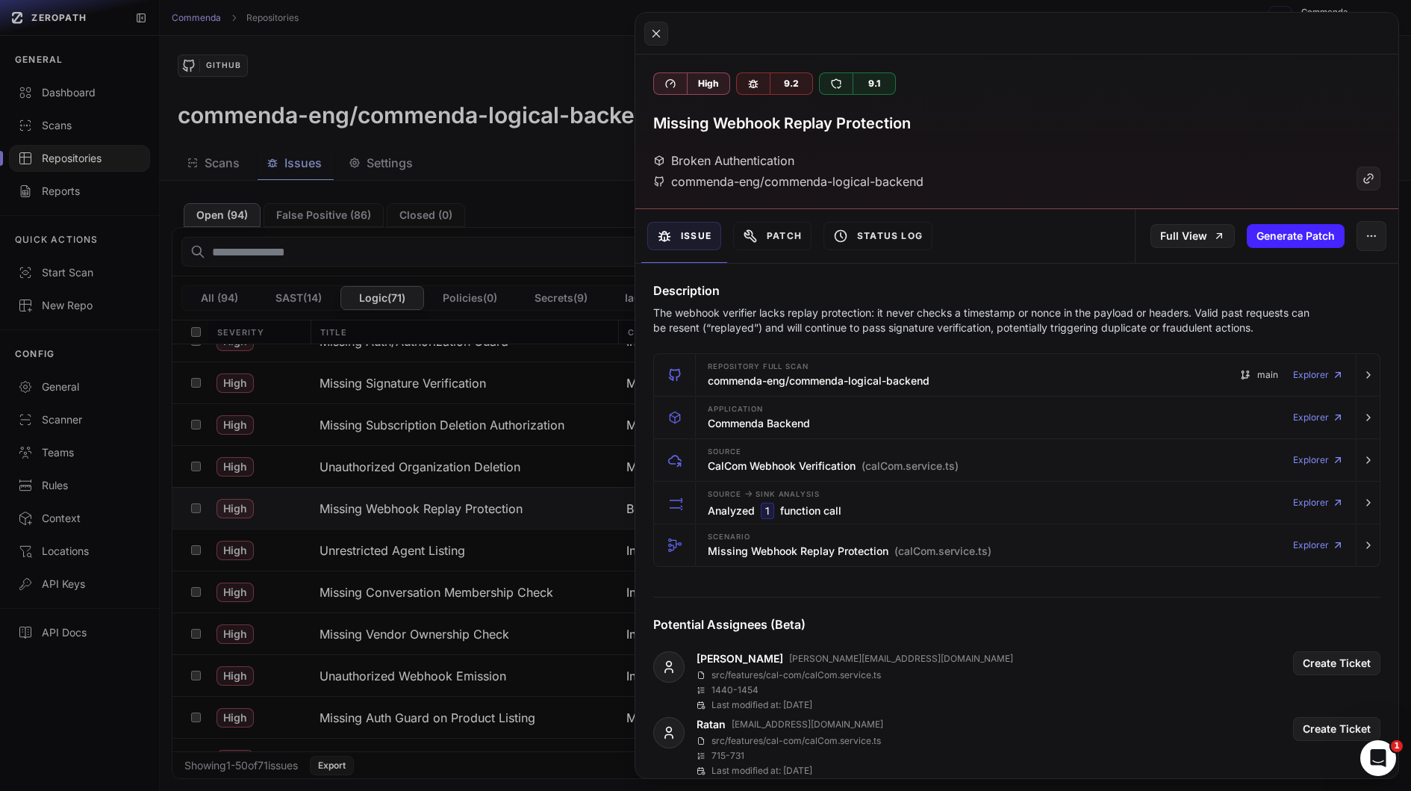
click at [895, 305] on p "The webhook verifier lacks replay protection: it never checks a timestamp or no…" at bounding box center [987, 320] width 669 height 30
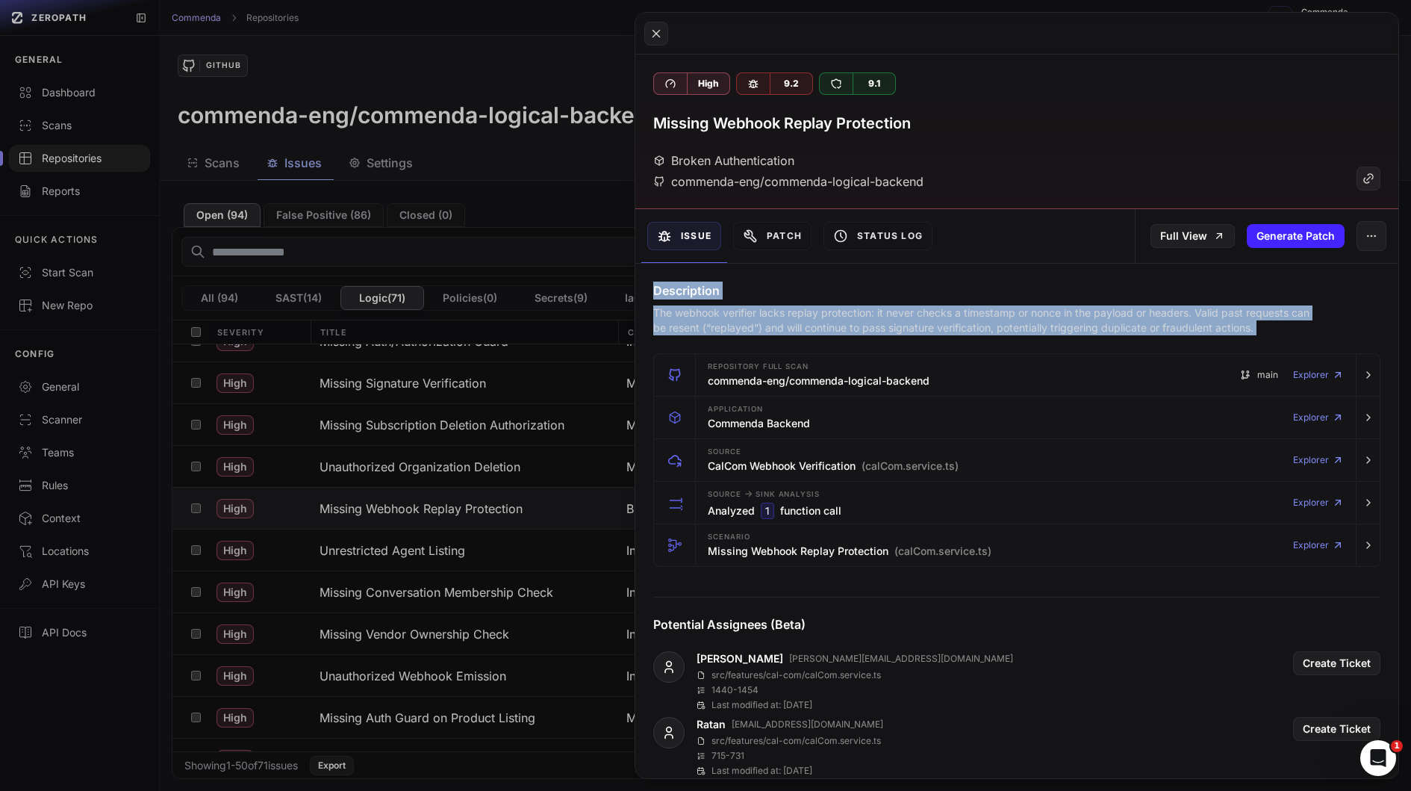
drag, startPoint x: 895, startPoint y: 303, endPoint x: 886, endPoint y: 277, distance: 27.6
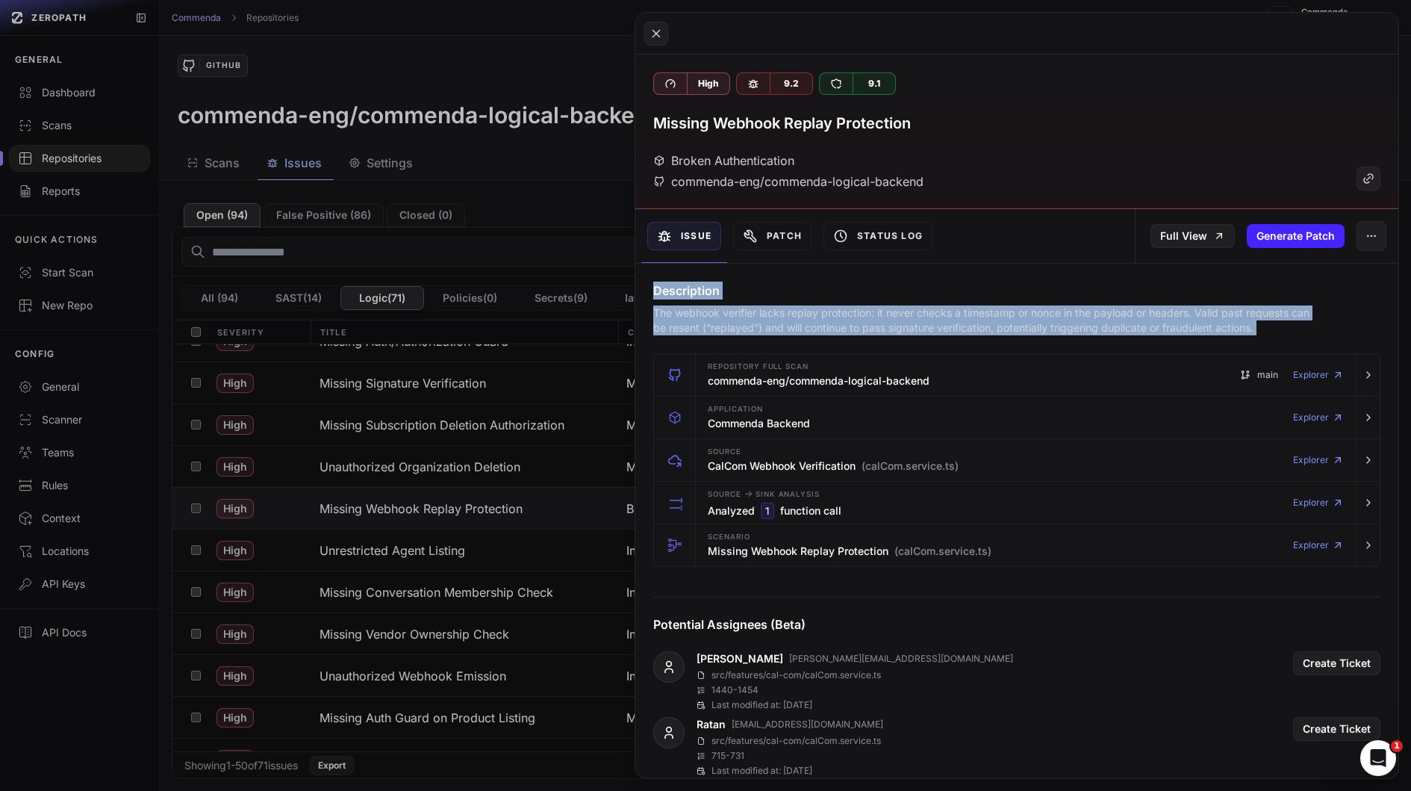
drag, startPoint x: 886, startPoint y: 277, endPoint x: 924, endPoint y: 347, distance: 79.9
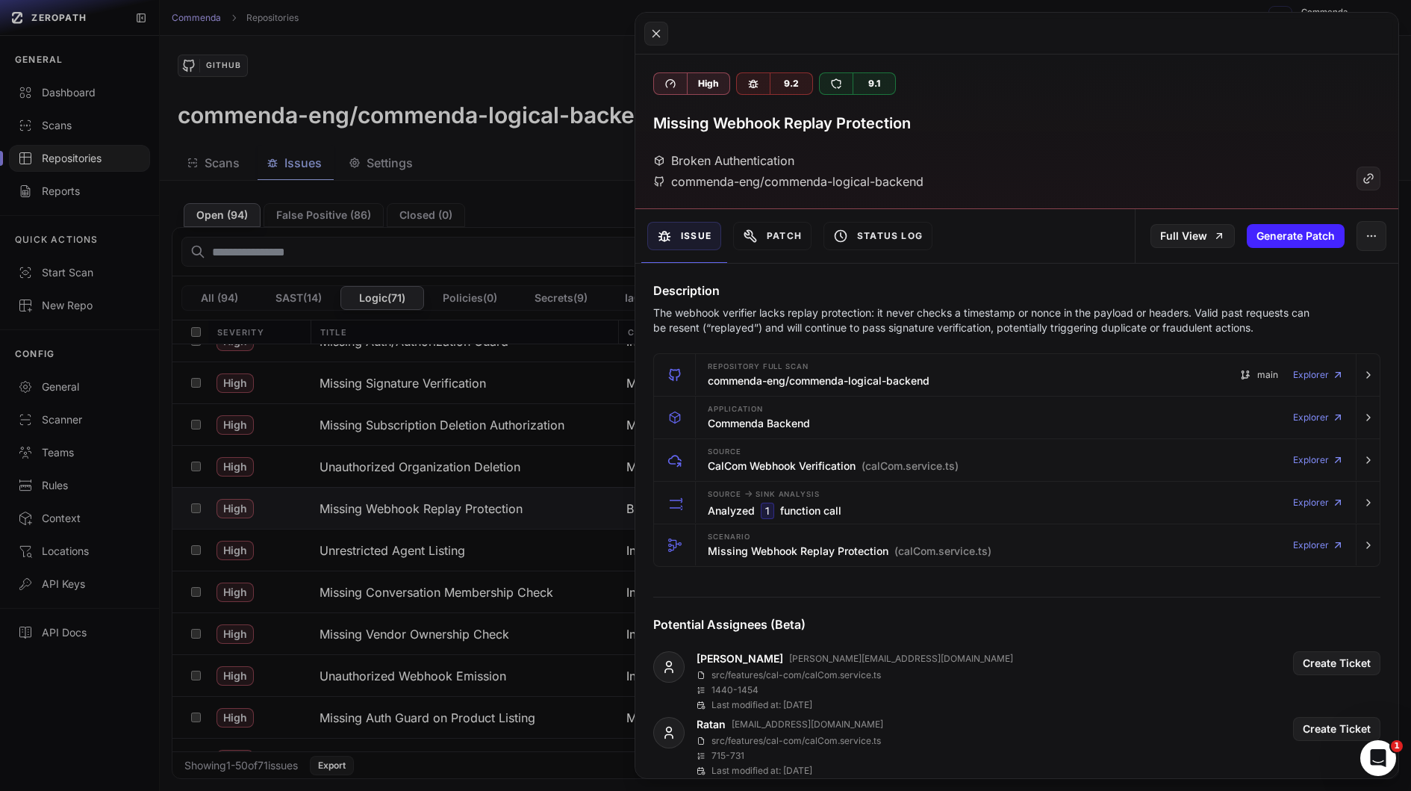
click at [497, 417] on button at bounding box center [705, 395] width 1411 height 791
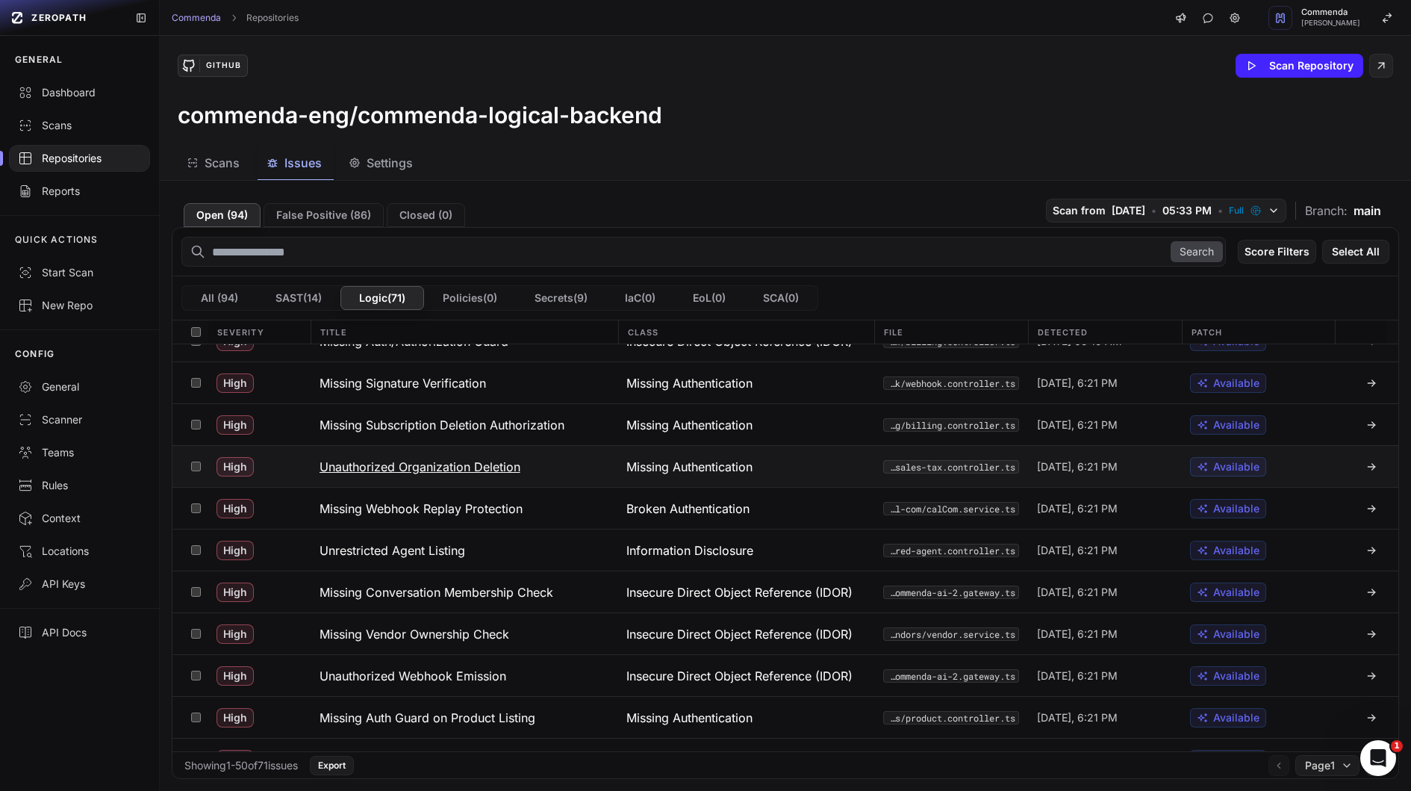
drag, startPoint x: 509, startPoint y: 485, endPoint x: 553, endPoint y: 466, distance: 47.5
click at [553, 466] on button "Unauthorized Organization Deletion" at bounding box center [465, 466] width 308 height 41
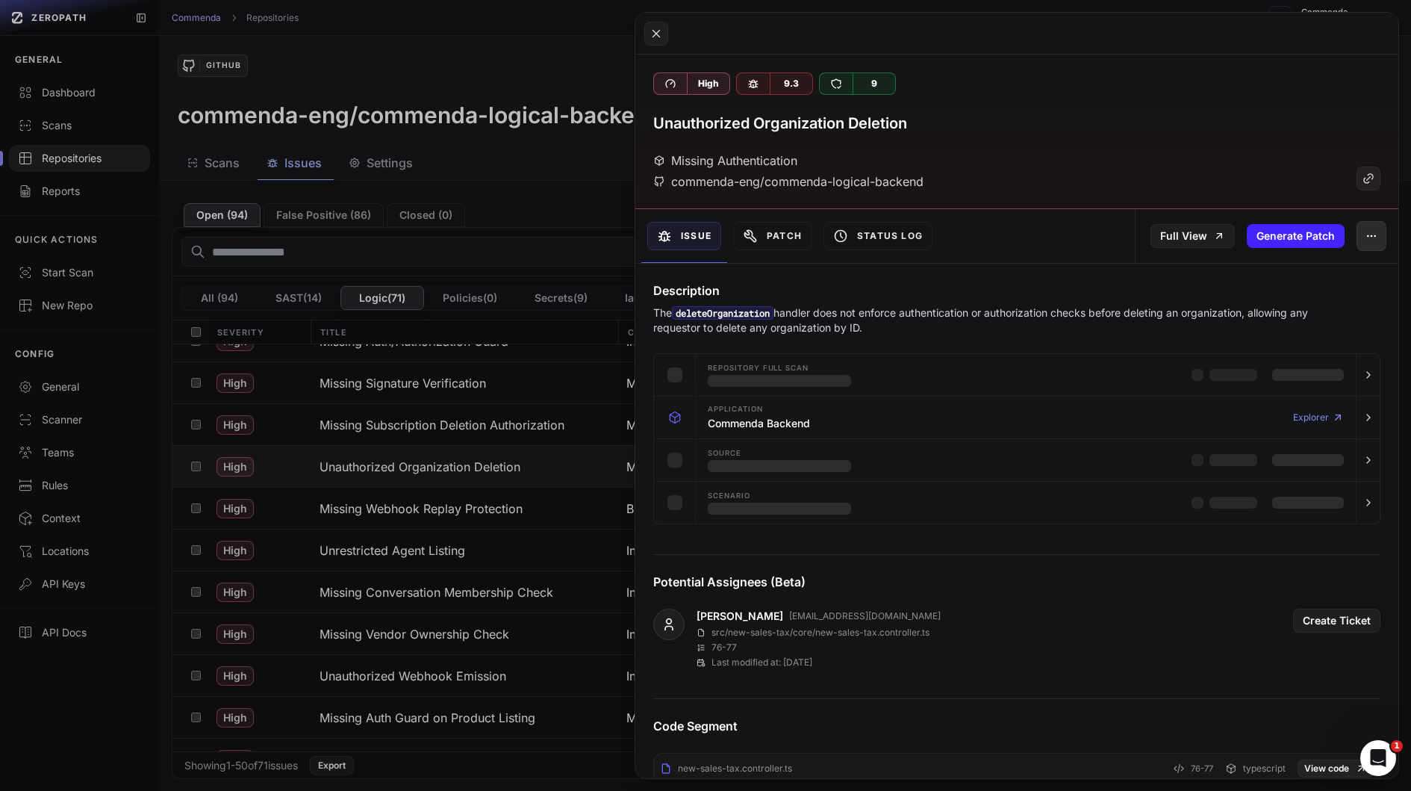
click at [1372, 242] on button "button" at bounding box center [1372, 236] width 30 height 30
click at [1264, 275] on div "False Positive" at bounding box center [1303, 274] width 160 height 36
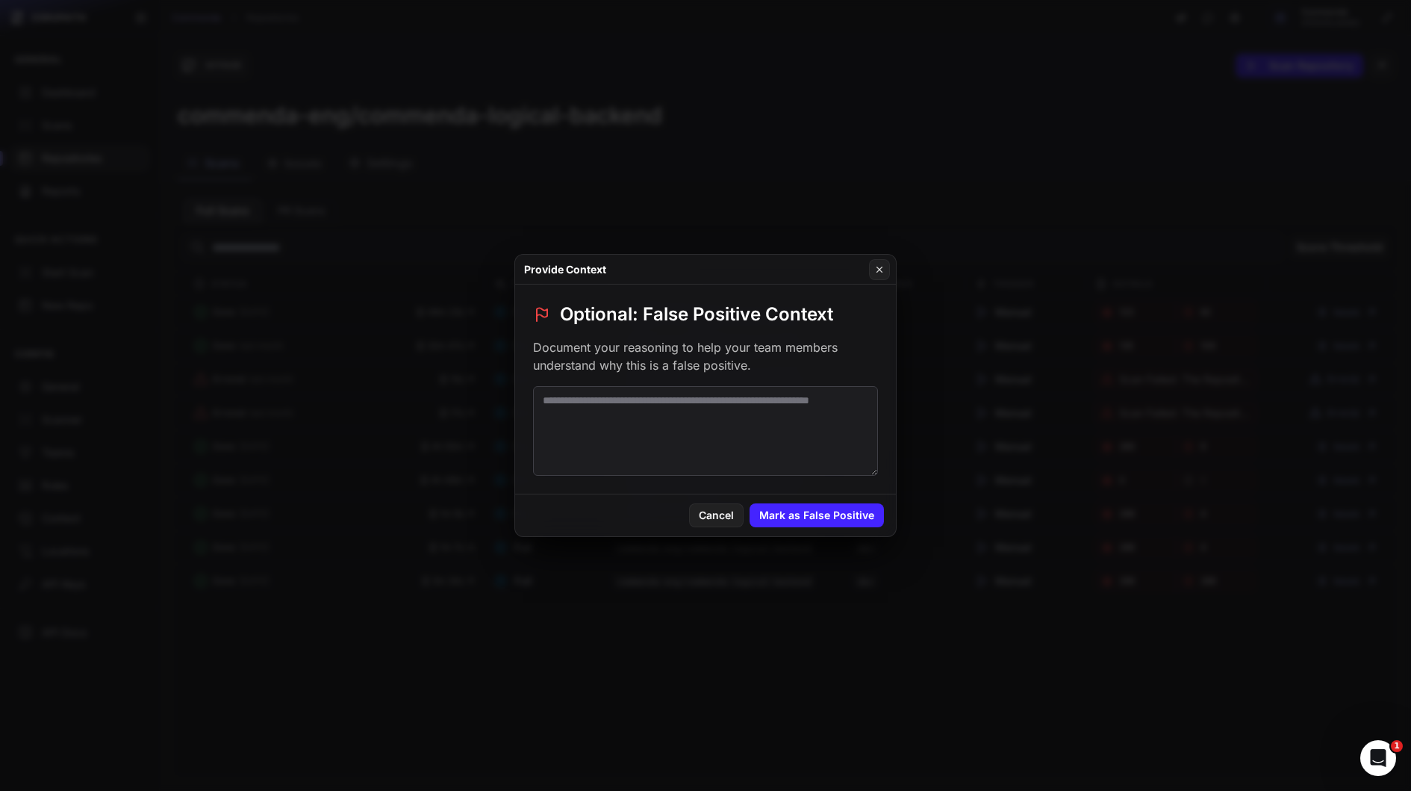
click at [671, 444] on textarea at bounding box center [705, 431] width 345 height 90
type textarea "**********"
click at [792, 514] on button "Mark as False Positive" at bounding box center [817, 515] width 134 height 24
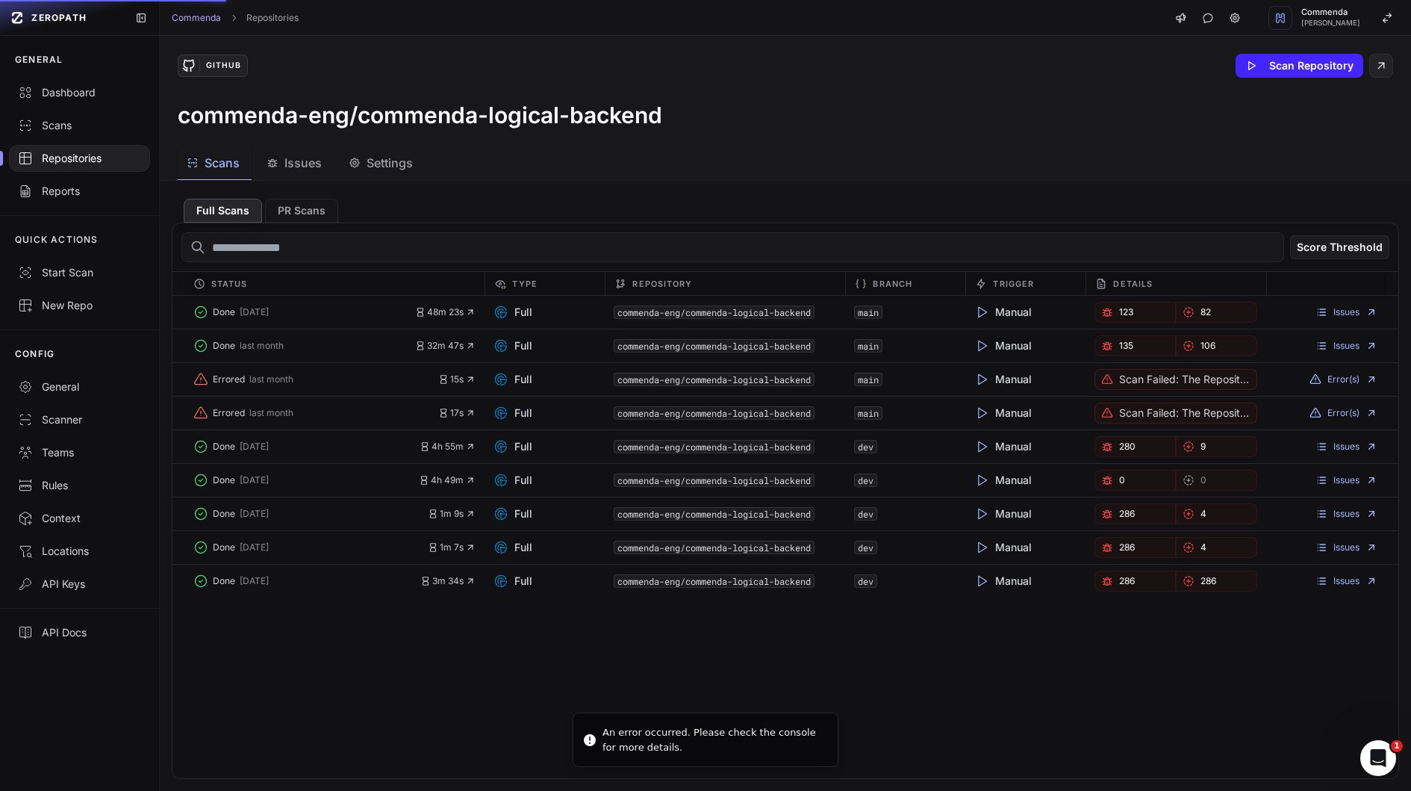
click at [306, 178] on button "Issues" at bounding box center [296, 163] width 76 height 34
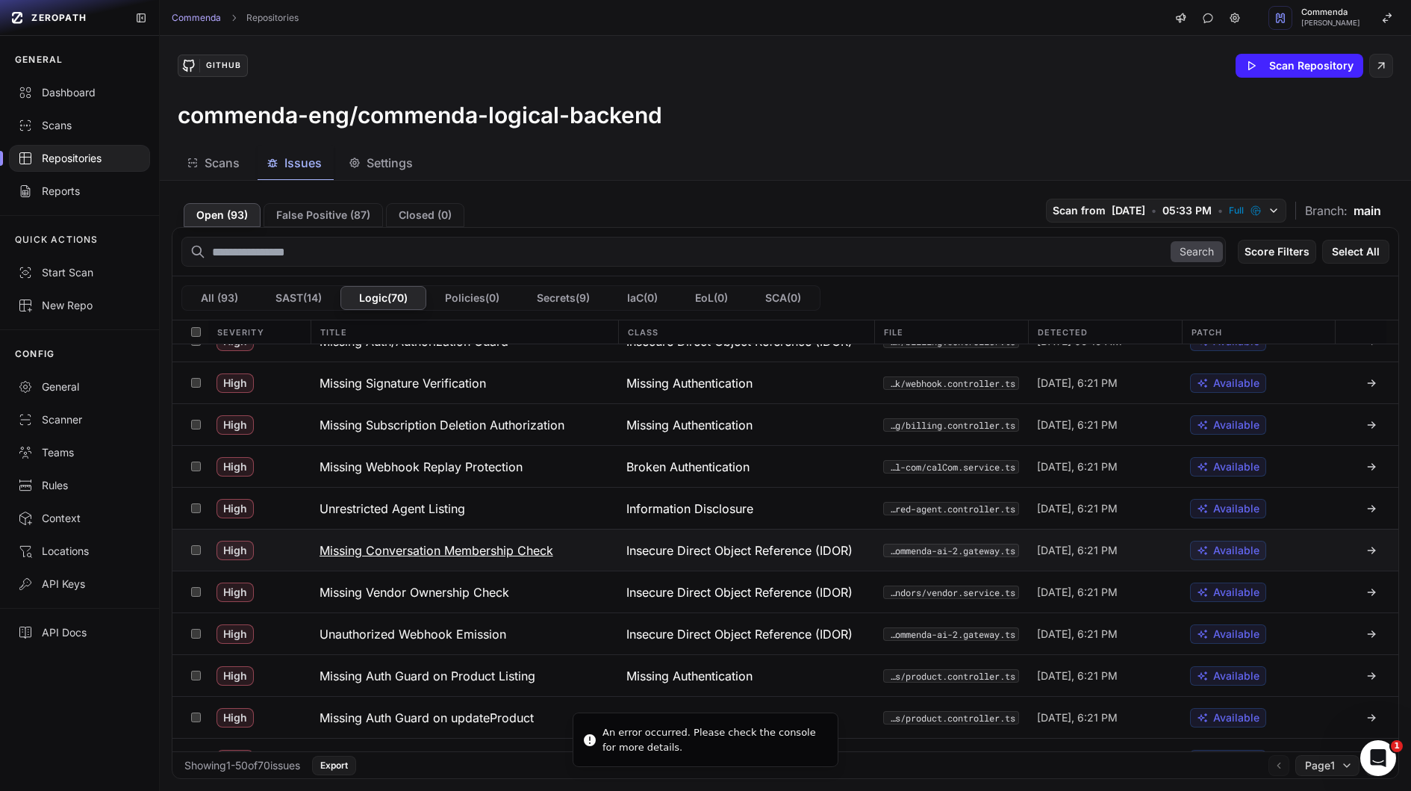
click at [475, 542] on h3 "Missing Conversation Membership Check" at bounding box center [437, 550] width 234 height 18
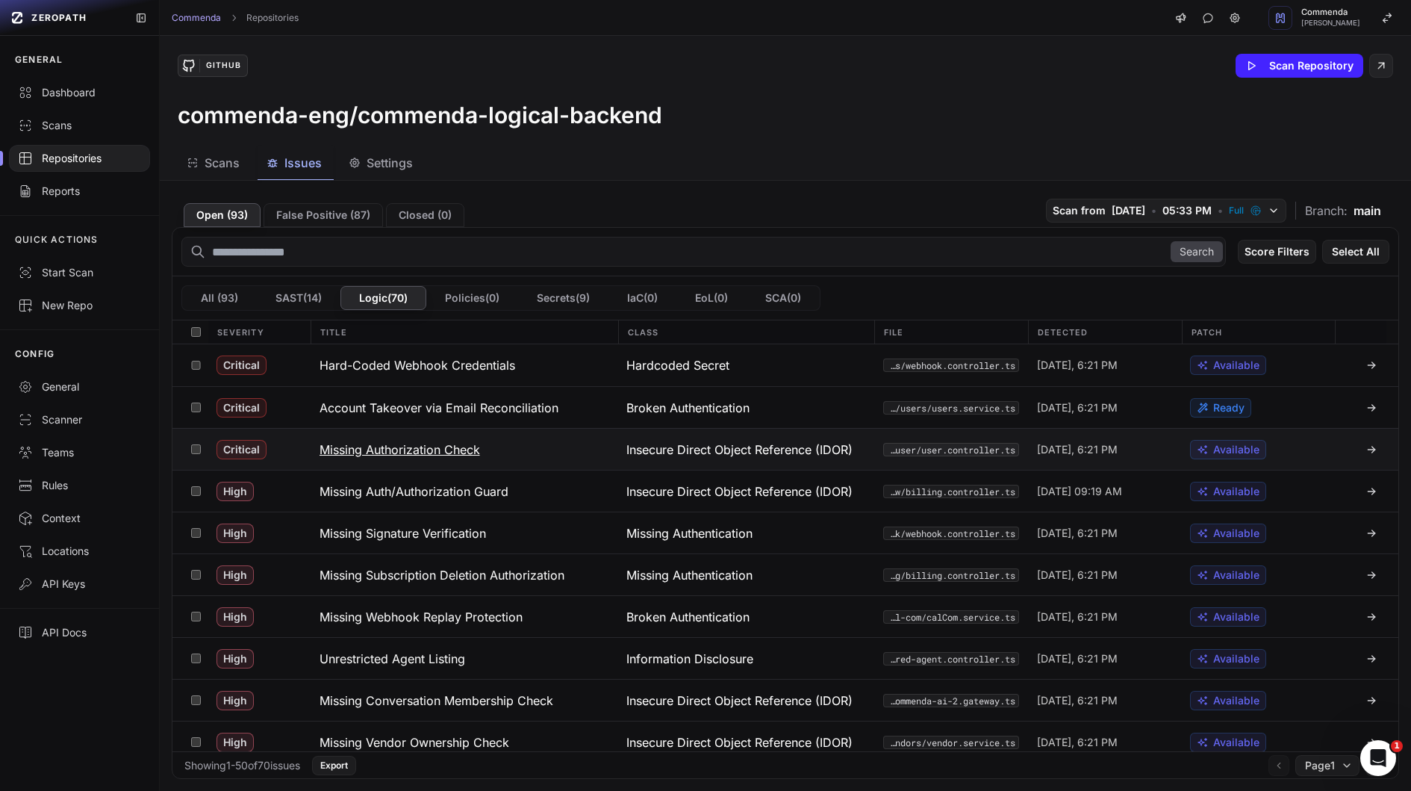
click at [549, 447] on button "Missing Authorization Check" at bounding box center [465, 449] width 308 height 41
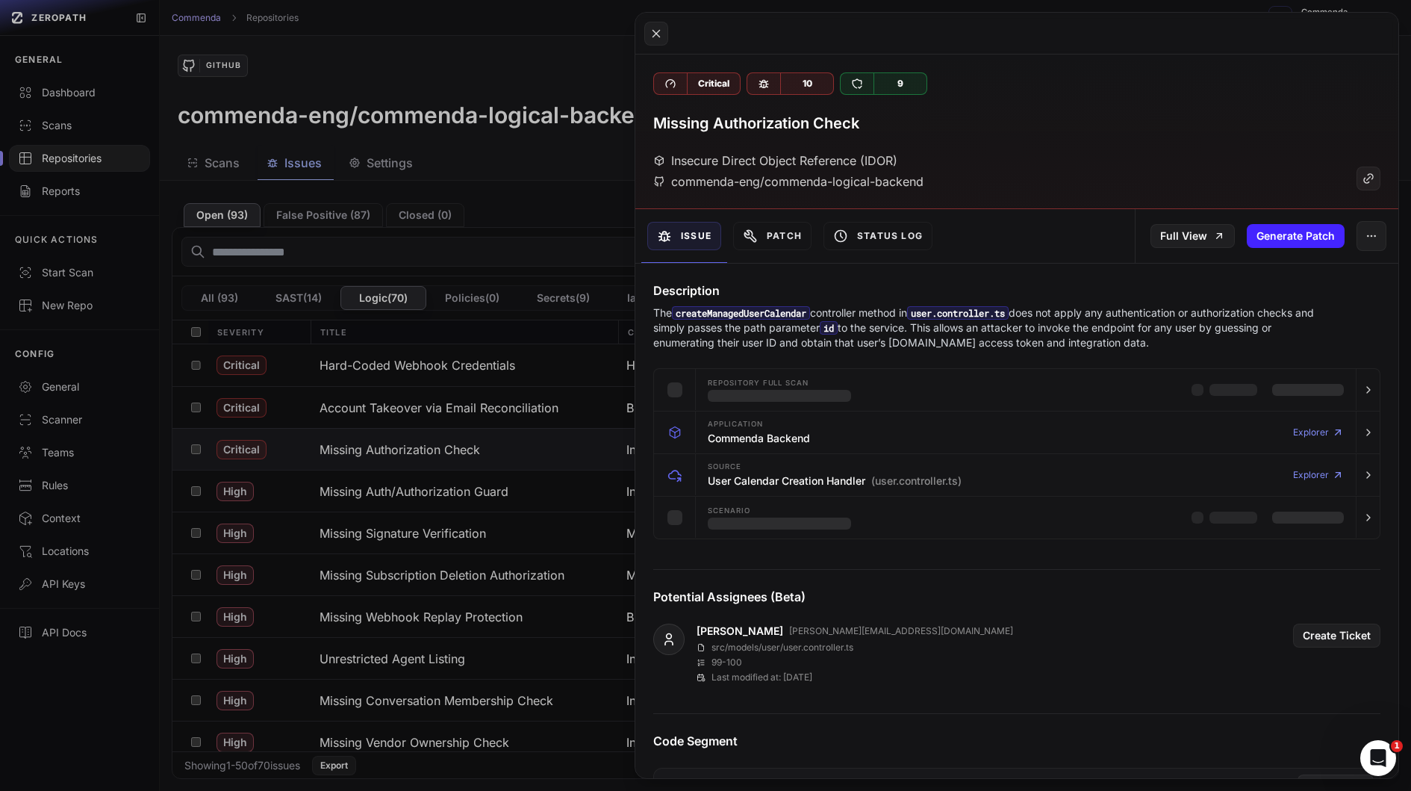
click at [854, 311] on p "The createManagedUserCalendar controller method in user.controller.ts does not …" at bounding box center [987, 327] width 669 height 45
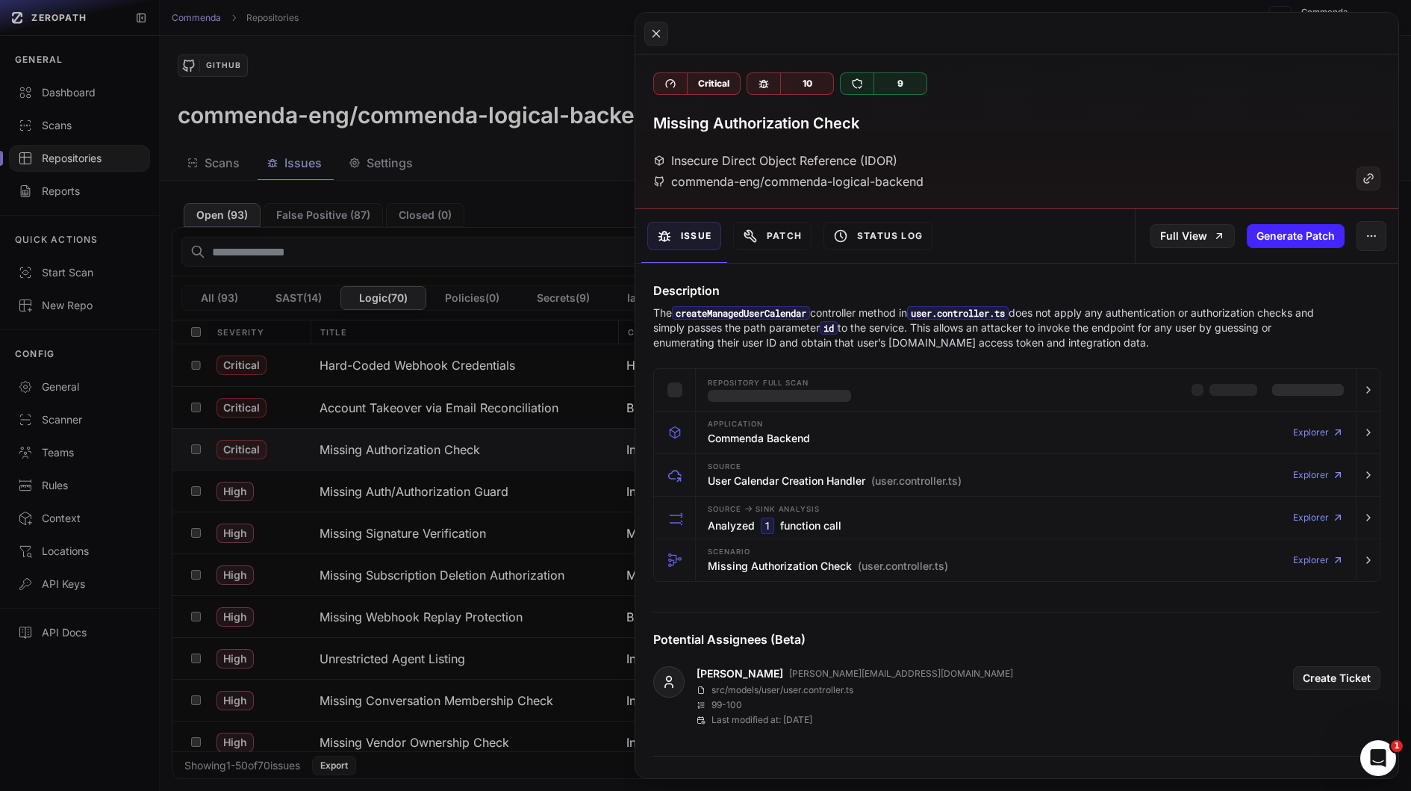
click at [854, 311] on p "The createManagedUserCalendar controller method in user.controller.ts does not …" at bounding box center [987, 327] width 669 height 45
click at [839, 320] on p "The createManagedUserCalendar controller method in user.controller.ts does not …" at bounding box center [987, 327] width 669 height 45
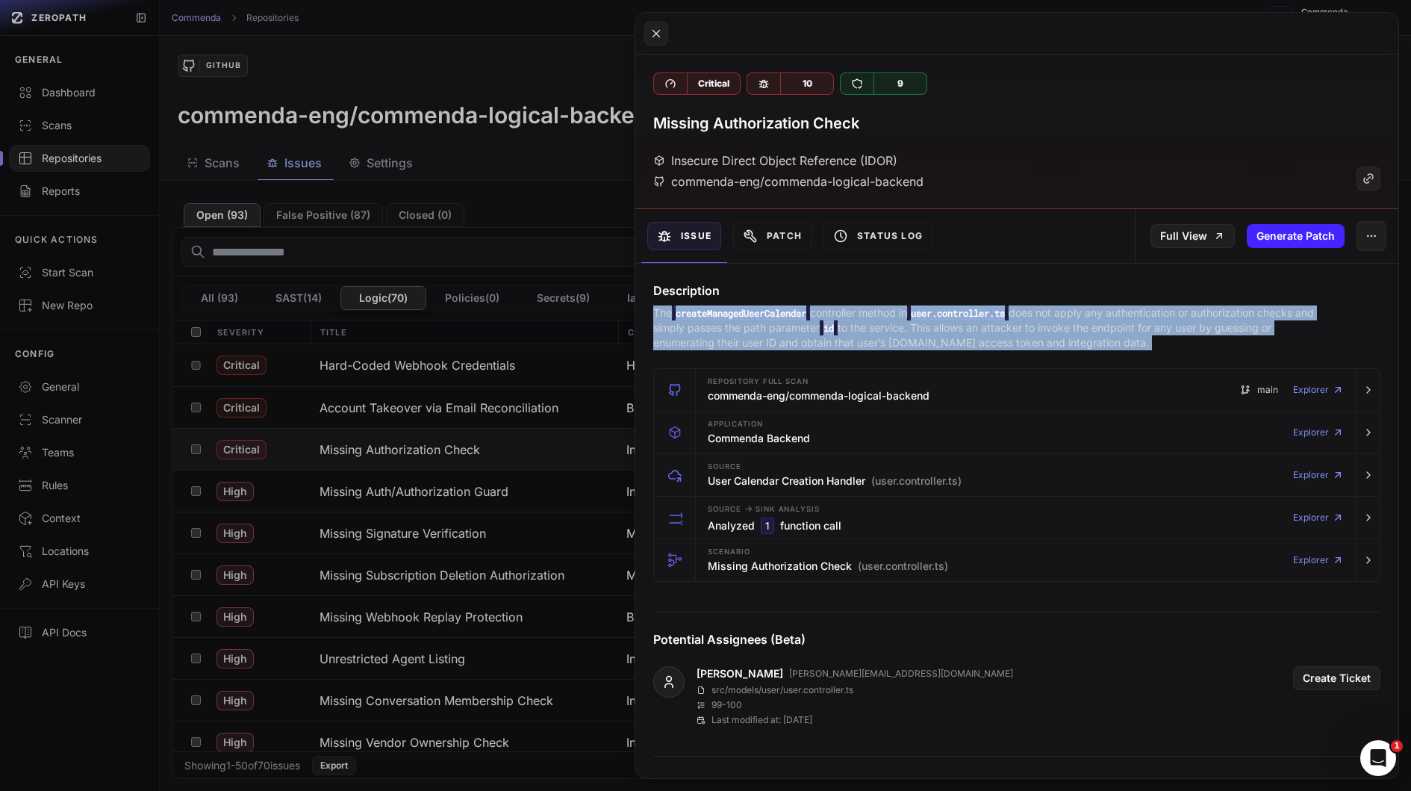
click at [839, 320] on p "The createManagedUserCalendar controller method in user.controller.ts does not …" at bounding box center [987, 327] width 669 height 45
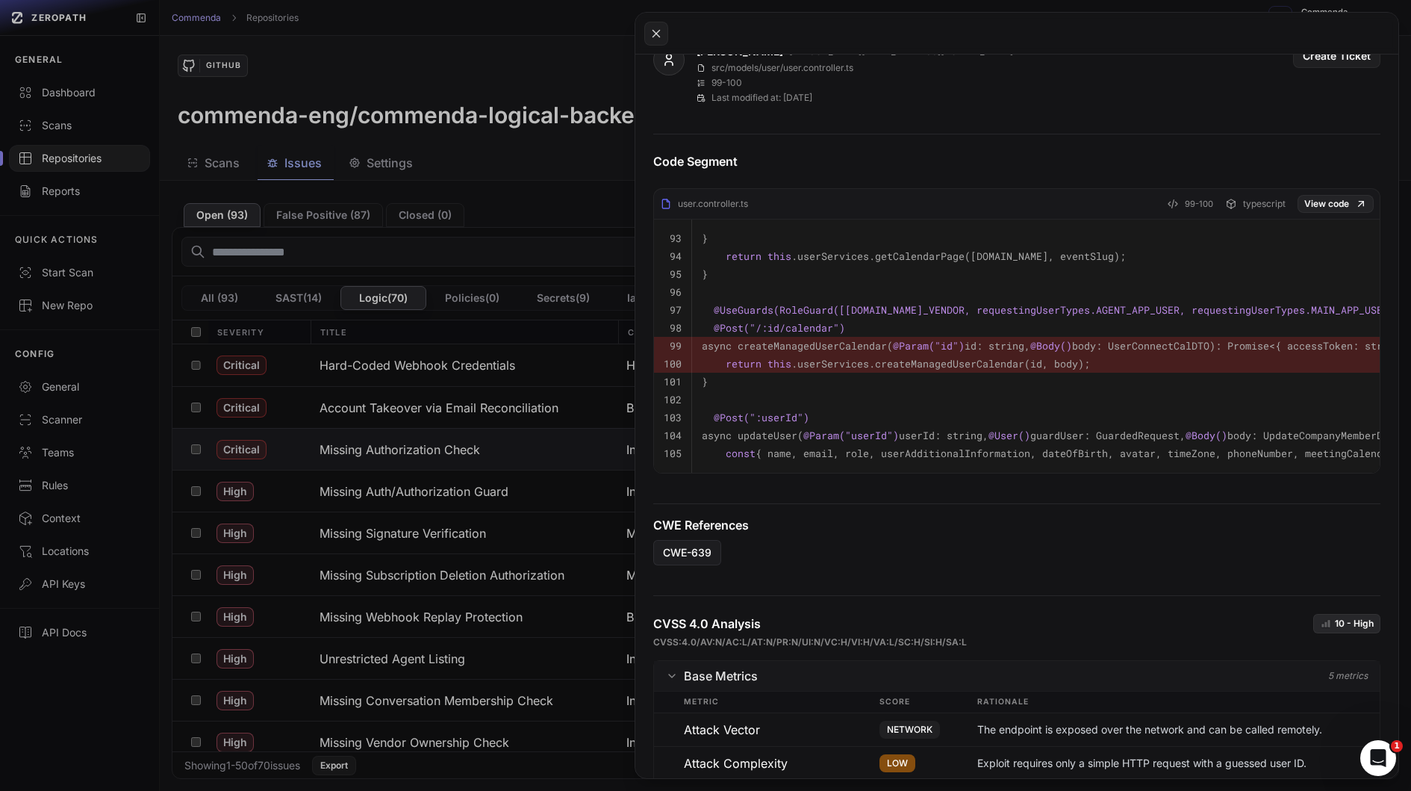
scroll to position [768, 0]
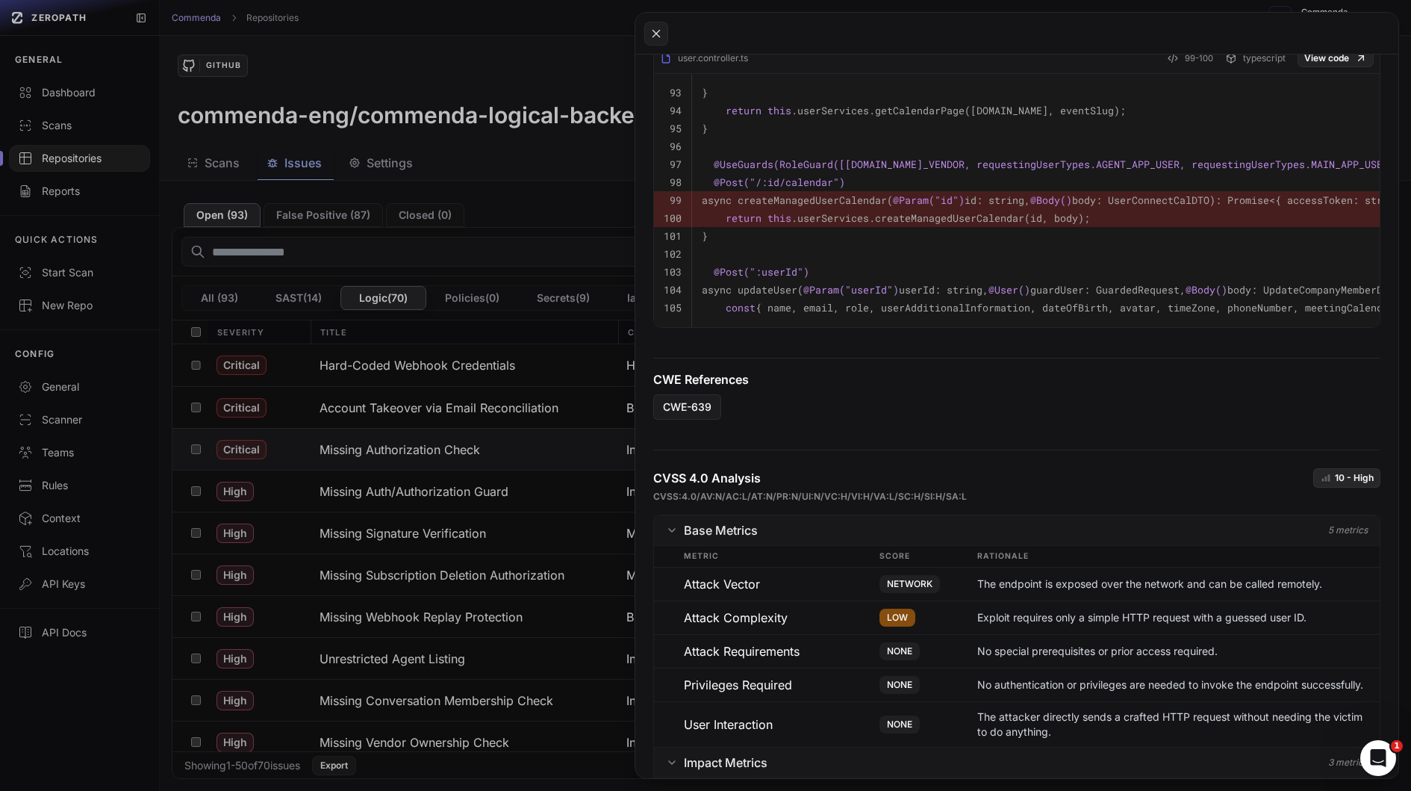
click at [811, 211] on code "return this .userServices.createManagedUserCalendar(id, body);" at bounding box center [896, 217] width 388 height 13
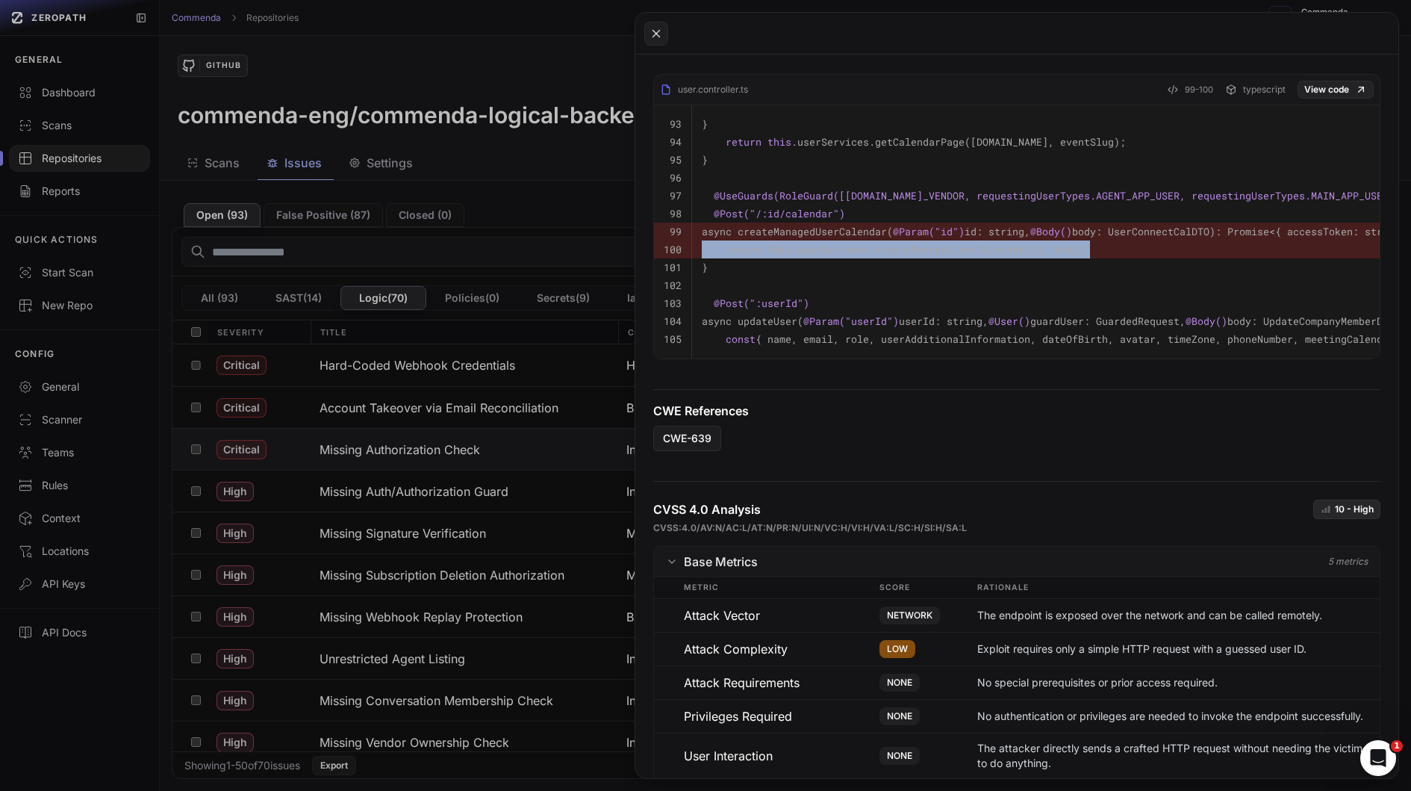
click at [887, 240] on pre "return this .userServices.createManagedUserCalendar(id, body);" at bounding box center [1180, 249] width 956 height 18
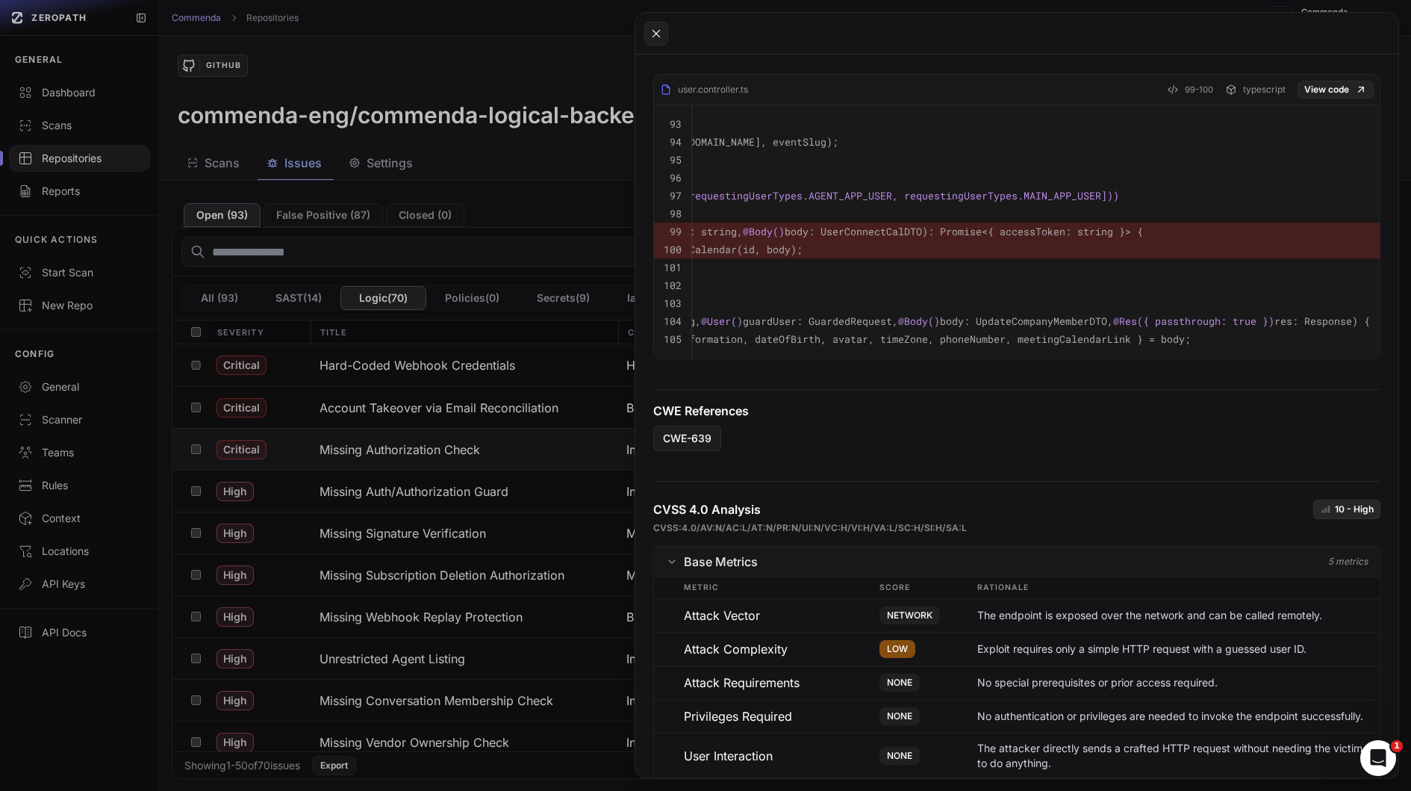
scroll to position [0, 0]
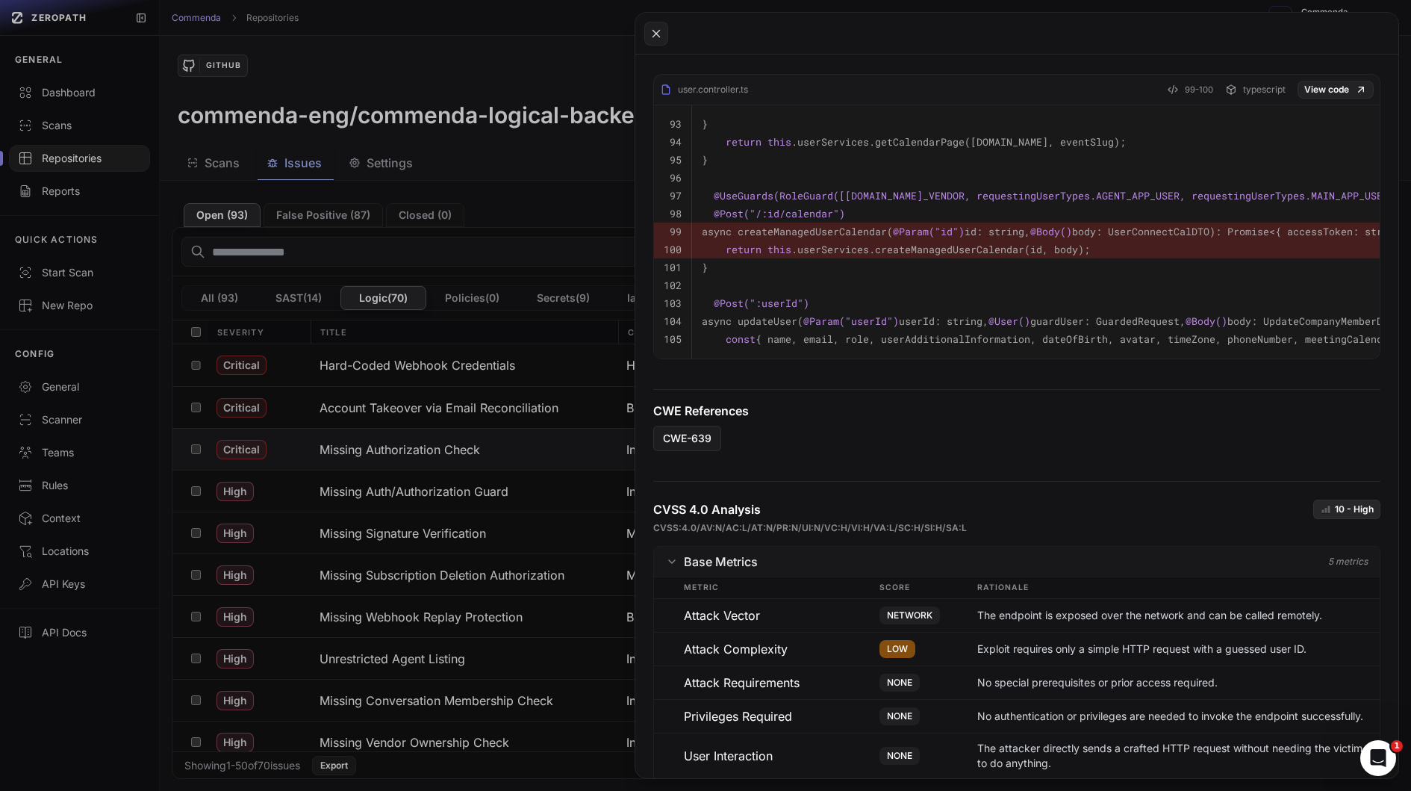
click at [886, 240] on pre "return this .userServices.createManagedUserCalendar(id, body);" at bounding box center [1180, 249] width 956 height 18
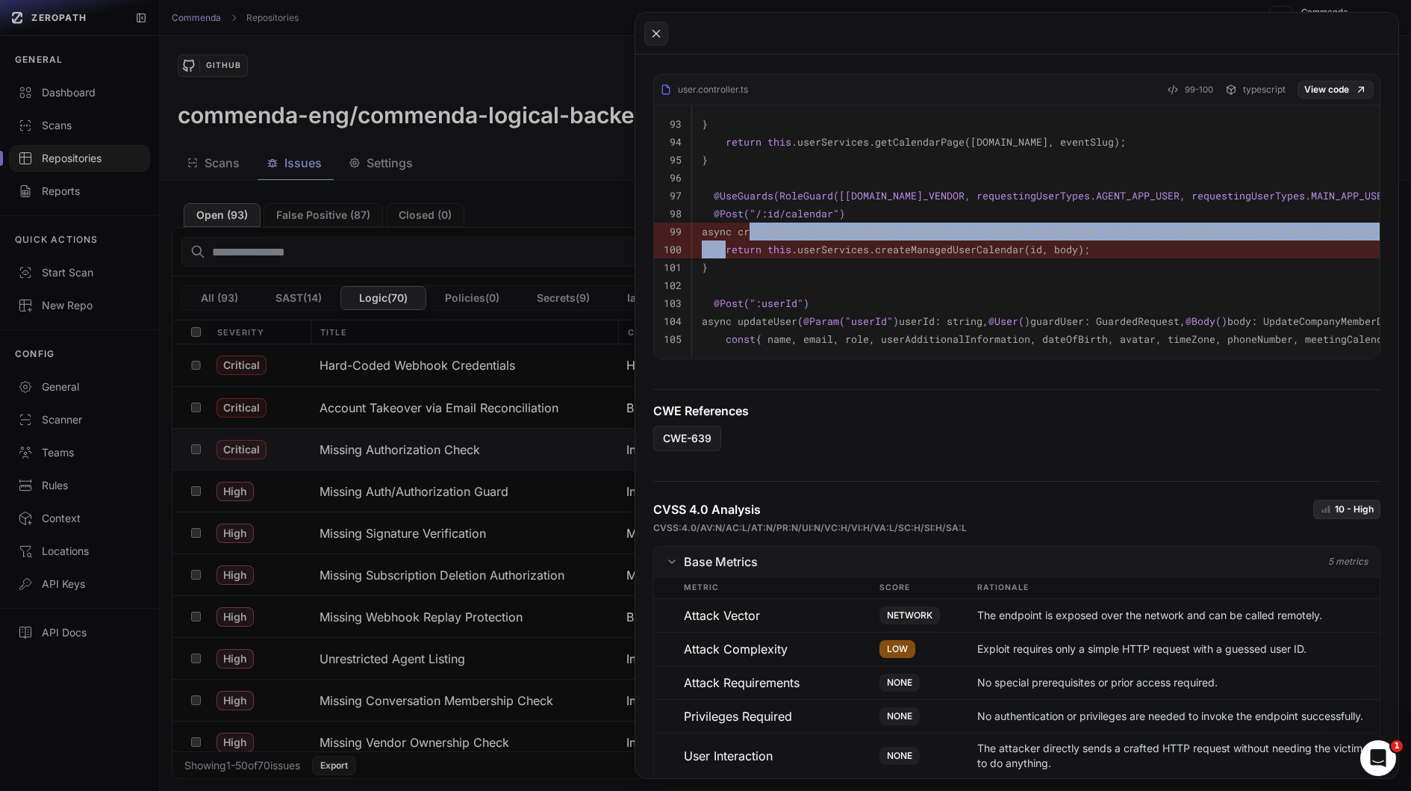
drag, startPoint x: 886, startPoint y: 236, endPoint x: 868, endPoint y: 227, distance: 20.0
click at [868, 228] on tbody "93 } 94 return this .userServices.getCalendarPage(user.id, eventSlug); 95 } 96 …" at bounding box center [1160, 231] width 1013 height 253
click at [868, 227] on code "async createManagedUserCalendar( @Param( "id" ) id: string, @Body() body: UserC…" at bounding box center [1066, 231] width 729 height 13
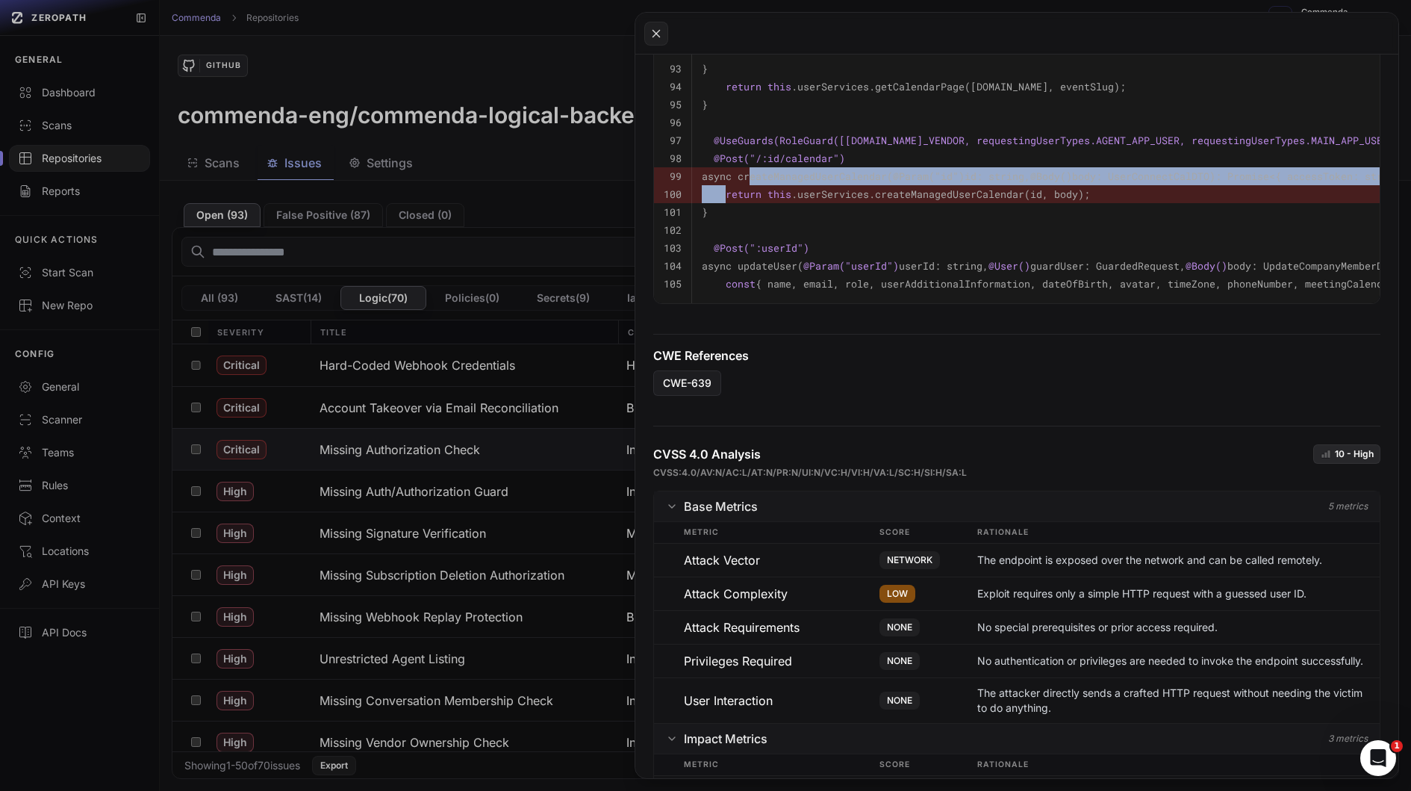
scroll to position [789, 0]
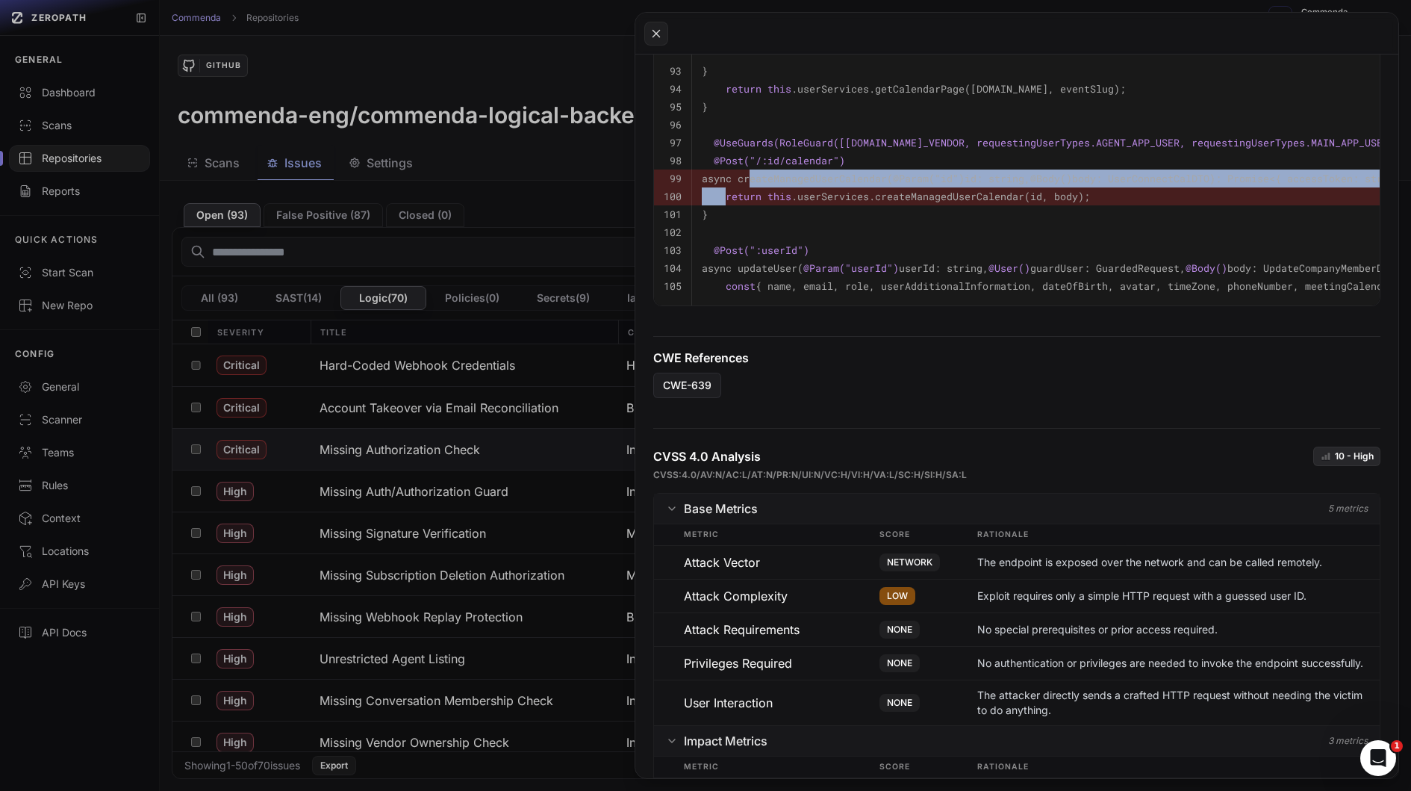
click at [541, 78] on button at bounding box center [705, 395] width 1411 height 791
